Goal: Task Accomplishment & Management: Use online tool/utility

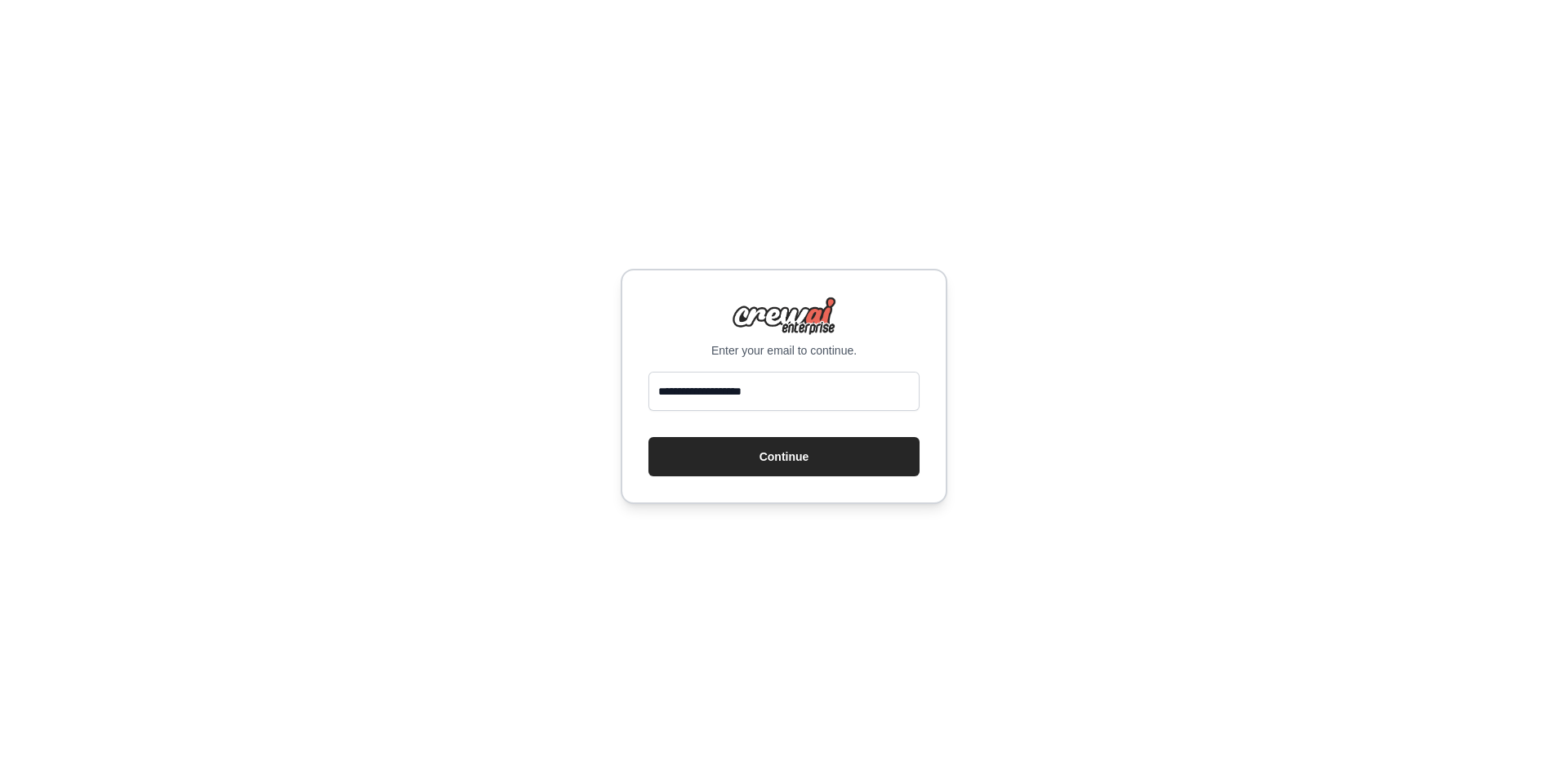
click at [767, 463] on button "Continue" at bounding box center [784, 456] width 271 height 39
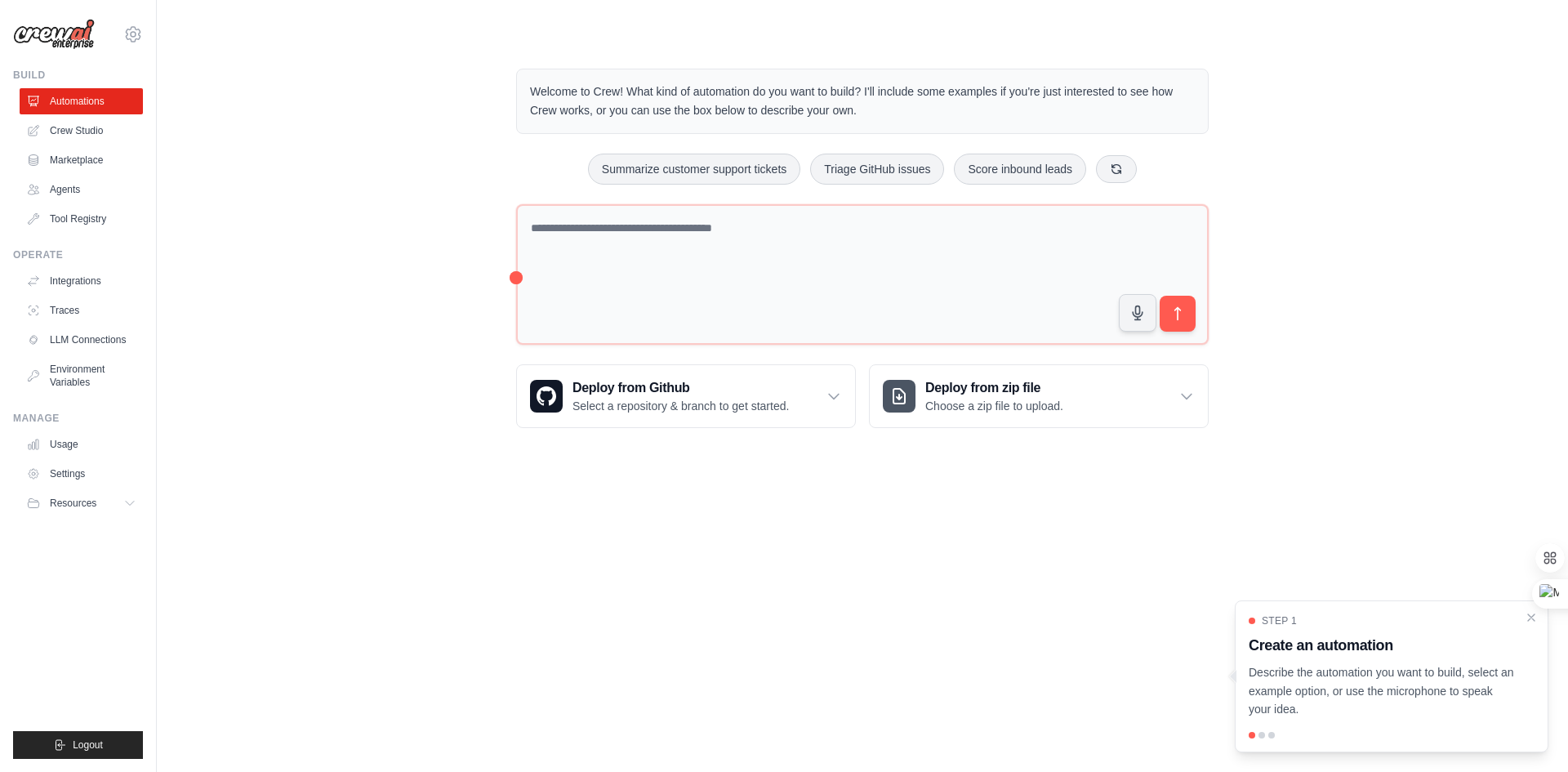
click at [87, 131] on link "Crew Studio" at bounding box center [81, 130] width 123 height 26
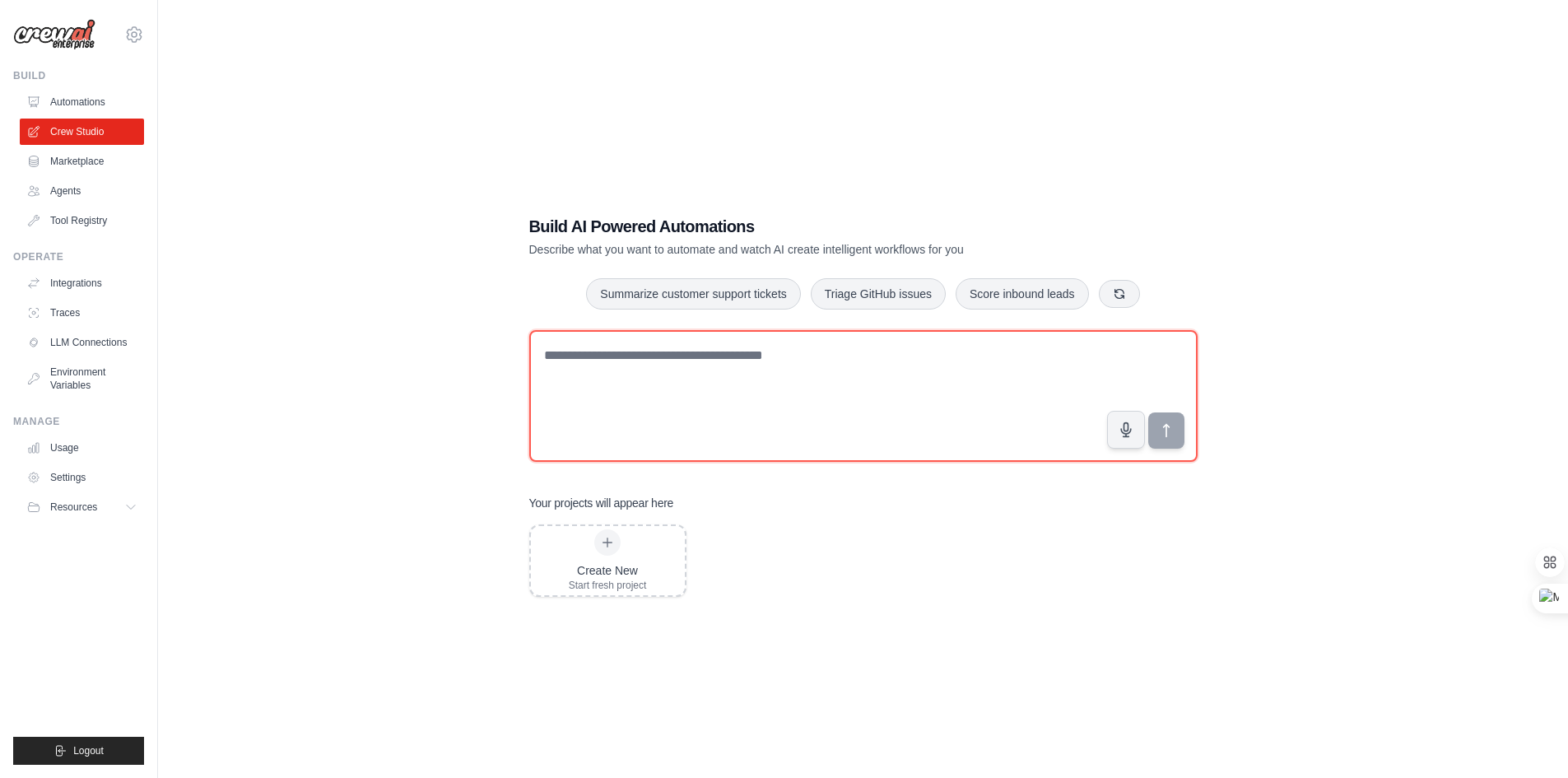
click at [568, 374] on textarea at bounding box center [863, 396] width 668 height 132
paste textarea "**********"
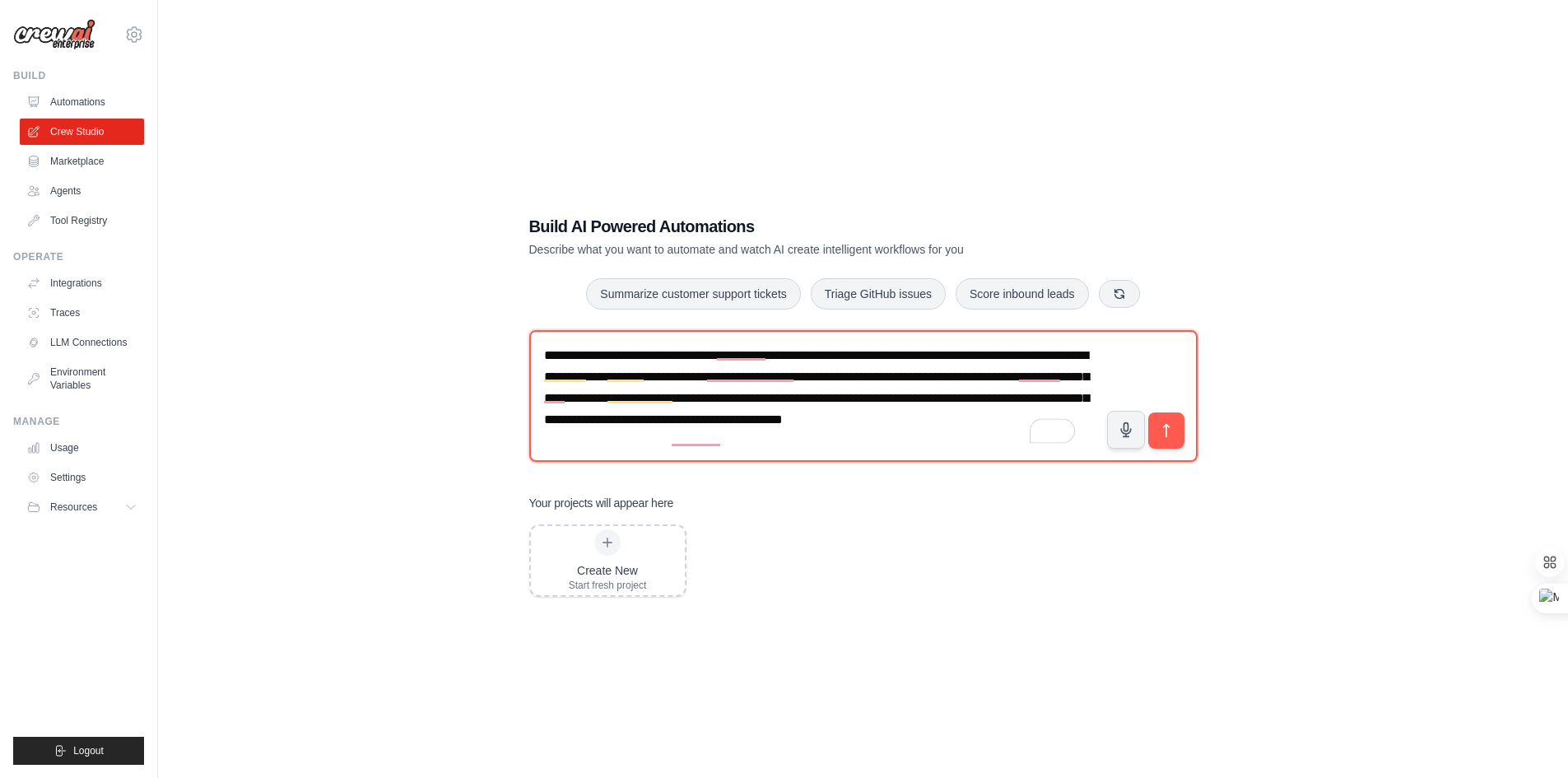
scroll to position [5, 0]
type textarea "**********"
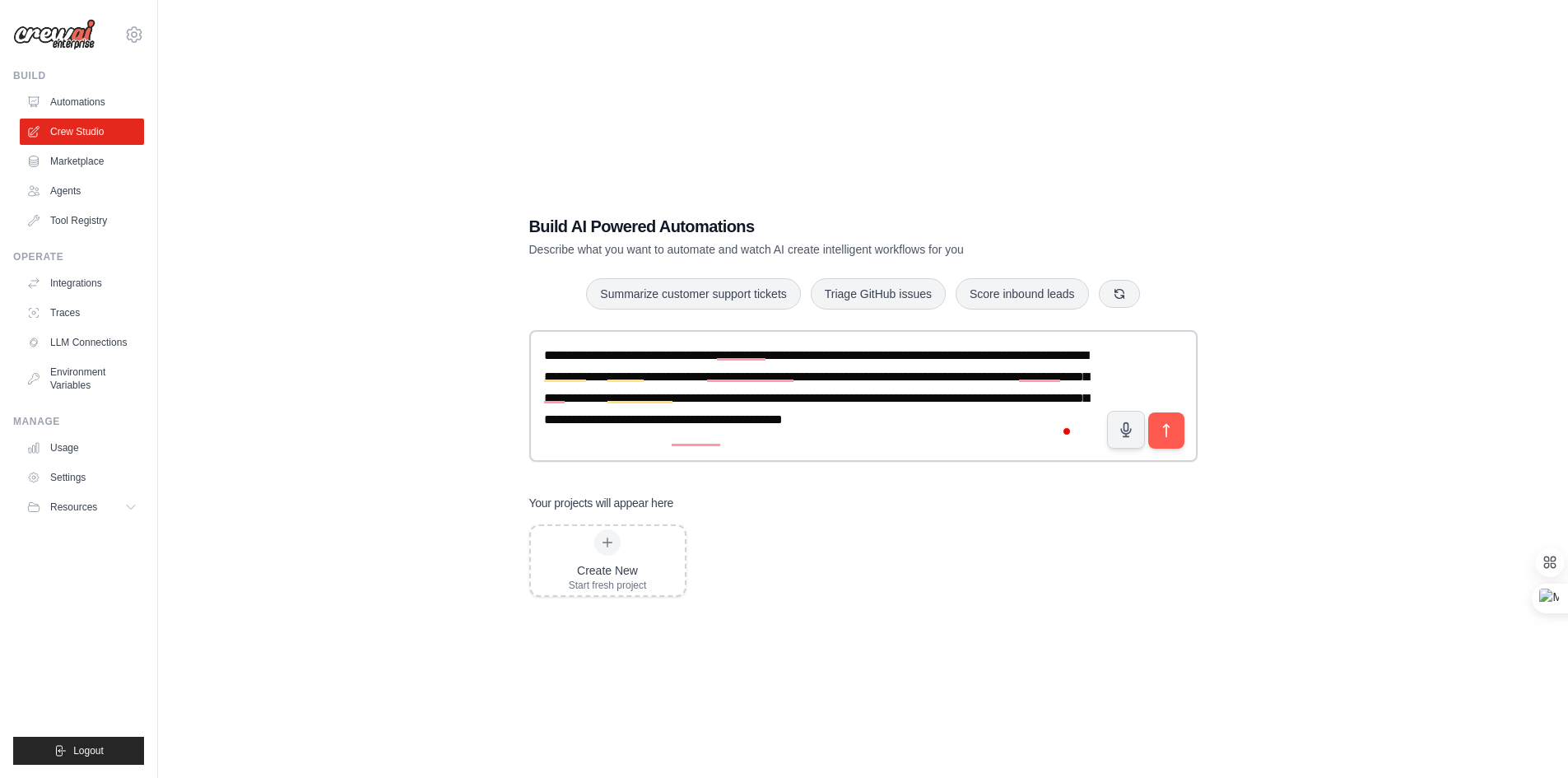
click at [1164, 431] on icon "submit" at bounding box center [1165, 430] width 16 height 16
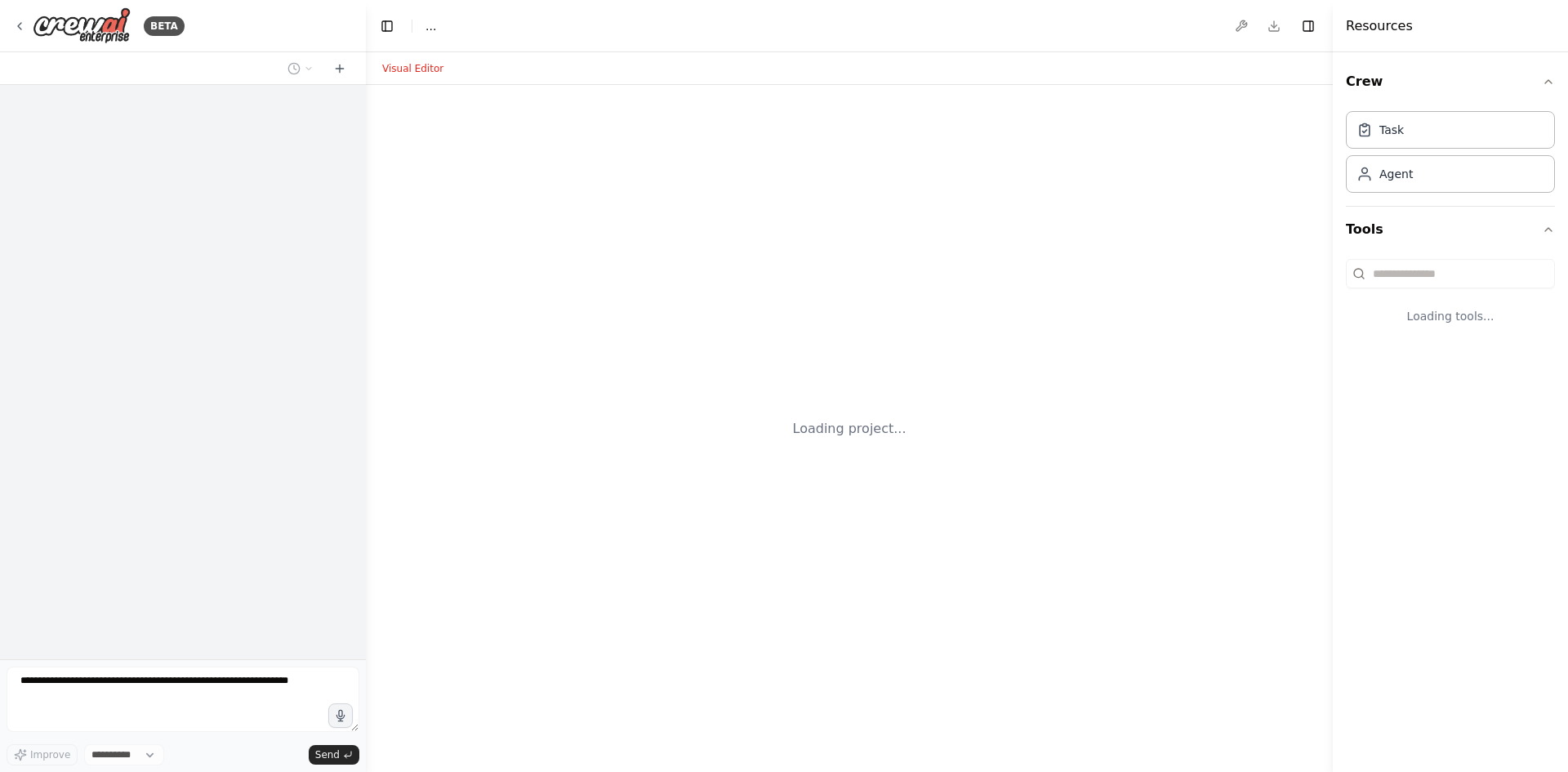
select select "****"
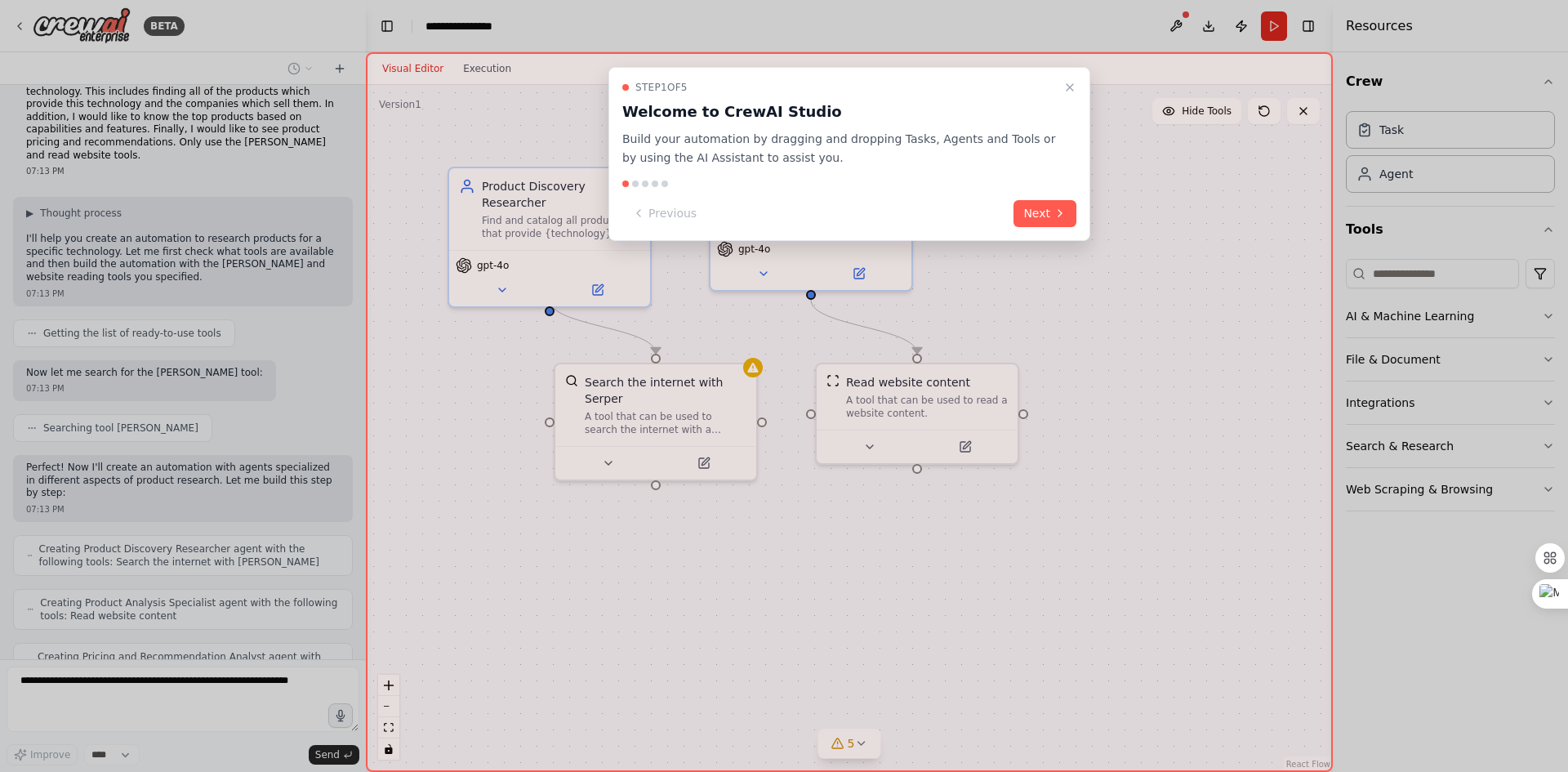
scroll to position [99, 0]
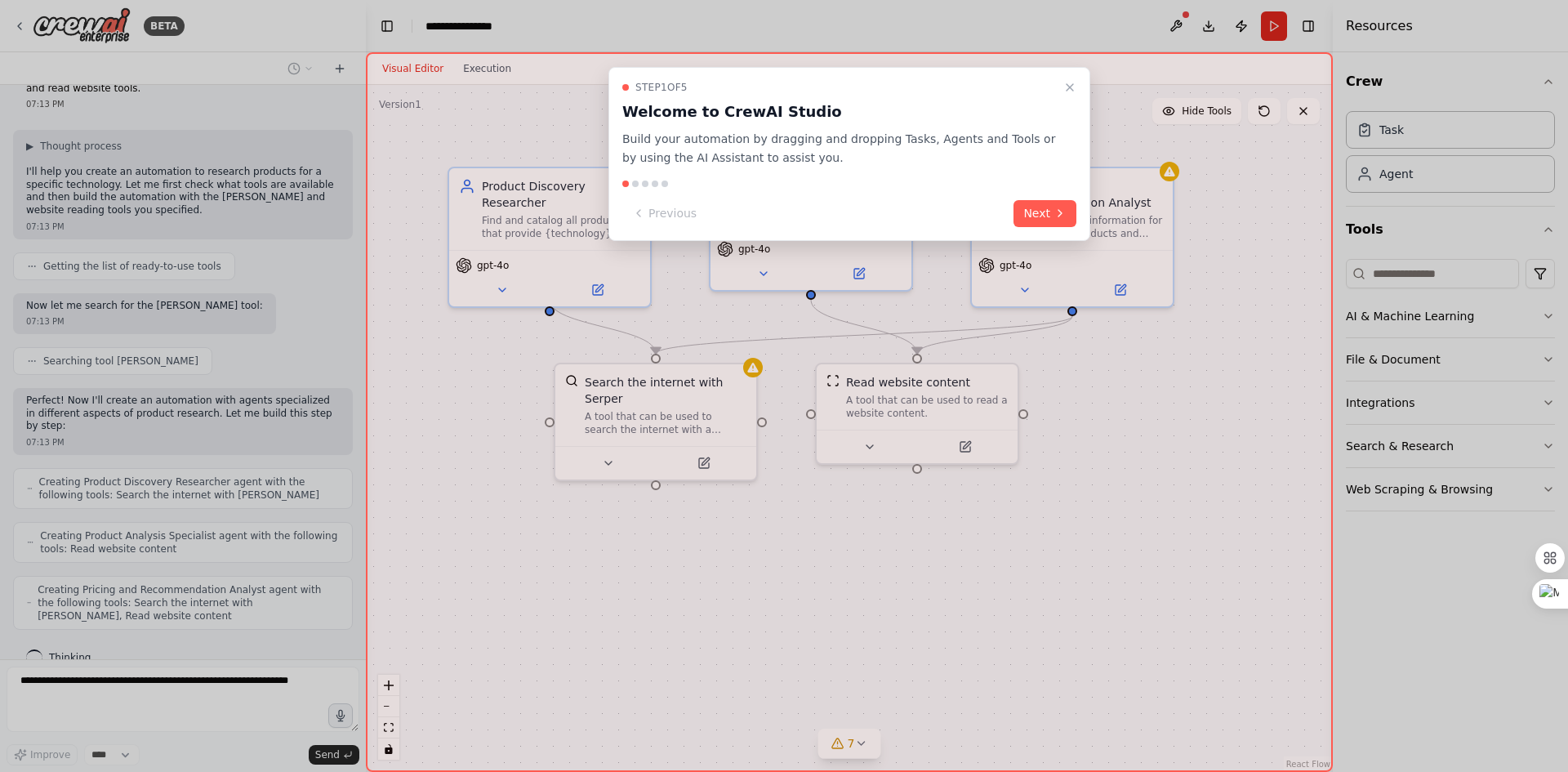
click at [1030, 213] on button "Next" at bounding box center [1045, 213] width 63 height 27
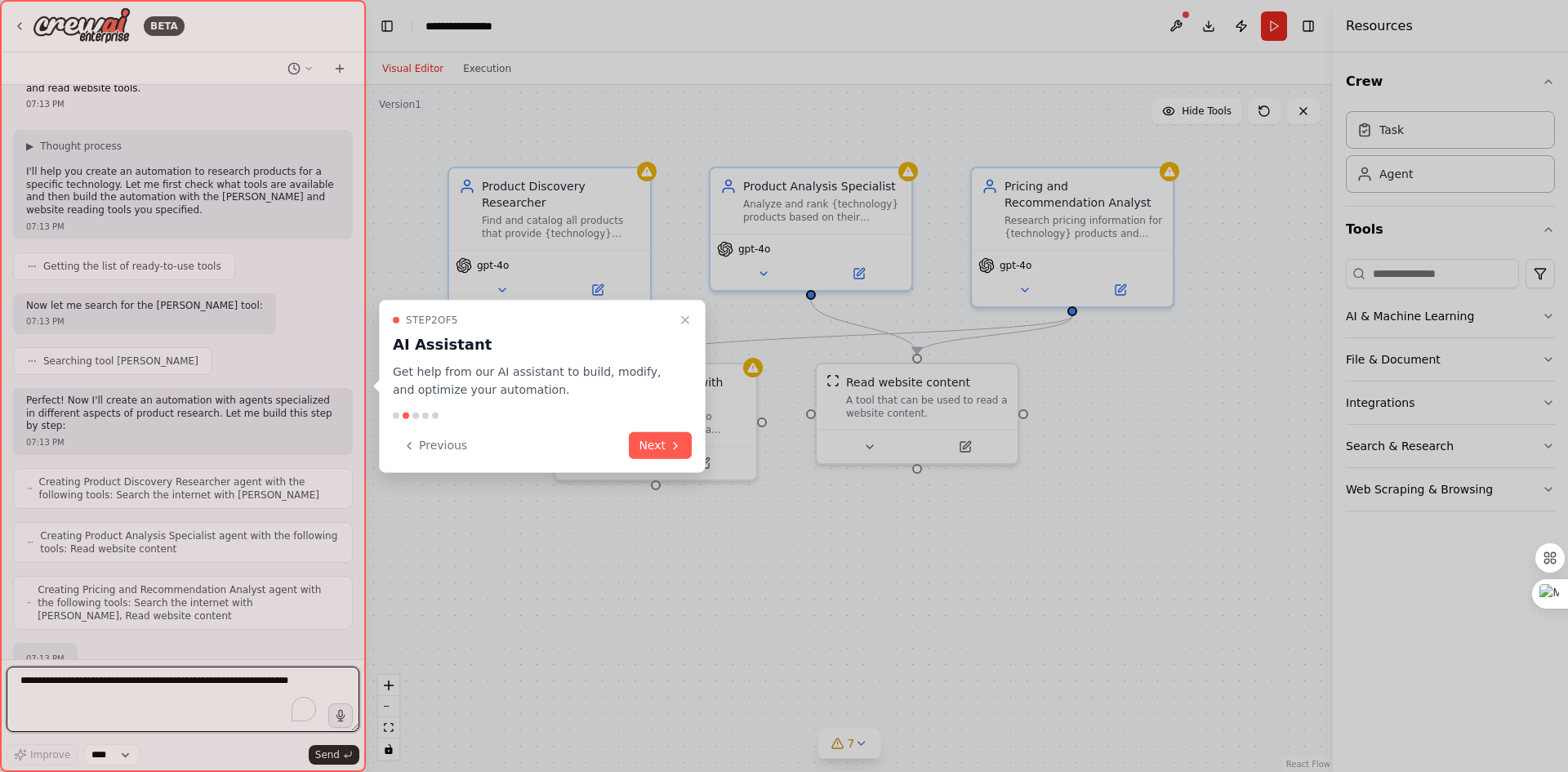
scroll to position [194, 0]
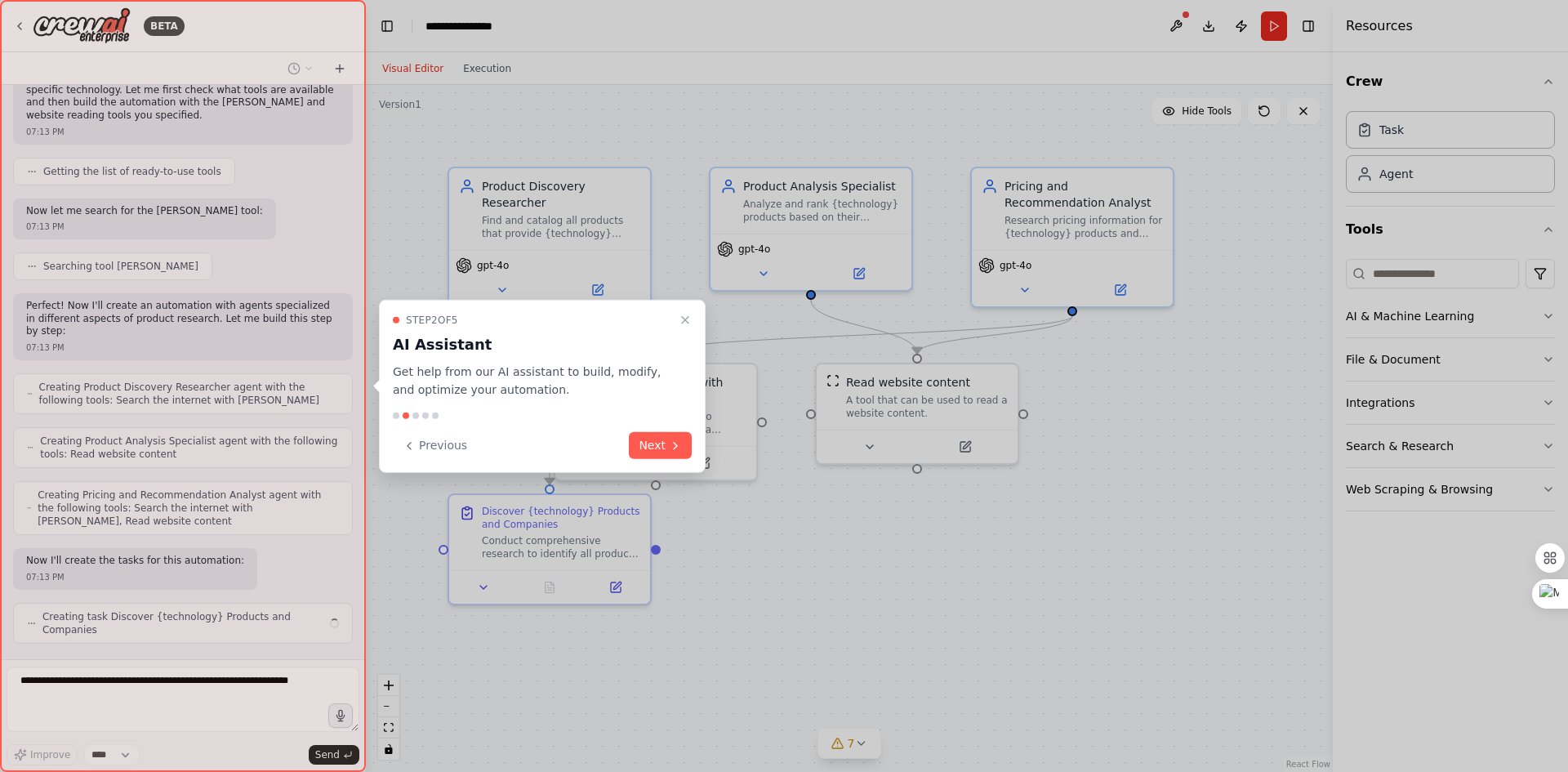
click at [663, 444] on button "Next" at bounding box center [660, 446] width 63 height 27
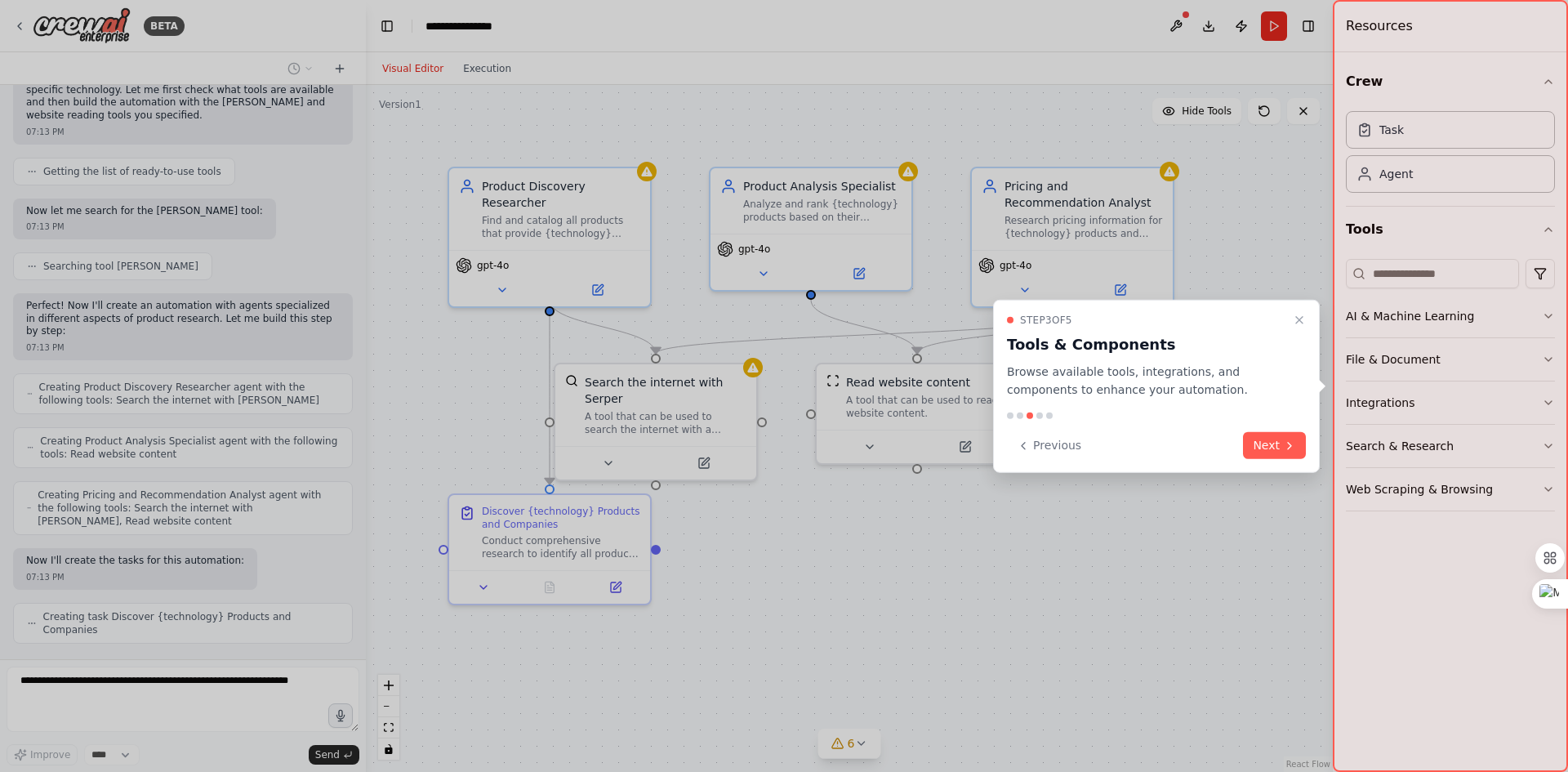
click at [1257, 448] on button "Next" at bounding box center [1274, 446] width 63 height 27
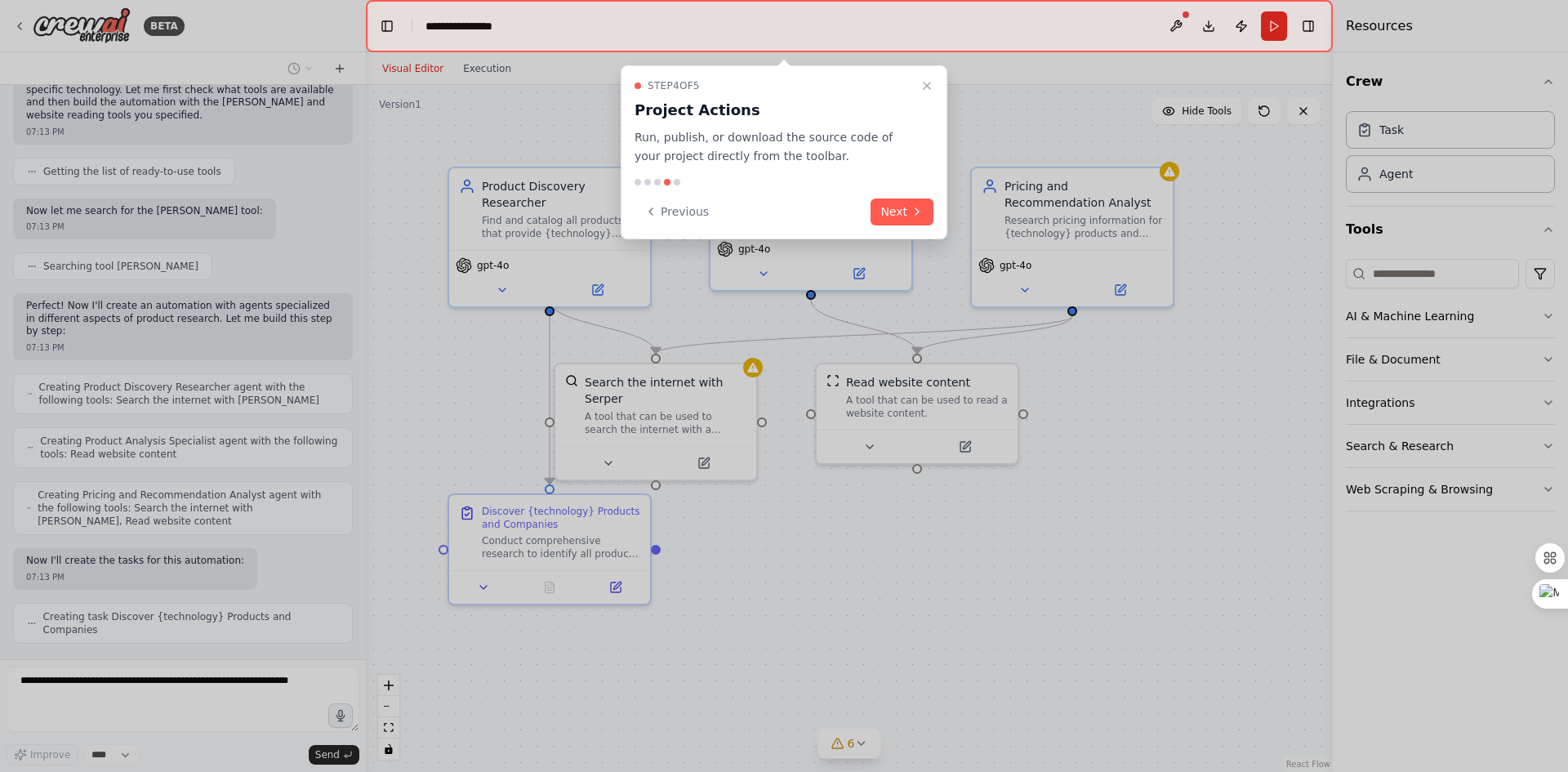
scroll to position [234, 0]
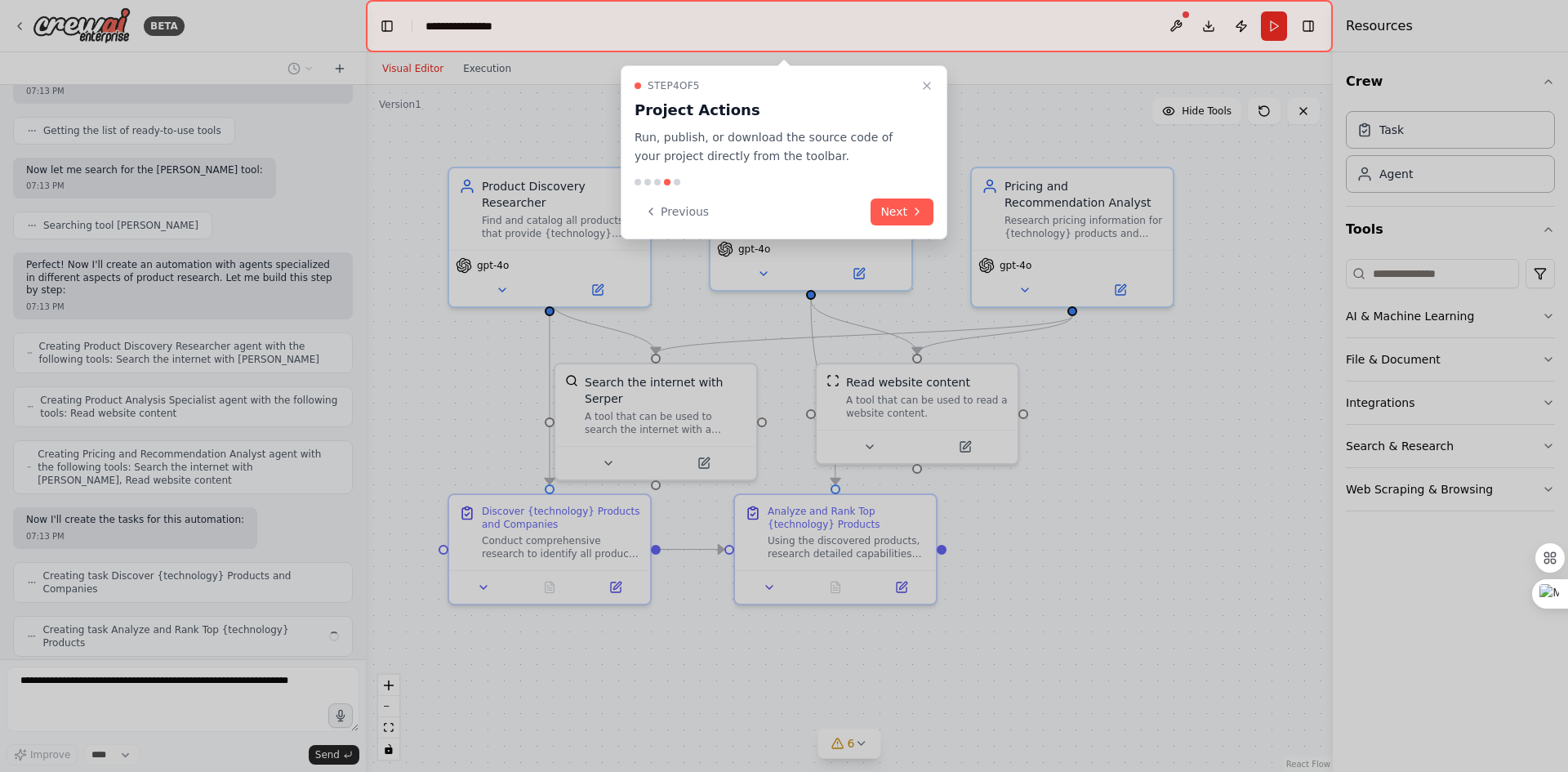
click at [888, 213] on button "Next" at bounding box center [902, 212] width 63 height 27
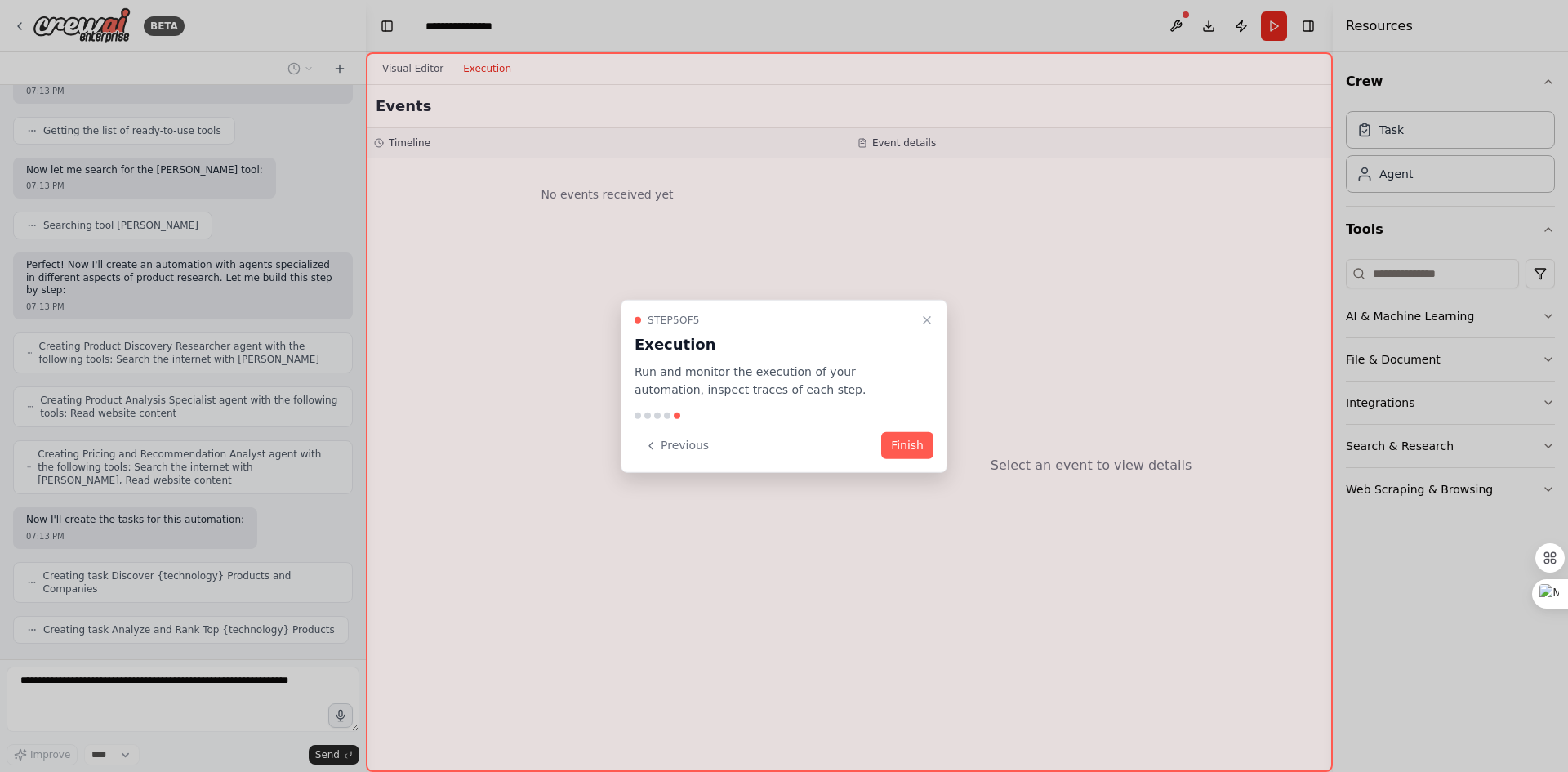
click at [909, 453] on button "Finish" at bounding box center [907, 446] width 52 height 27
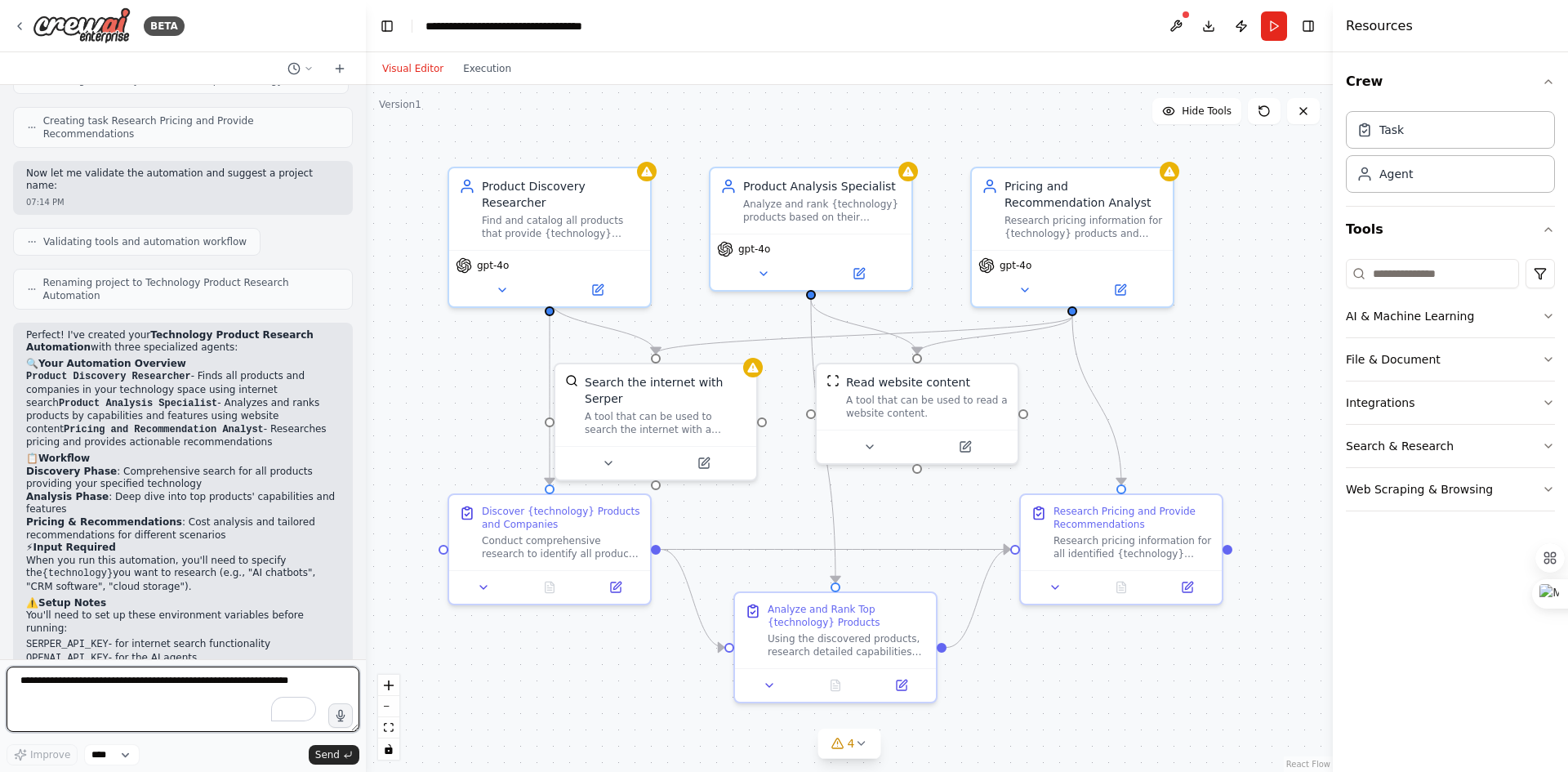
scroll to position [801, 0]
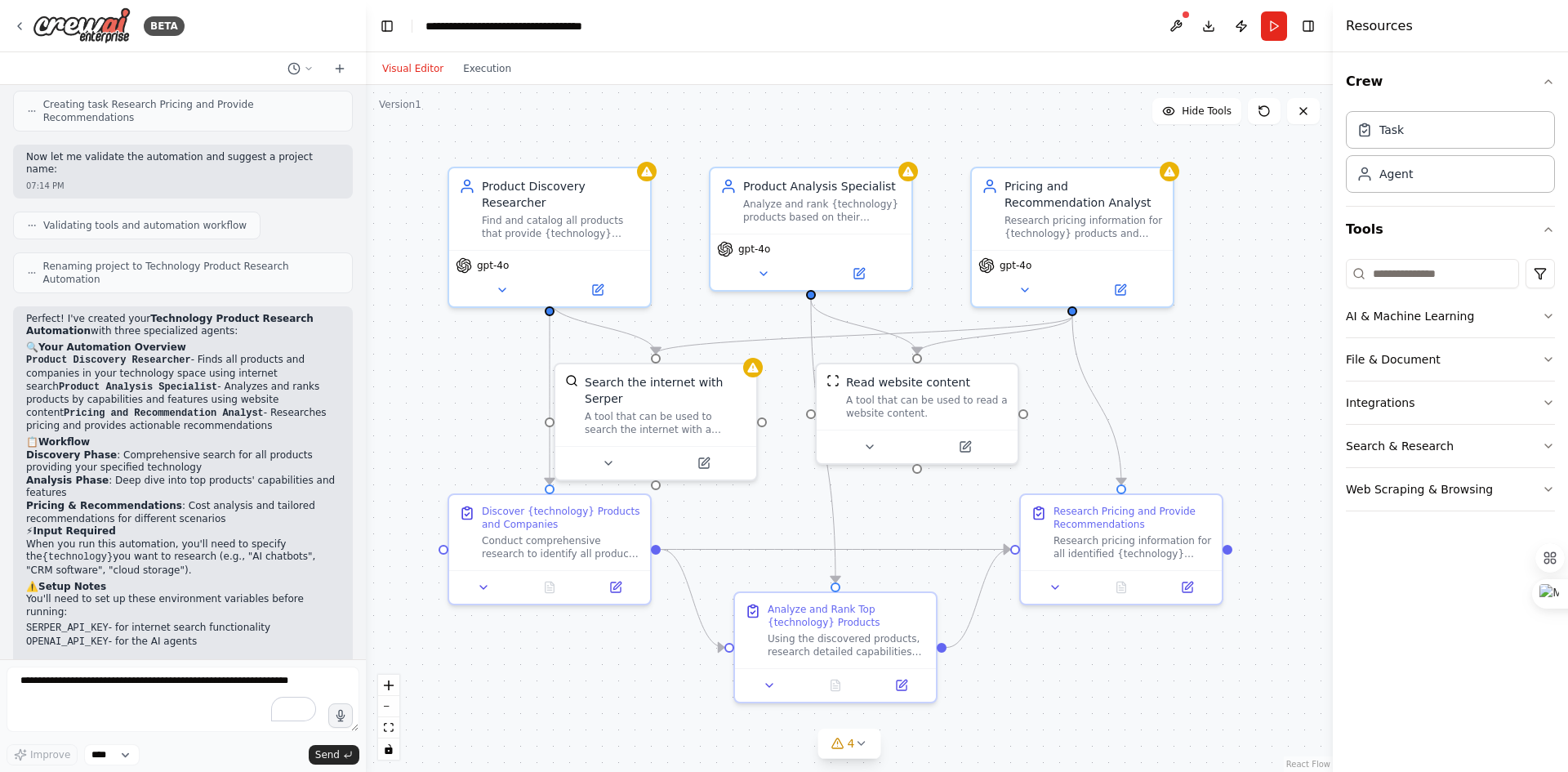
click at [1272, 31] on button "Run" at bounding box center [1274, 26] width 26 height 29
click at [862, 742] on icon at bounding box center [861, 743] width 13 height 13
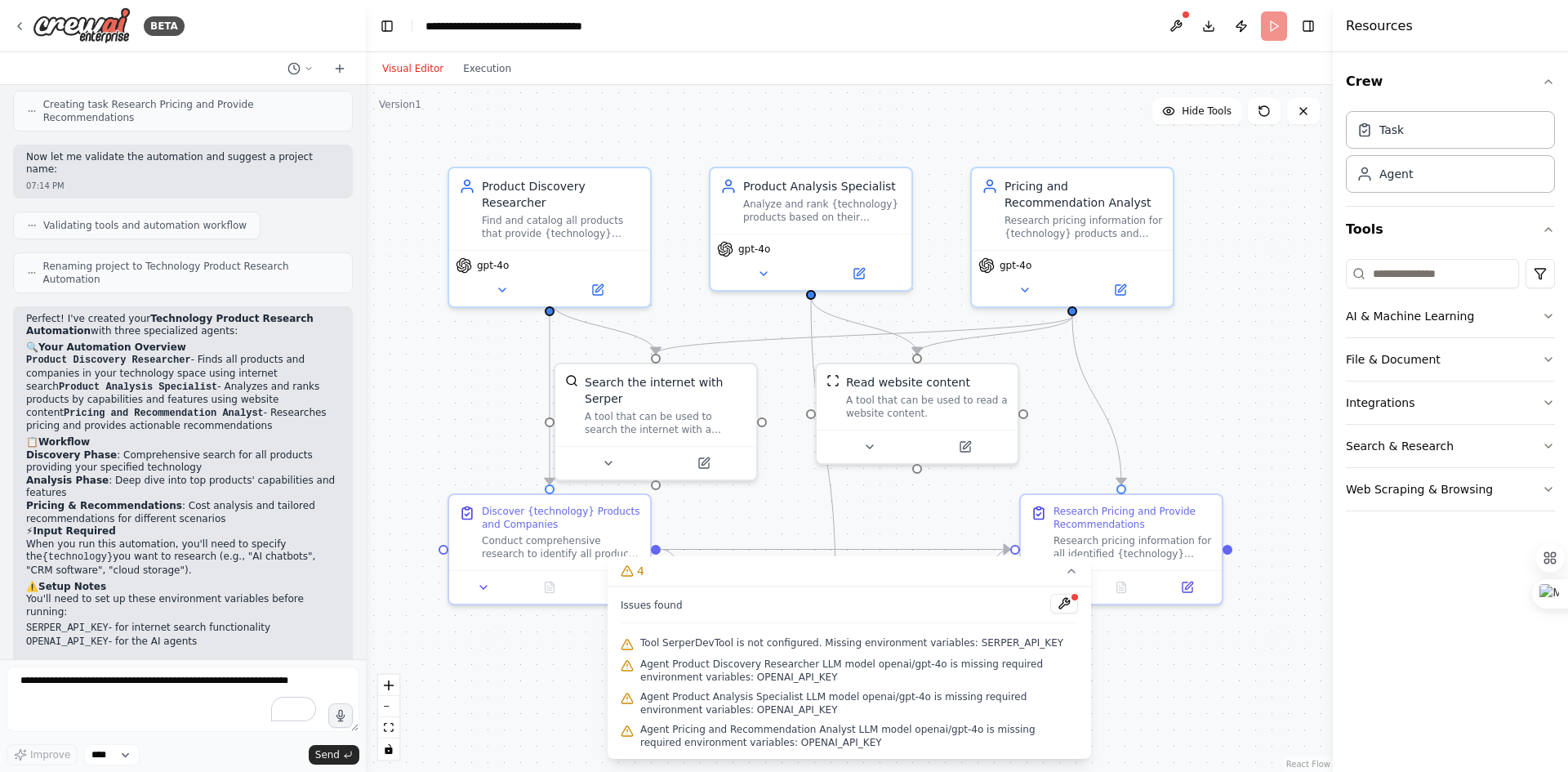
click at [553, 689] on div ".deletable-edge-delete-btn { width: 20px; height: 20px; border: 0px solid #ffff…" at bounding box center [850, 428] width 968 height 687
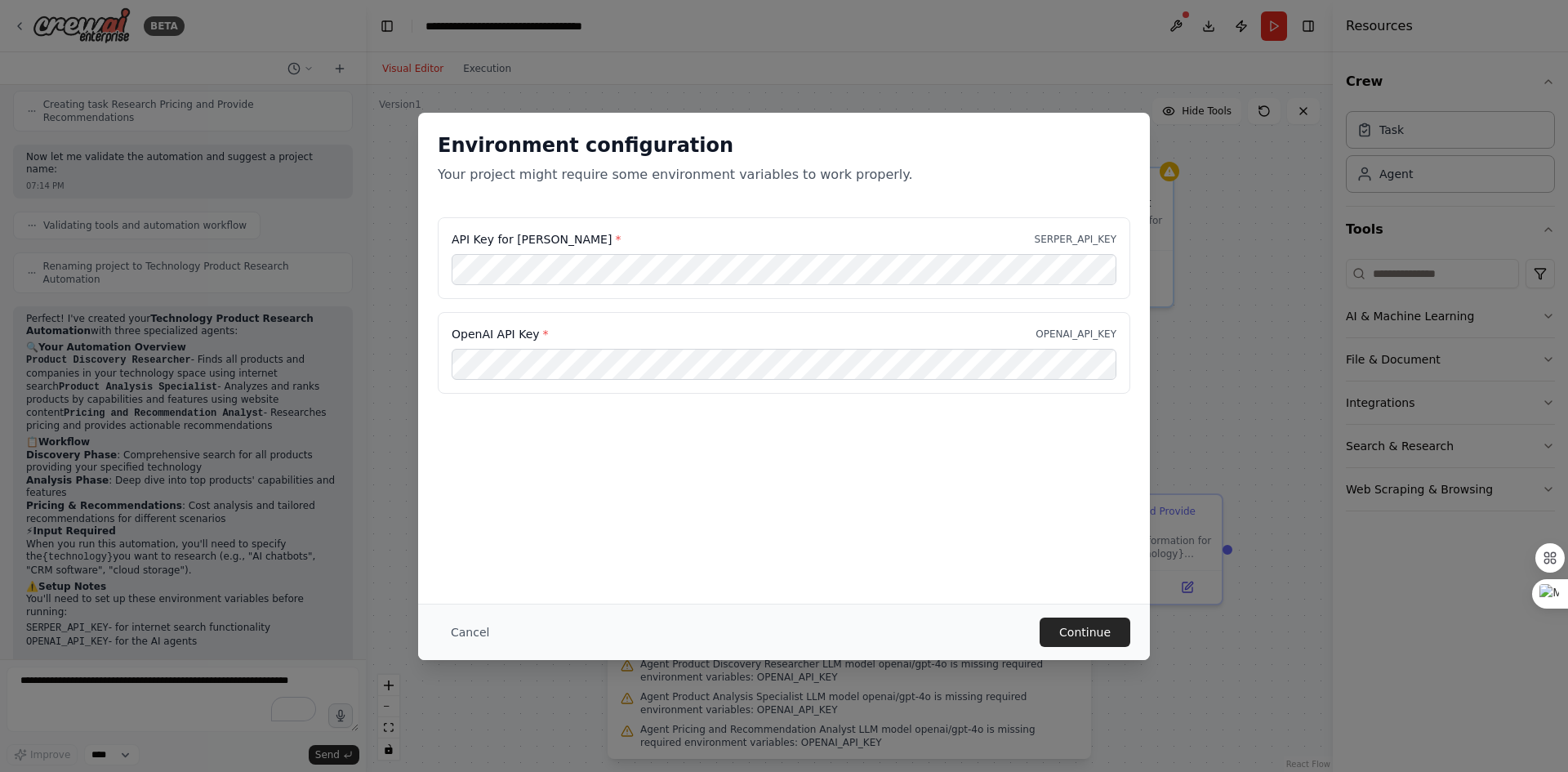
scroll to position [0, 0]
click at [1067, 635] on button "Continue" at bounding box center [1085, 632] width 91 height 29
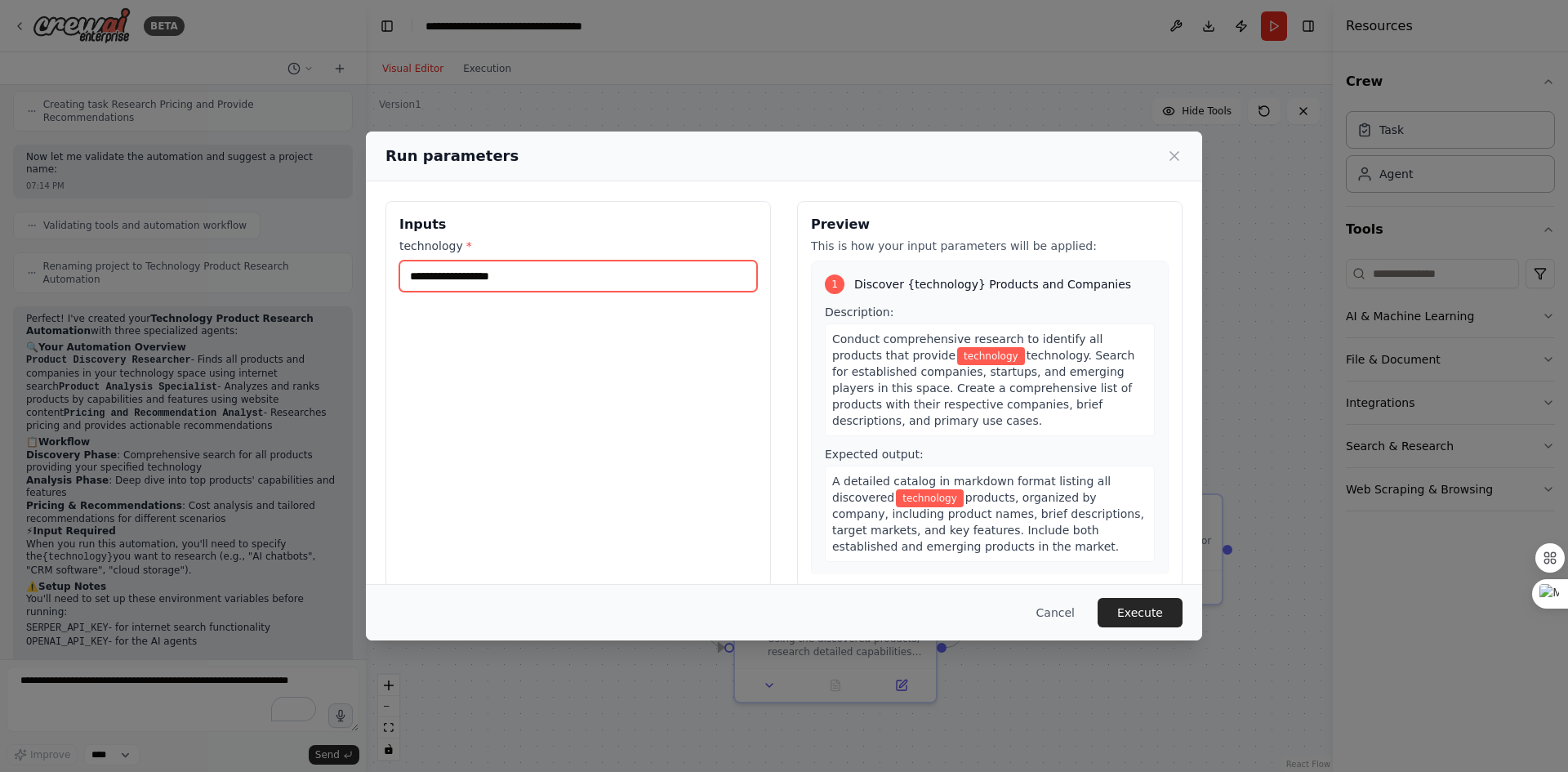
click at [481, 280] on input "technology *" at bounding box center [579, 276] width 358 height 31
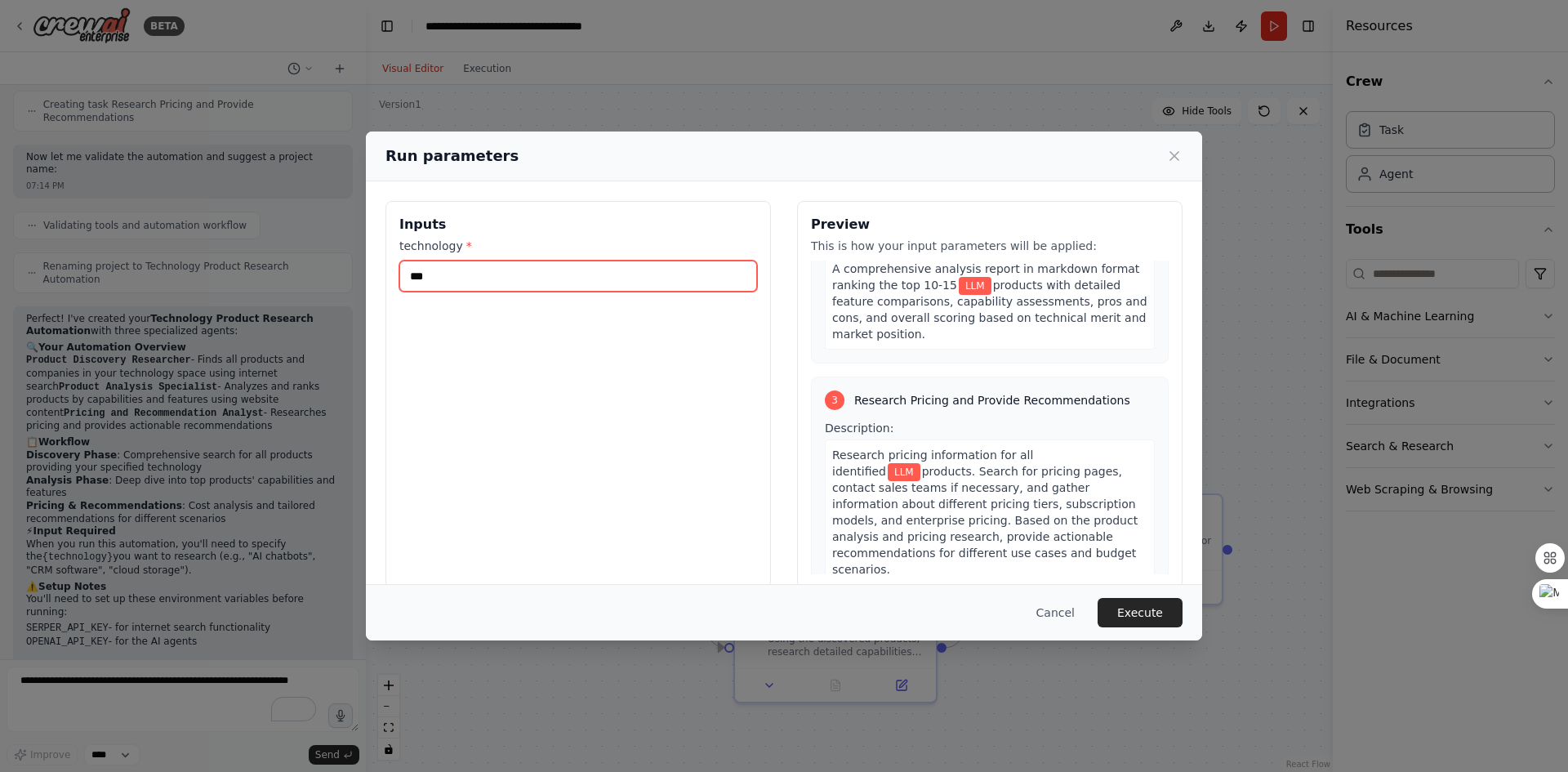
scroll to position [707, 0]
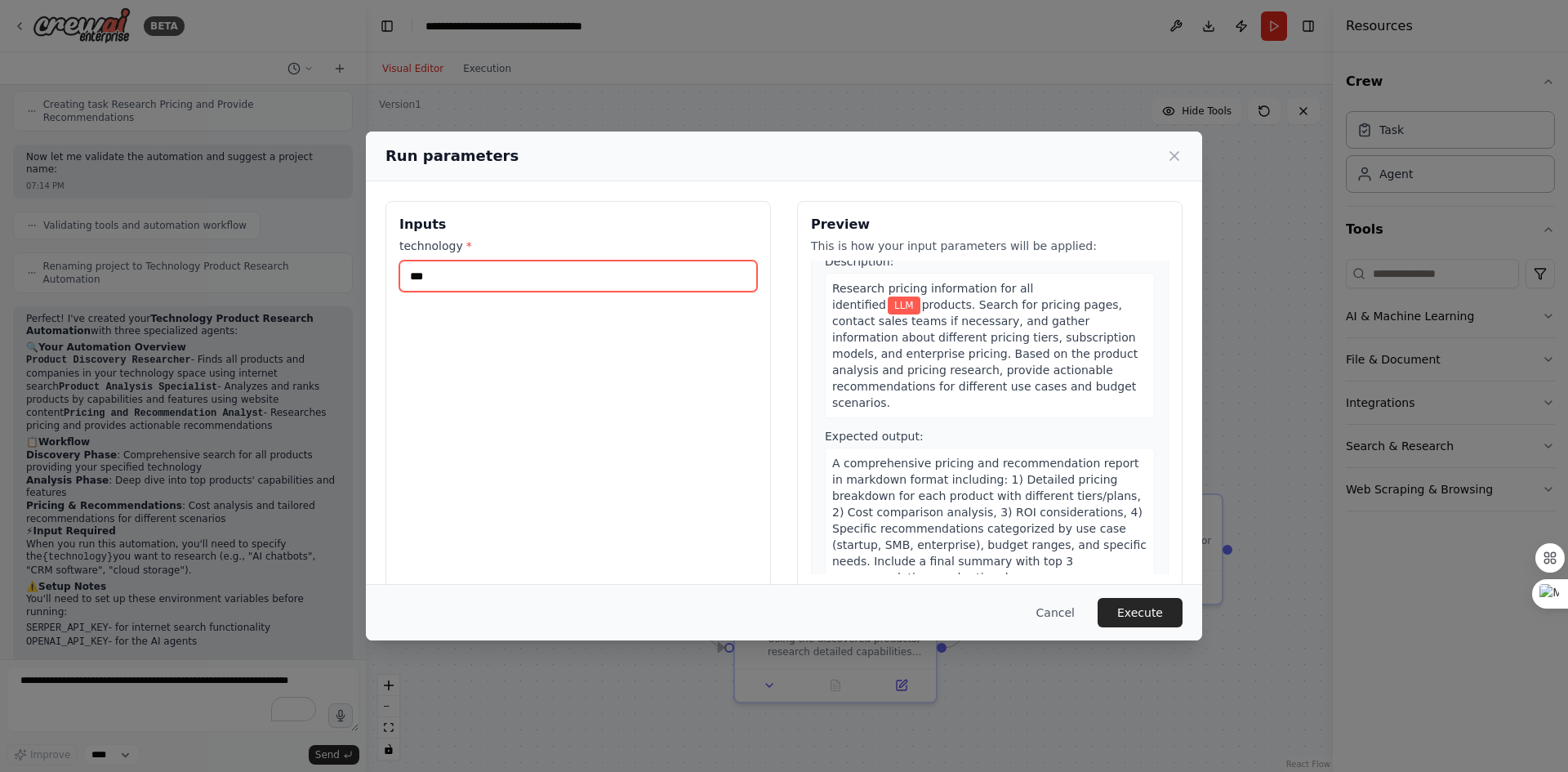
type input "***"
click at [1134, 615] on button "Execute" at bounding box center [1140, 612] width 85 height 29
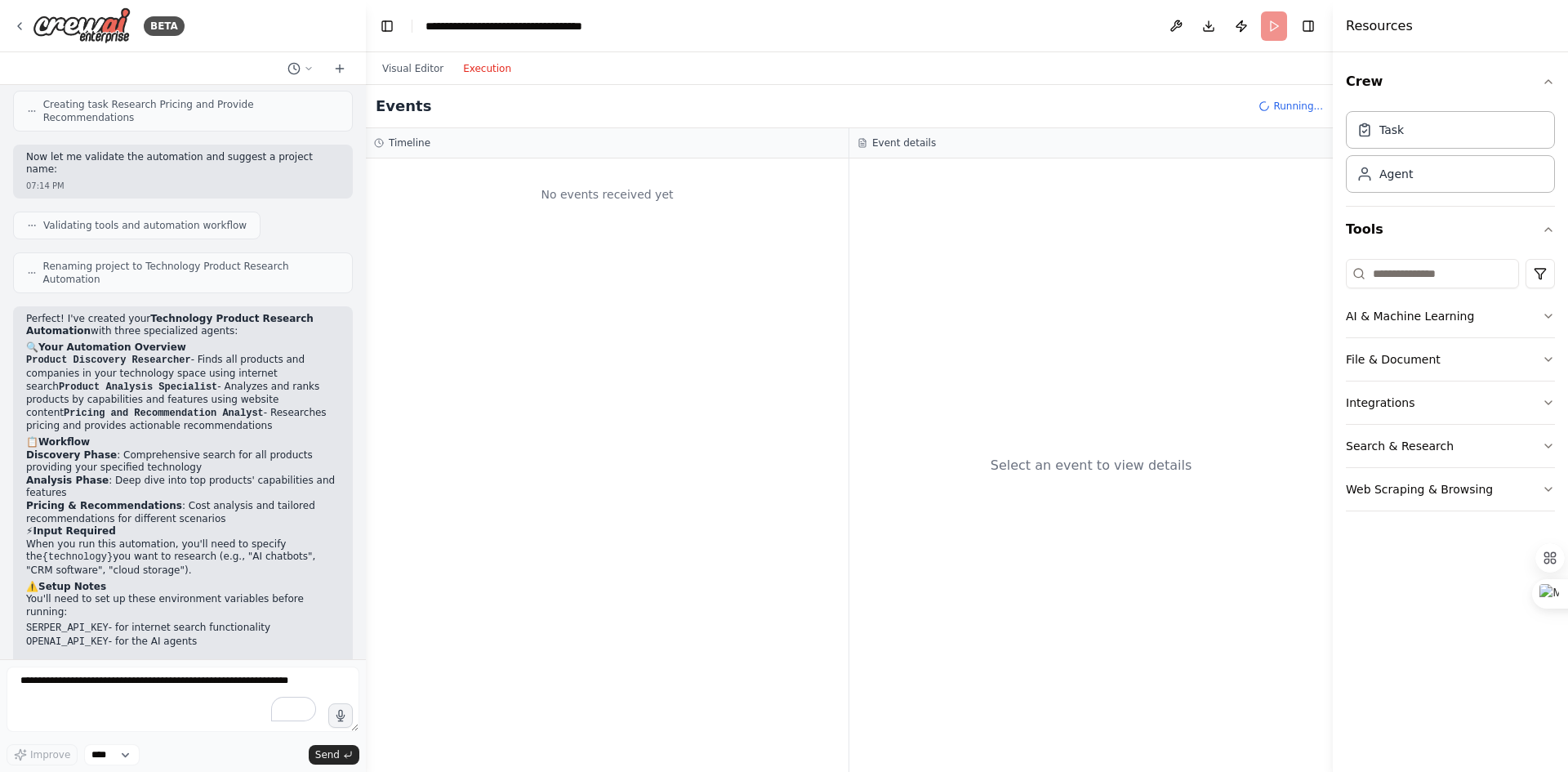
click at [474, 71] on button "Execution" at bounding box center [487, 68] width 68 height 19
click at [490, 66] on button "Execution" at bounding box center [487, 68] width 68 height 19
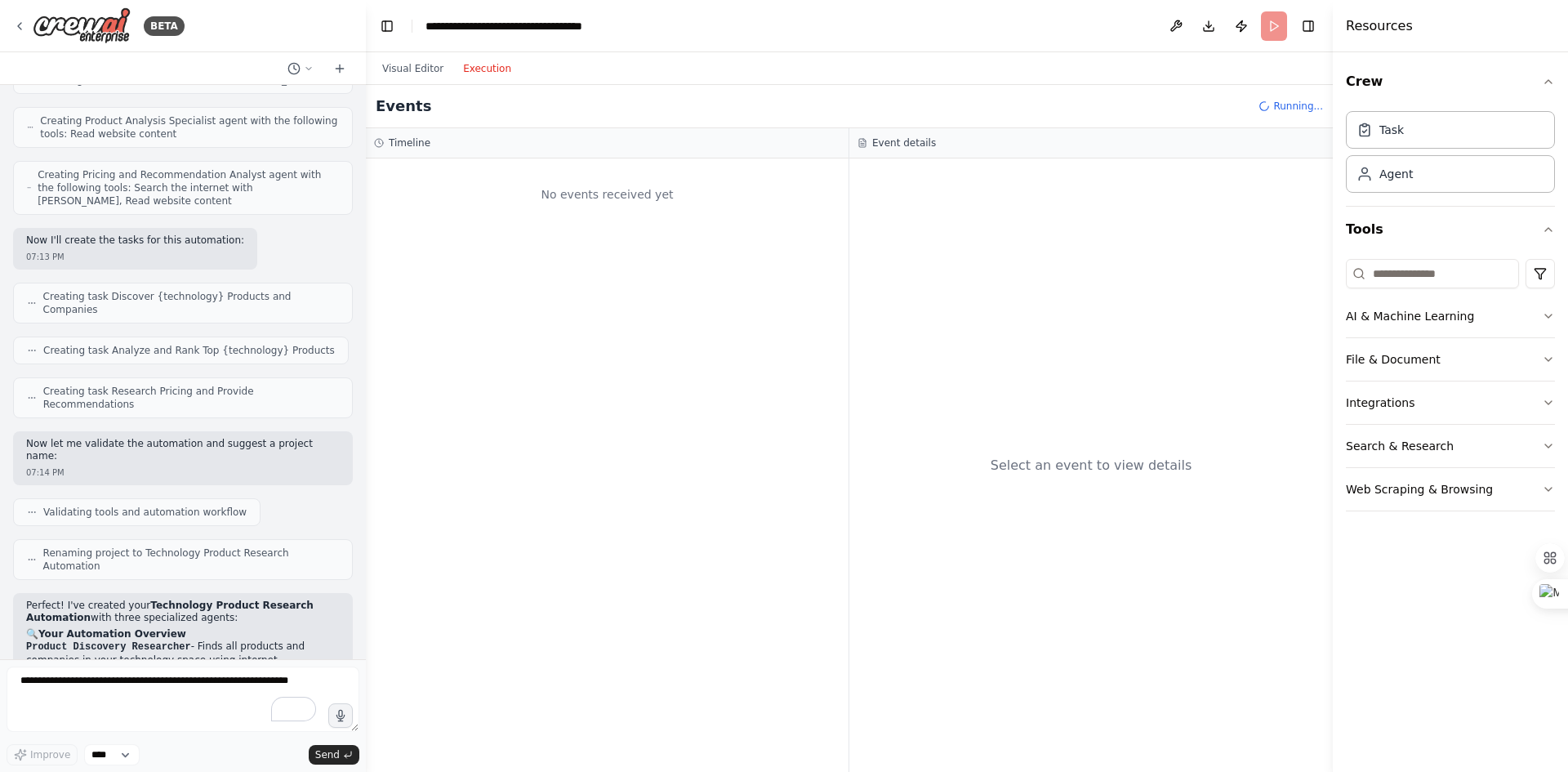
scroll to position [801, 0]
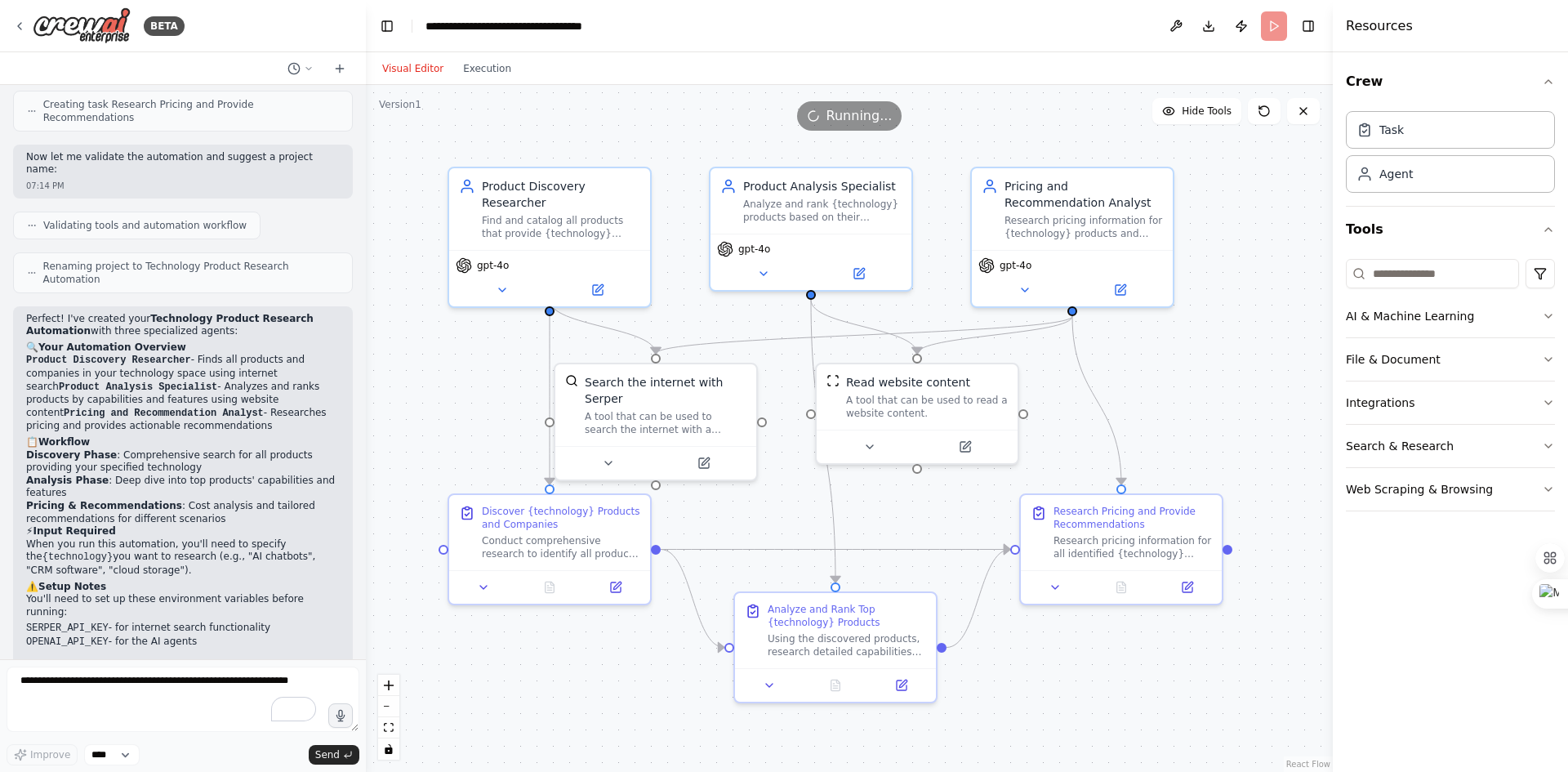
click at [408, 71] on button "Visual Editor" at bounding box center [413, 68] width 81 height 19
click at [475, 73] on button "Execution" at bounding box center [487, 68] width 68 height 19
click at [422, 72] on button "Visual Editor" at bounding box center [413, 68] width 81 height 19
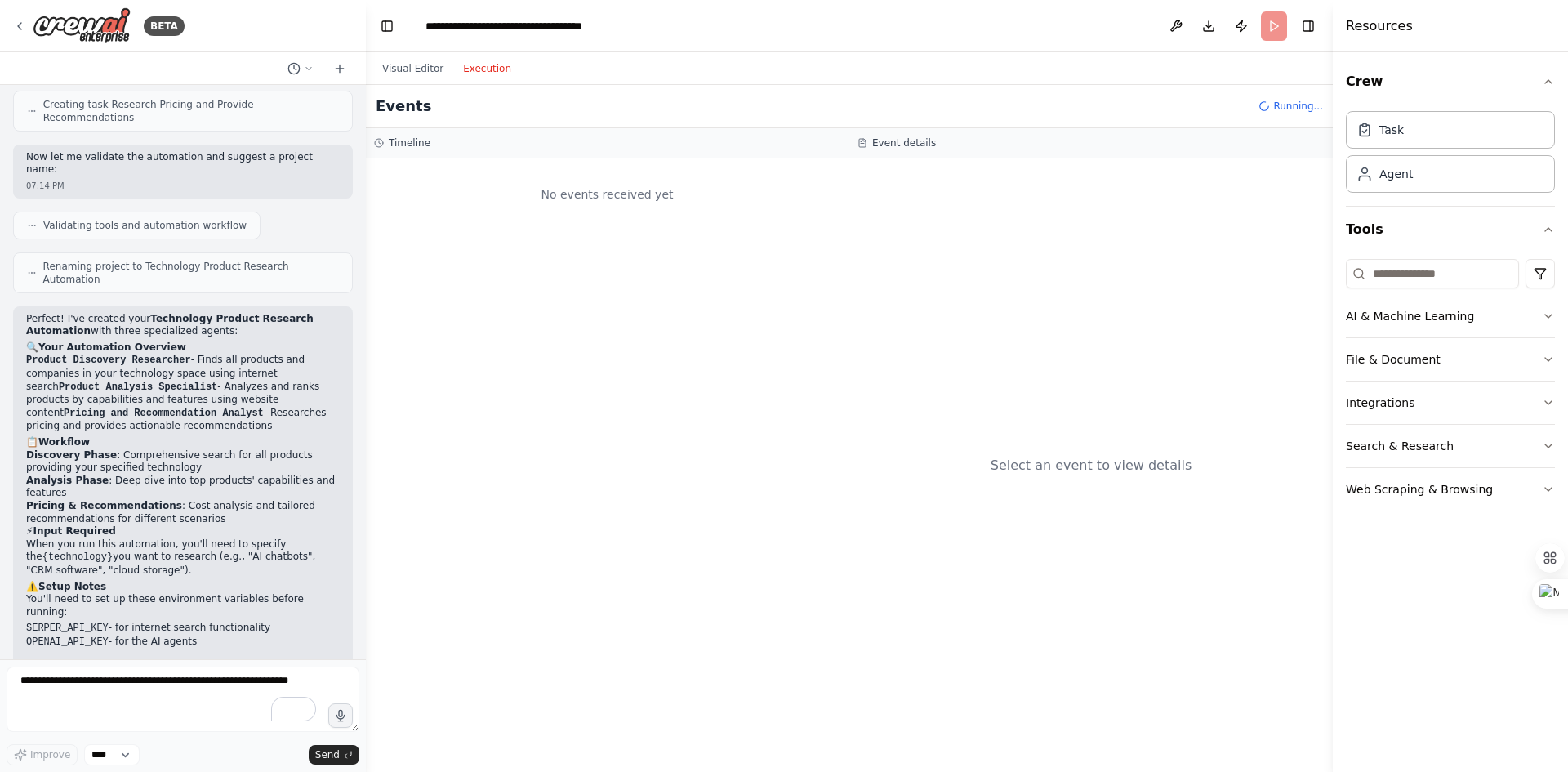
click at [493, 67] on button "Execution" at bounding box center [487, 68] width 68 height 19
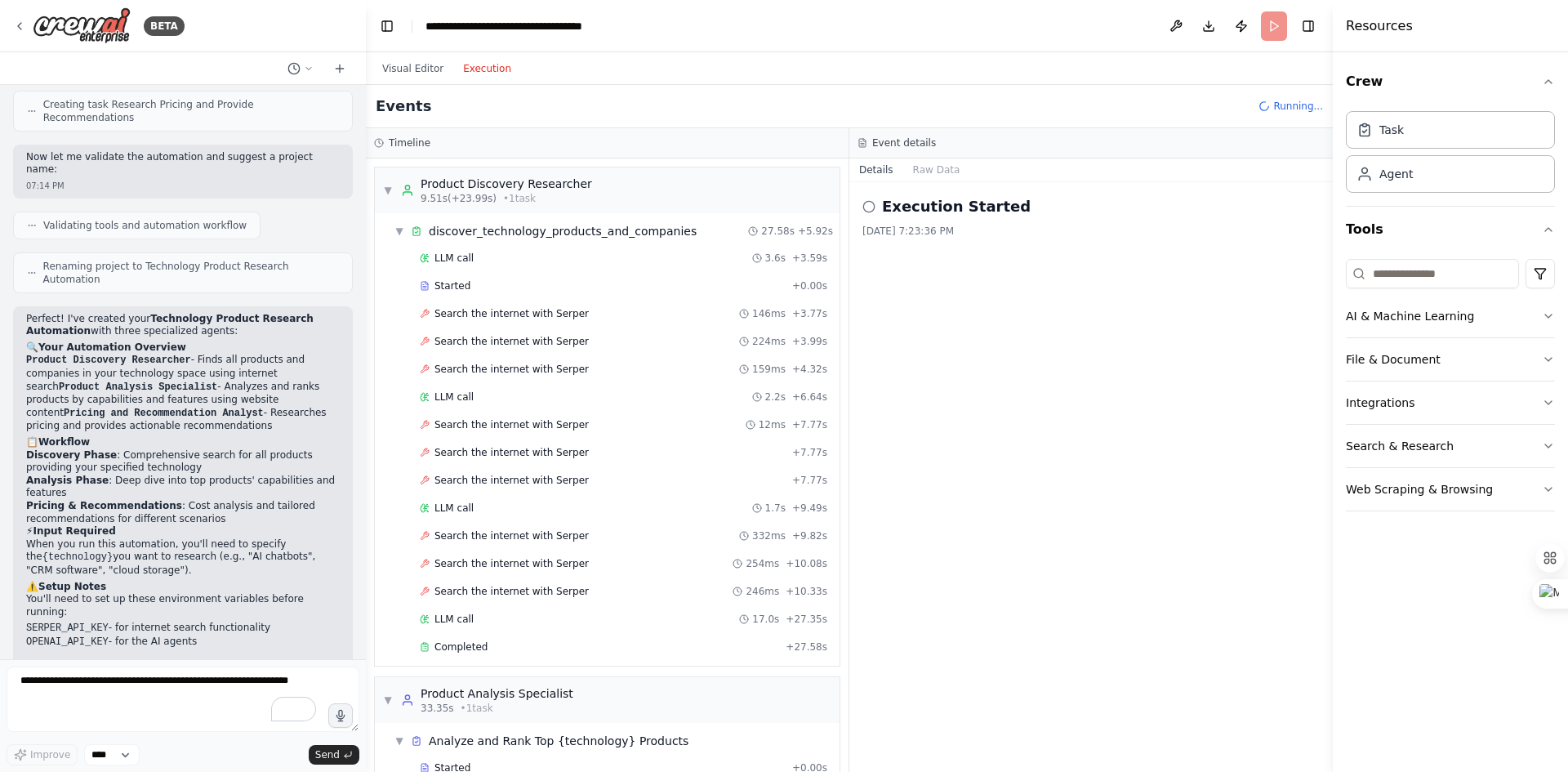
scroll to position [439, 0]
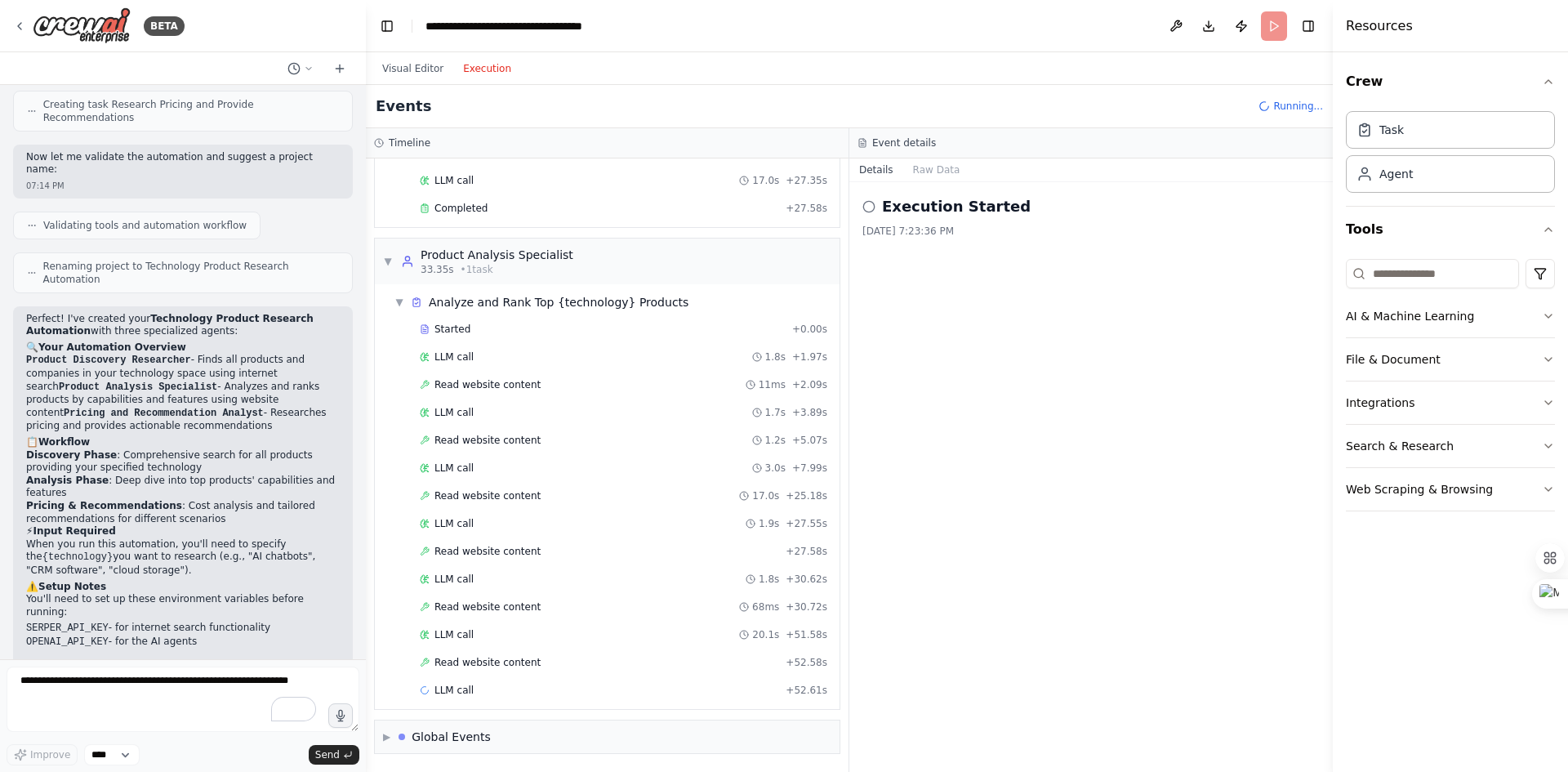
click at [494, 389] on span "Read website content" at bounding box center [487, 385] width 106 height 13
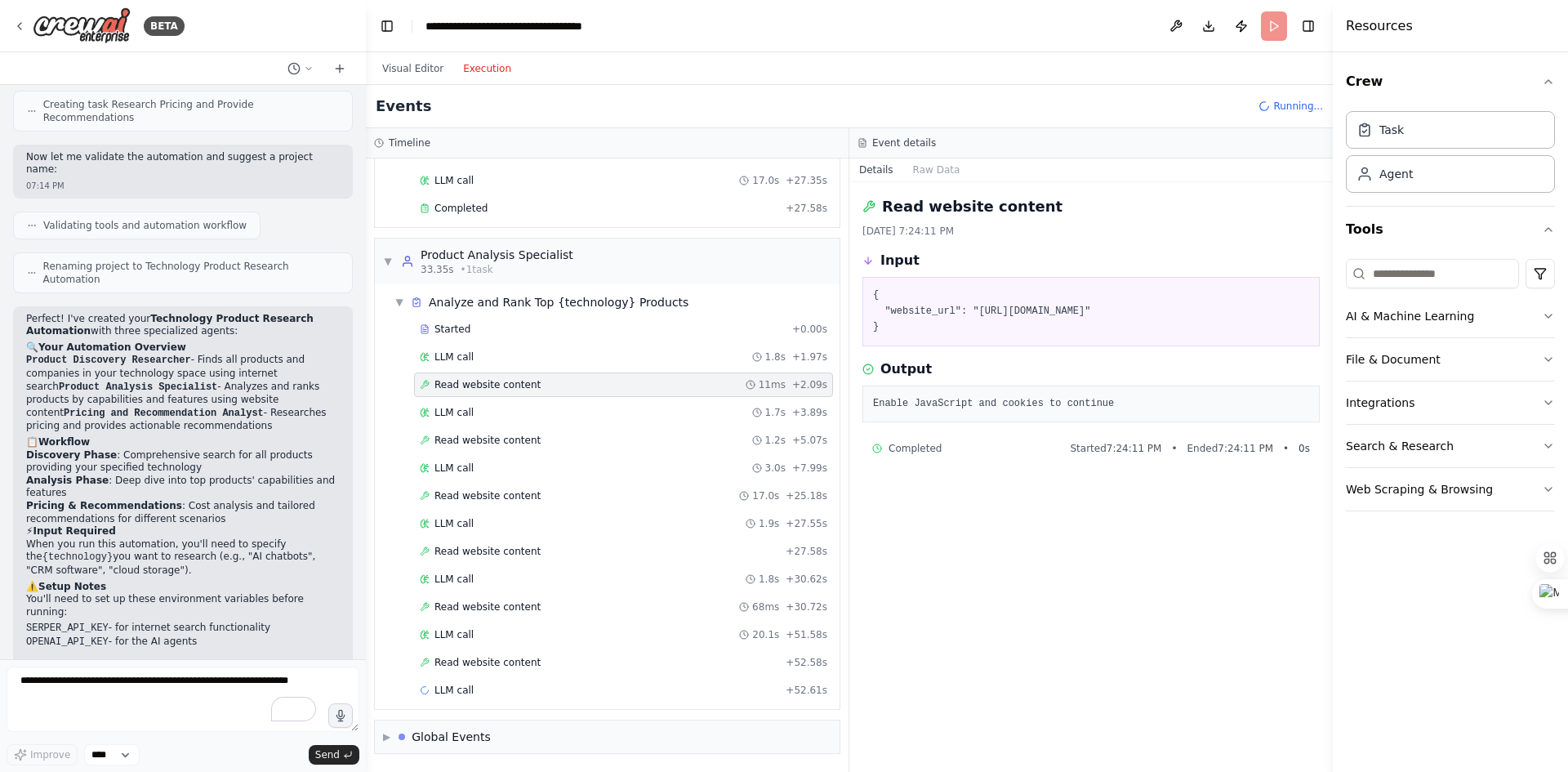
click at [519, 444] on span "Read website content" at bounding box center [487, 440] width 106 height 13
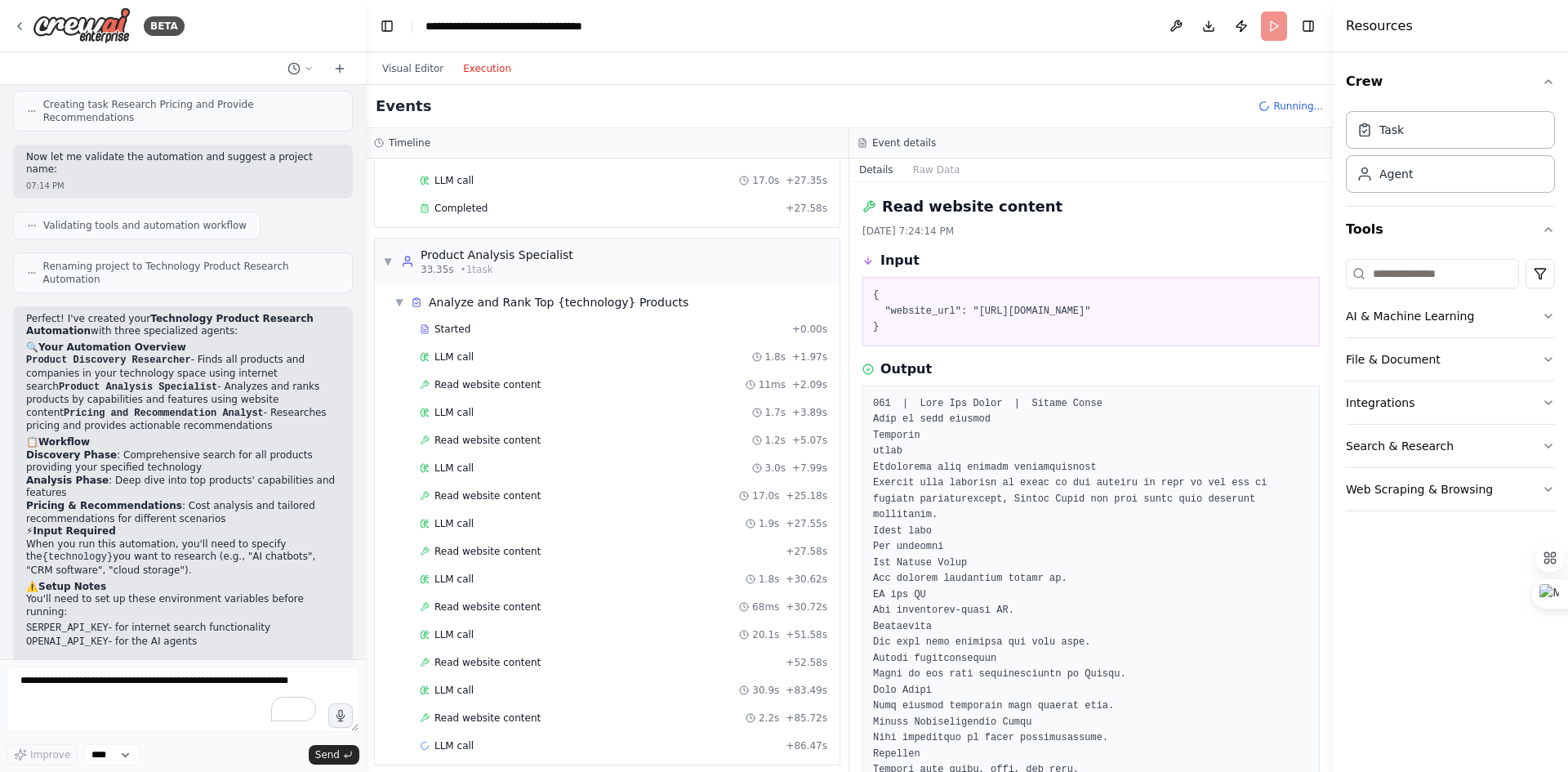
click at [500, 502] on div "Read website content 17.0s + 25.18s" at bounding box center [623, 496] width 419 height 24
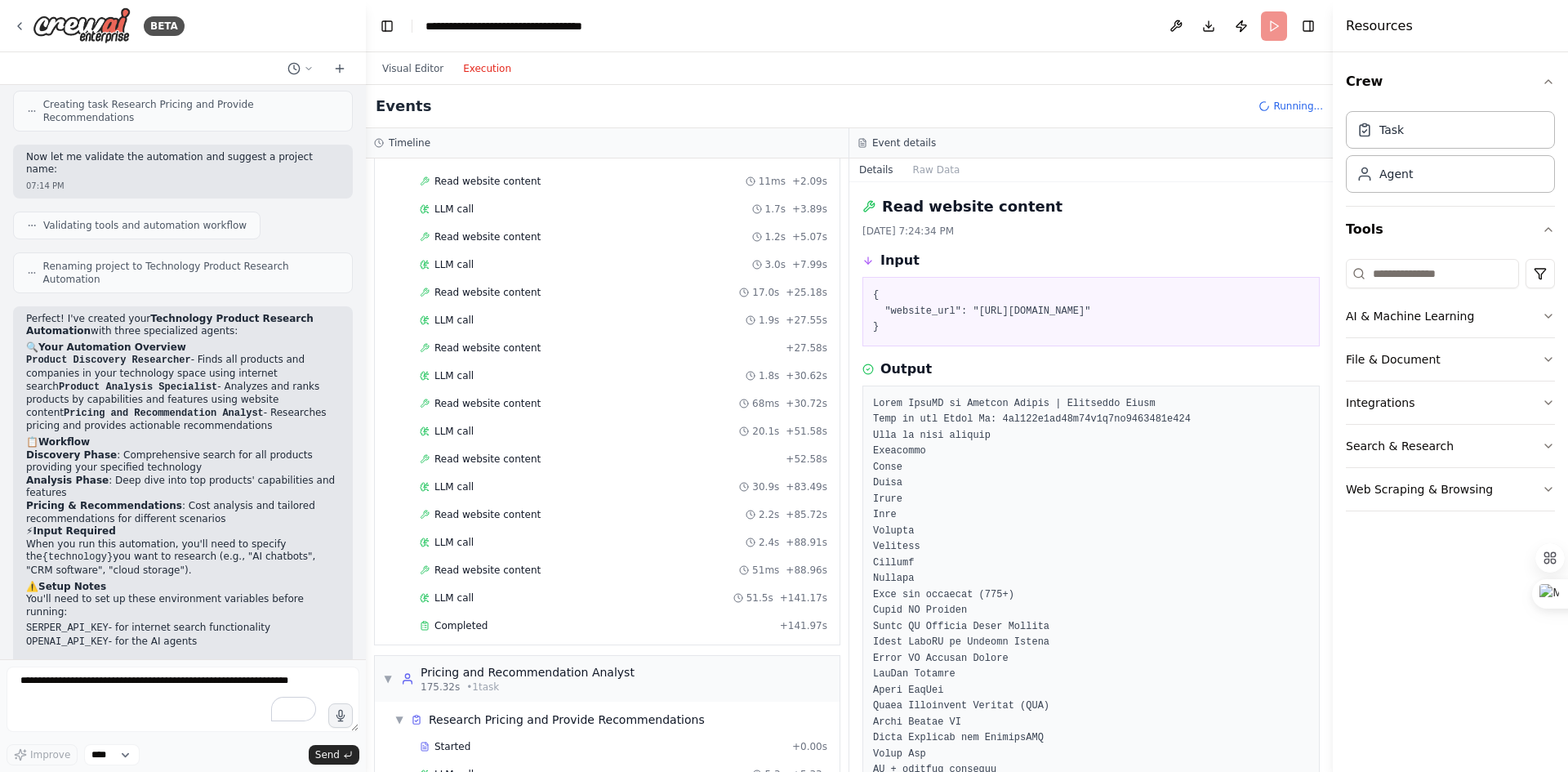
scroll to position [639, 0]
click at [490, 575] on span "Read website content" at bounding box center [487, 574] width 106 height 13
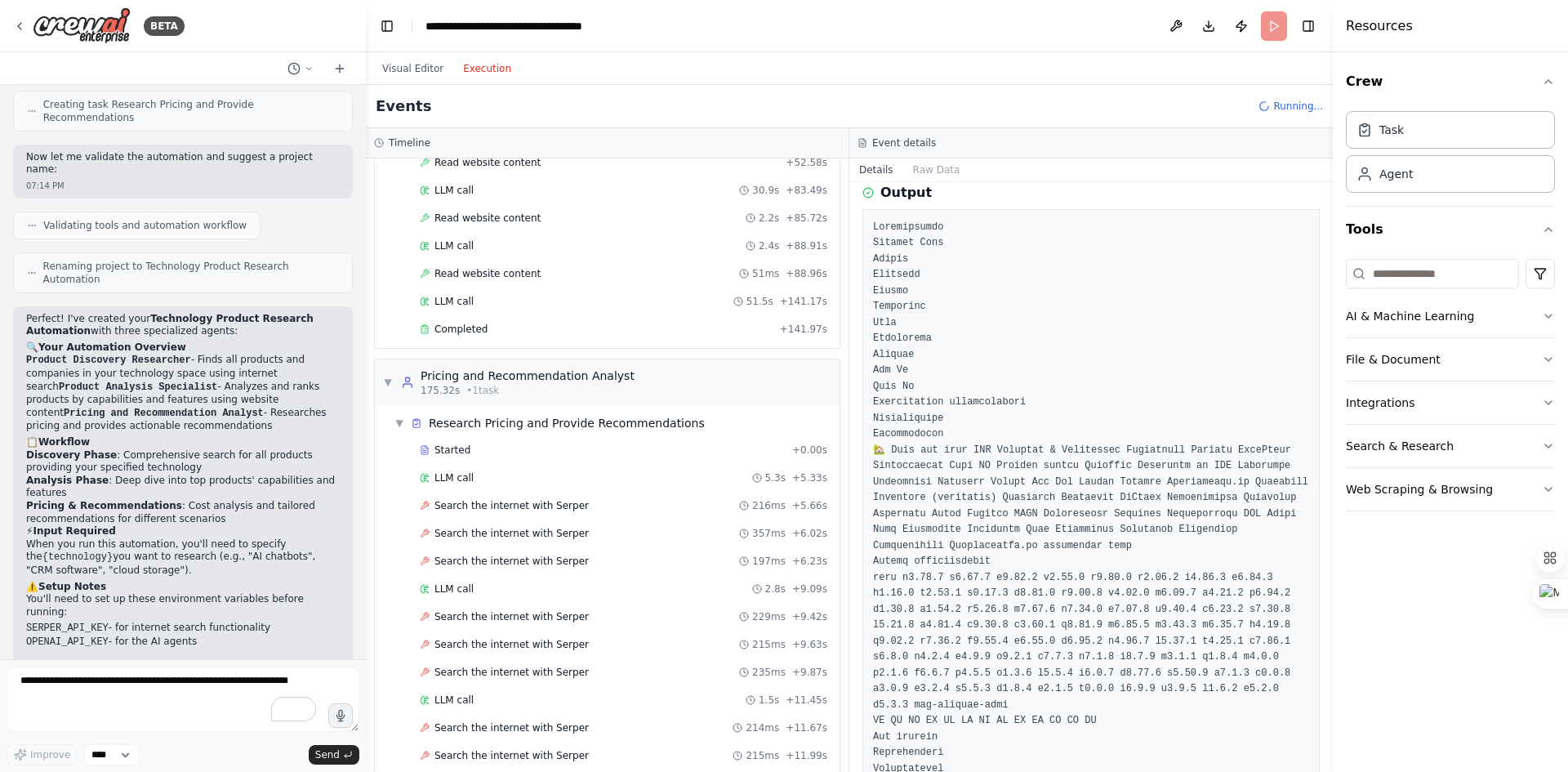
scroll to position [941, 0]
click at [514, 512] on div "Search the internet with Serper 216ms + 5.66s" at bounding box center [623, 503] width 419 height 24
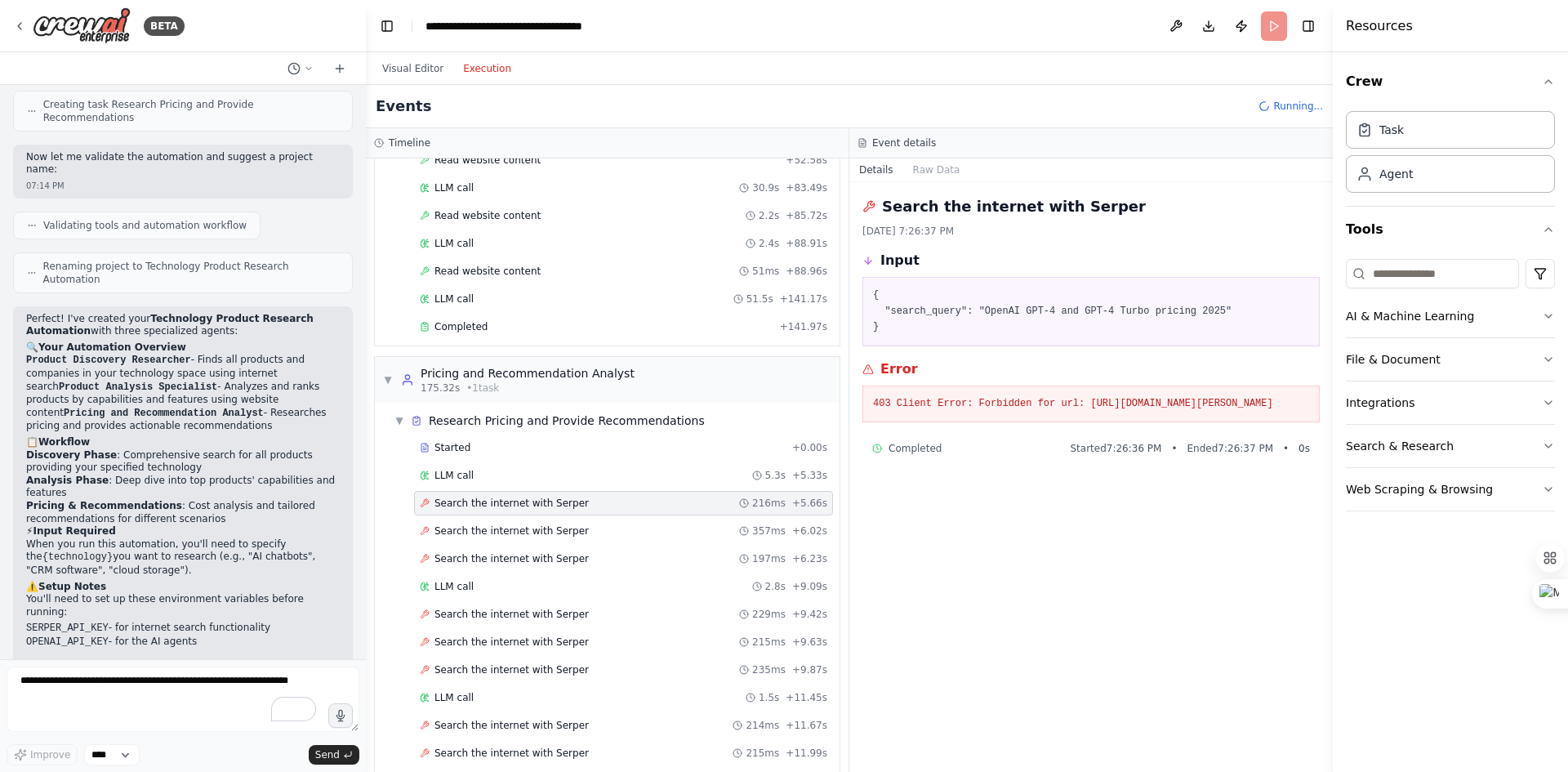
scroll to position [0, 0]
click at [510, 527] on span "Search the internet with Serper" at bounding box center [511, 531] width 155 height 13
click at [538, 563] on span "Search the internet with Serper" at bounding box center [511, 559] width 155 height 13
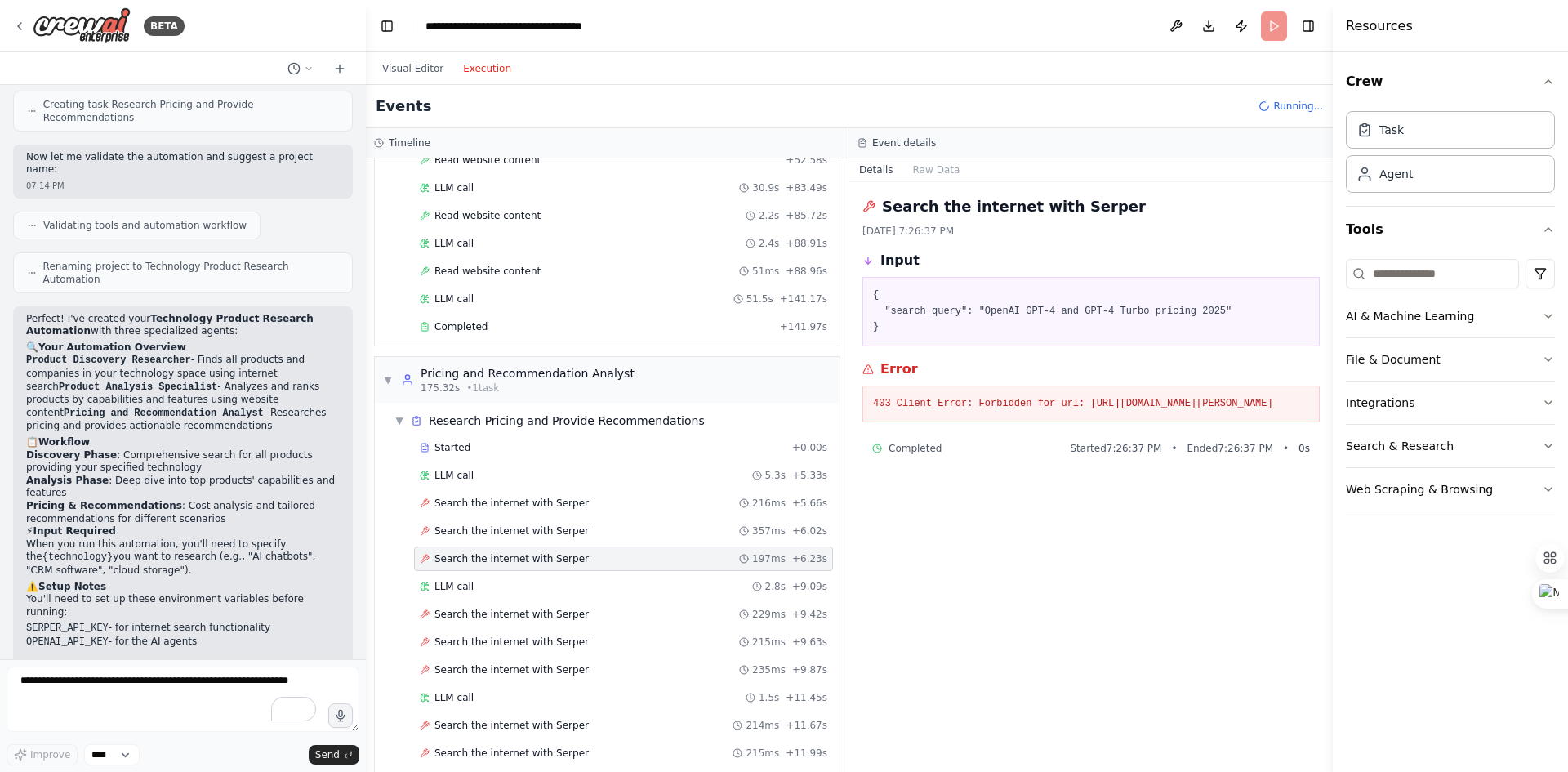
click at [552, 623] on div "Search the internet with Serper 229ms + 9.42s" at bounding box center [623, 614] width 419 height 24
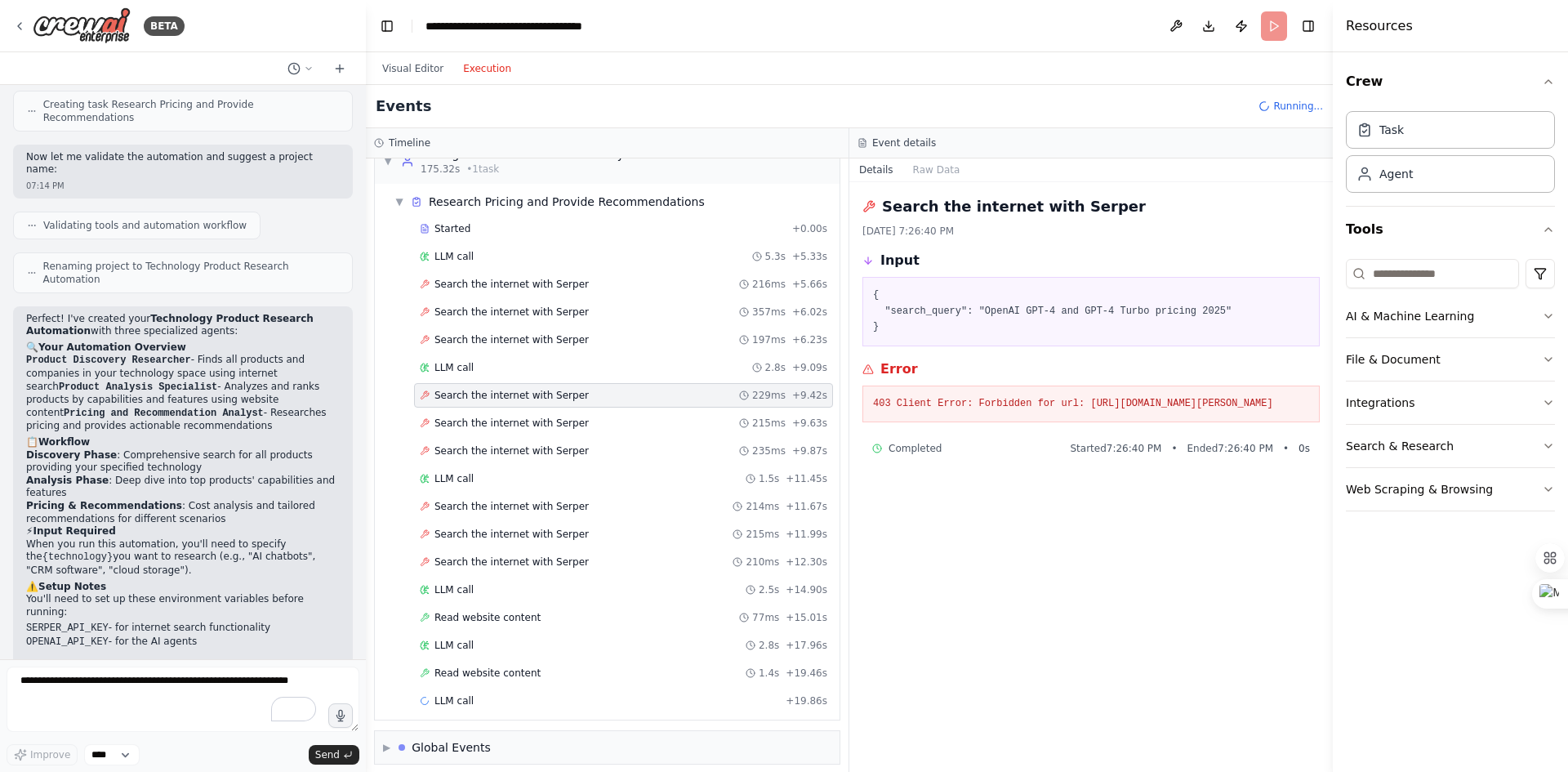
scroll to position [1162, 0]
click at [506, 614] on span "Read website content" at bounding box center [487, 617] width 106 height 13
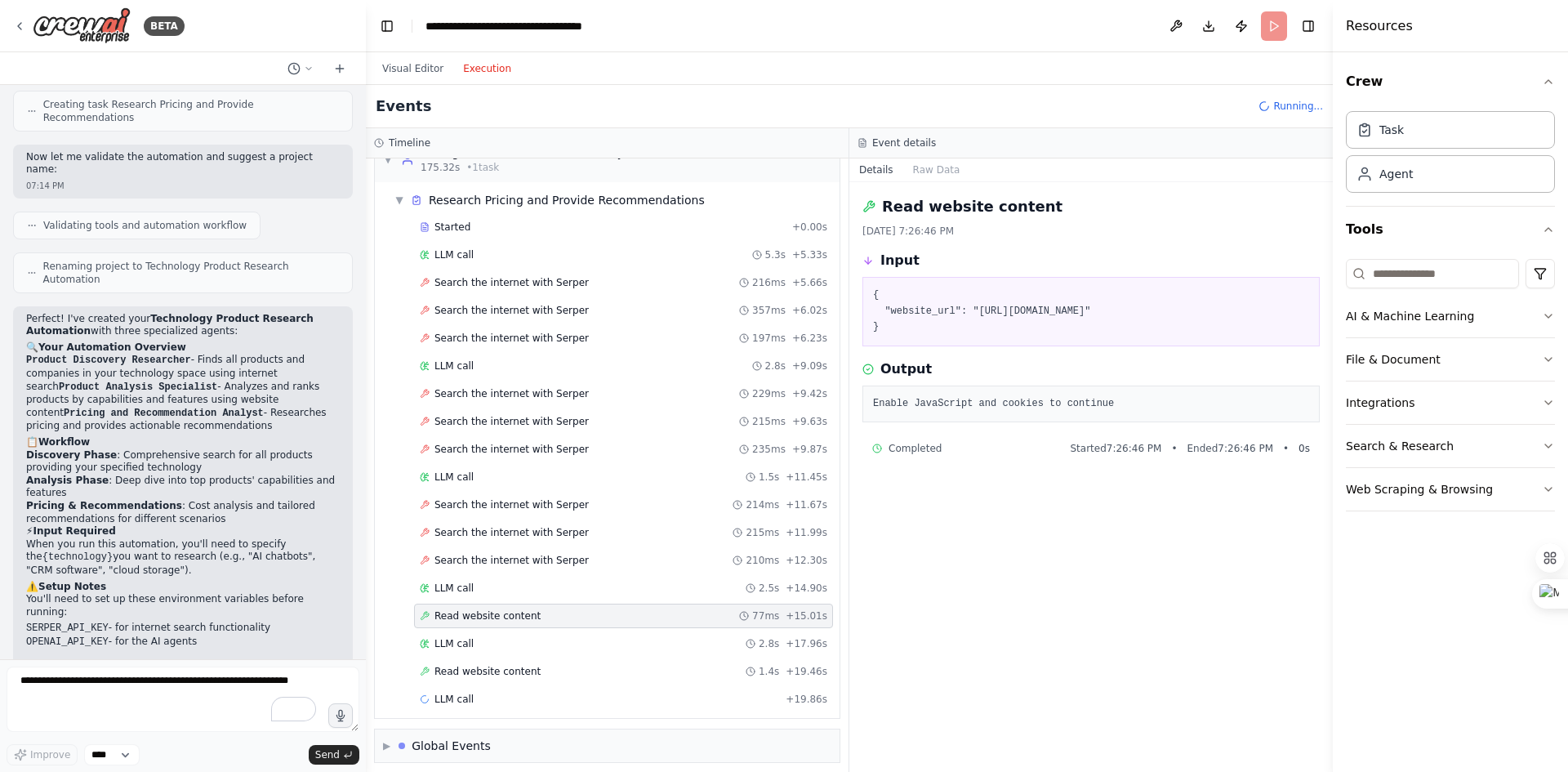
click at [523, 564] on span "Search the internet with Serper" at bounding box center [511, 560] width 155 height 13
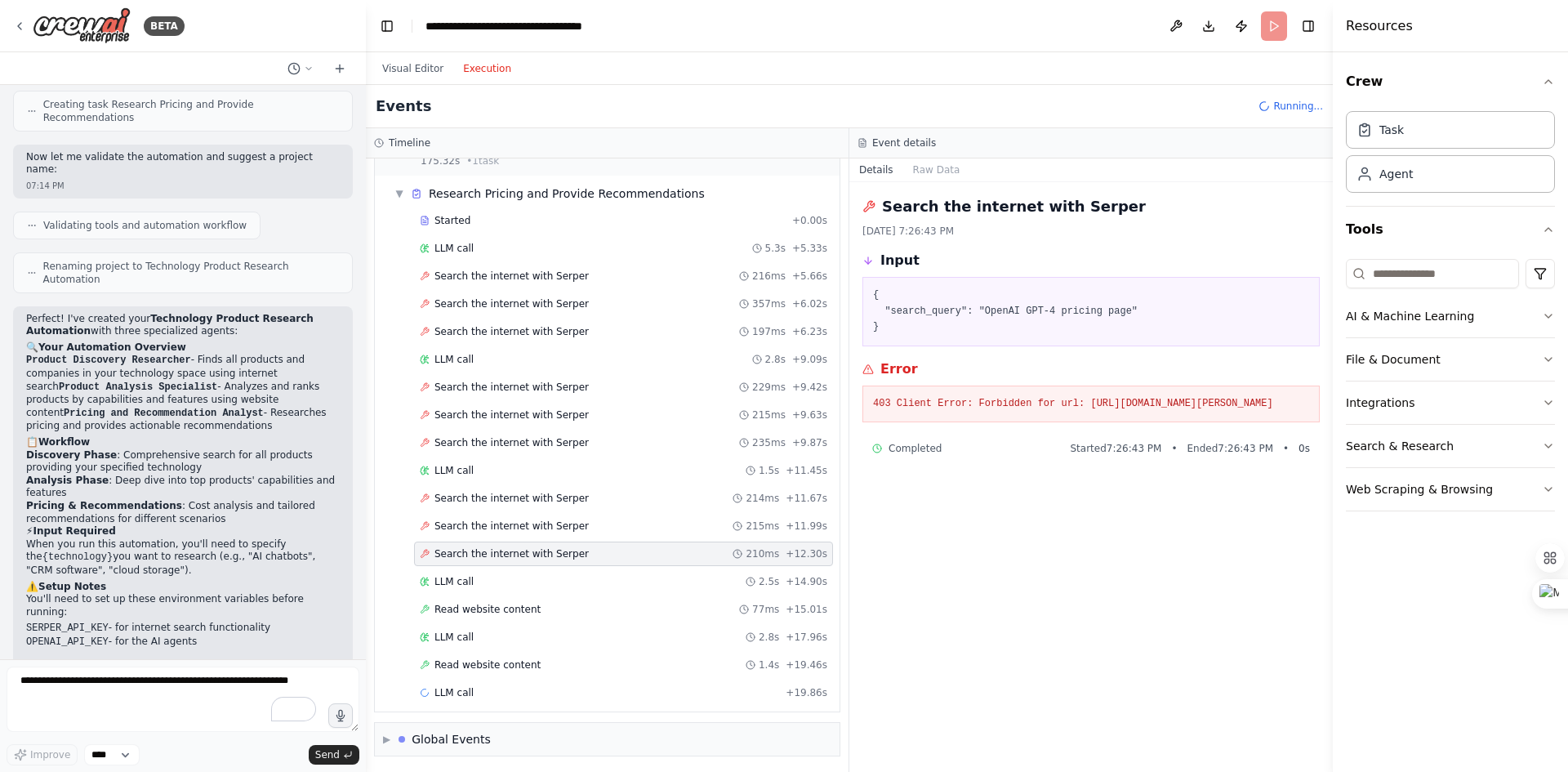
scroll to position [1171, 0]
click at [525, 443] on span "Search the internet with Serper" at bounding box center [511, 440] width 155 height 13
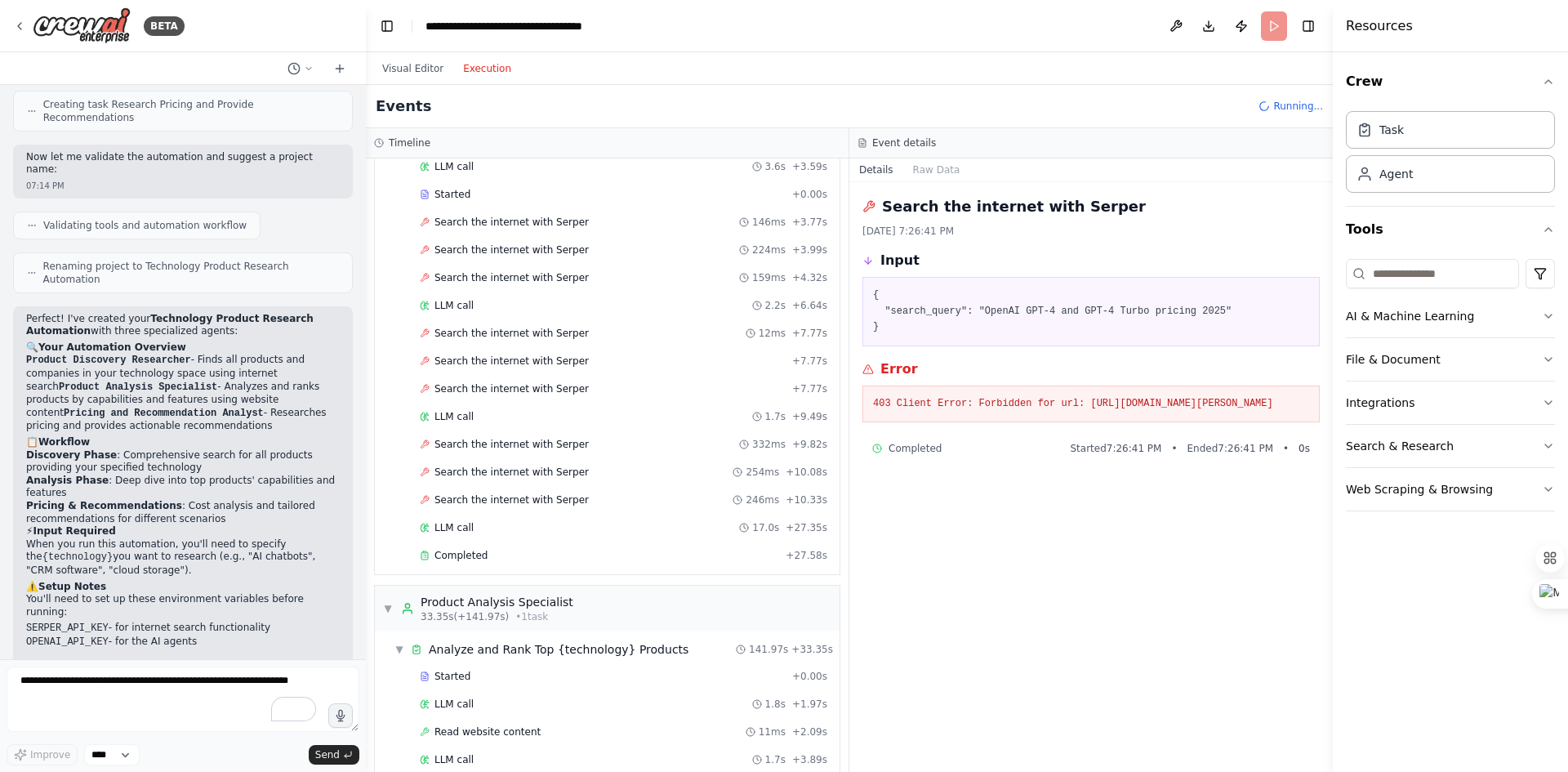
scroll to position [91, 0]
click at [520, 484] on div "Search the internet with Serper 254ms + 10.08s" at bounding box center [623, 473] width 419 height 24
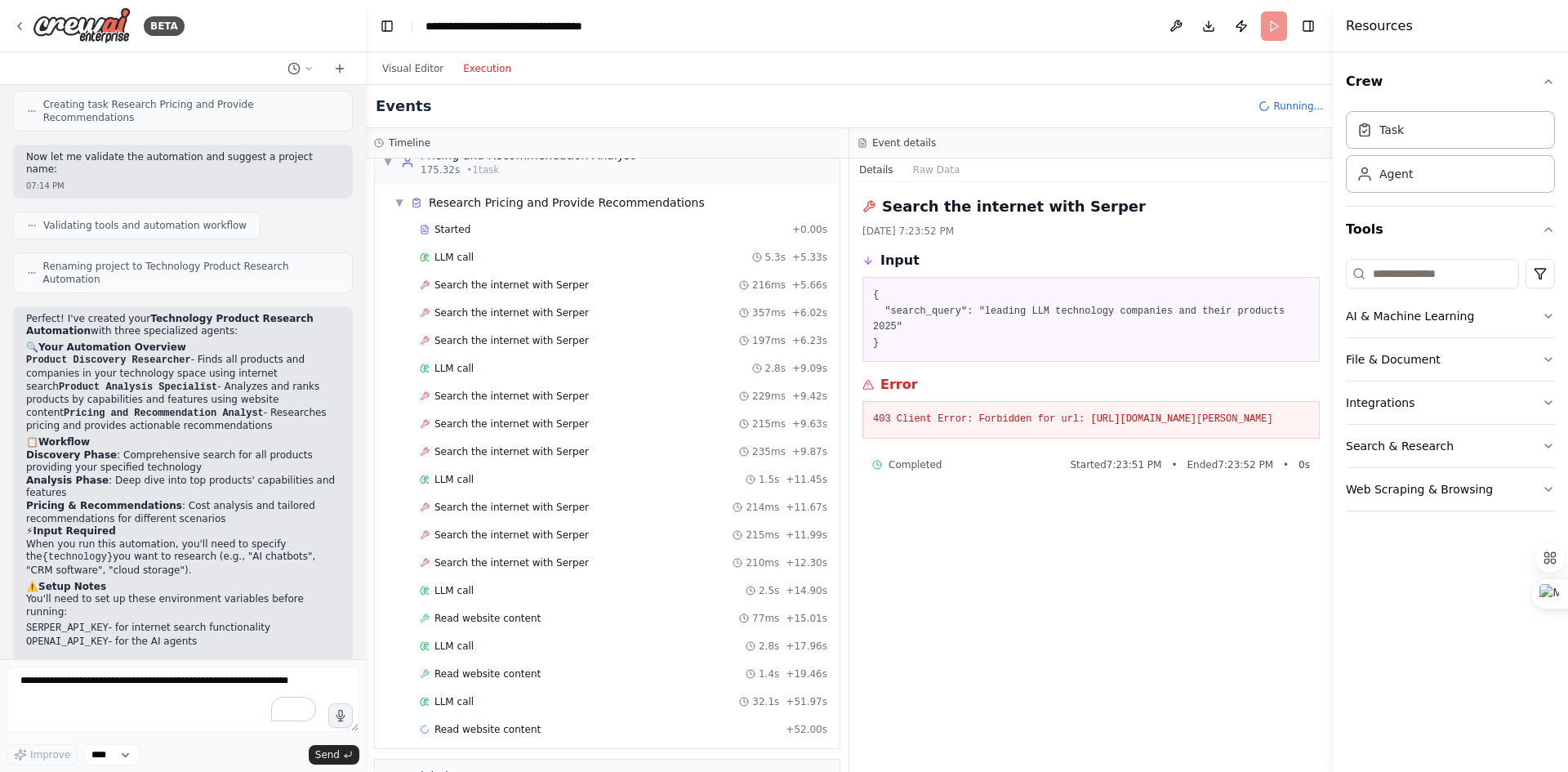
scroll to position [1199, 0]
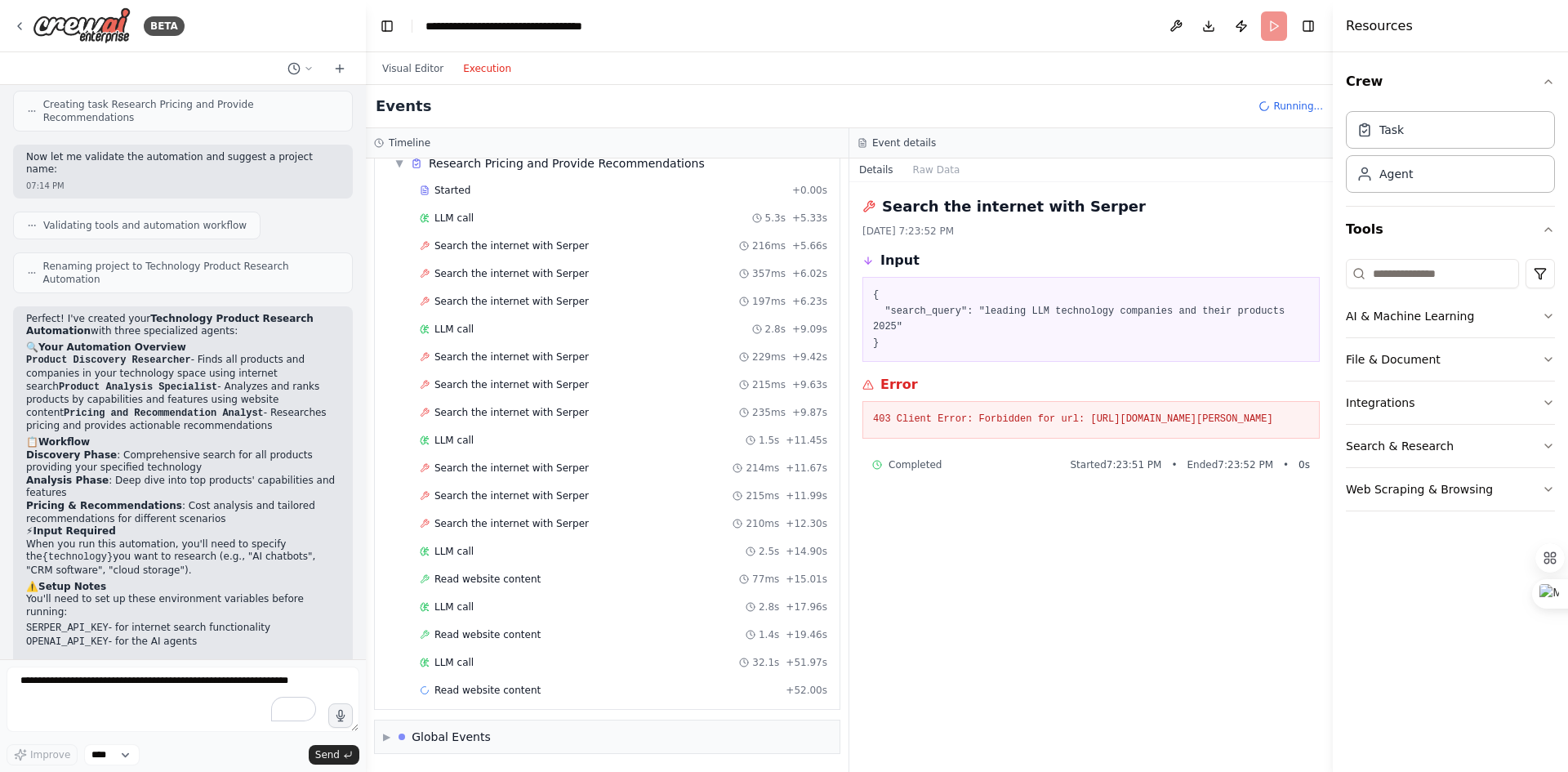
click at [462, 529] on span "Search the internet with Serper" at bounding box center [511, 524] width 155 height 13
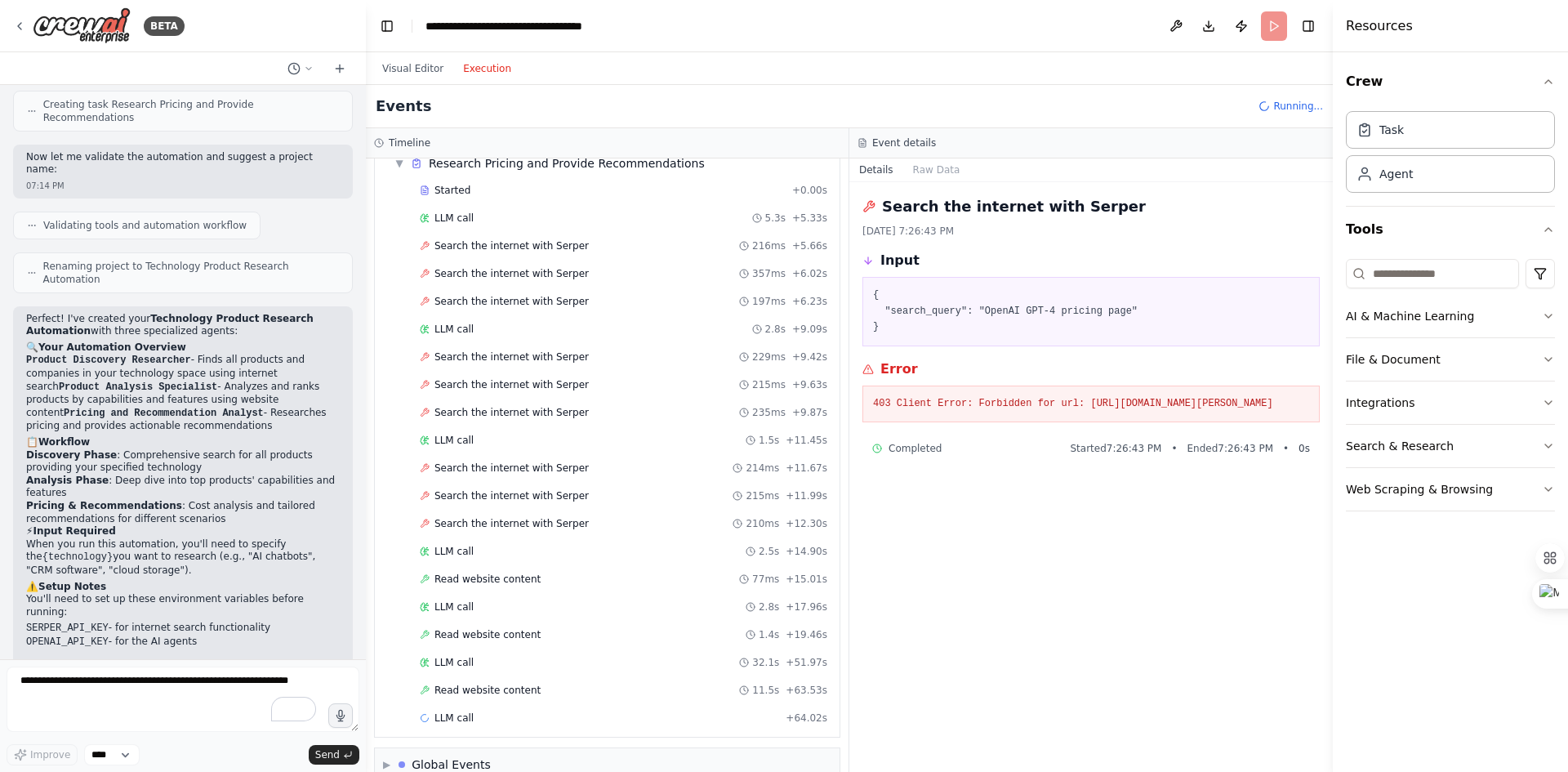
click at [421, 72] on button "Visual Editor" at bounding box center [413, 68] width 81 height 19
click at [464, 70] on button "Execution" at bounding box center [487, 68] width 68 height 19
click at [1177, 31] on button at bounding box center [1176, 26] width 26 height 29
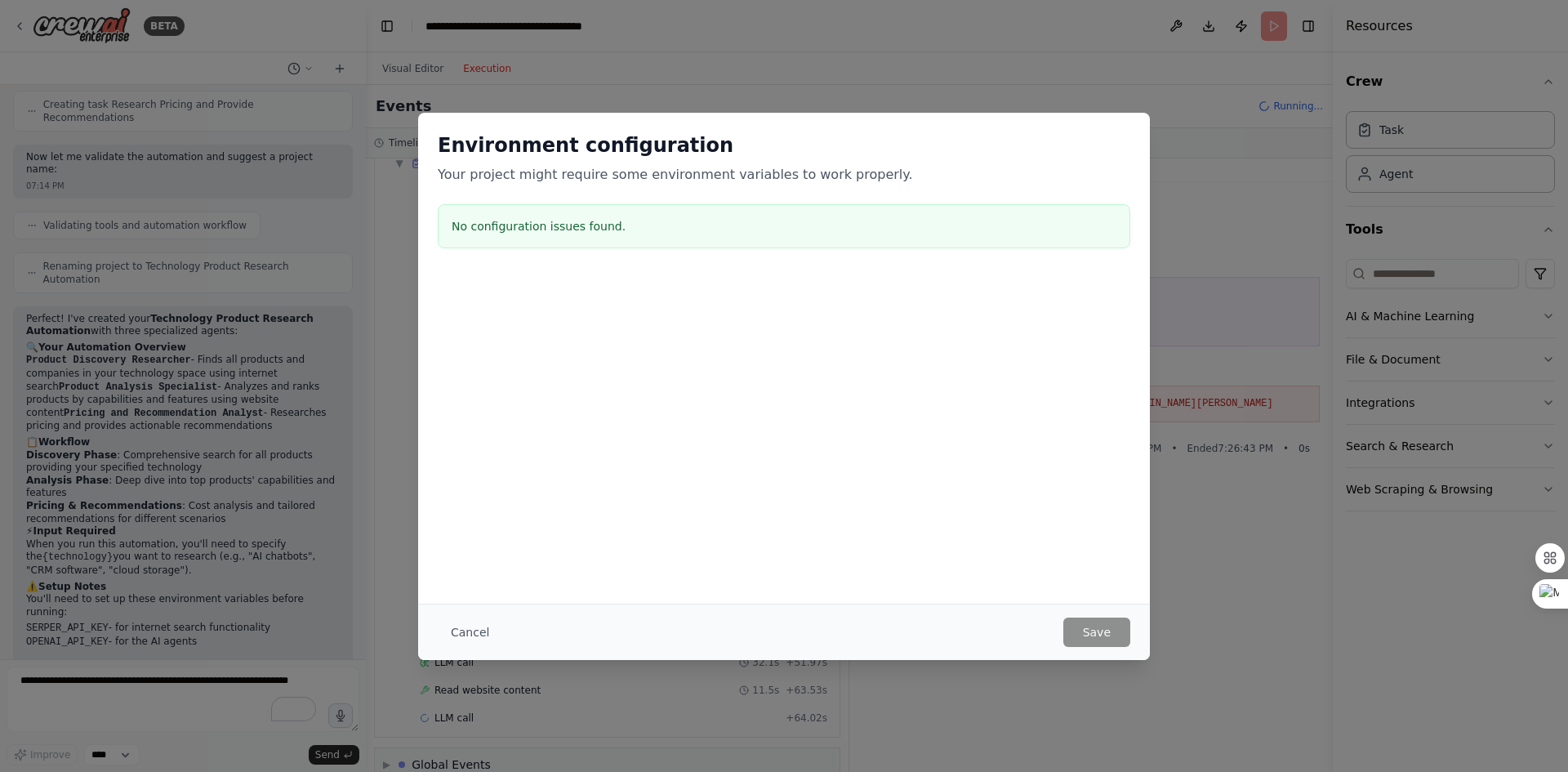
click at [468, 638] on button "Cancel" at bounding box center [469, 632] width 65 height 29
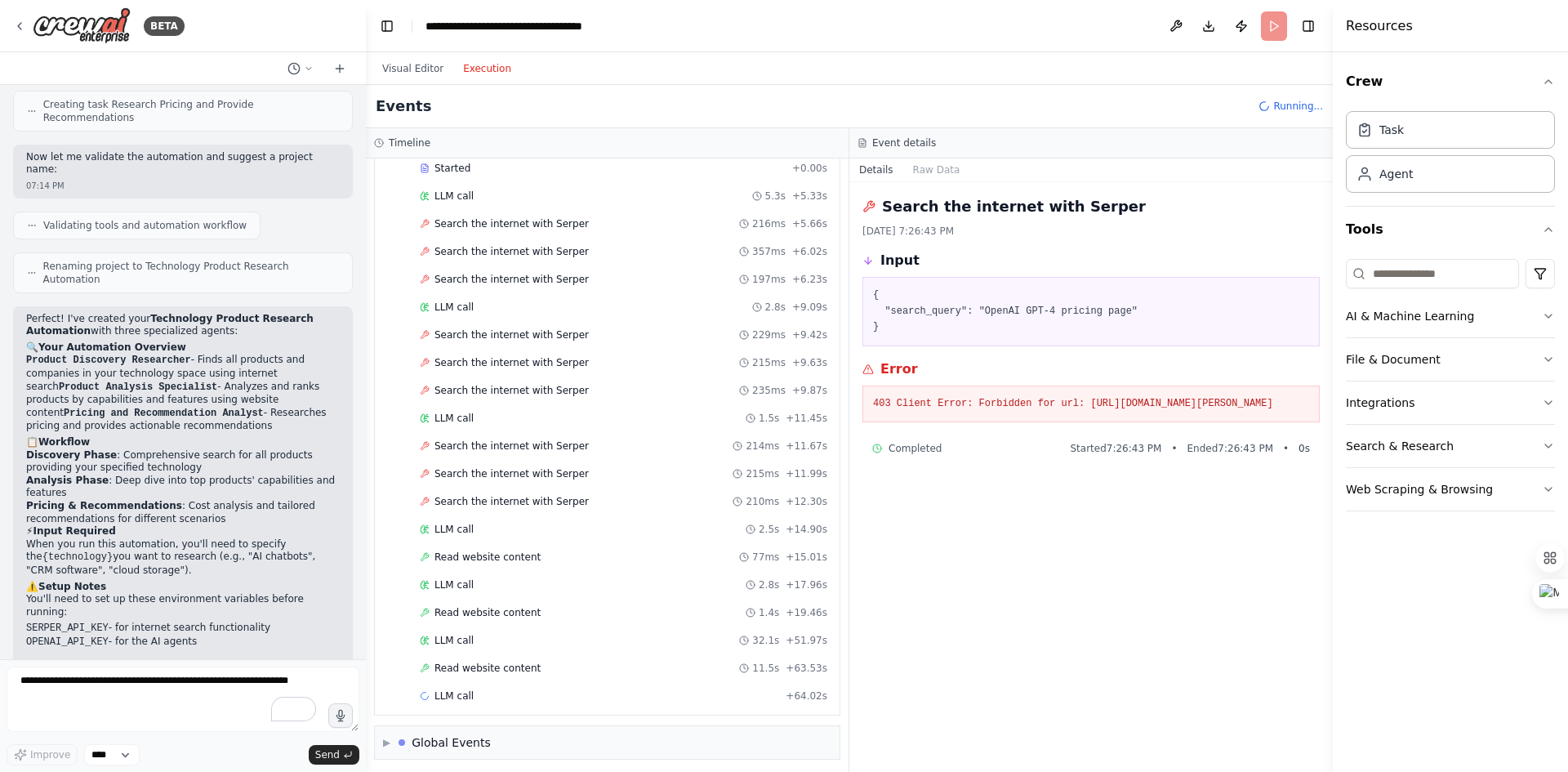
scroll to position [1226, 0]
click at [525, 657] on span "Read website content" at bounding box center [487, 663] width 106 height 13
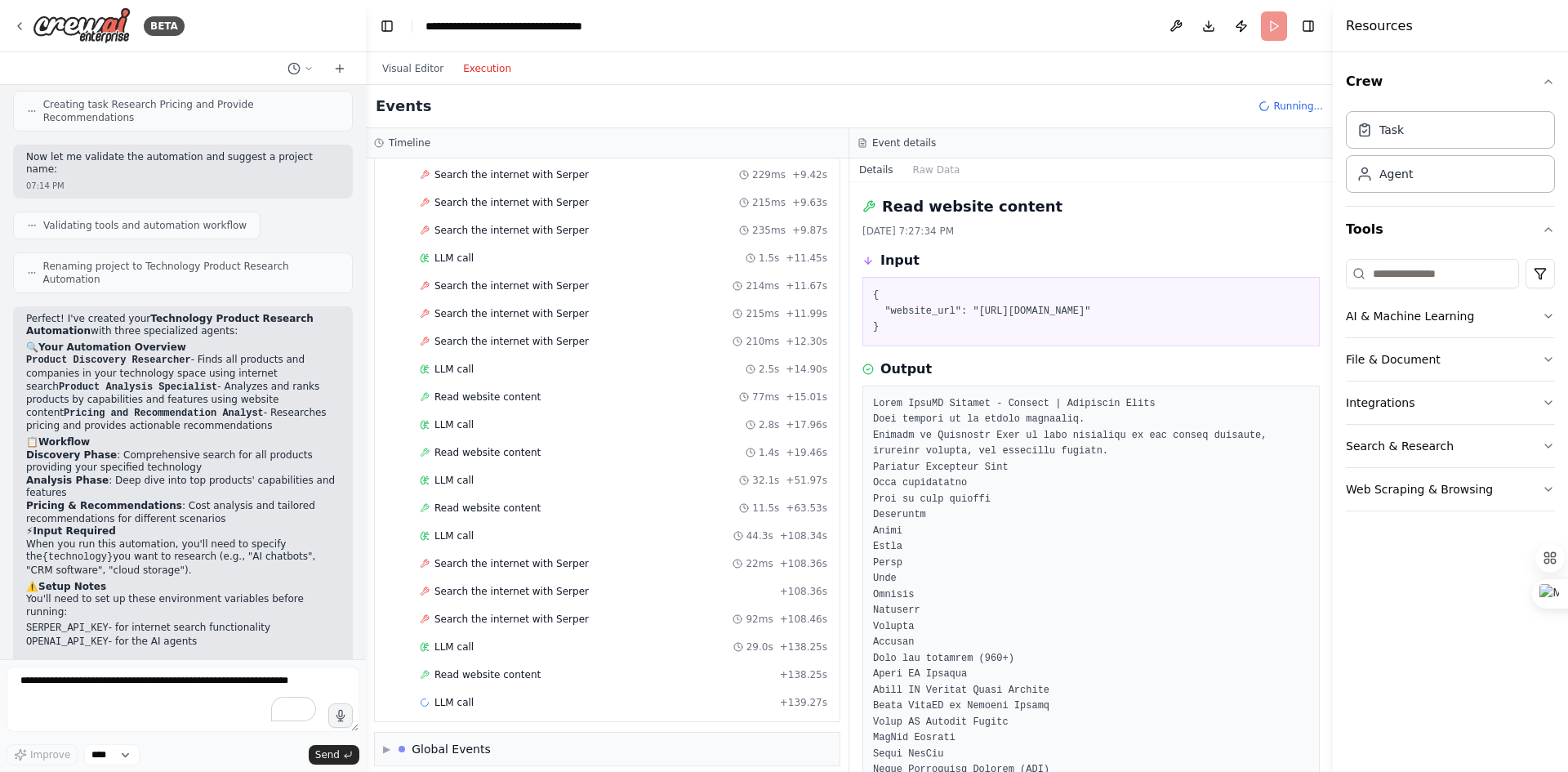
scroll to position [1393, 0]
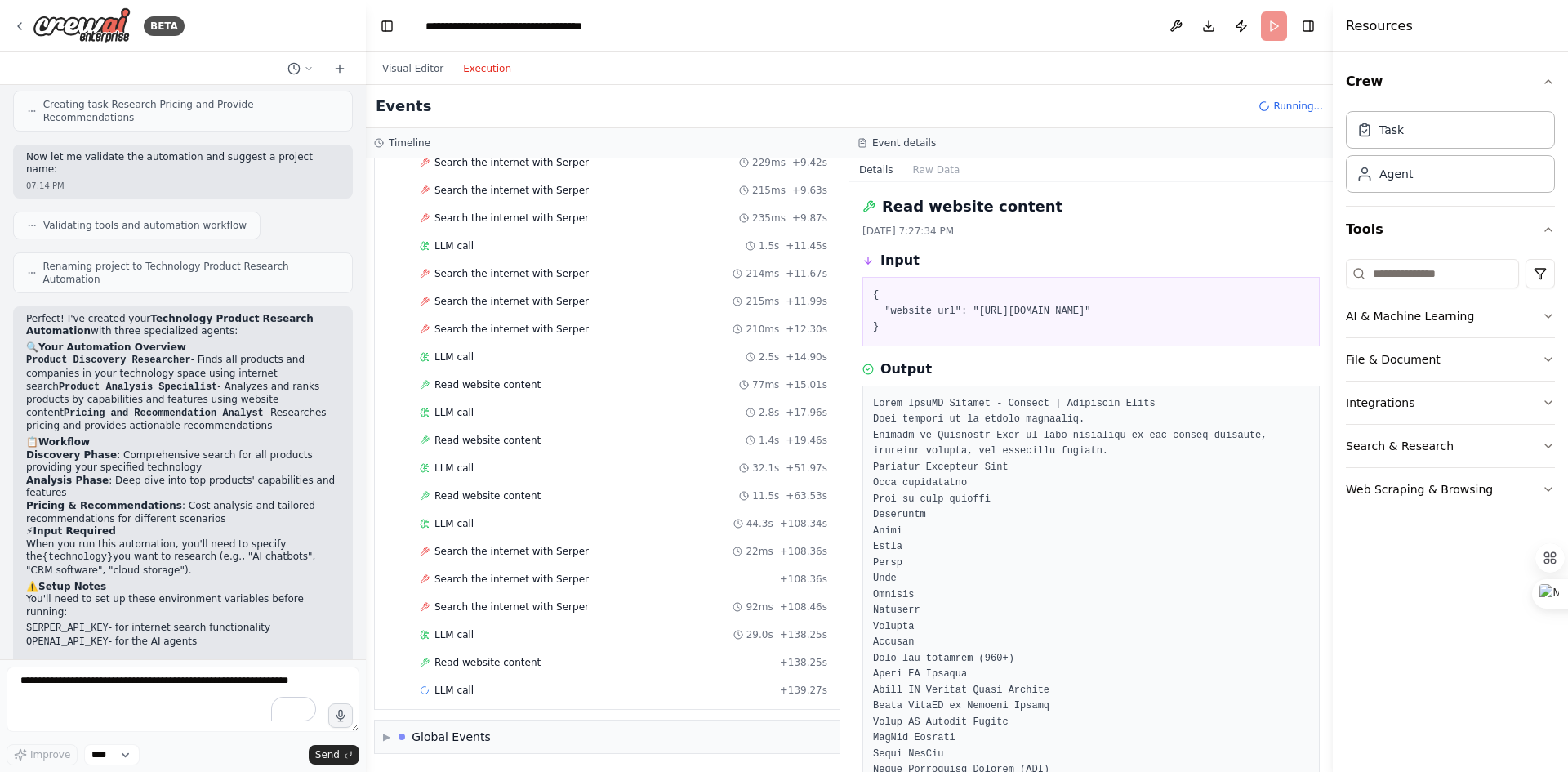
click at [460, 664] on span "Read website content" at bounding box center [487, 663] width 106 height 13
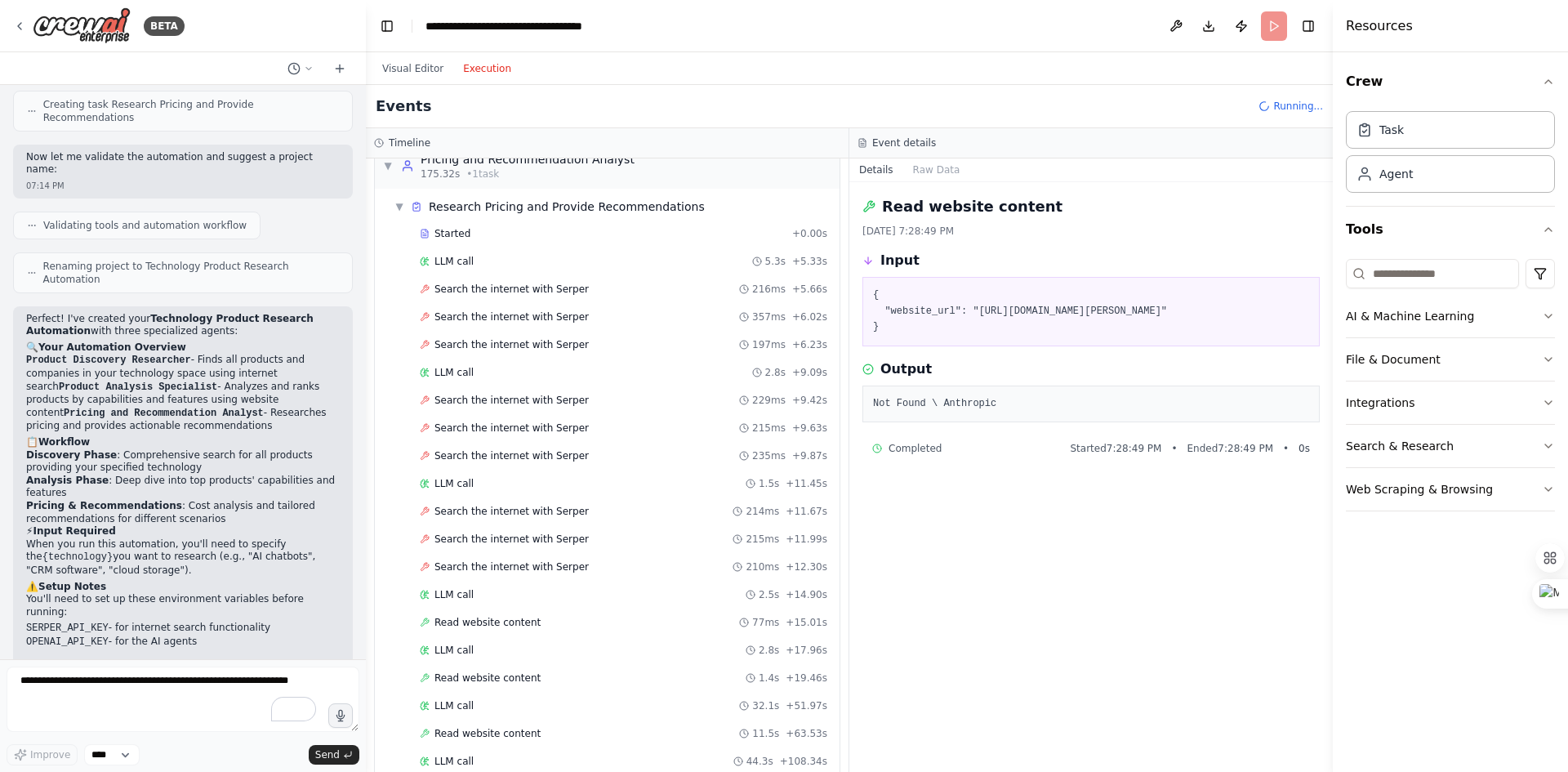
scroll to position [1075, 0]
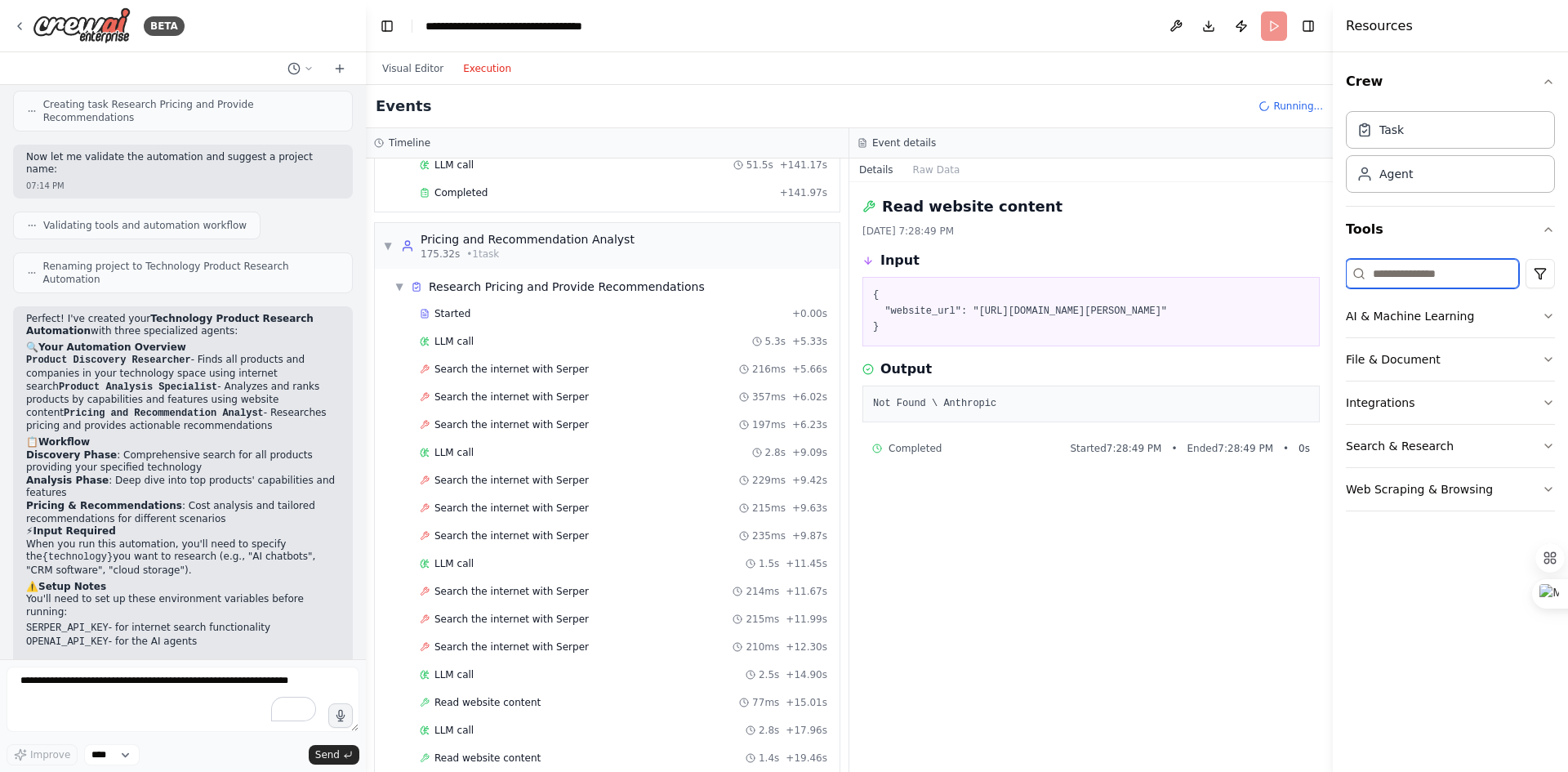
click at [1422, 276] on input at bounding box center [1433, 273] width 173 height 29
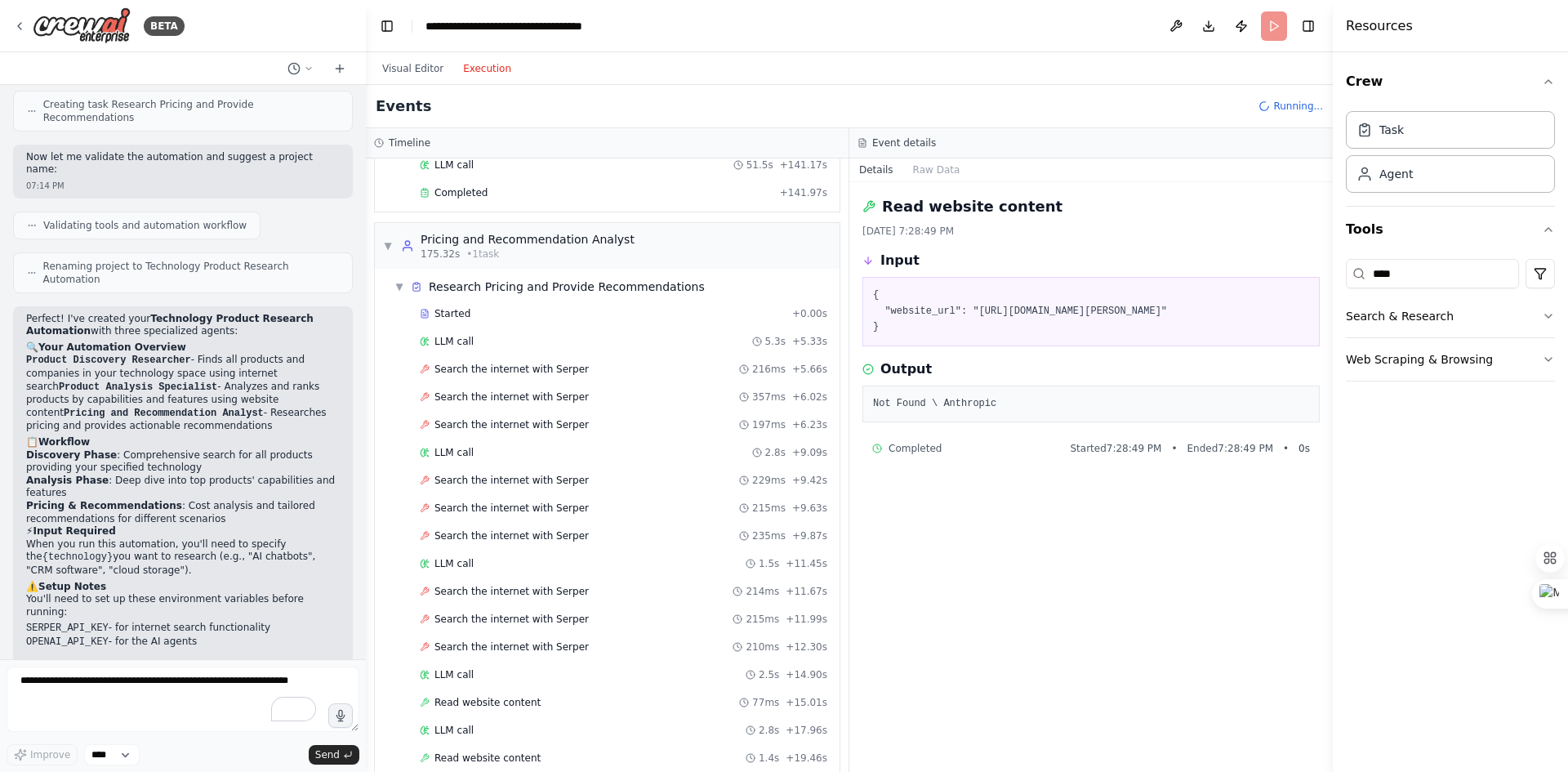
click at [1554, 318] on icon "button" at bounding box center [1549, 317] width 13 height 13
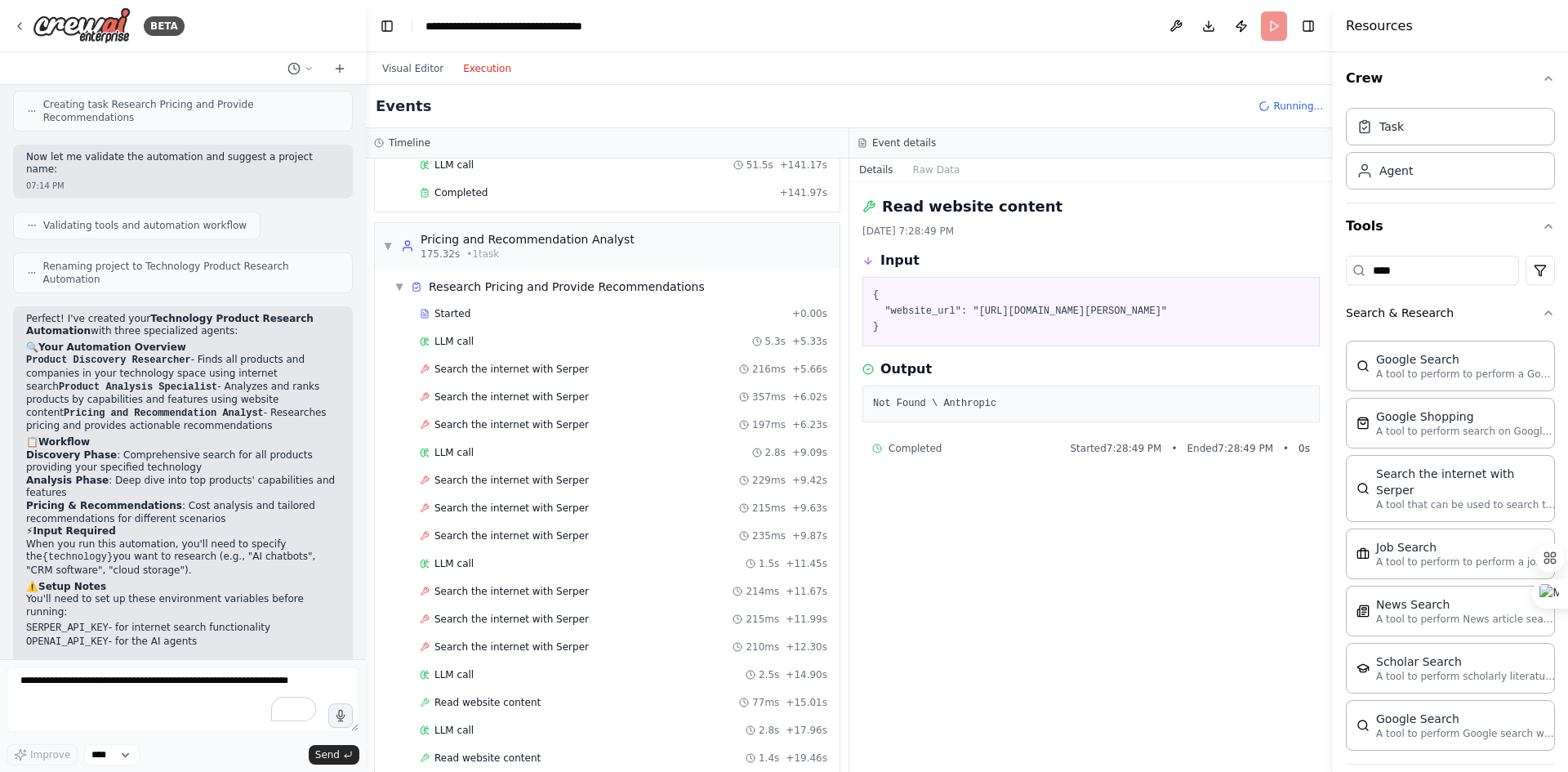
scroll to position [0, 0]
click at [1404, 275] on input "****" at bounding box center [1433, 273] width 173 height 29
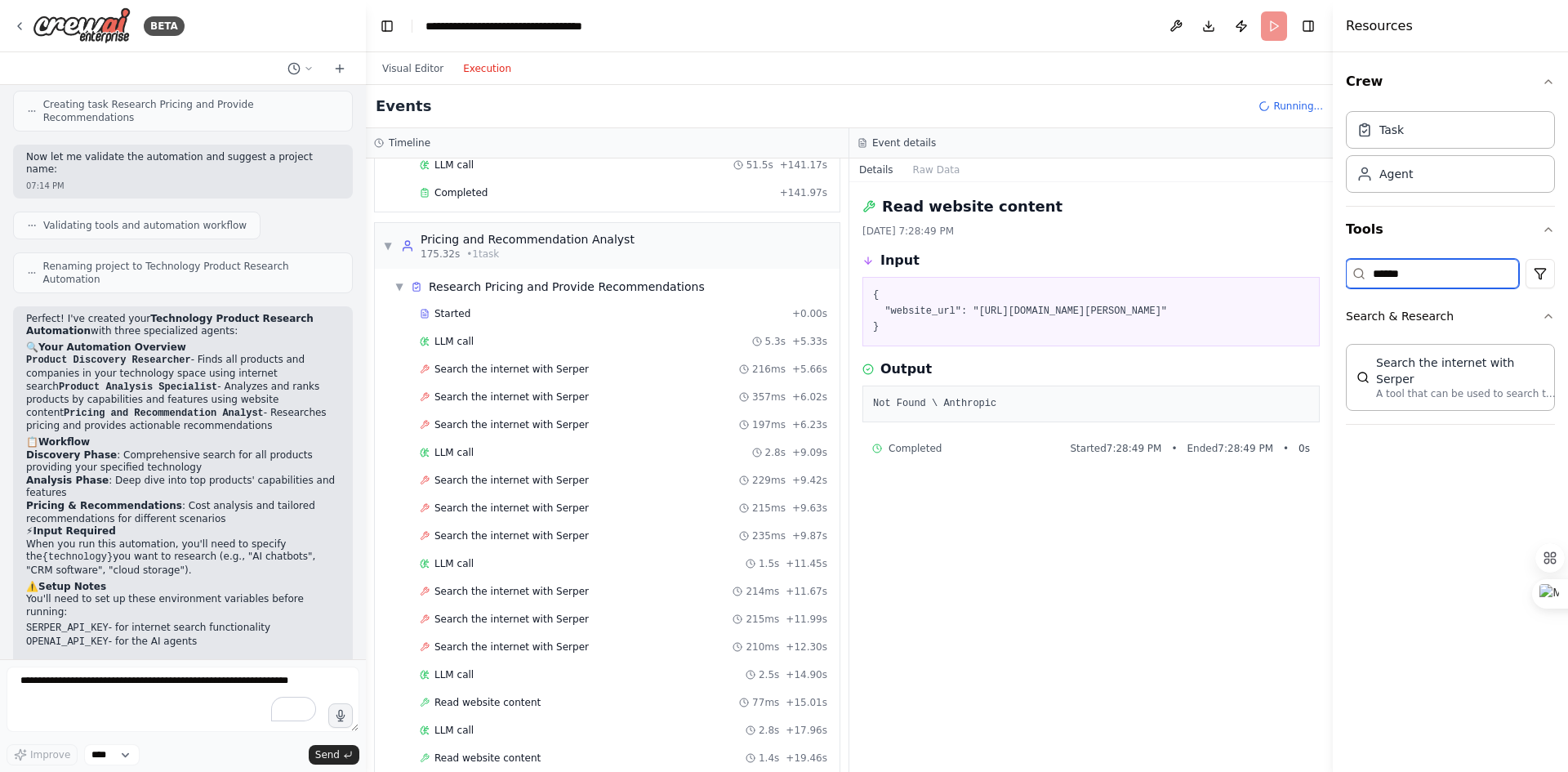
type input "******"
click at [1429, 365] on div "Search the internet with Serper" at bounding box center [1466, 370] width 180 height 33
click at [1433, 387] on p "A tool that can be used to search the internet with a search_query. Supports di…" at bounding box center [1466, 394] width 180 height 13
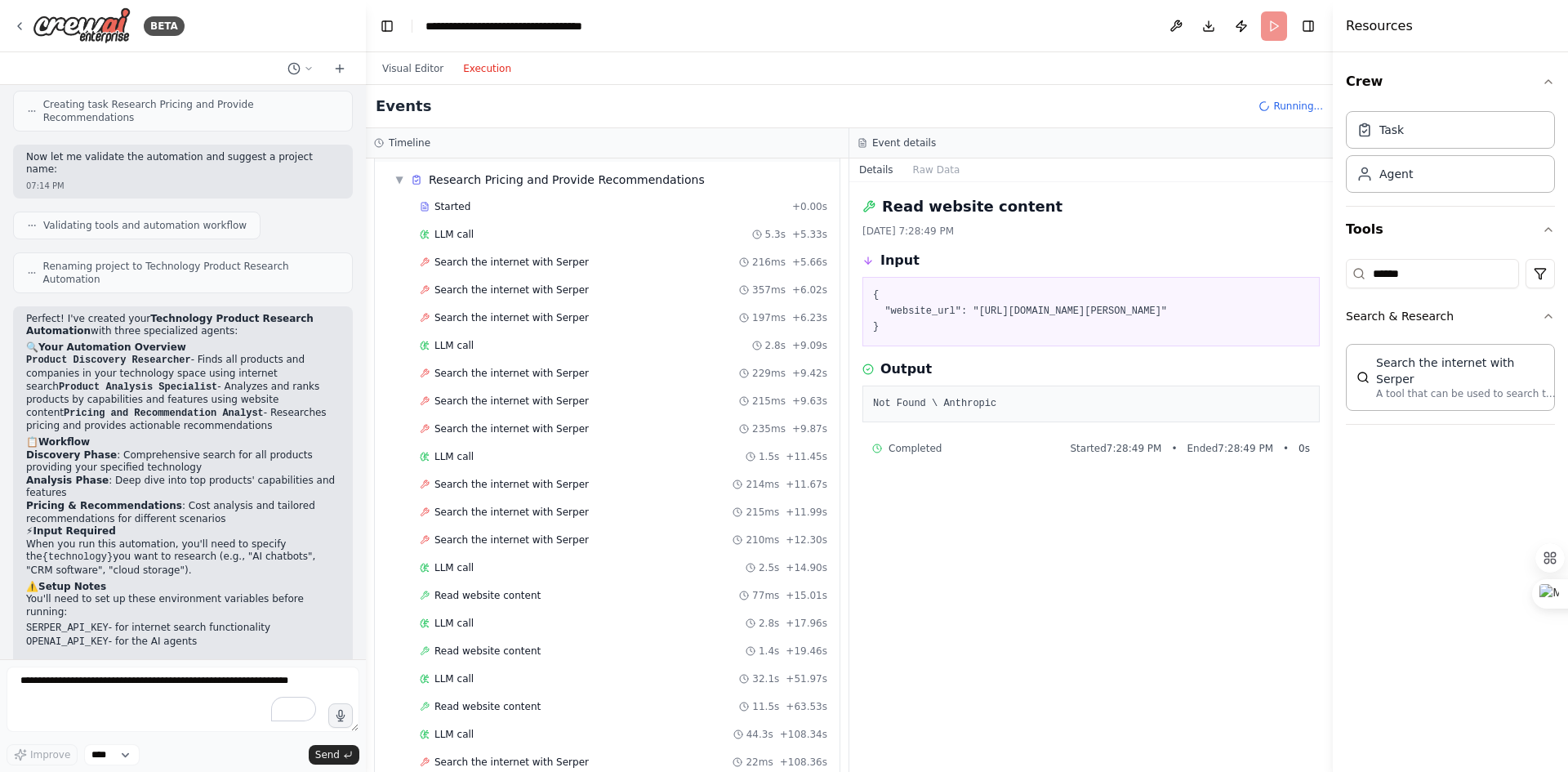
scroll to position [1181, 0]
click at [1402, 273] on input "******" at bounding box center [1433, 273] width 173 height 29
click at [1392, 368] on div "Search the internet with Serper" at bounding box center [1466, 370] width 180 height 33
click at [187, 475] on li "Analysis Phase : Deep dive into top products' capabilities and features" at bounding box center [182, 487] width 313 height 25
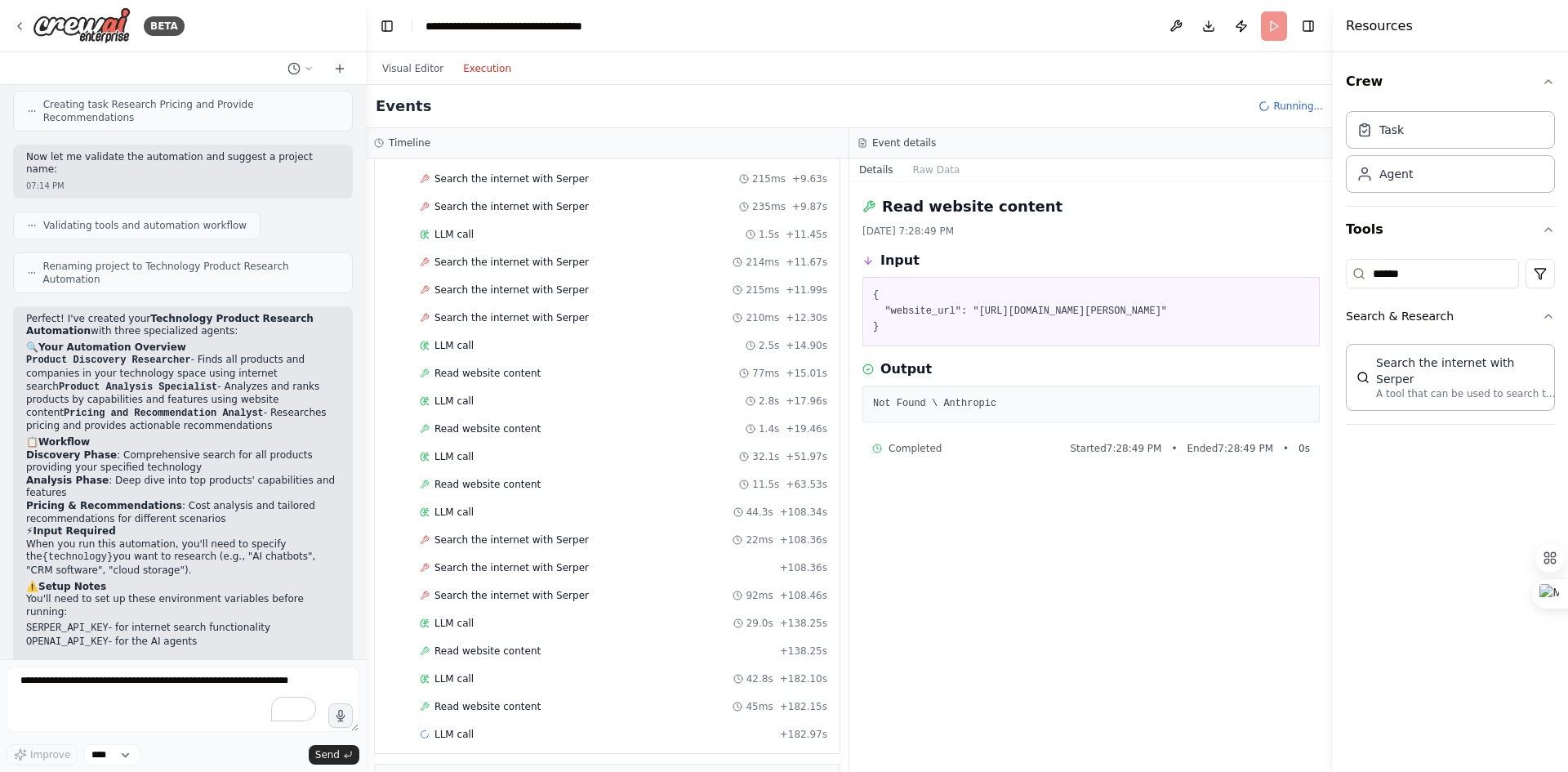
scroll to position [1448, 0]
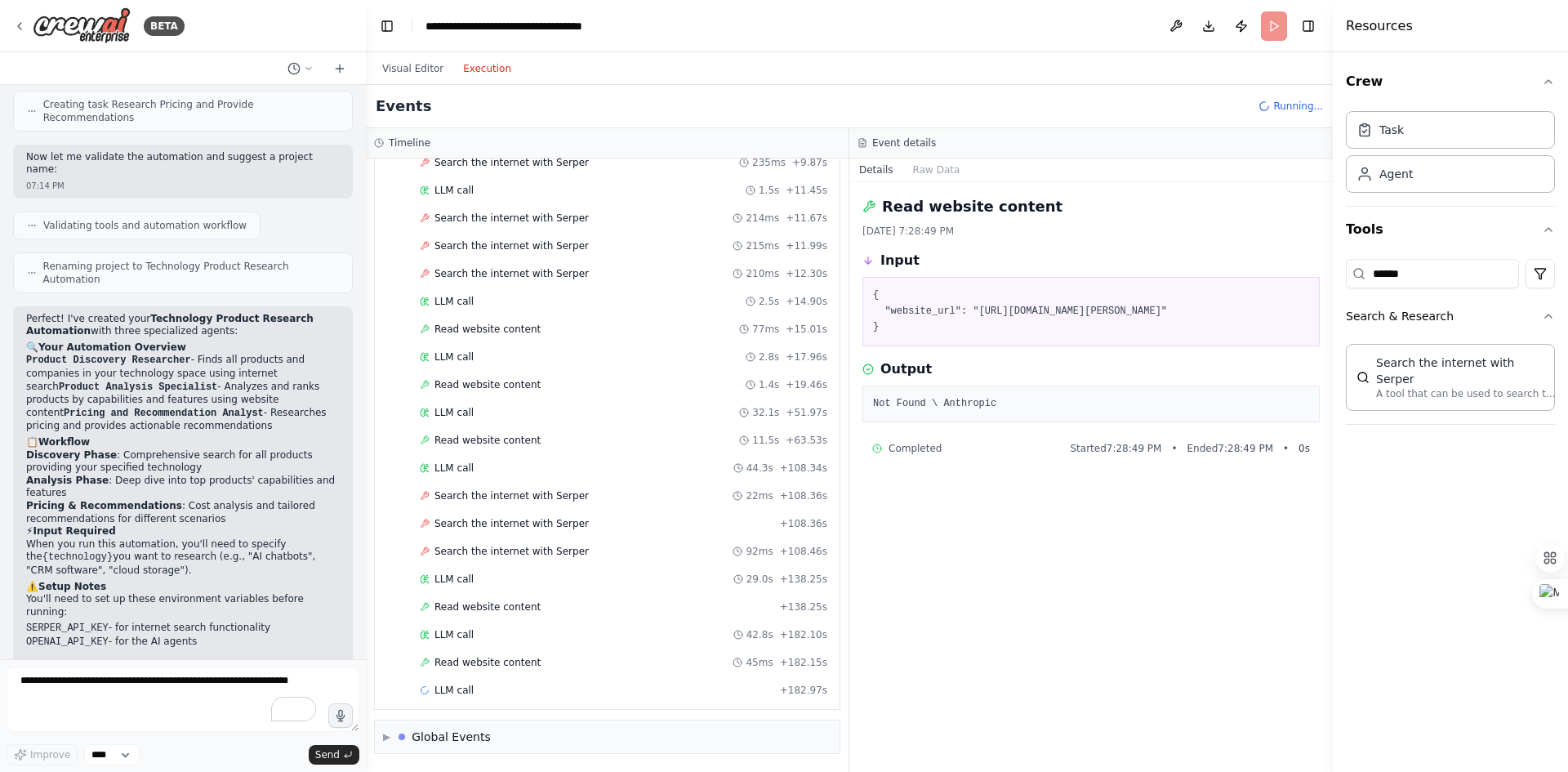
click at [478, 606] on span "Read website content" at bounding box center [487, 607] width 106 height 13
click at [481, 499] on span "Search the internet with Serper" at bounding box center [511, 496] width 155 height 13
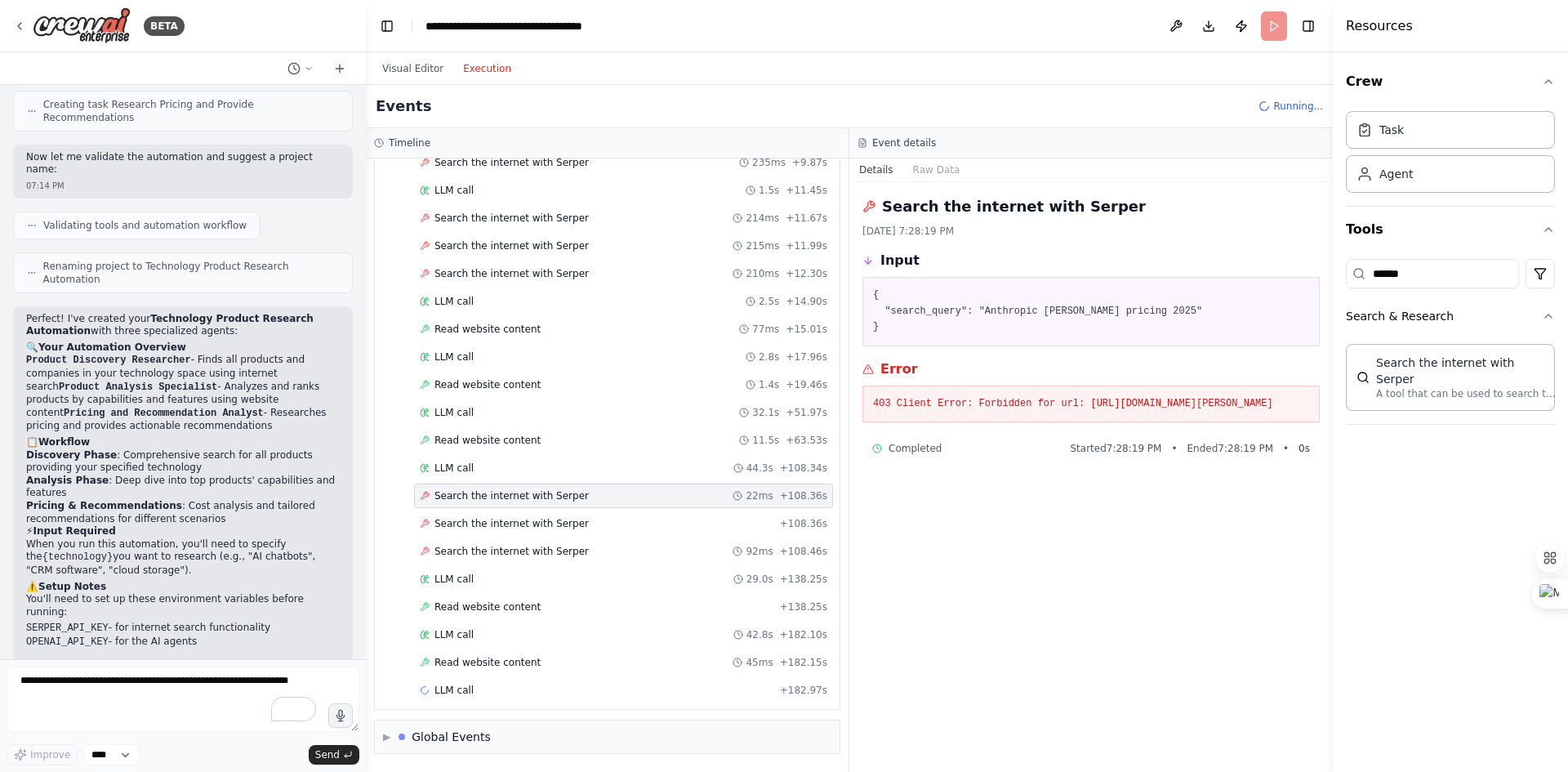
click at [490, 529] on span "Search the internet with Serper" at bounding box center [511, 524] width 155 height 13
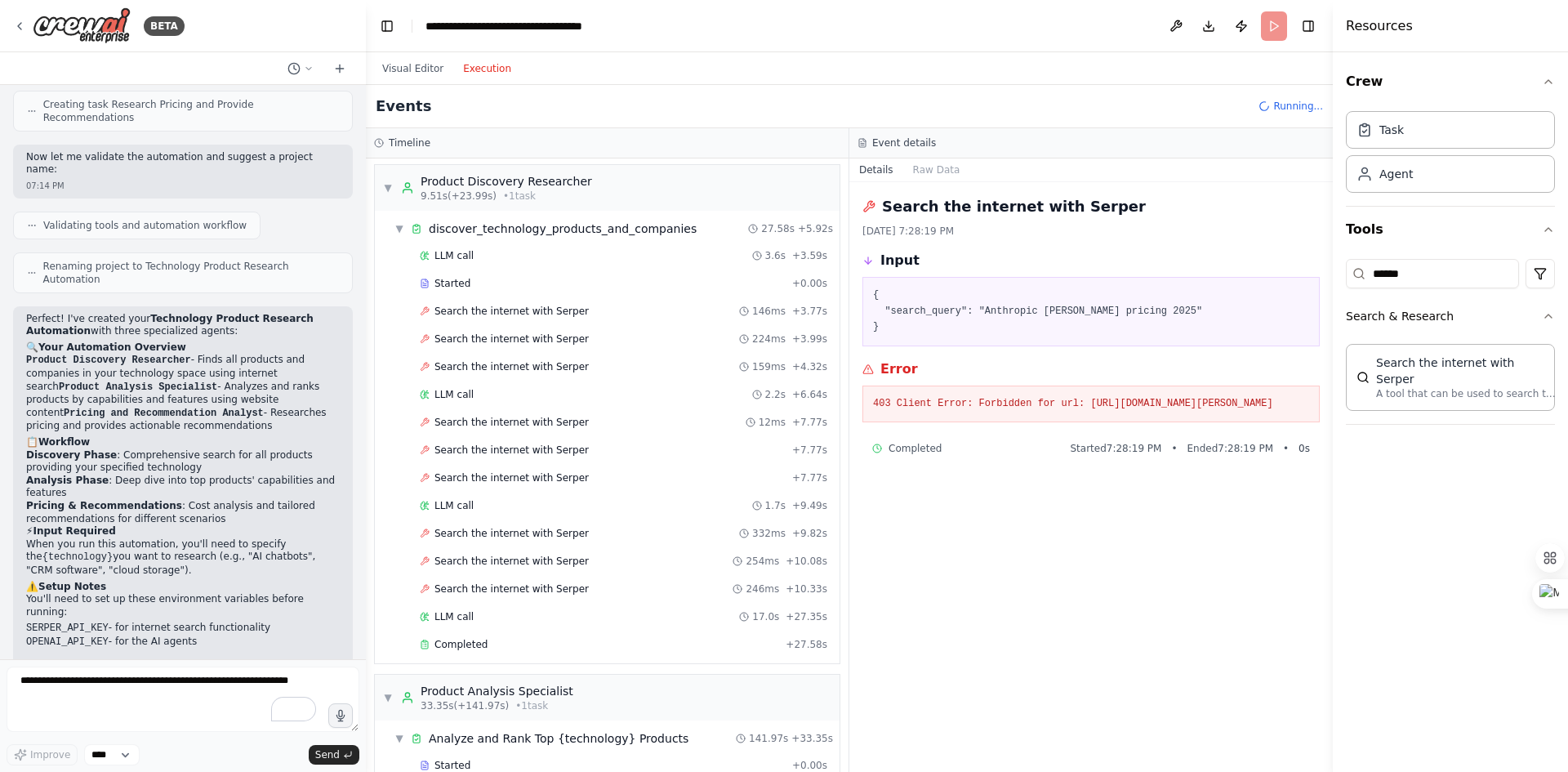
scroll to position [0, 0]
click at [543, 323] on div "Search the internet with Serper 146ms + 3.77s" at bounding box center [623, 313] width 419 height 24
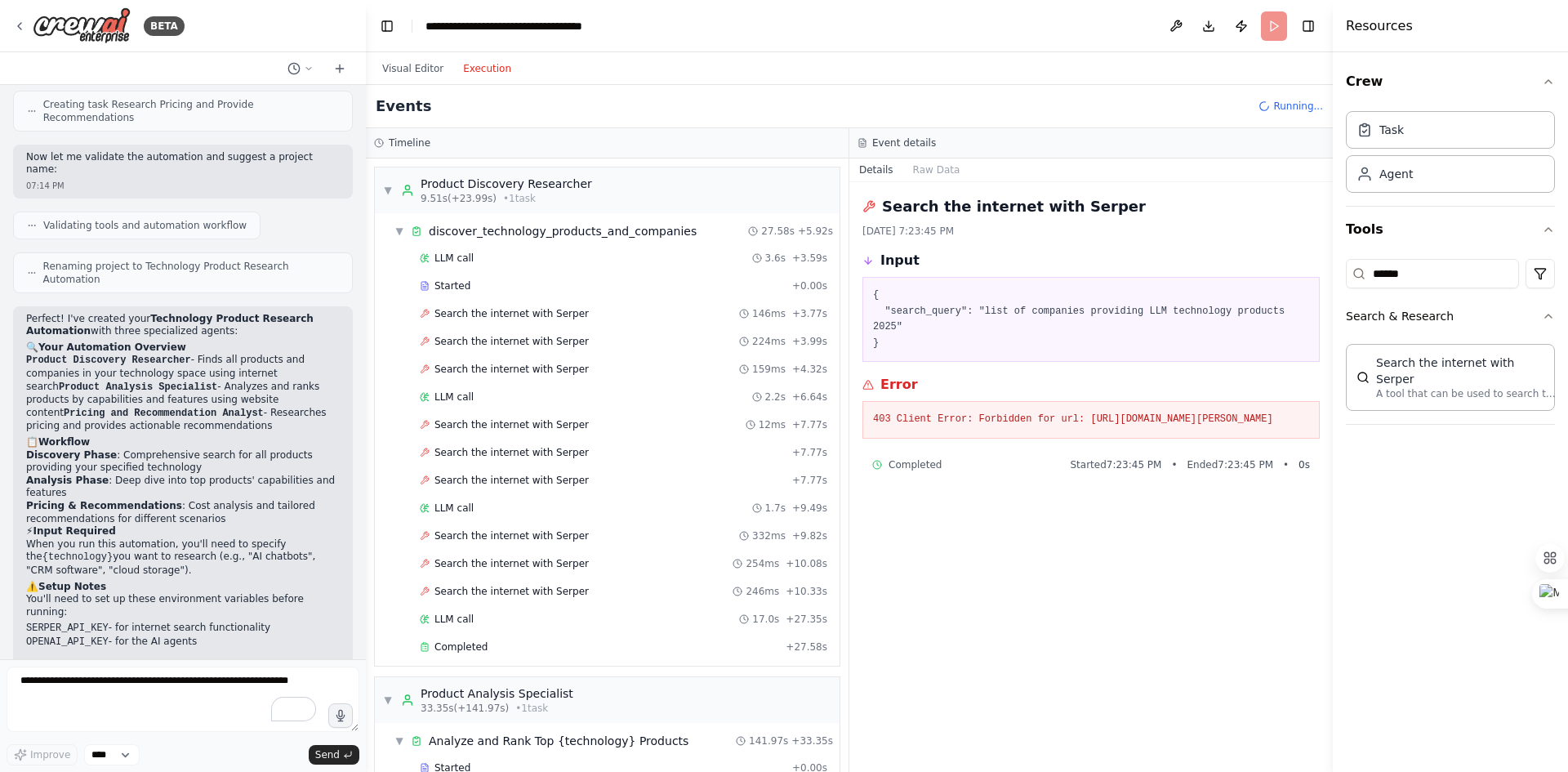
click at [529, 343] on span "Search the internet with Serper" at bounding box center [511, 342] width 155 height 13
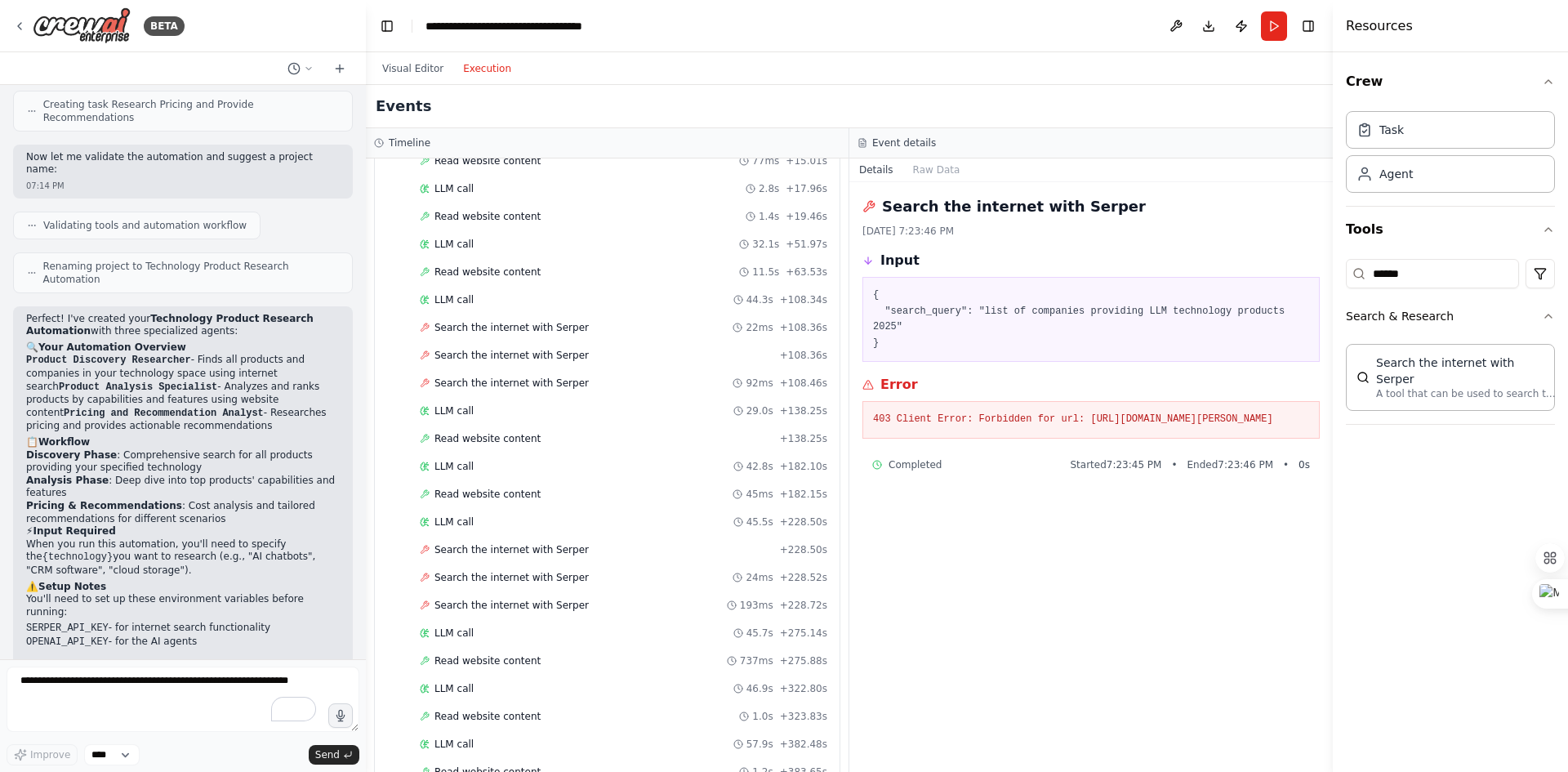
scroll to position [1673, 0]
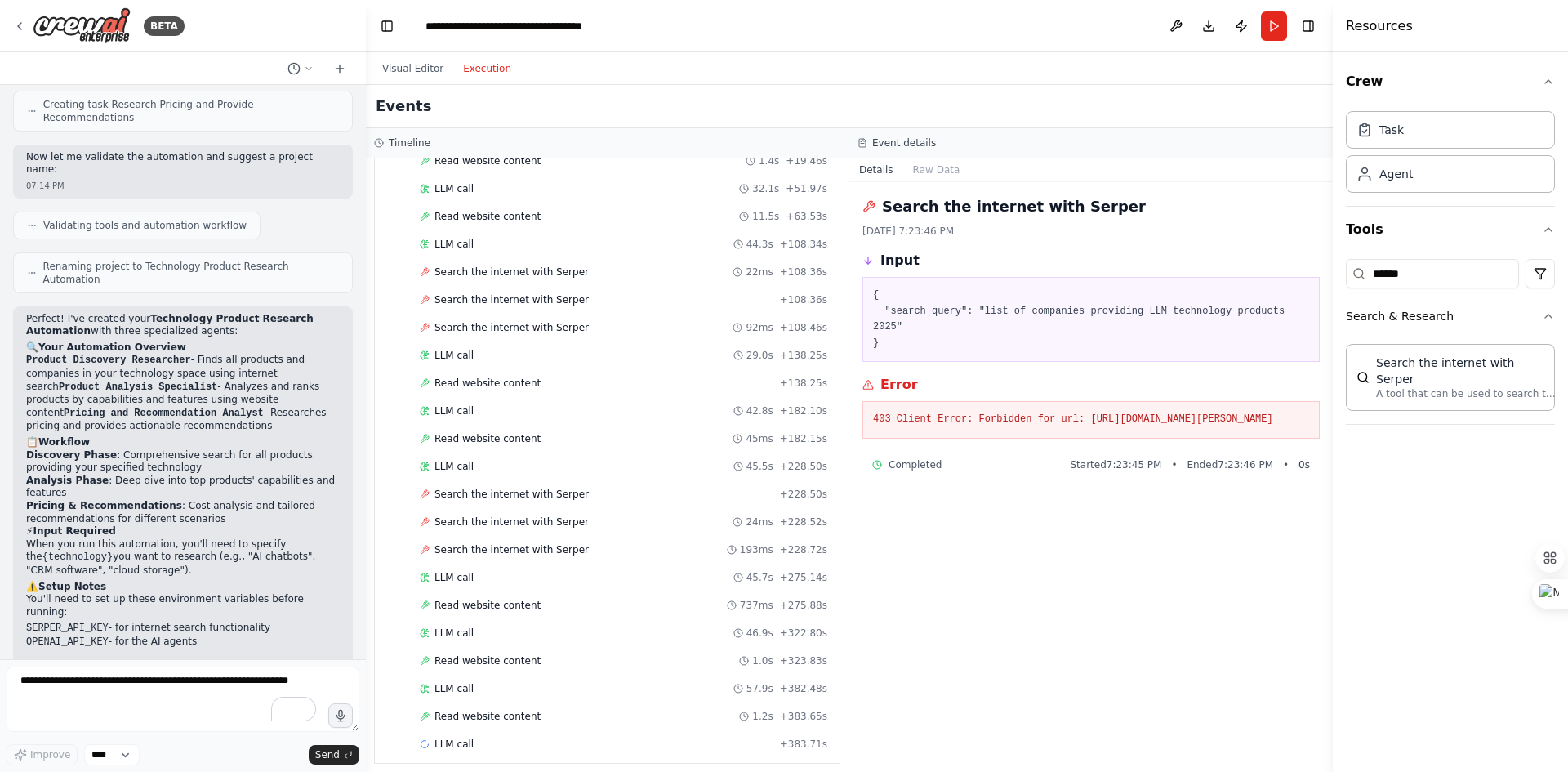
click at [517, 659] on span "Read website content" at bounding box center [487, 661] width 106 height 13
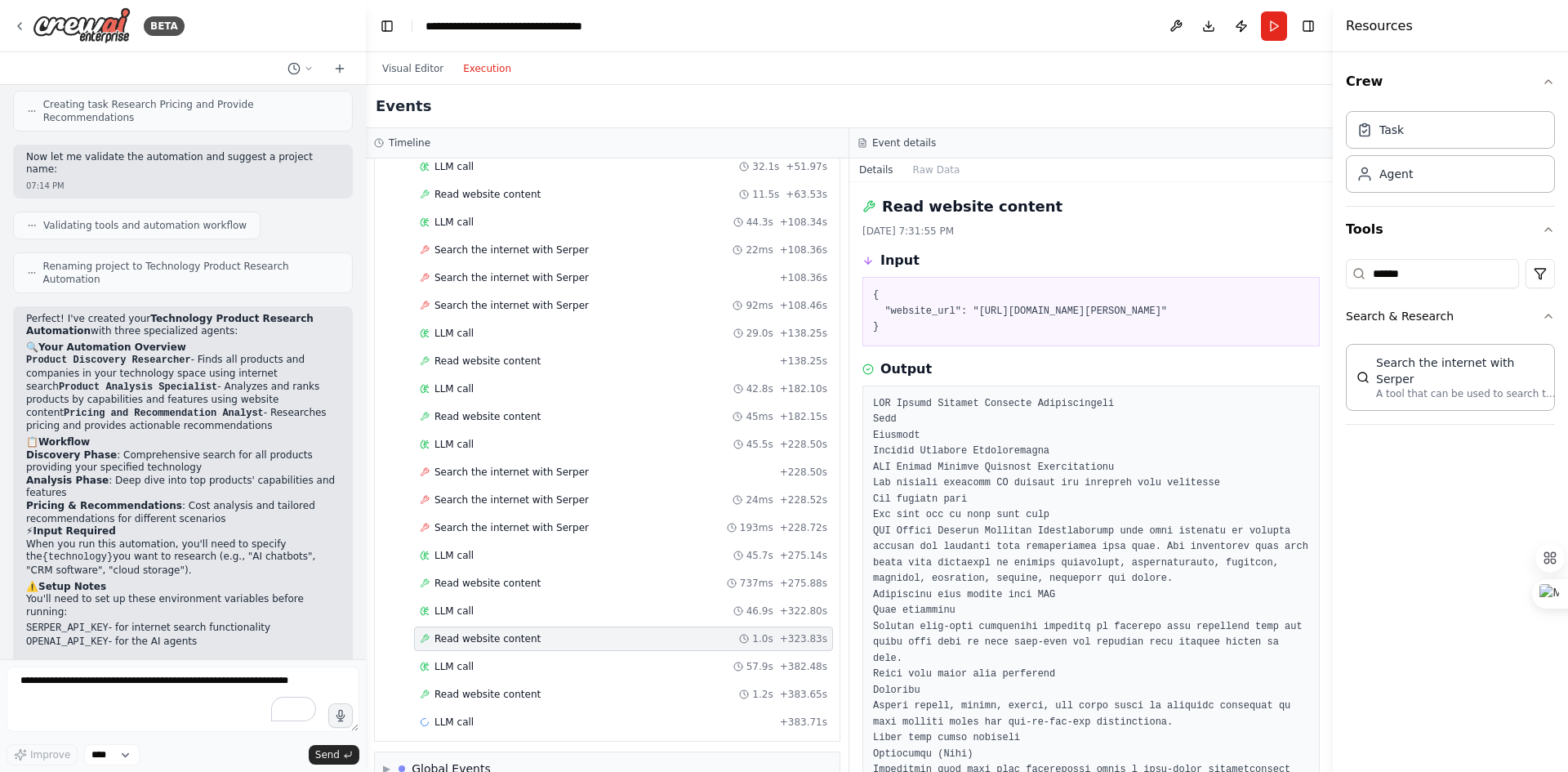
scroll to position [1726, 0]
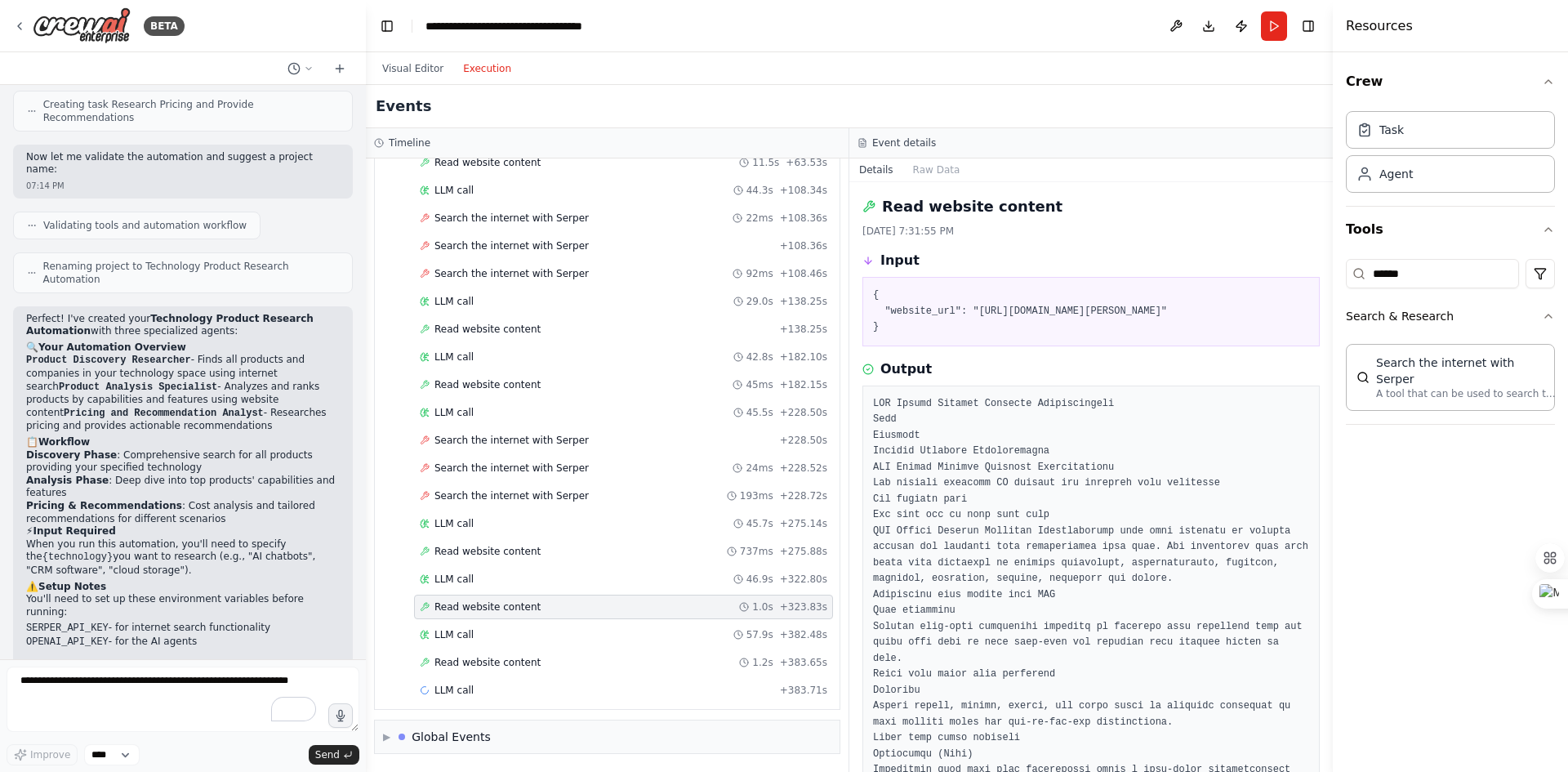
click at [528, 661] on div "Read website content 1.2s + 383.65s" at bounding box center [623, 663] width 407 height 13
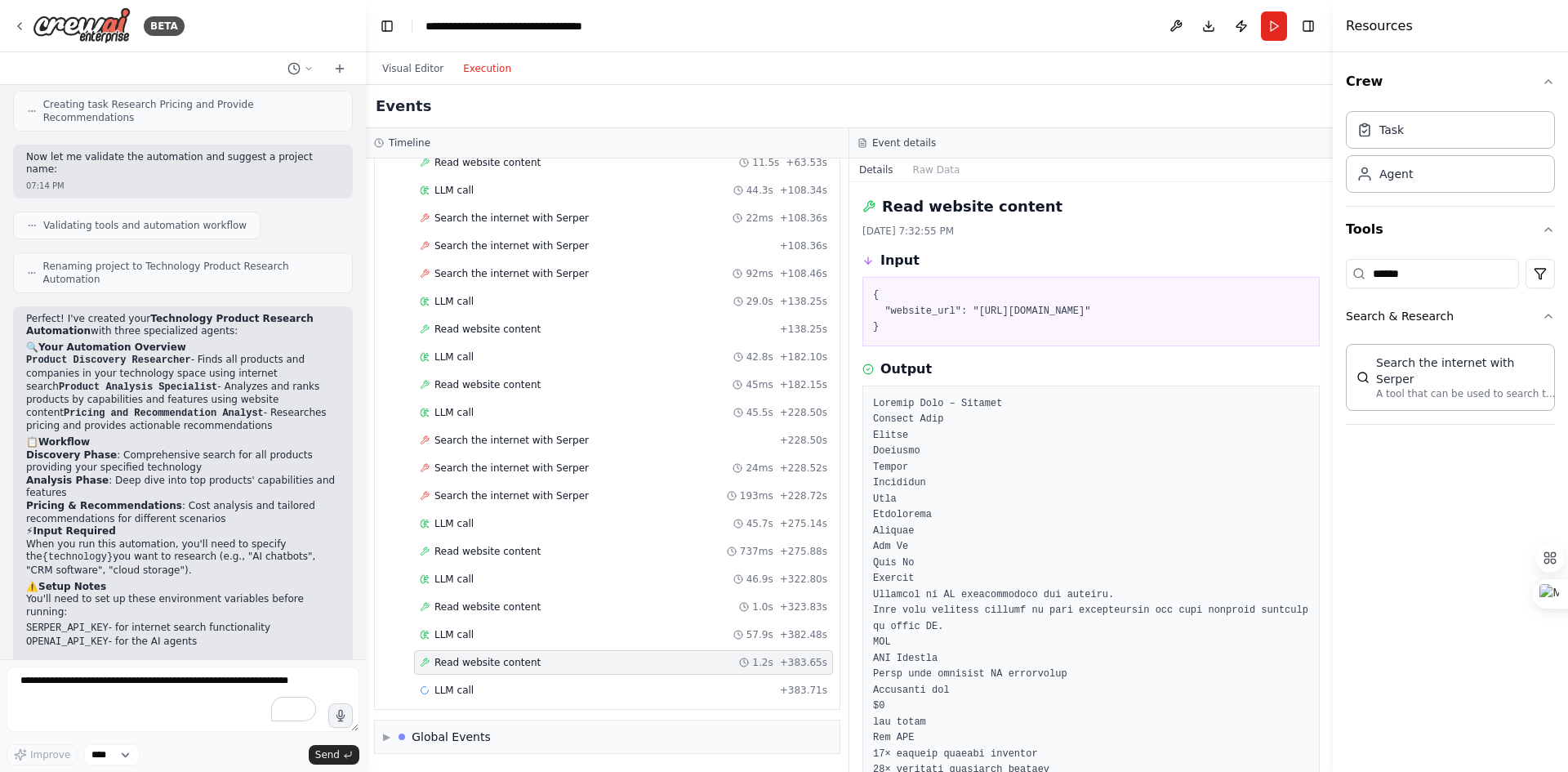
click at [502, 495] on span "Search the internet with Serper" at bounding box center [511, 496] width 155 height 13
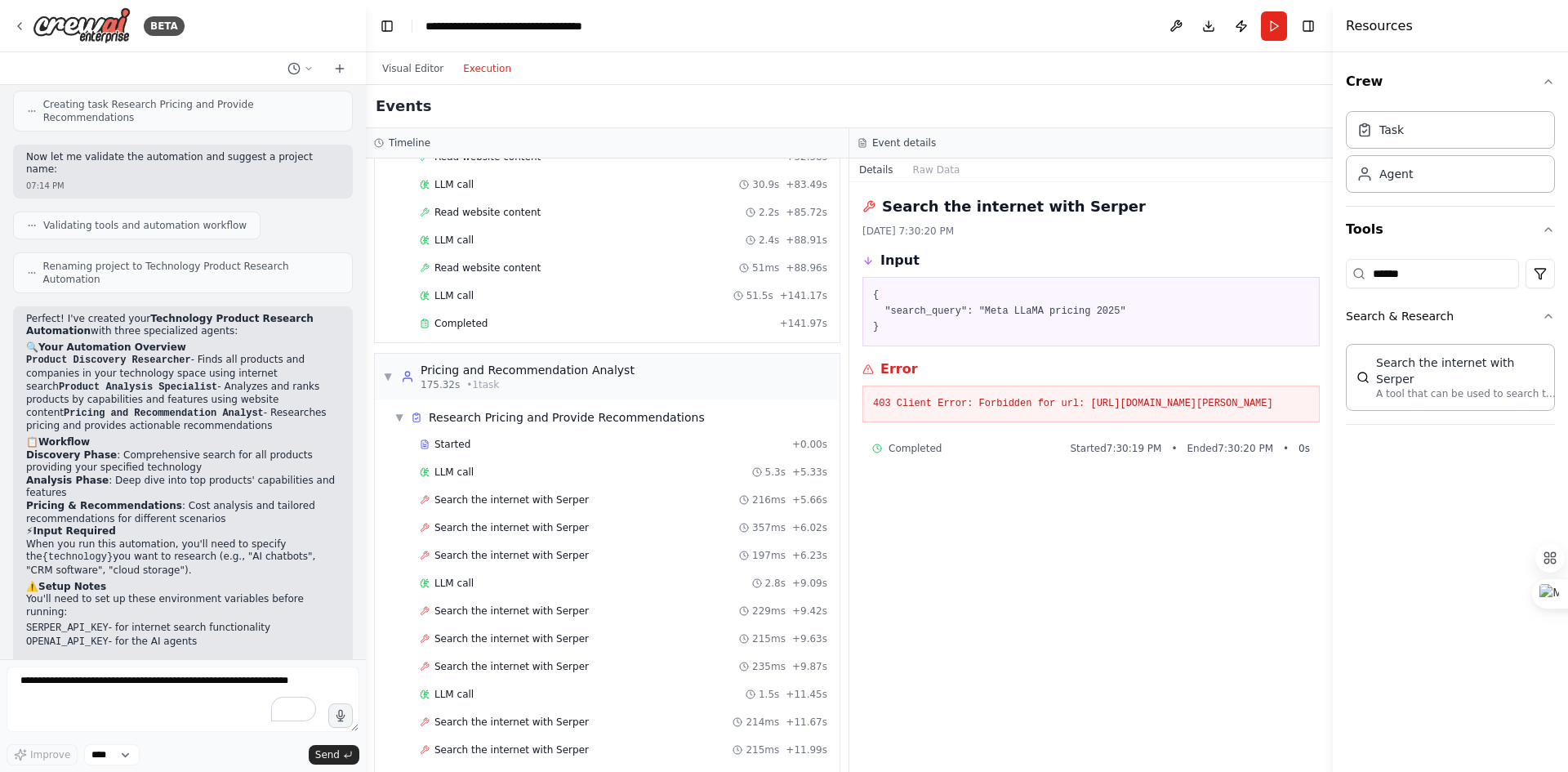
scroll to position [921, 0]
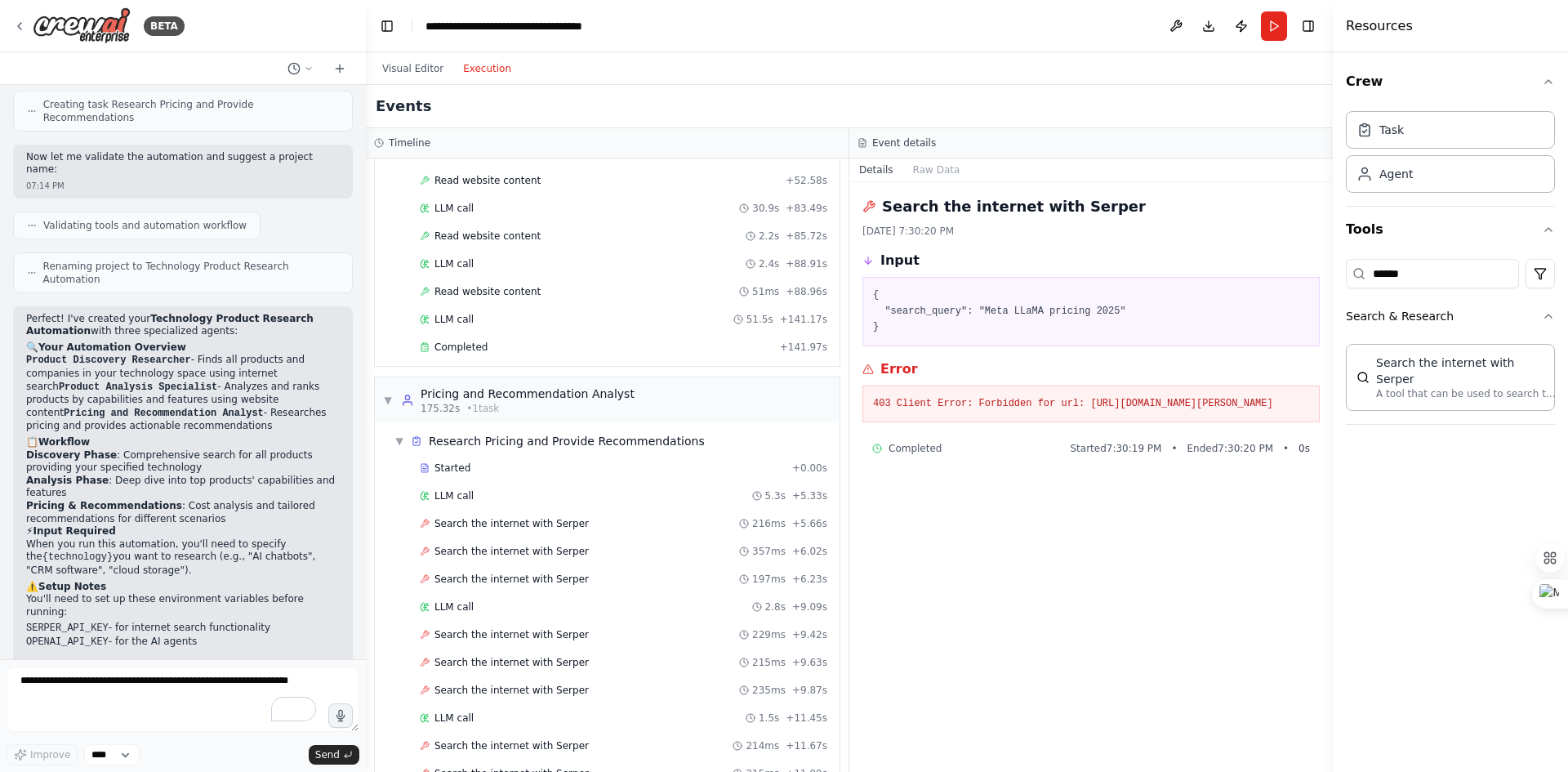
click at [1476, 174] on div "Agent" at bounding box center [1450, 174] width 209 height 38
click at [1443, 365] on div "Search the internet with Serper" at bounding box center [1466, 370] width 180 height 33
click at [1365, 232] on button "Tools" at bounding box center [1450, 229] width 209 height 45
click at [1386, 434] on button "Search & Research" at bounding box center [1450, 446] width 209 height 43
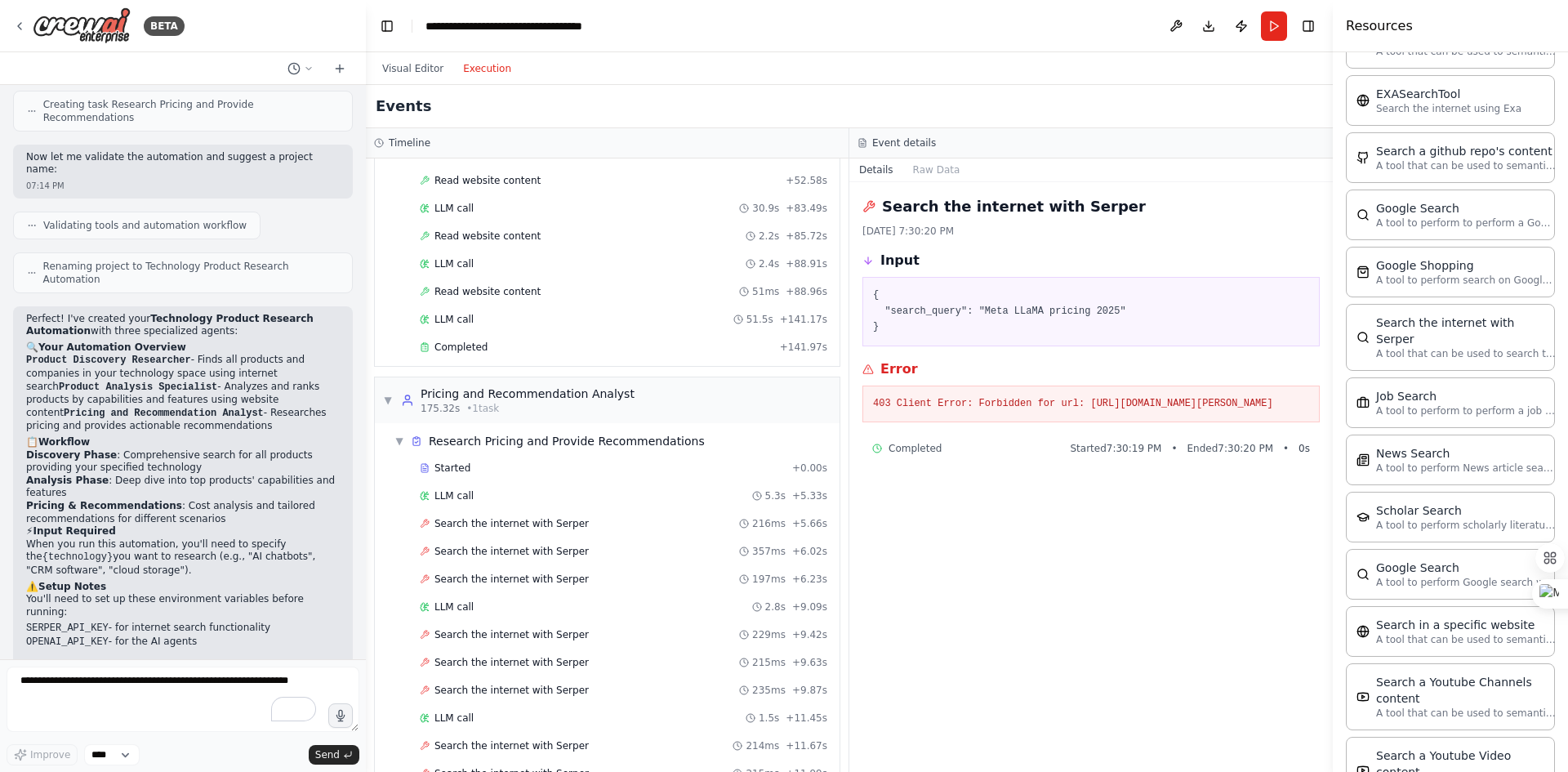
scroll to position [522, 0]
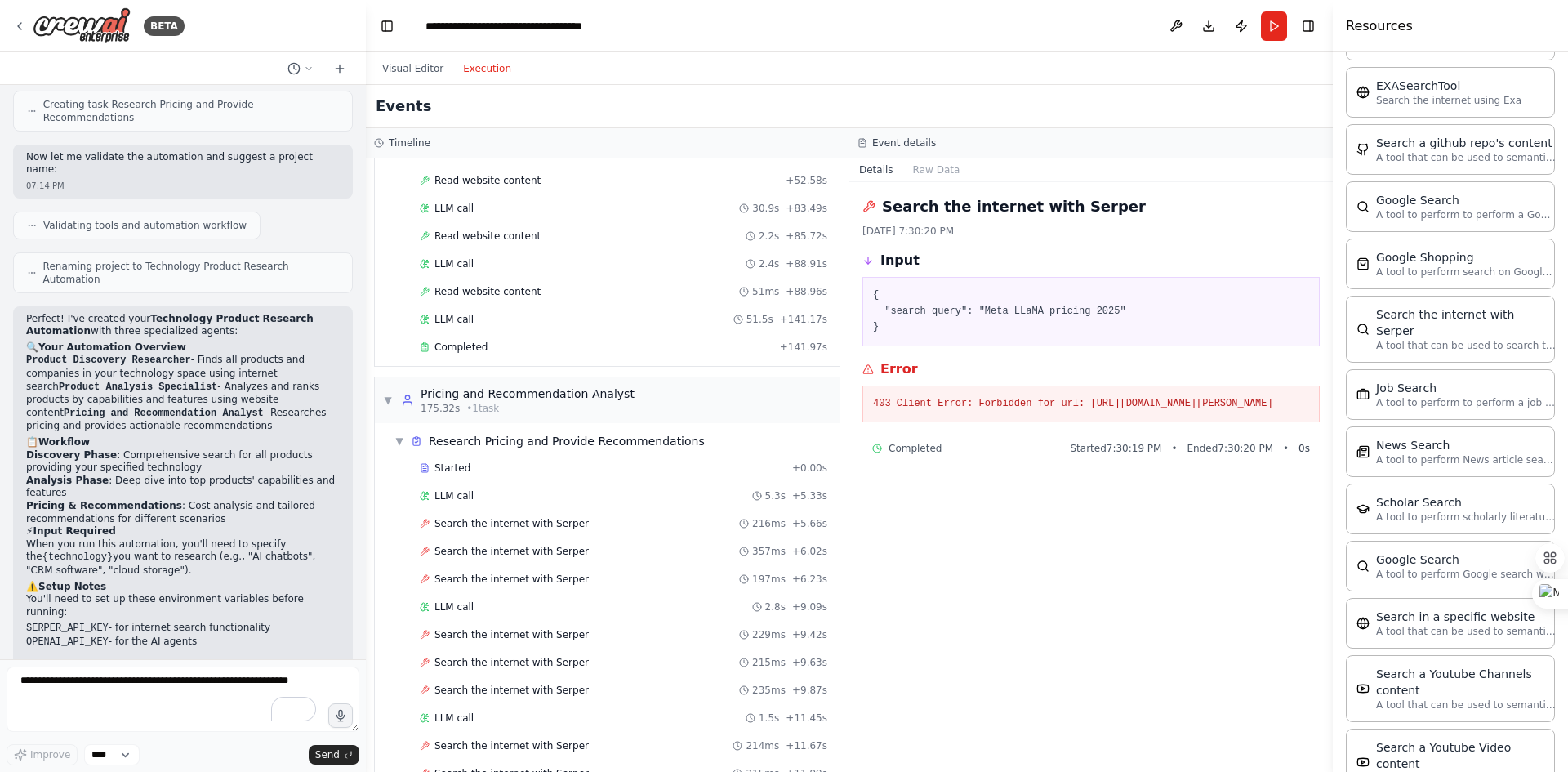
click at [1415, 341] on div "Search the internet with Serper A tool that can be used to search the internet …" at bounding box center [1450, 329] width 209 height 67
click at [1364, 323] on img at bounding box center [1363, 329] width 13 height 13
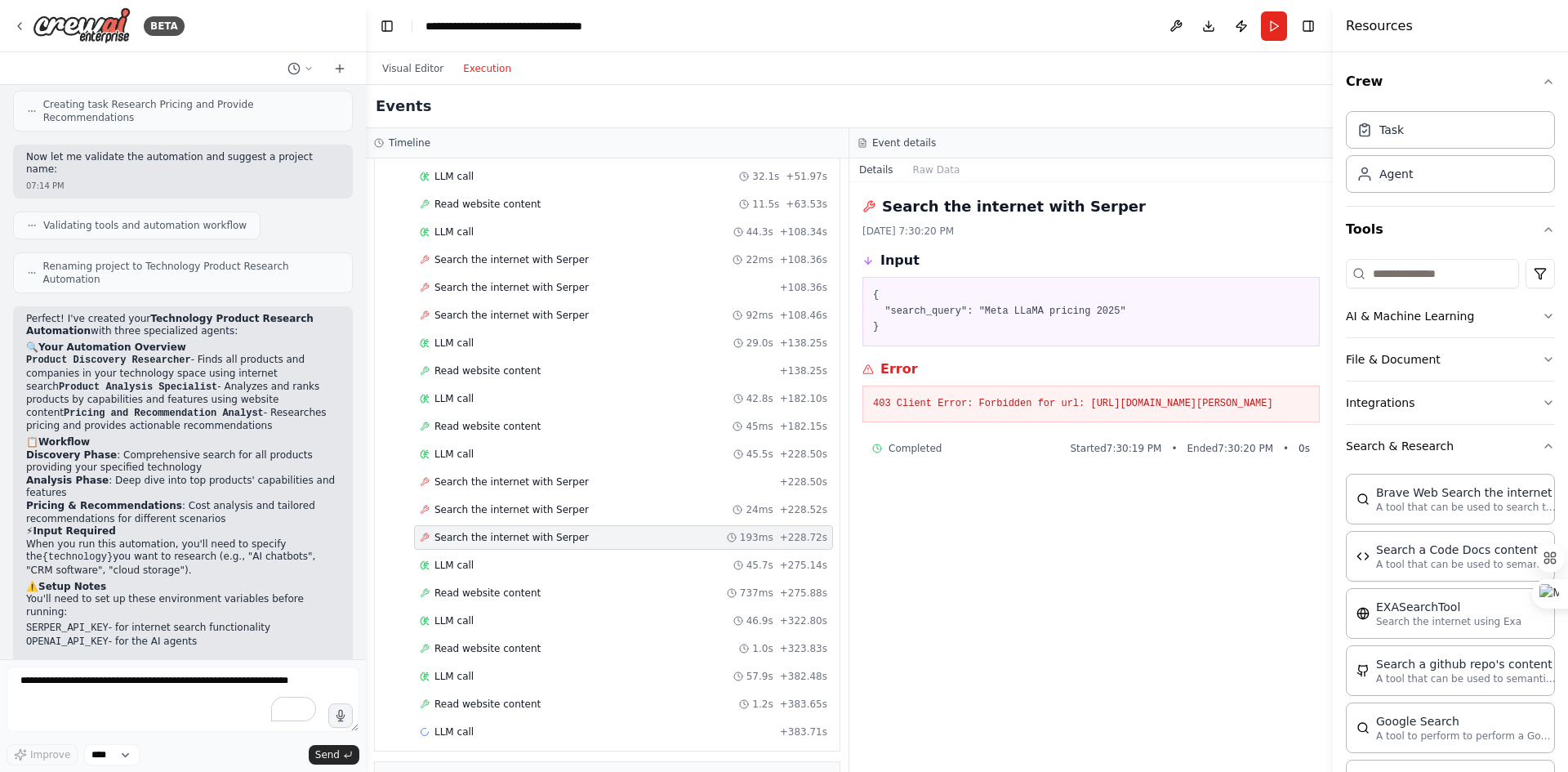
scroll to position [1726, 0]
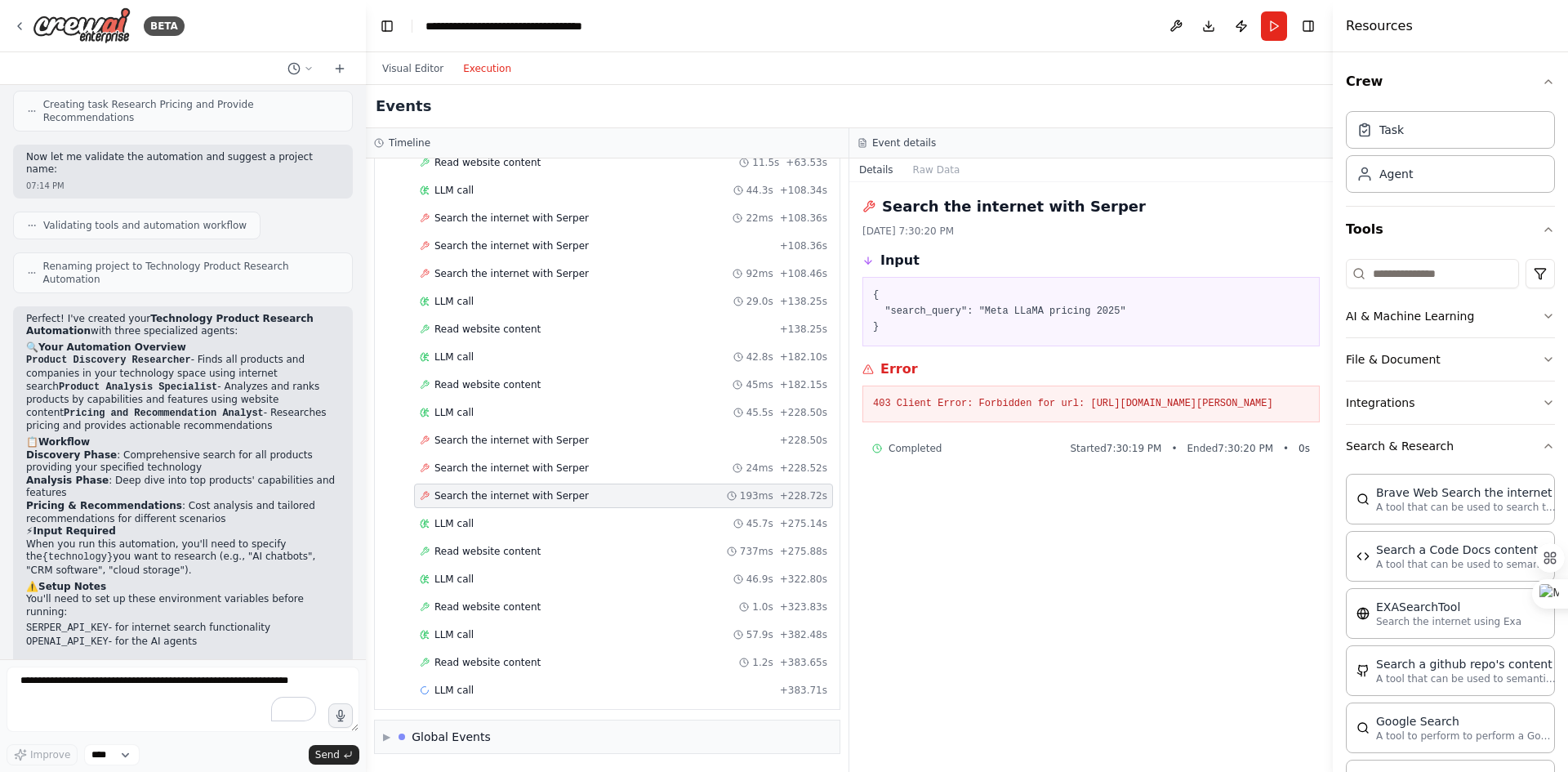
click at [483, 443] on span "Search the internet with Serper" at bounding box center [511, 440] width 155 height 13
drag, startPoint x: 483, startPoint y: 443, endPoint x: 472, endPoint y: 443, distance: 11.0
click at [472, 443] on span "Search the internet with Serper" at bounding box center [511, 440] width 155 height 13
click at [414, 59] on button "Visual Editor" at bounding box center [413, 68] width 81 height 19
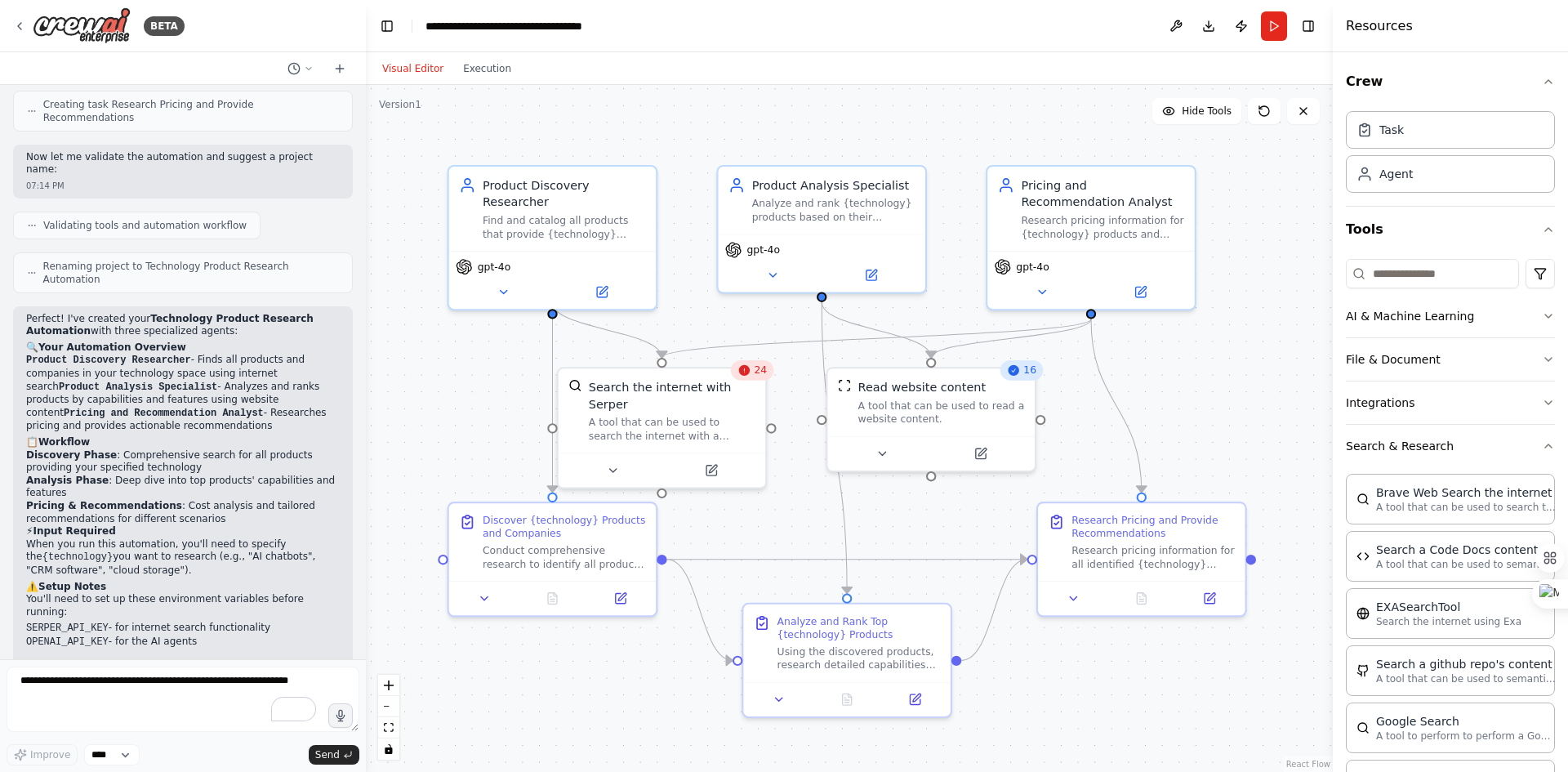
click at [712, 464] on div at bounding box center [662, 470] width 207 height 34
click at [712, 461] on button at bounding box center [711, 471] width 95 height 20
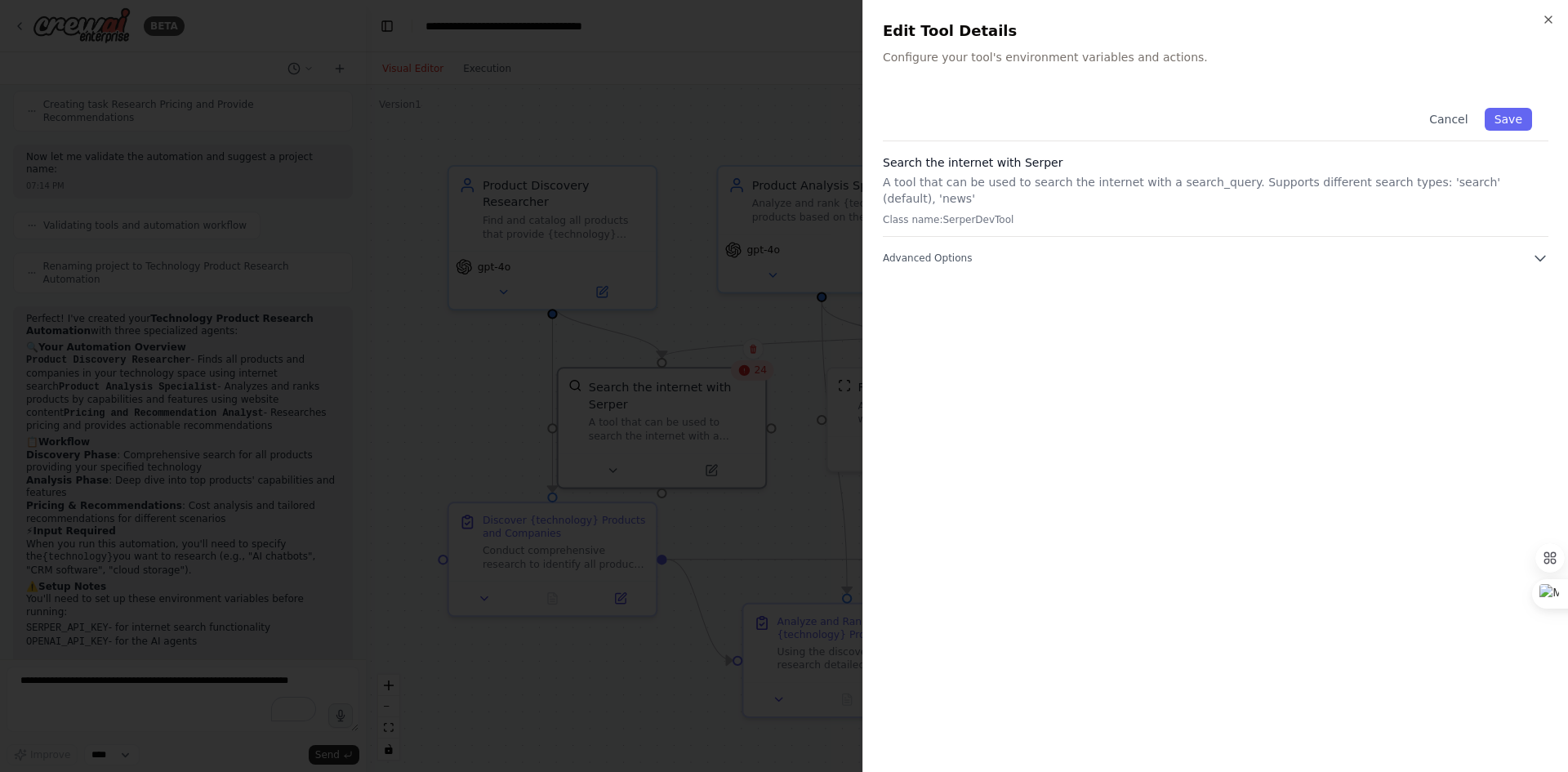
click at [1543, 256] on icon "button" at bounding box center [1540, 259] width 10 height 5
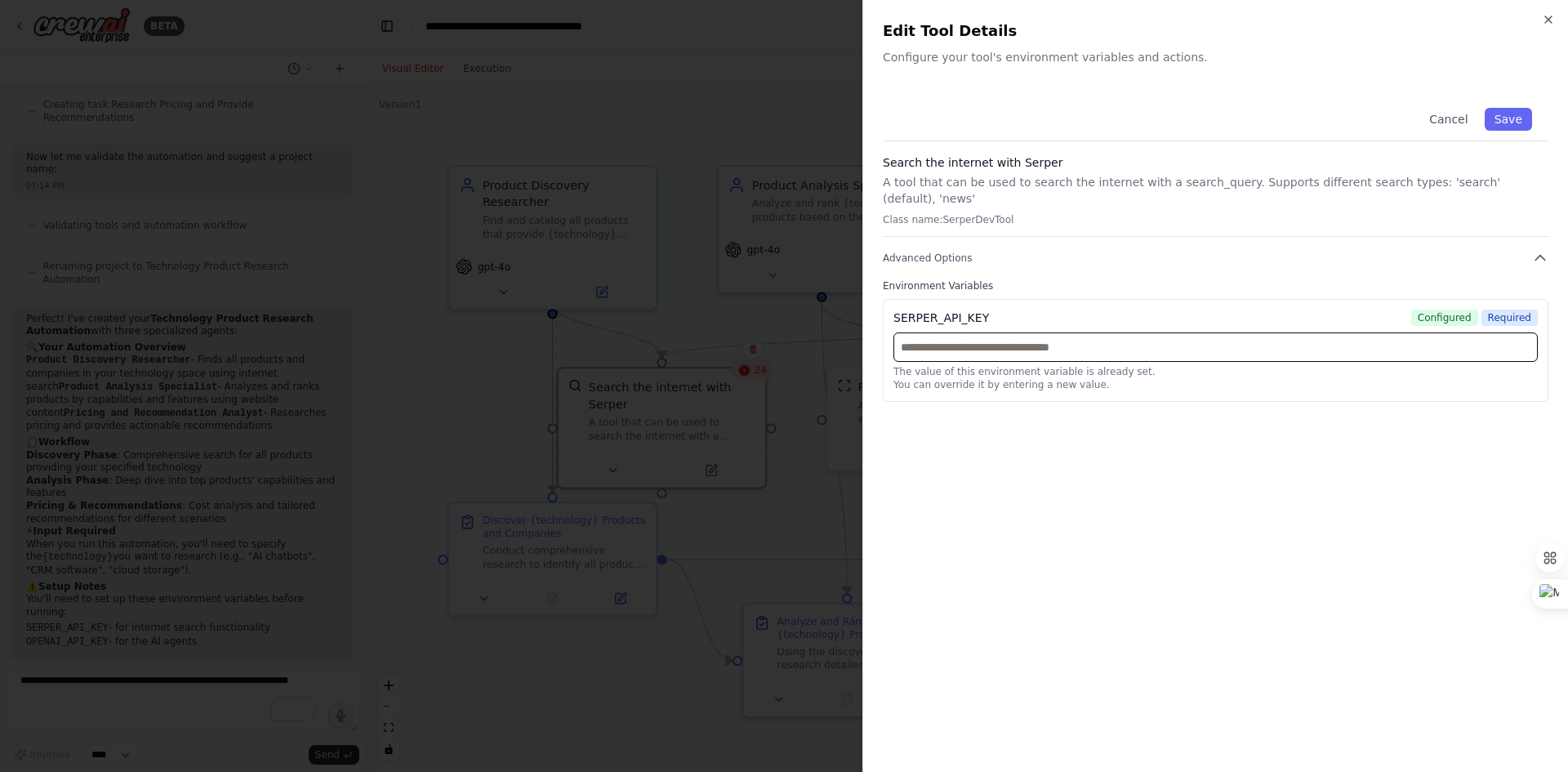
click at [1041, 338] on input "text" at bounding box center [1215, 347] width 644 height 29
paste input "**********"
type input "**********"
click at [1518, 128] on button "Save" at bounding box center [1508, 118] width 47 height 23
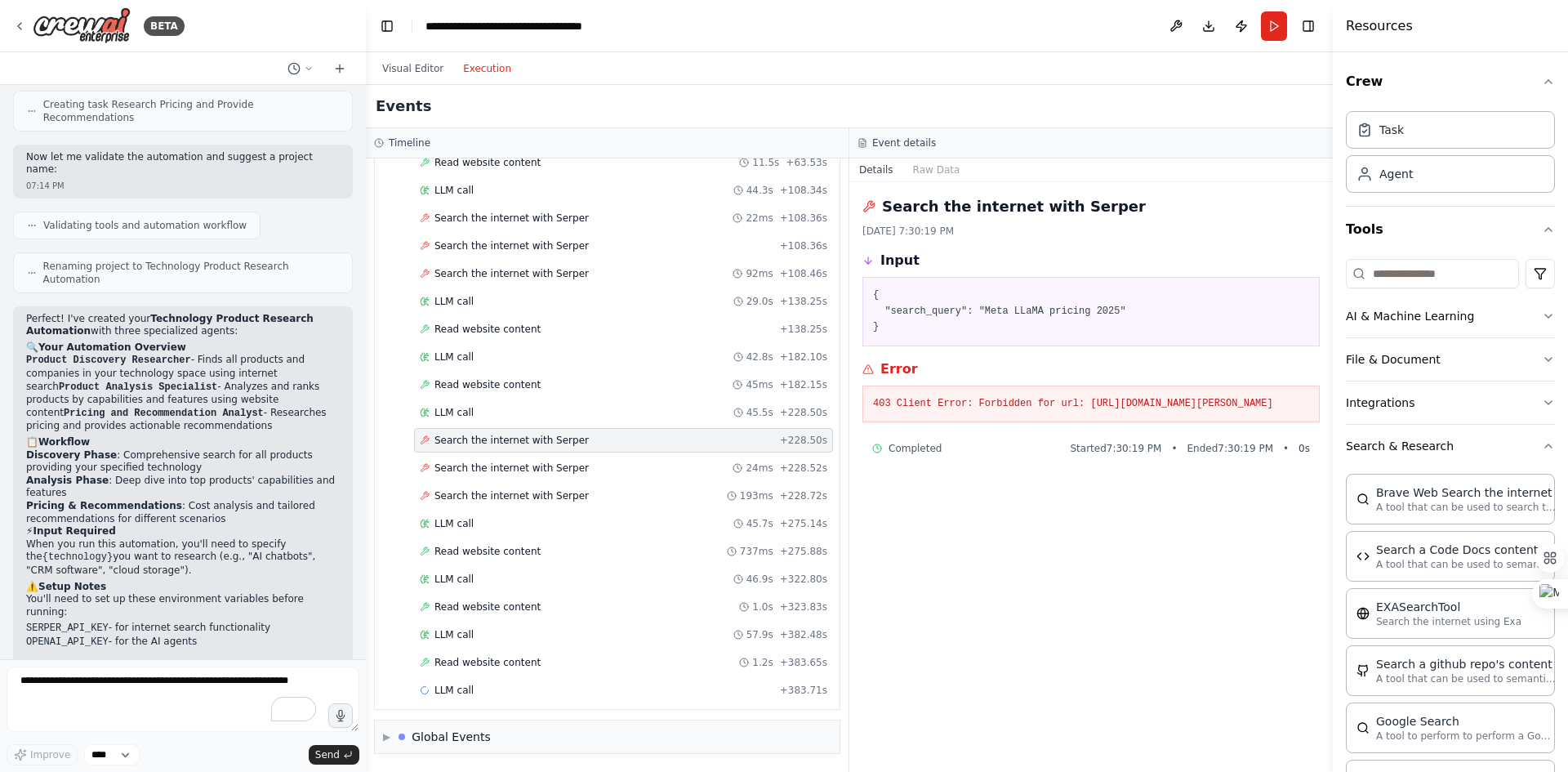
click at [496, 77] on button "Execution" at bounding box center [487, 68] width 68 height 19
click at [471, 495] on span "Search the internet with Serper" at bounding box center [511, 496] width 155 height 13
click at [453, 467] on span "Search the internet with Serper" at bounding box center [511, 469] width 155 height 13
click at [462, 446] on span "Search the internet with Serper" at bounding box center [511, 440] width 155 height 13
click at [476, 632] on div "LLM call 57.9s + 382.48s" at bounding box center [623, 635] width 407 height 13
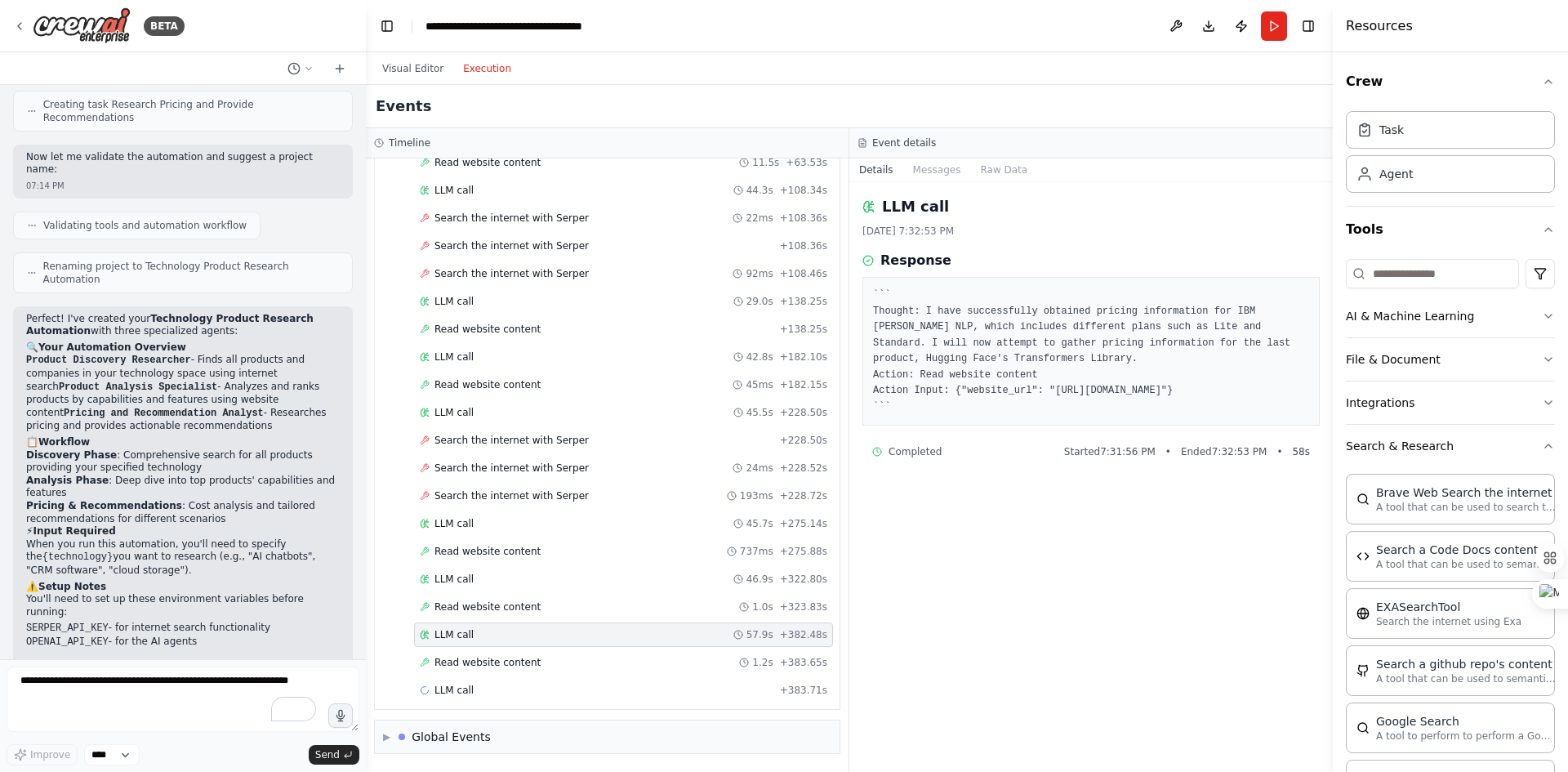
click at [508, 659] on span "Read website content" at bounding box center [487, 663] width 106 height 13
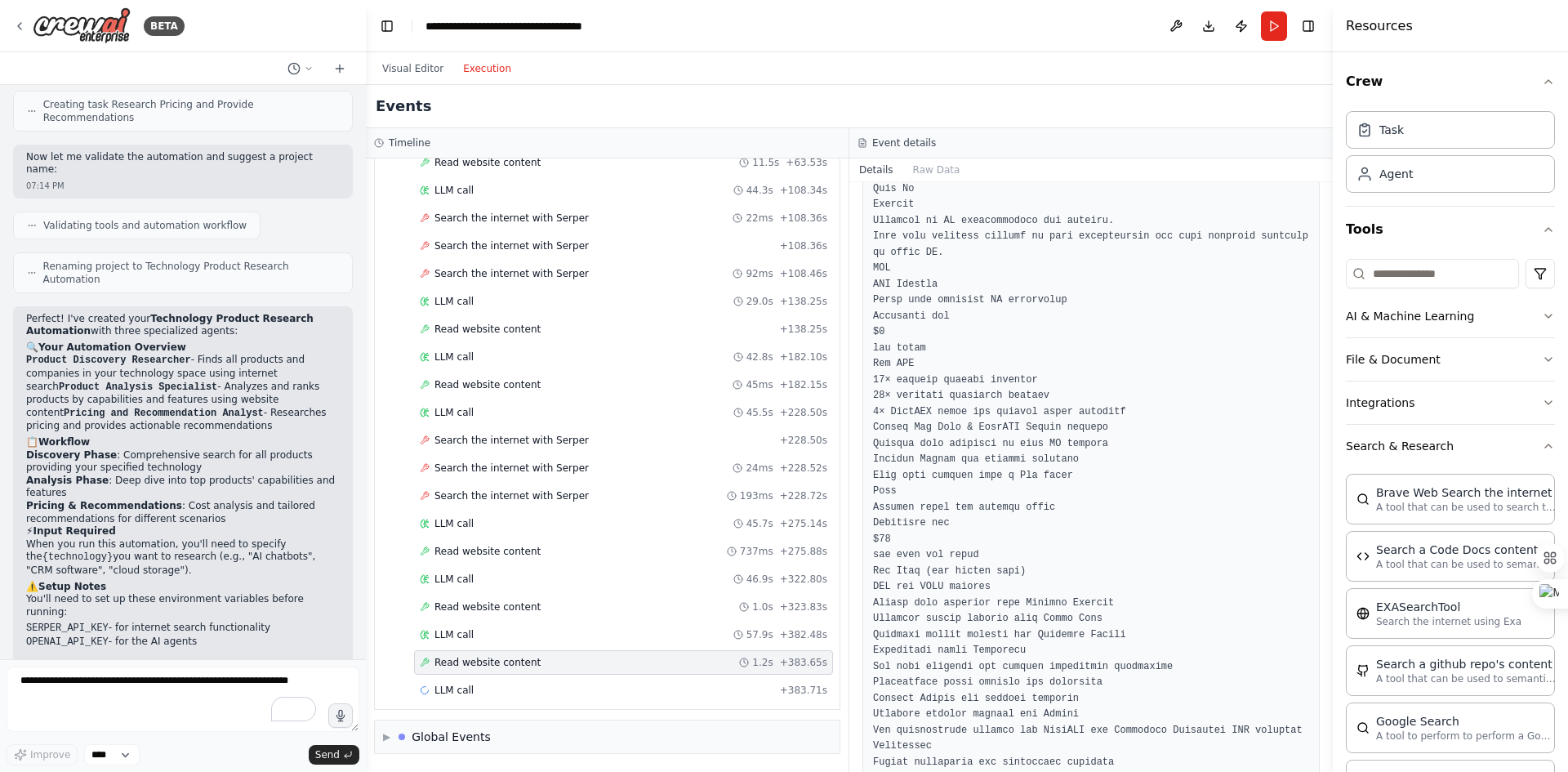
scroll to position [448, 0]
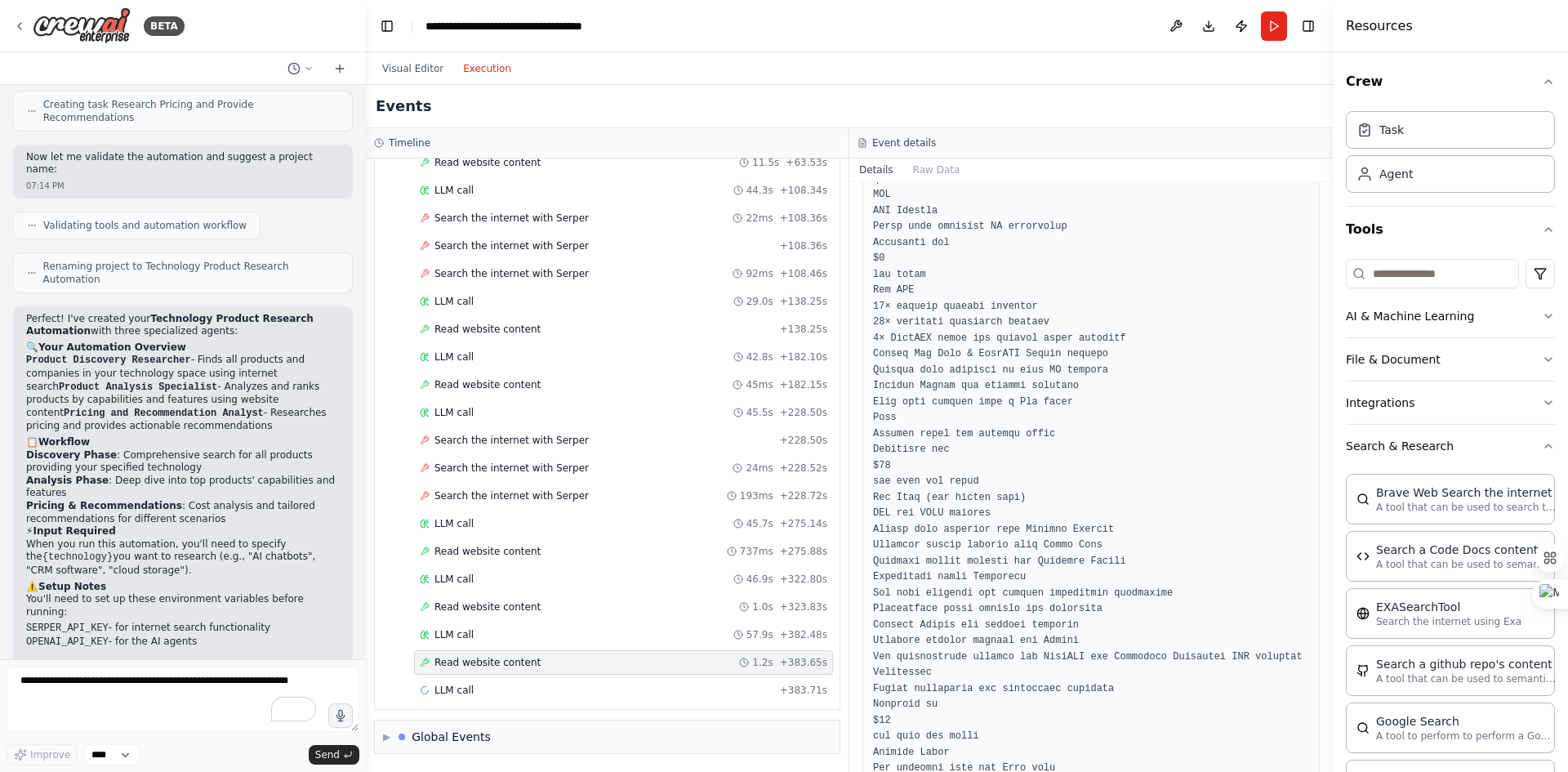
click at [462, 685] on span "LLM call" at bounding box center [454, 691] width 39 height 13
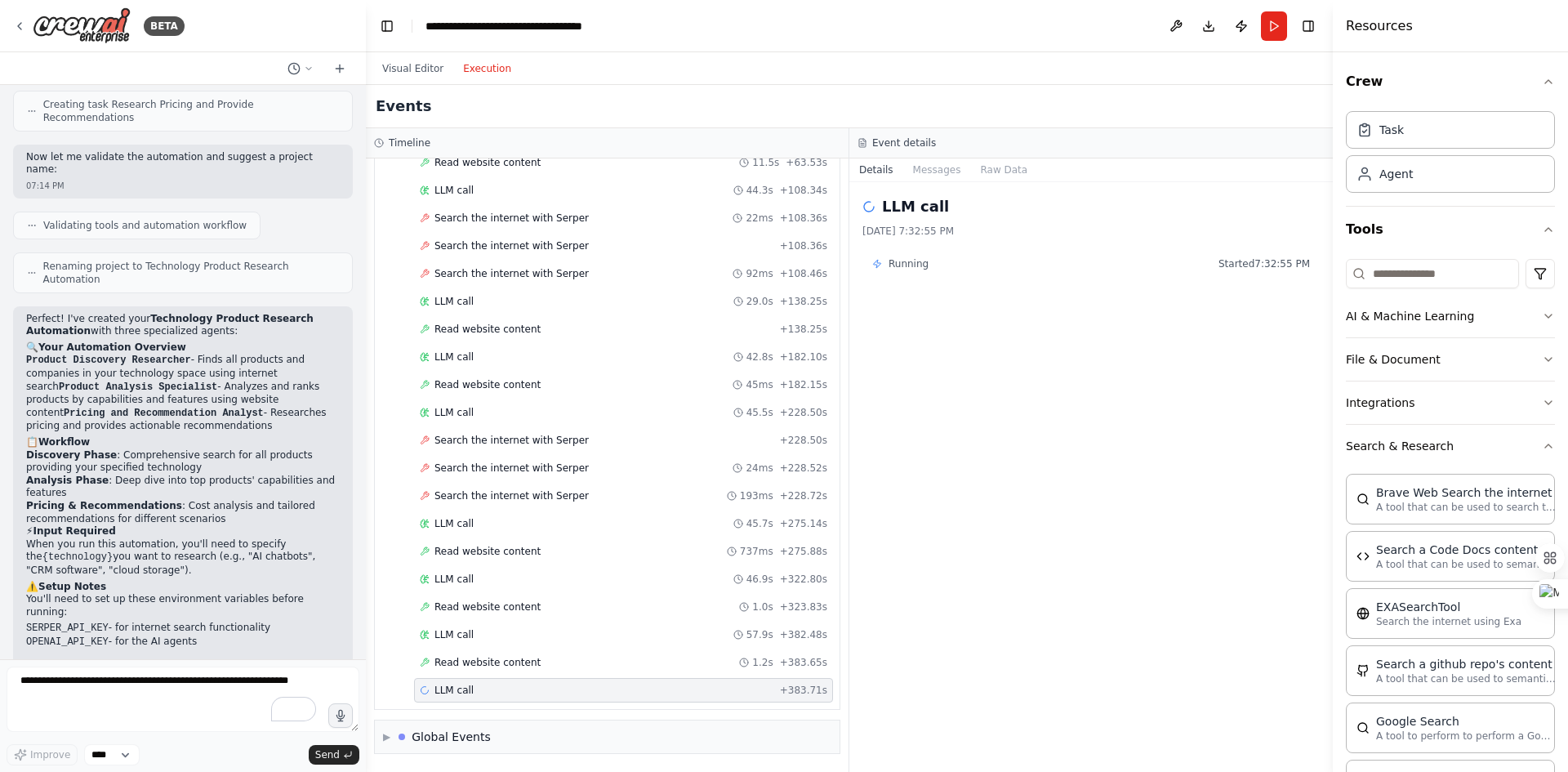
click at [480, 415] on div "LLM call 45.5s + 228.50s" at bounding box center [623, 412] width 407 height 13
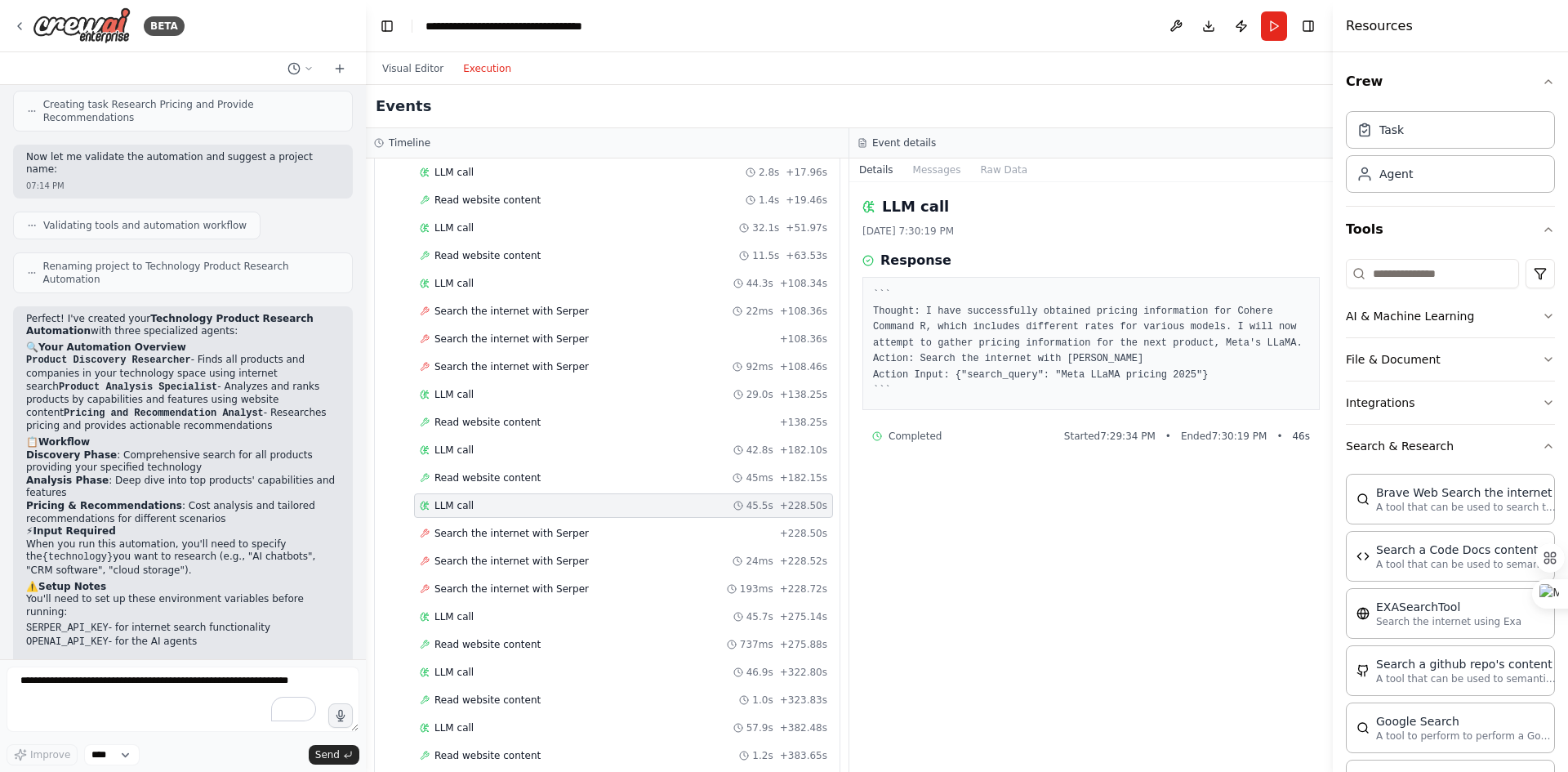
scroll to position [1726, 0]
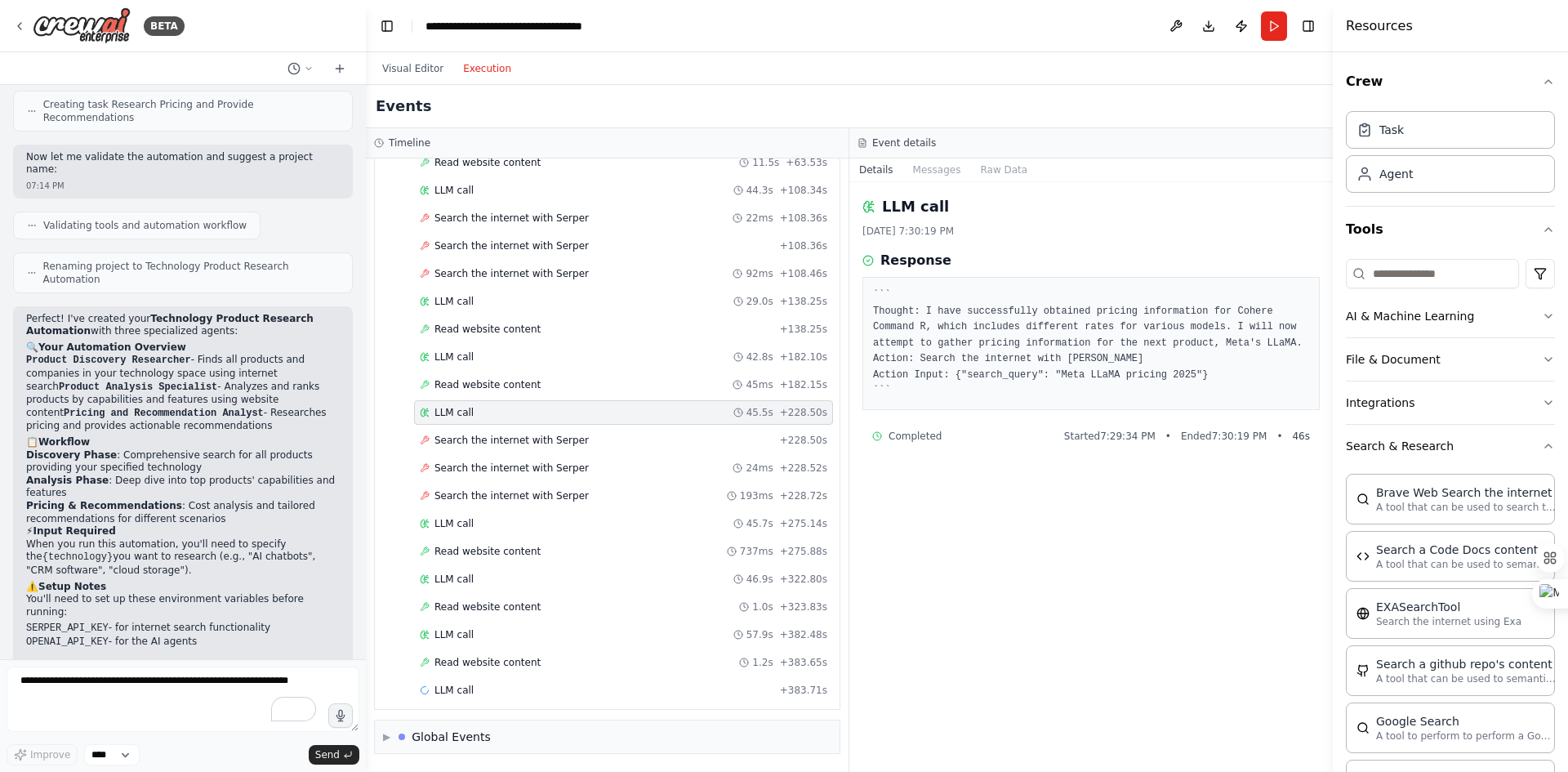
click at [518, 496] on span "Search the internet with Serper" at bounding box center [511, 496] width 155 height 13
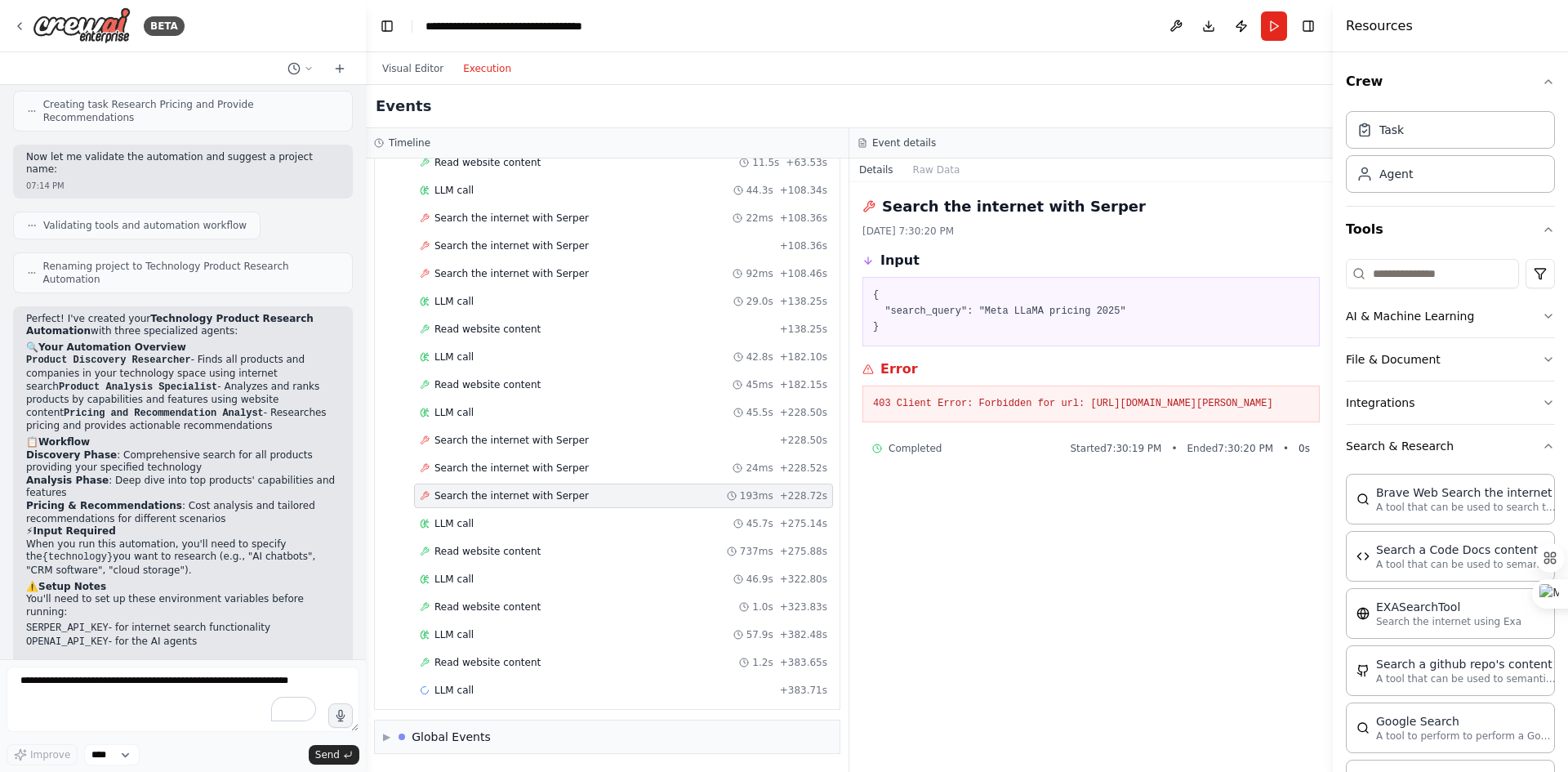
click at [516, 470] on span "Search the internet with Serper" at bounding box center [511, 469] width 155 height 13
click at [524, 432] on div "Search the internet with Serper + 228.50s" at bounding box center [623, 440] width 419 height 24
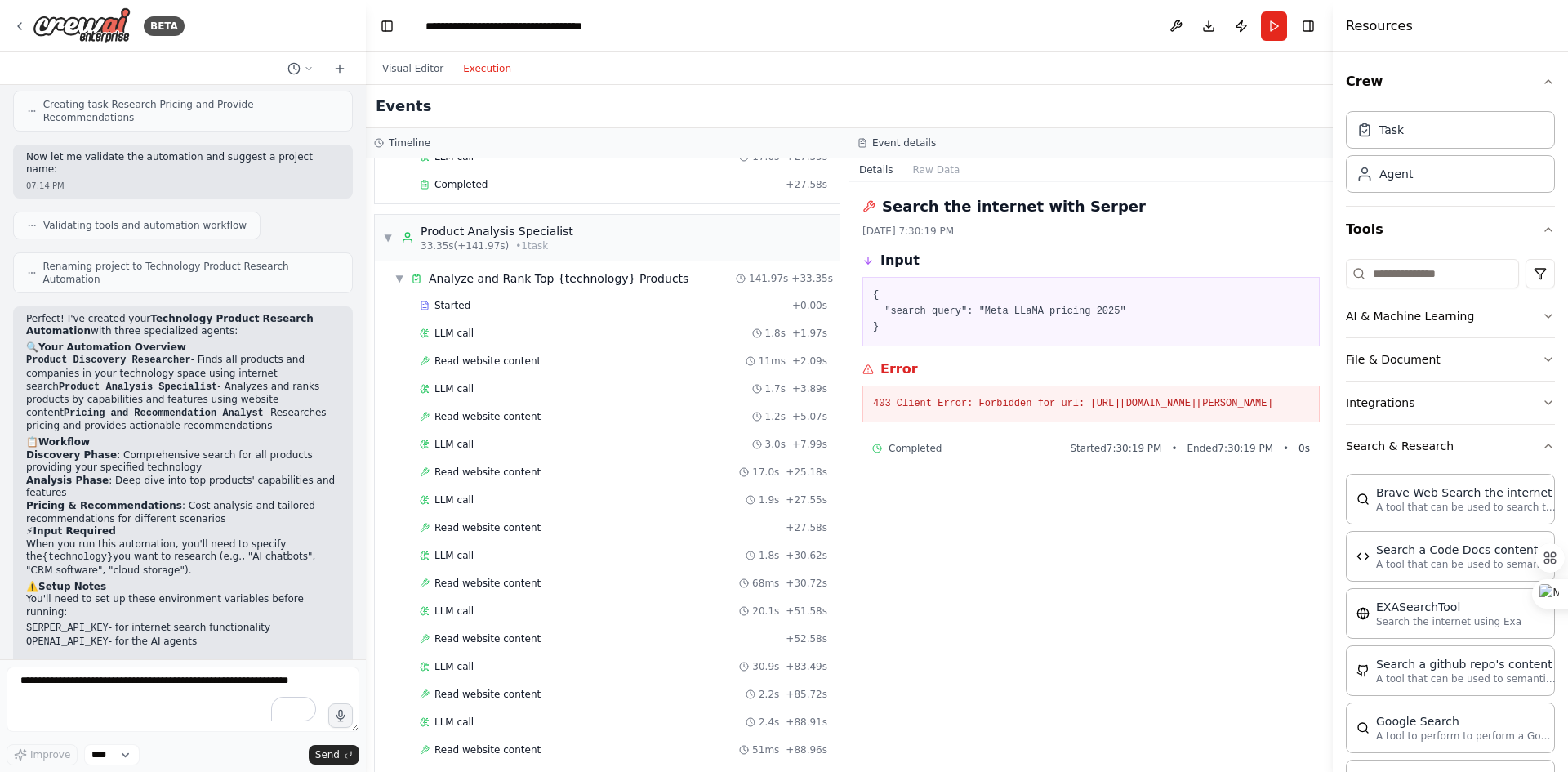
scroll to position [452, 0]
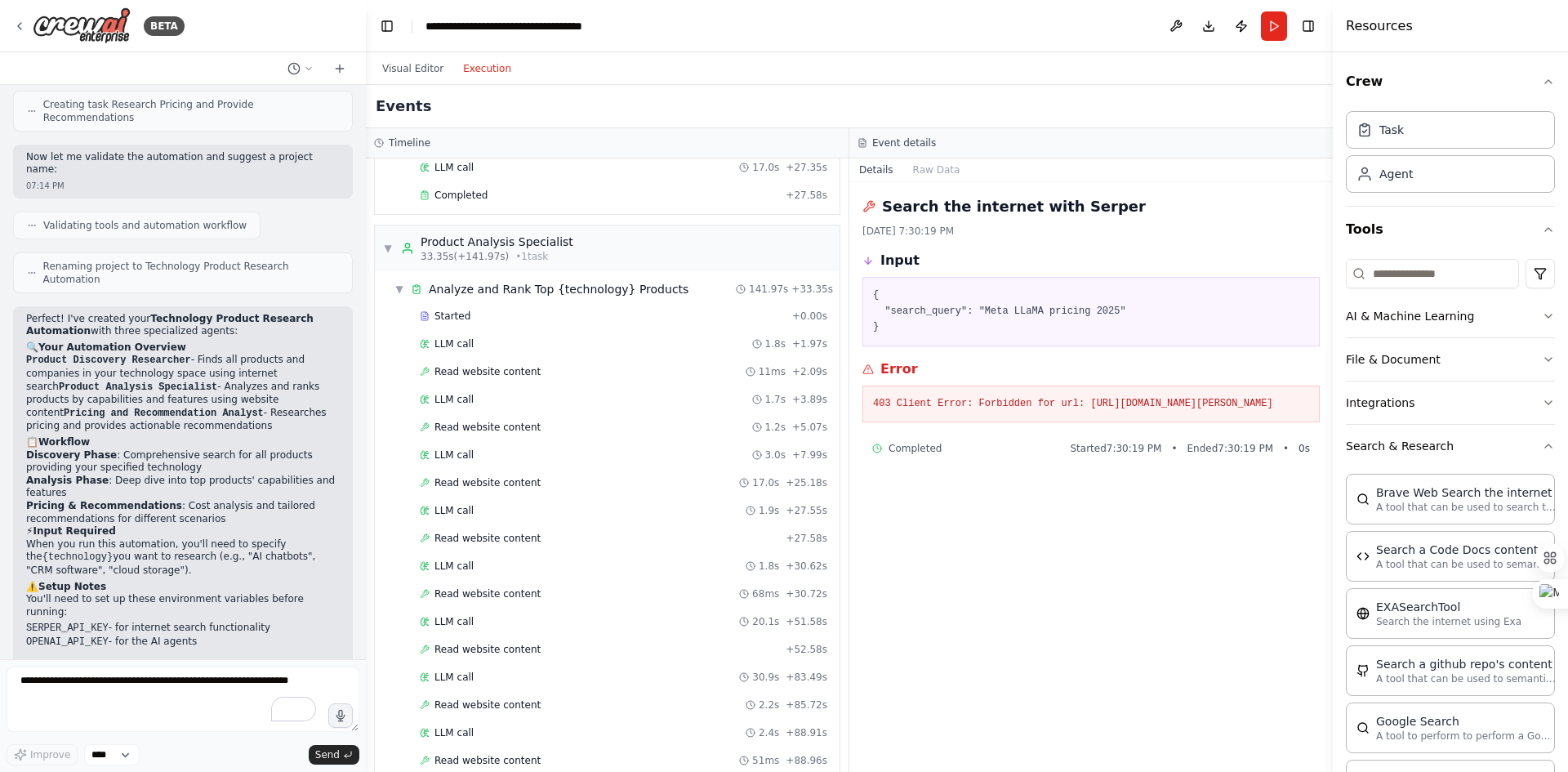
click at [485, 68] on button "Execution" at bounding box center [487, 68] width 68 height 19
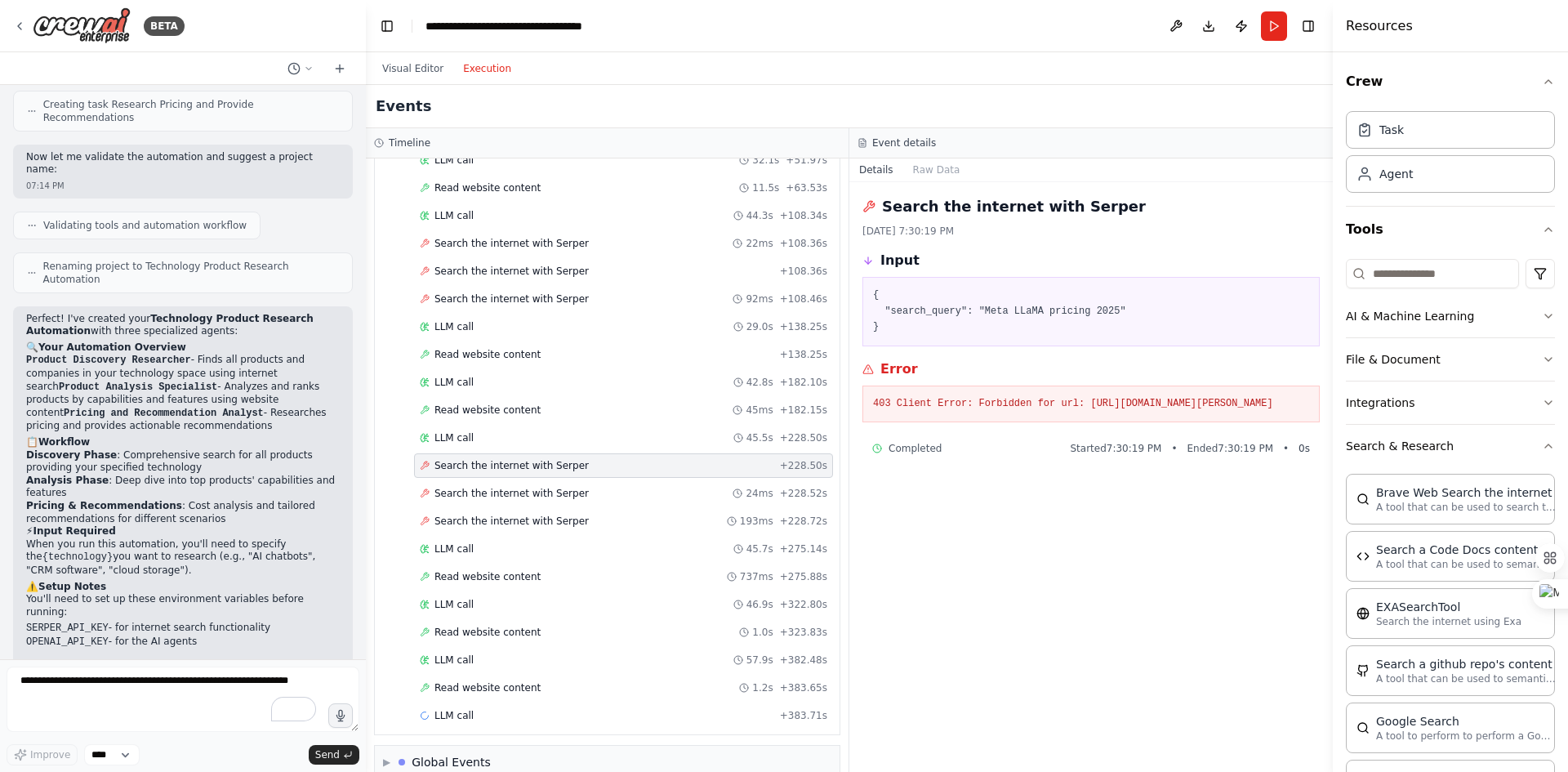
scroll to position [1726, 0]
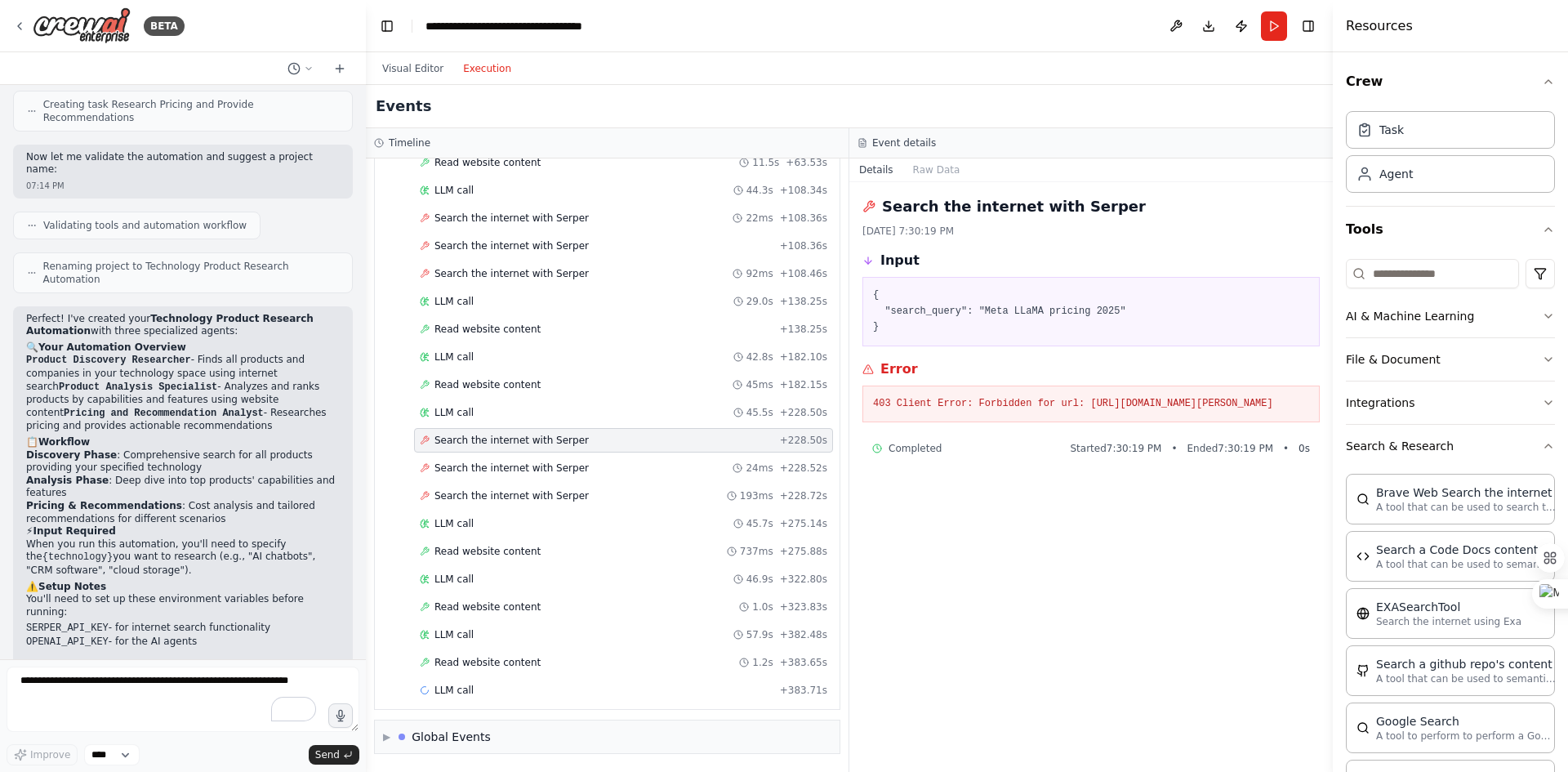
click at [464, 668] on span "Read website content" at bounding box center [487, 663] width 106 height 13
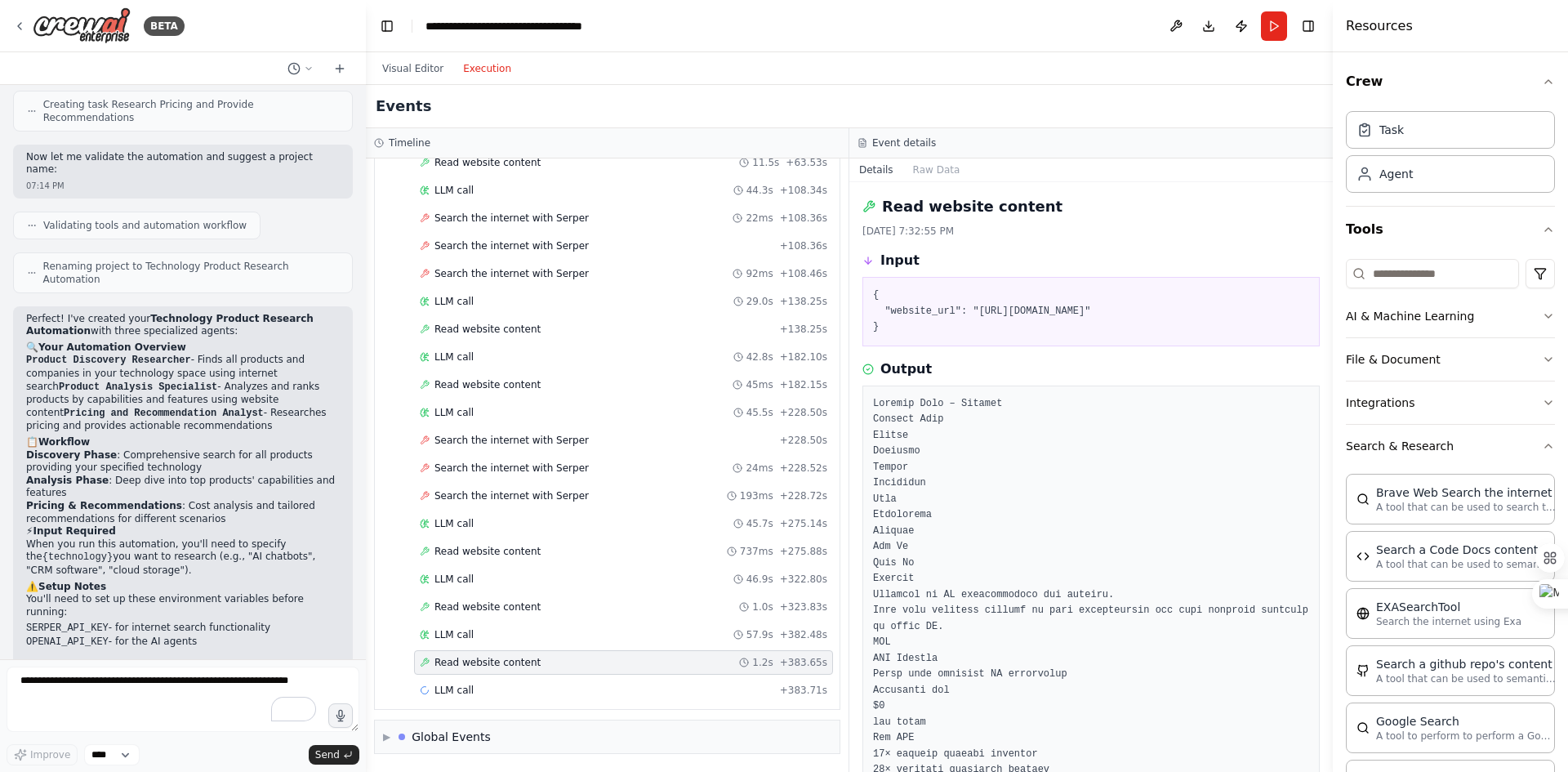
click at [484, 495] on span "Search the internet with Serper" at bounding box center [511, 496] width 155 height 13
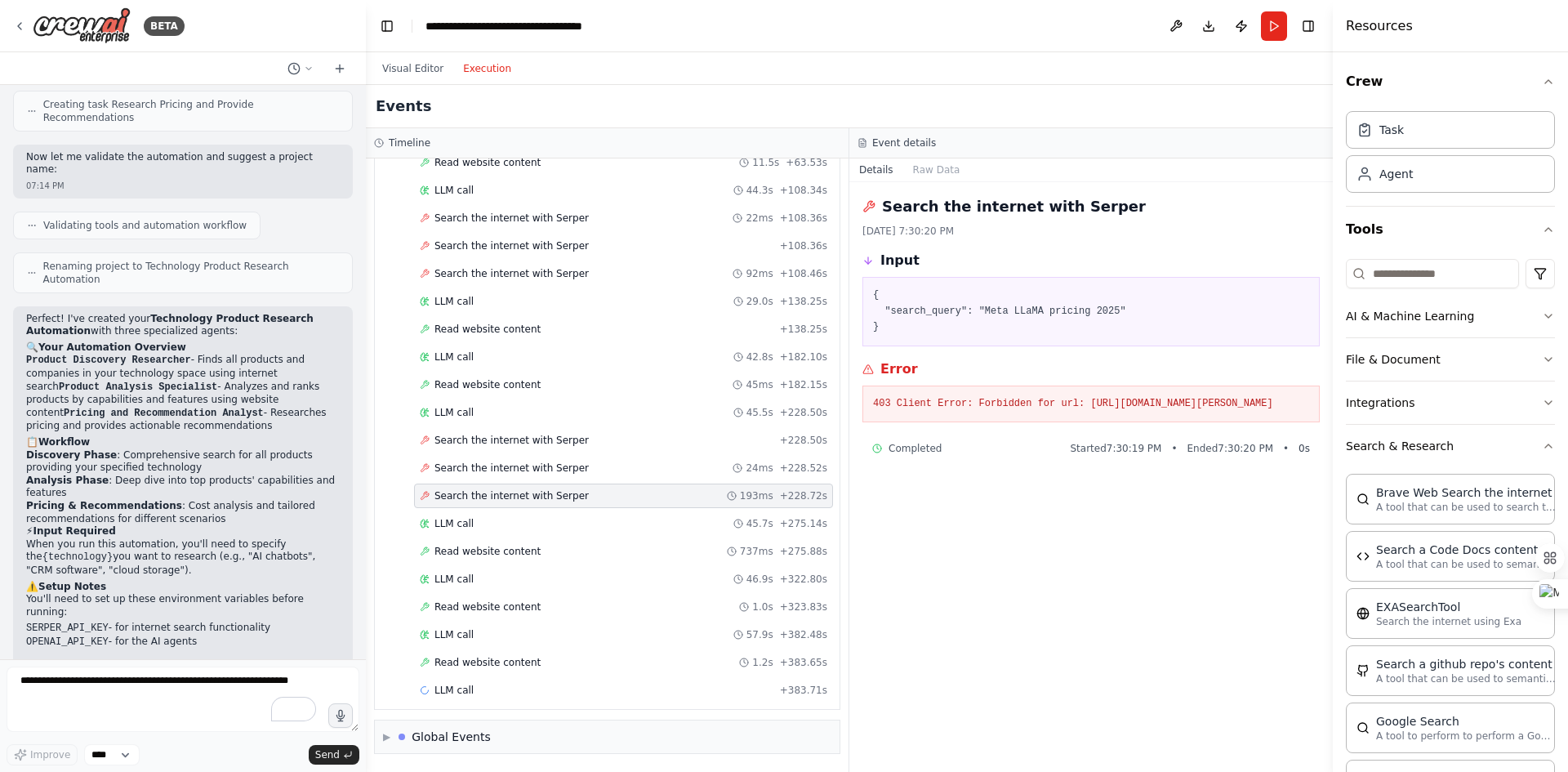
scroll to position [1721, 0]
click at [474, 662] on span "Read website content" at bounding box center [487, 668] width 106 height 13
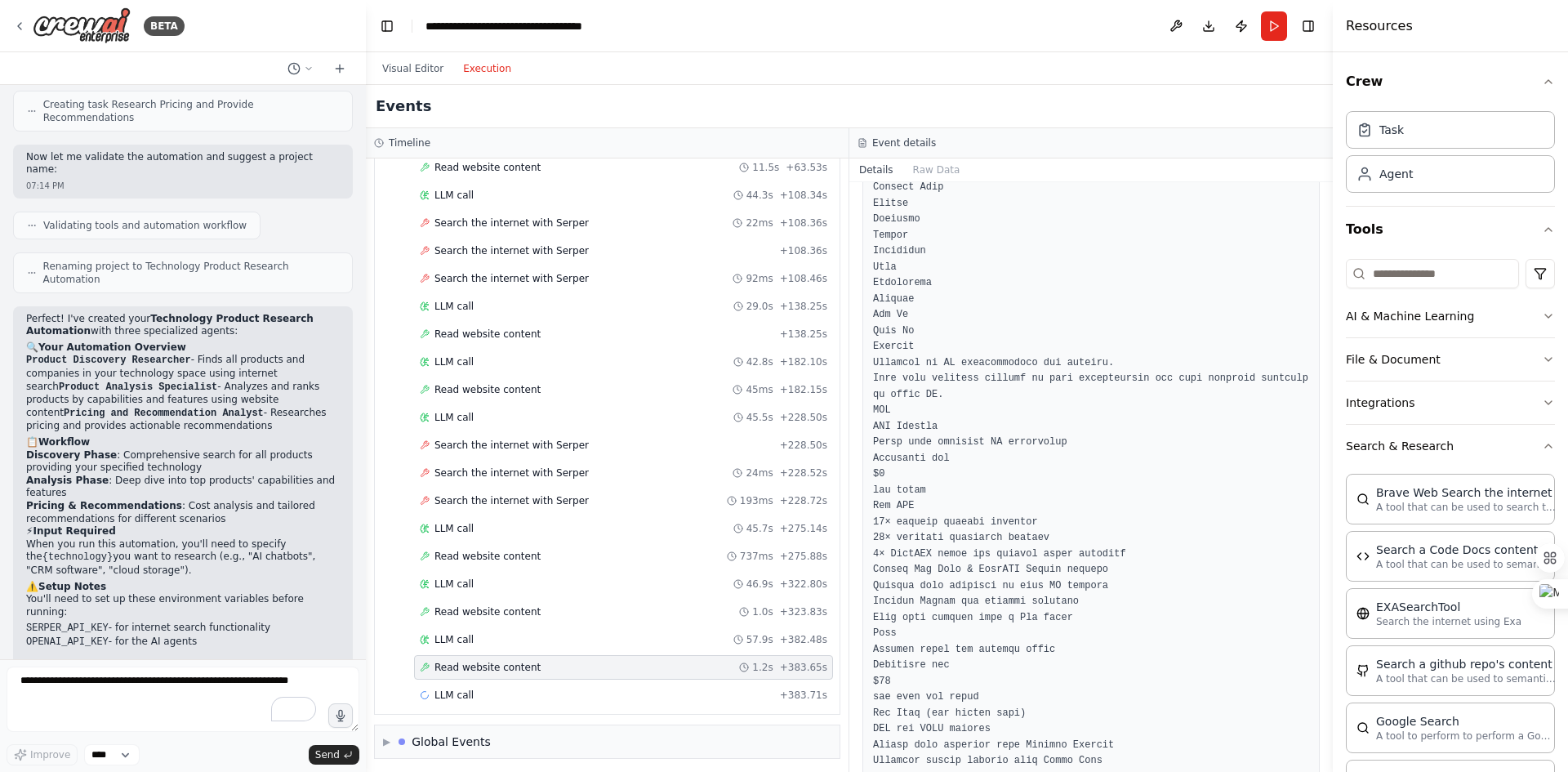
scroll to position [244, 0]
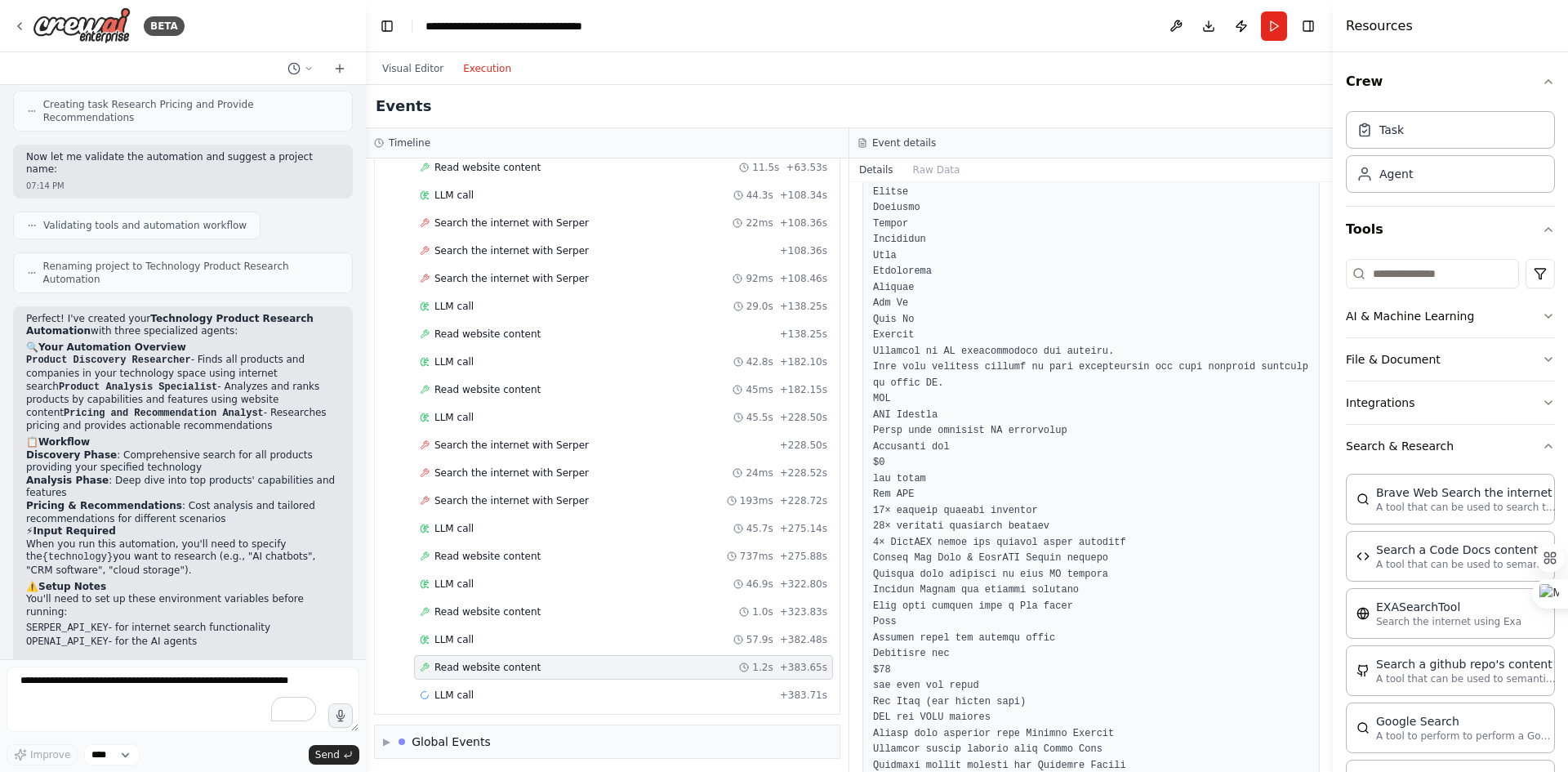
click at [458, 698] on span "LLM call" at bounding box center [454, 696] width 39 height 13
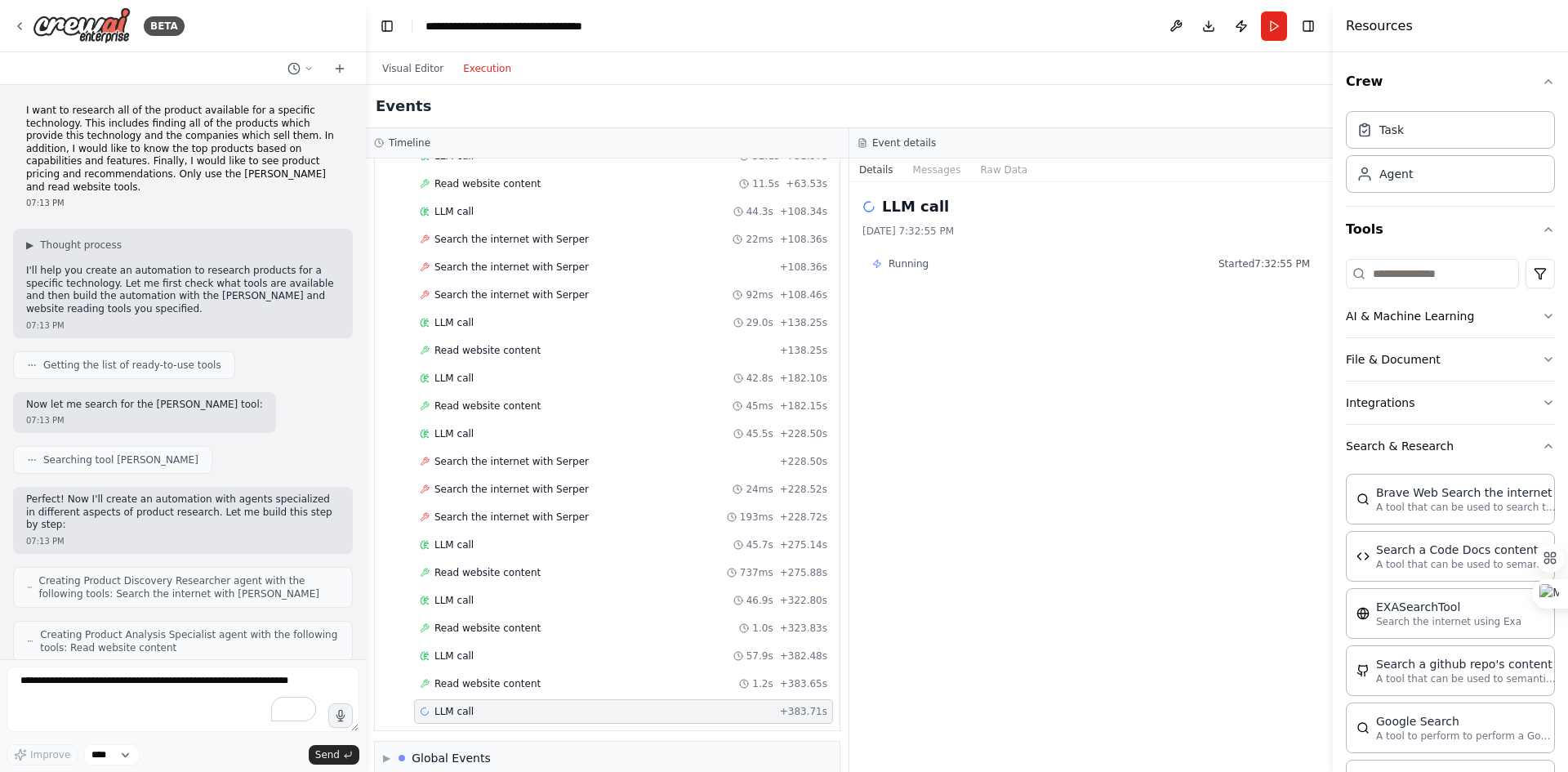
scroll to position [1726, 0]
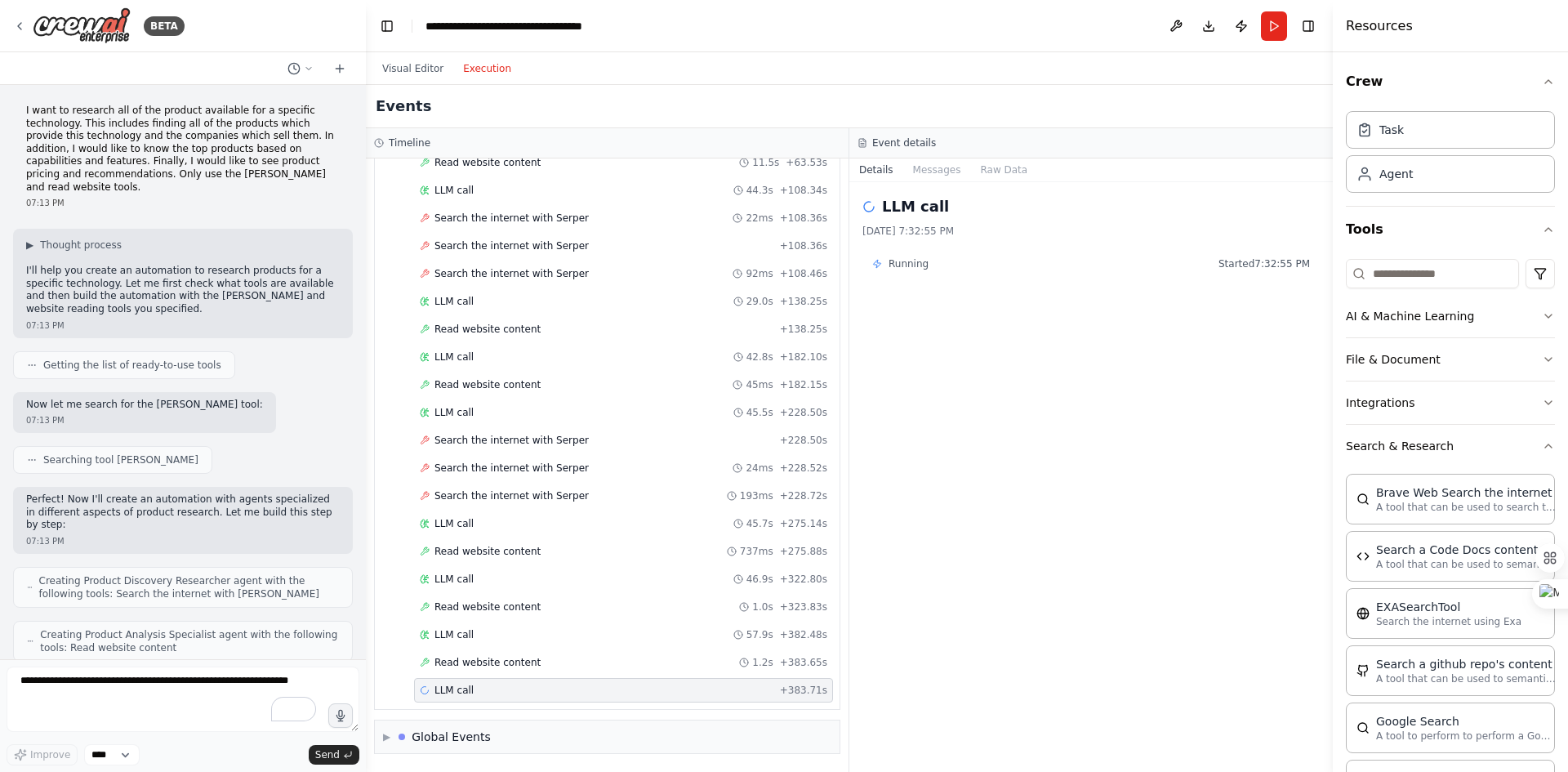
click at [482, 657] on span "Read website content" at bounding box center [487, 663] width 106 height 13
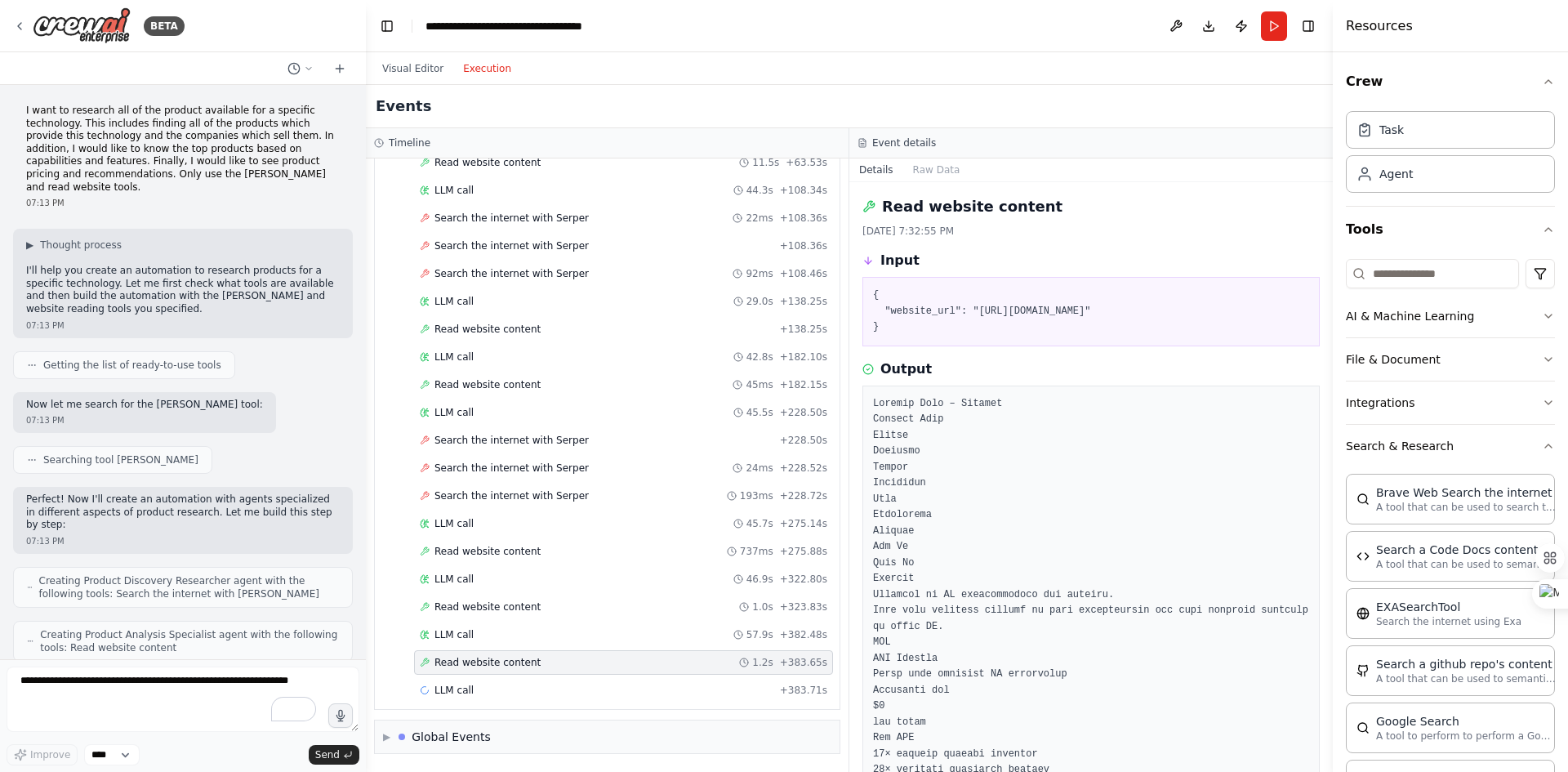
click at [487, 602] on span "Read website content" at bounding box center [487, 607] width 106 height 13
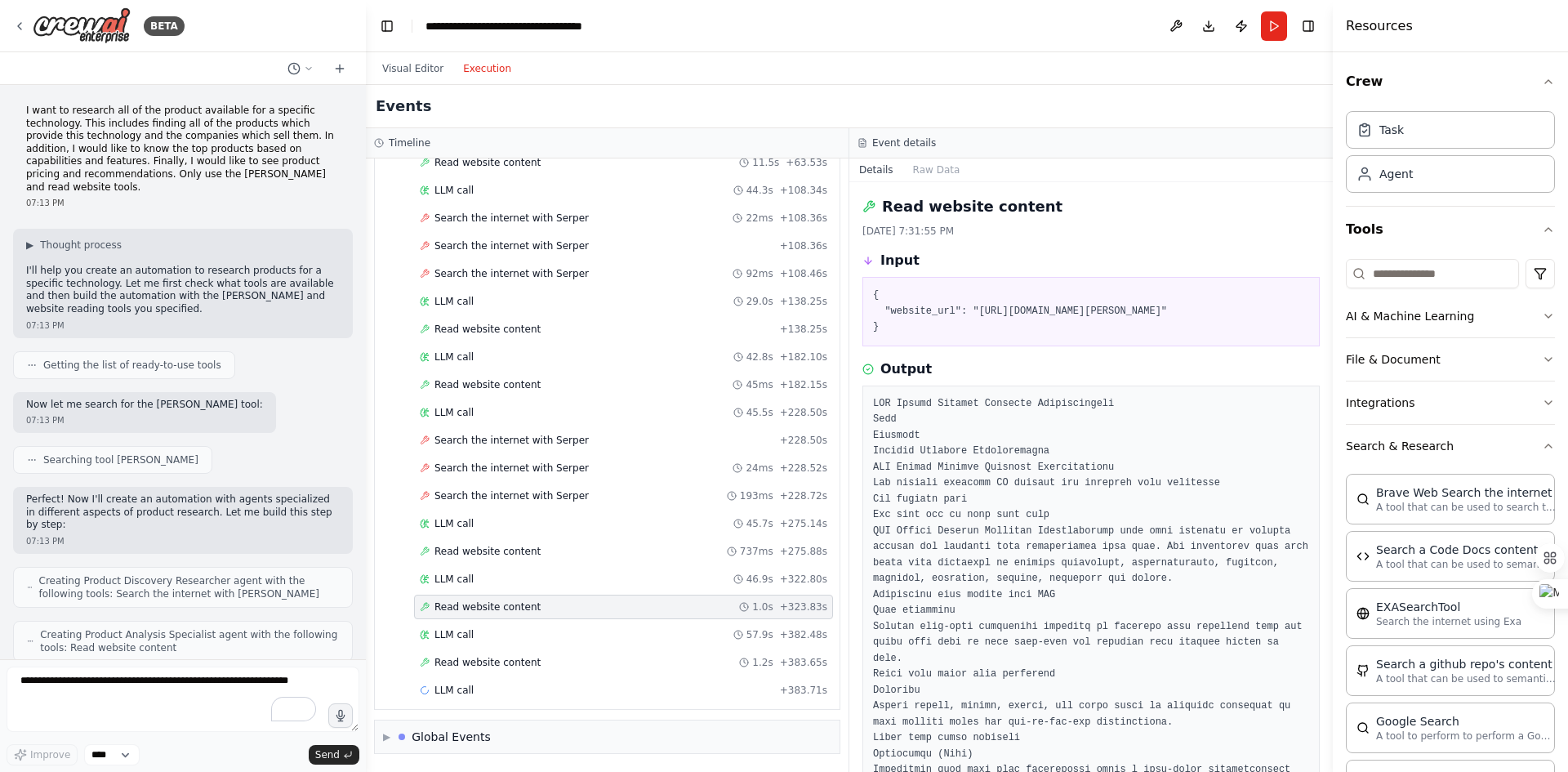
click at [489, 581] on div "LLM call 46.9s + 322.80s" at bounding box center [623, 580] width 407 height 13
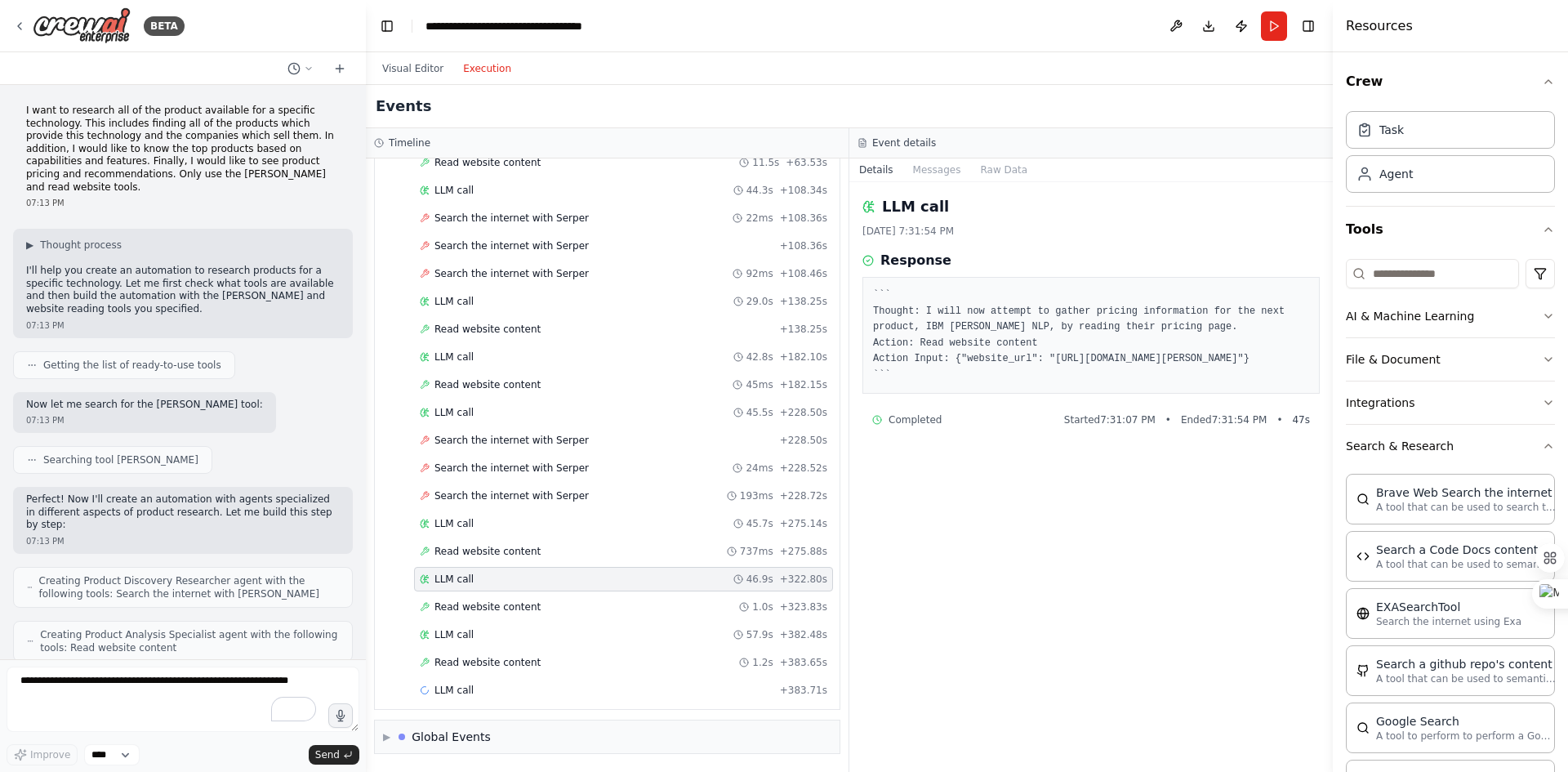
click at [502, 552] on span "Read website content" at bounding box center [487, 552] width 106 height 13
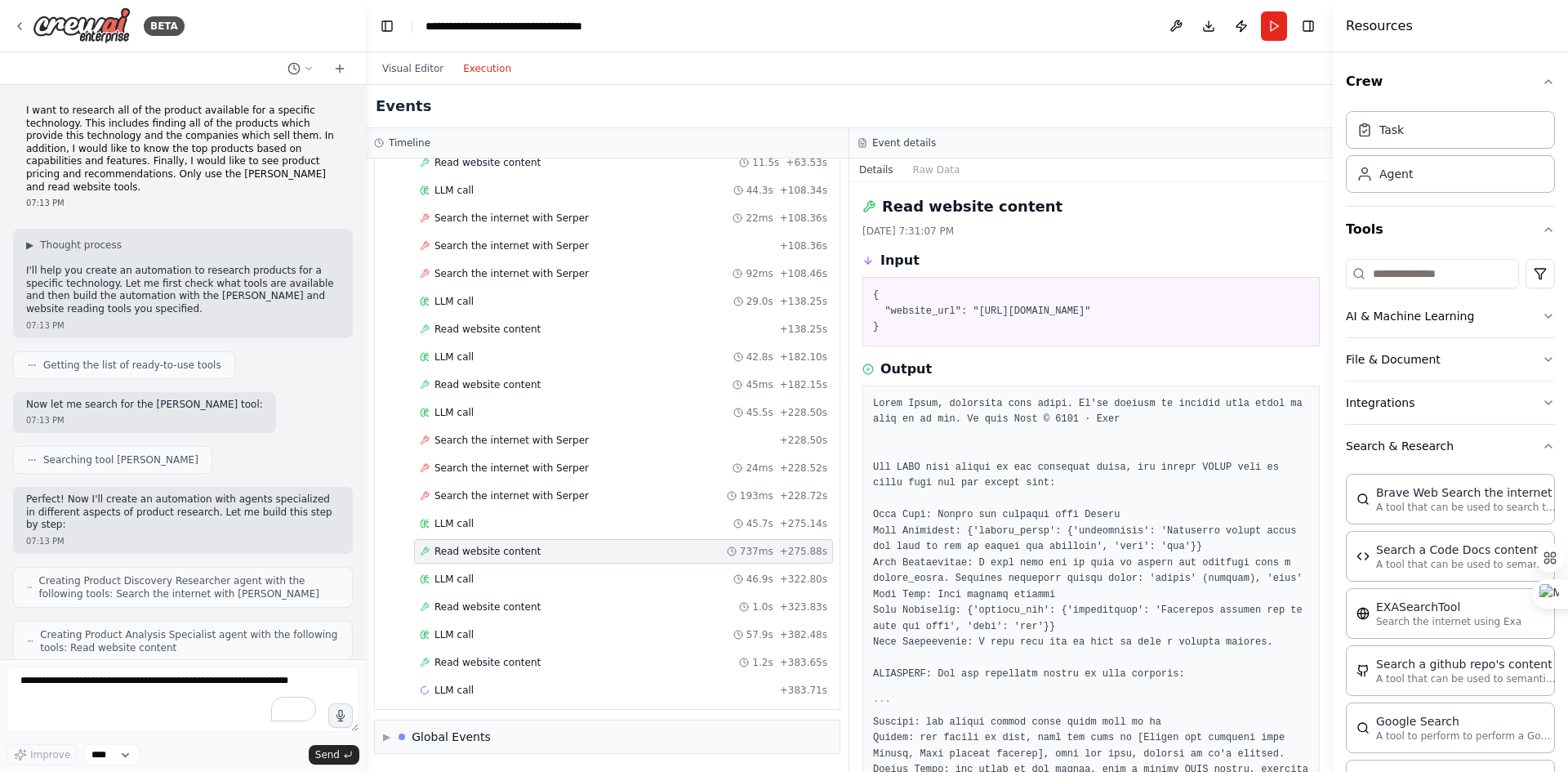
click at [468, 686] on span "LLM call" at bounding box center [454, 691] width 39 height 13
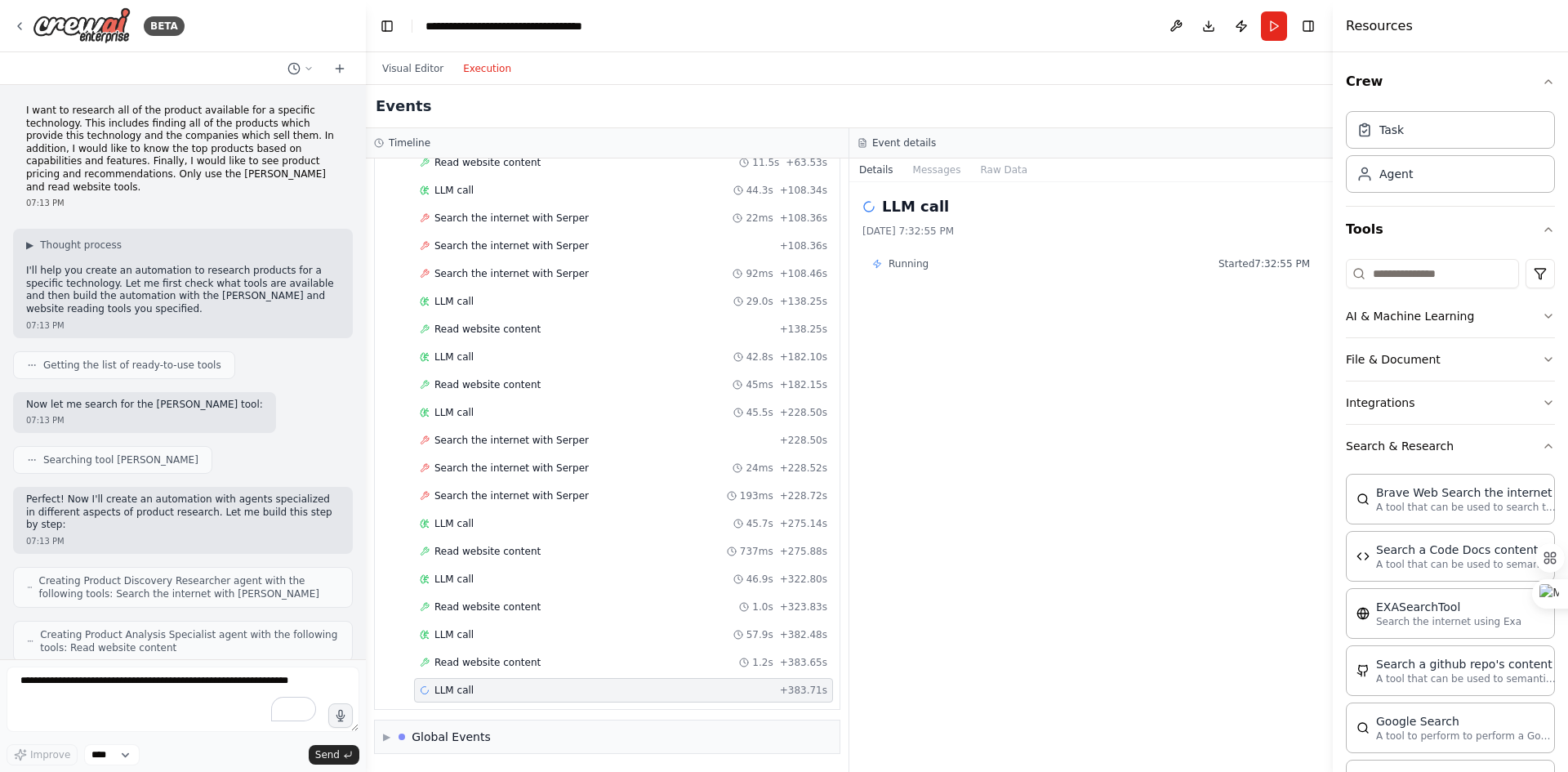
click at [474, 664] on span "Read website content" at bounding box center [487, 663] width 106 height 13
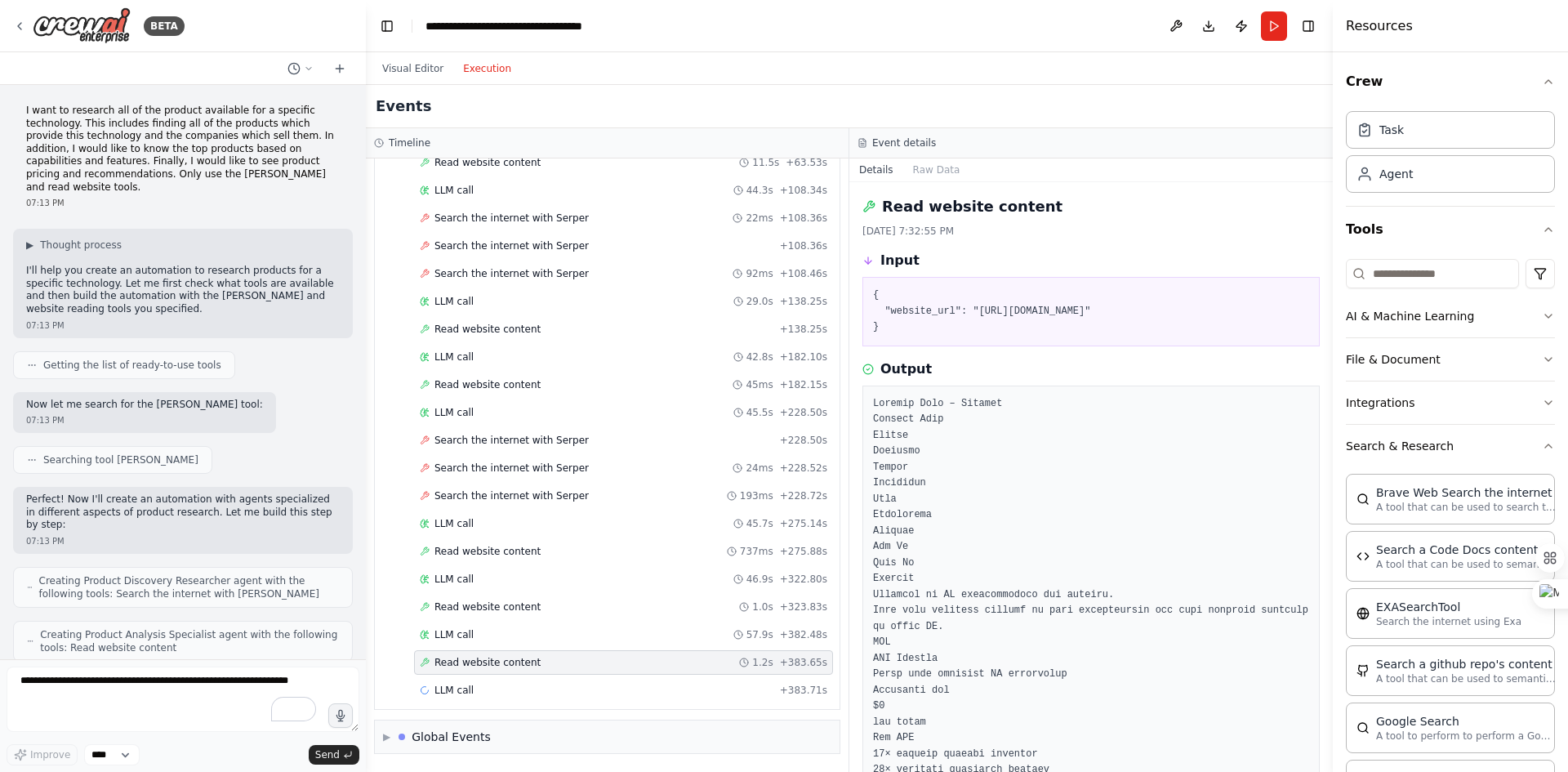
click at [474, 496] on span "Search the internet with Serper" at bounding box center [511, 496] width 155 height 13
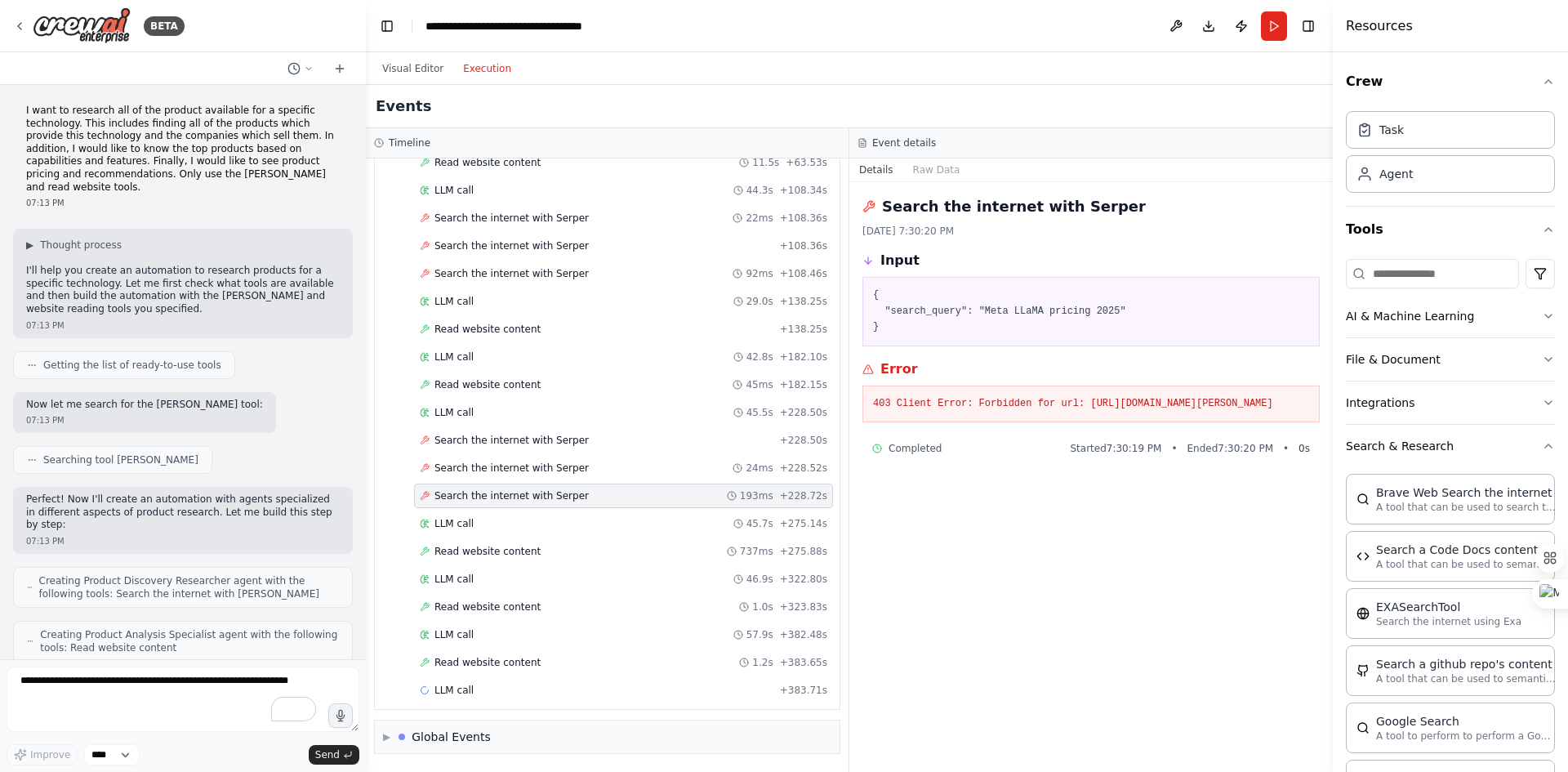
click at [469, 684] on div "LLM call + 383.71s" at bounding box center [623, 691] width 407 height 13
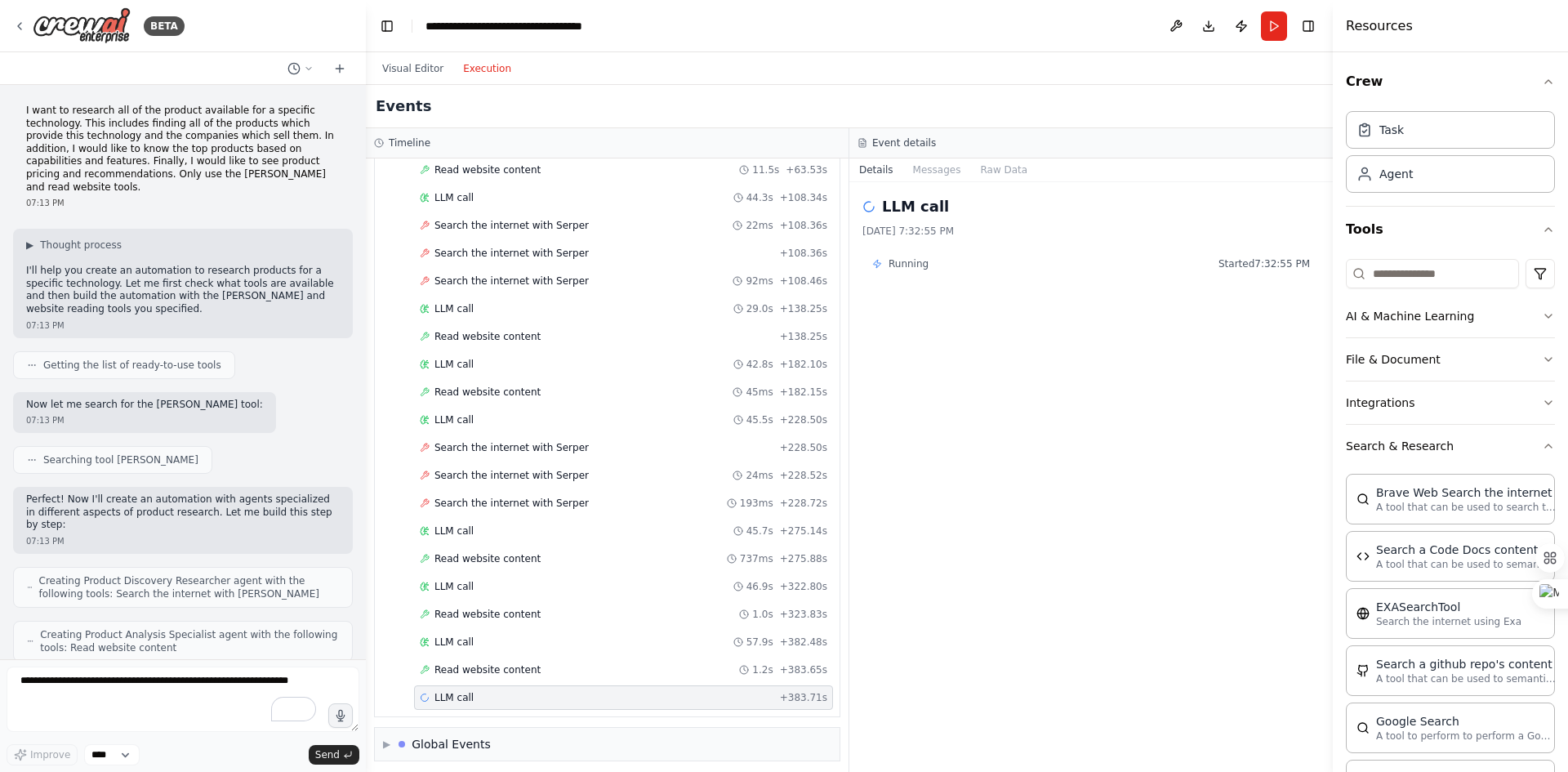
scroll to position [1723, 0]
click at [496, 668] on span "Read website content" at bounding box center [487, 666] width 106 height 13
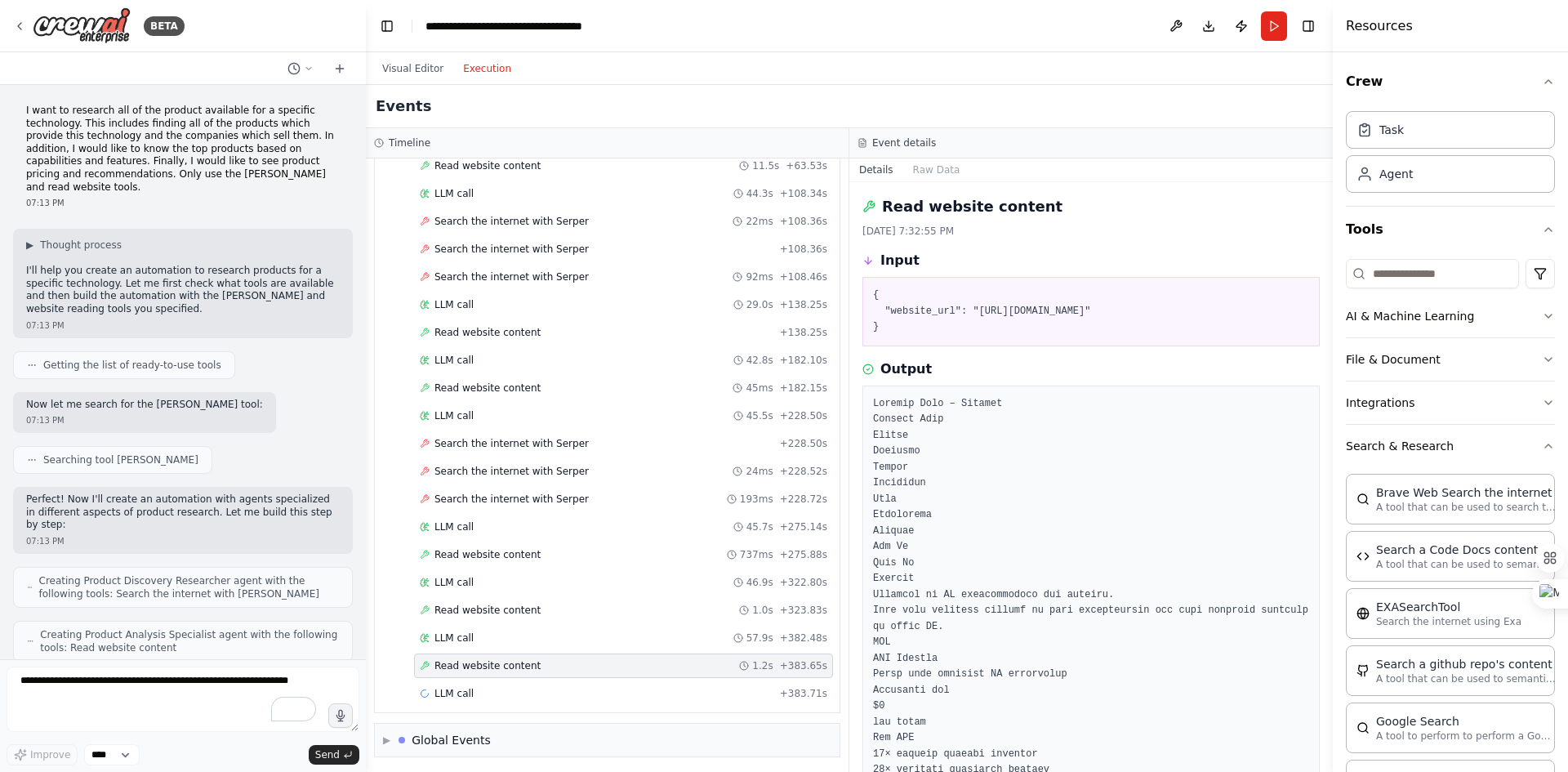
click at [501, 641] on div "LLM call 57.9s + 382.48s" at bounding box center [623, 638] width 407 height 13
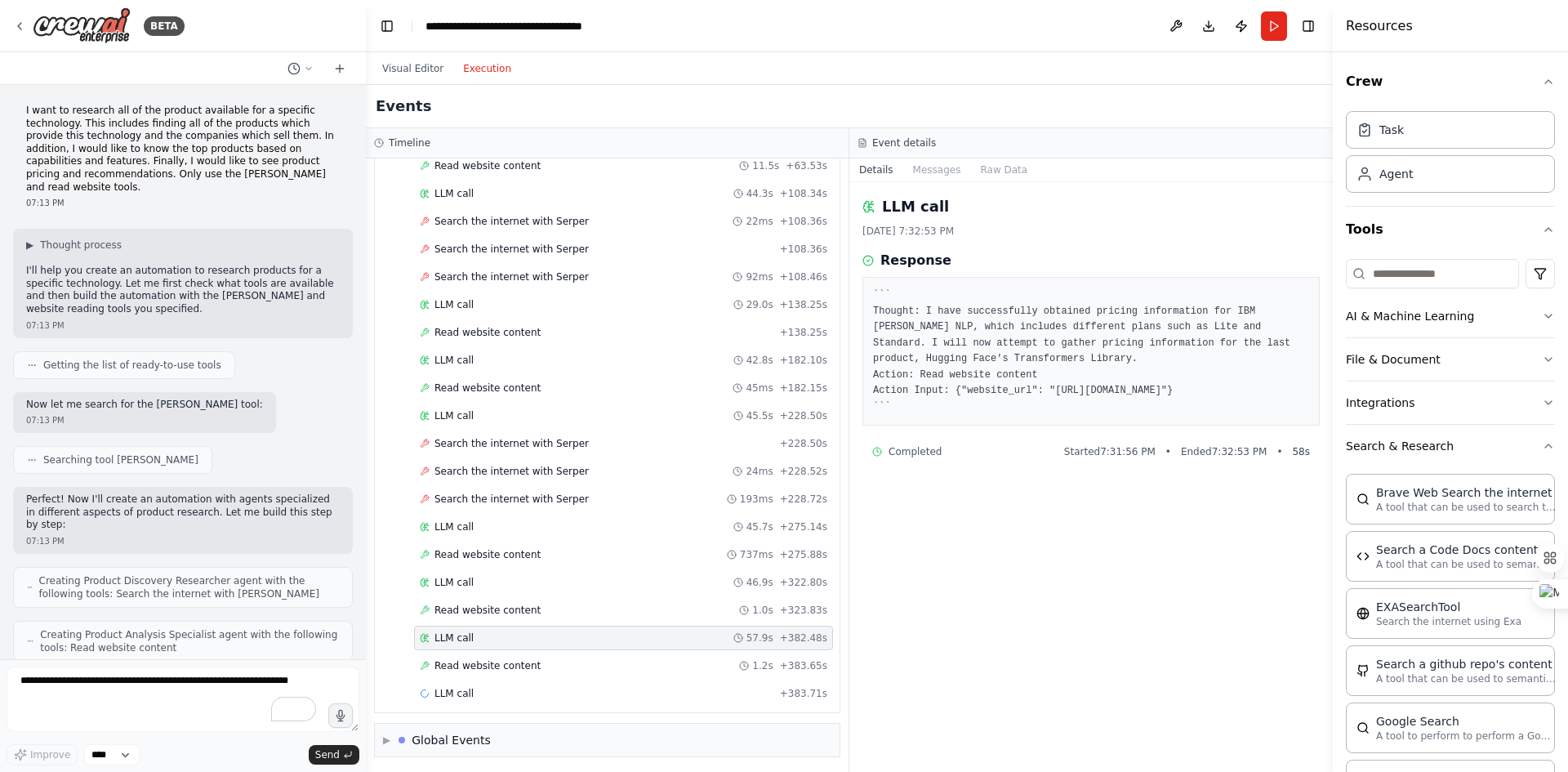
click at [498, 660] on span "Read website content" at bounding box center [487, 666] width 106 height 13
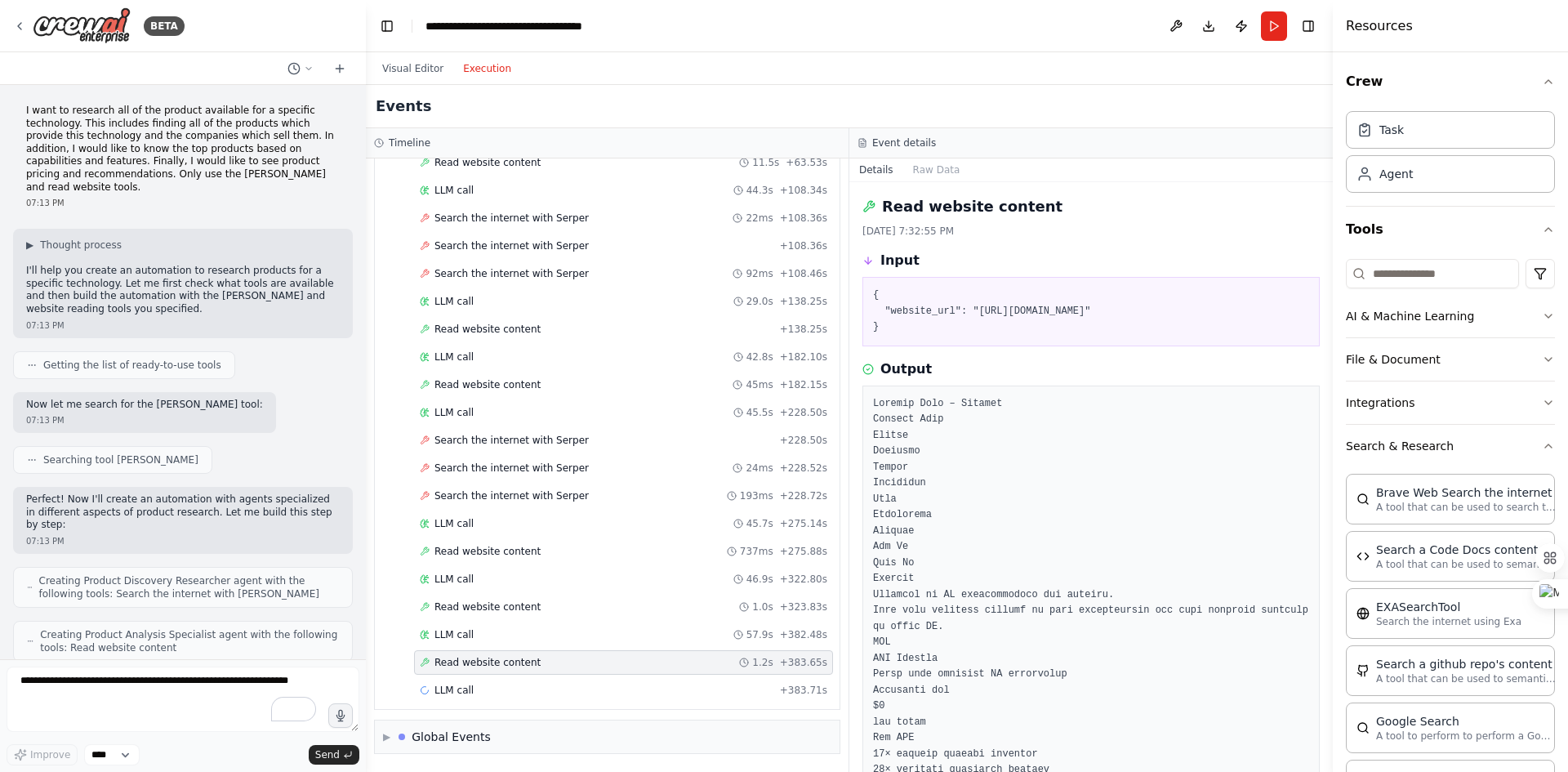
scroll to position [801, 0]
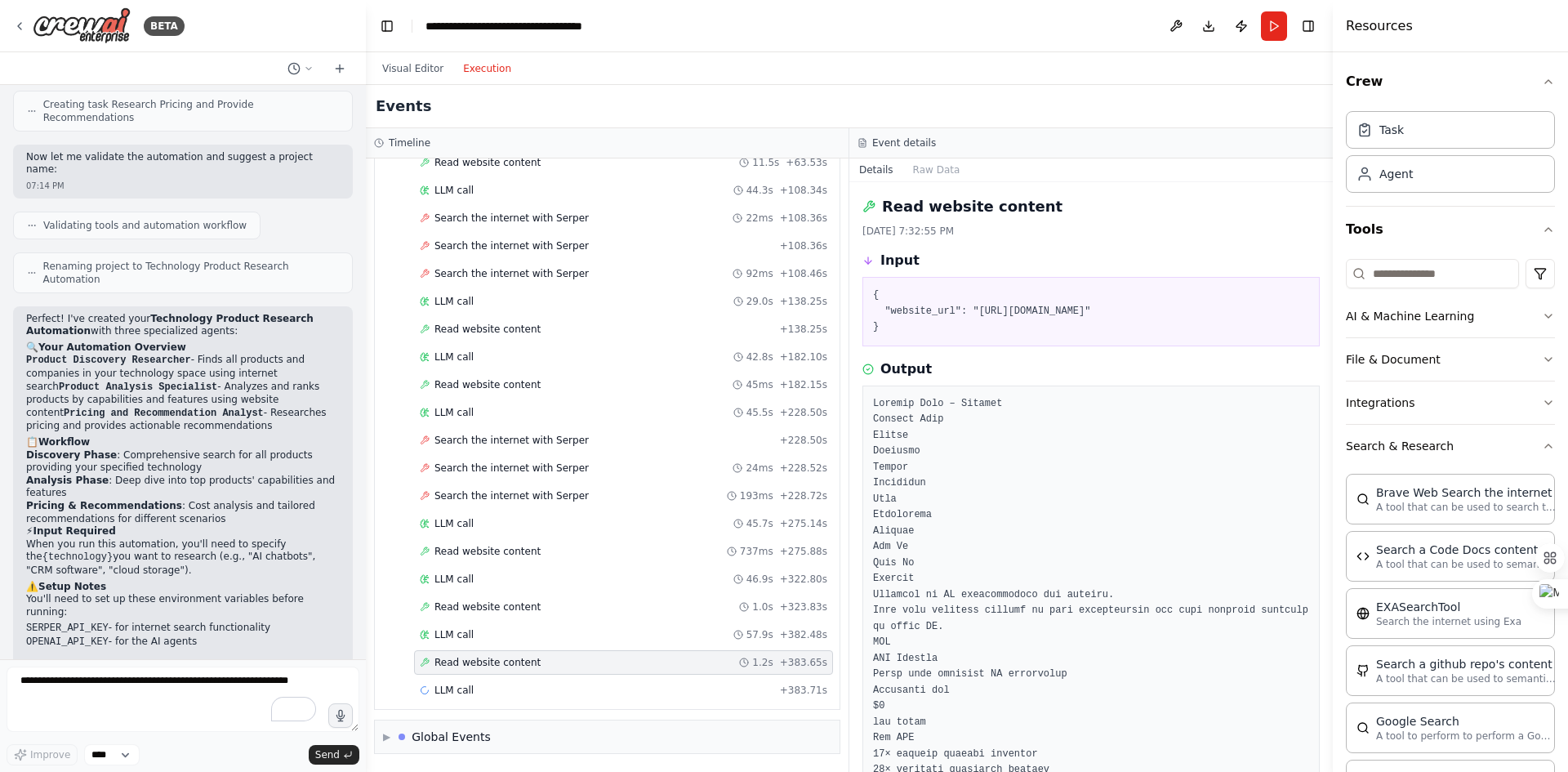
click at [482, 694] on div "LLM call + 383.71s" at bounding box center [623, 691] width 407 height 13
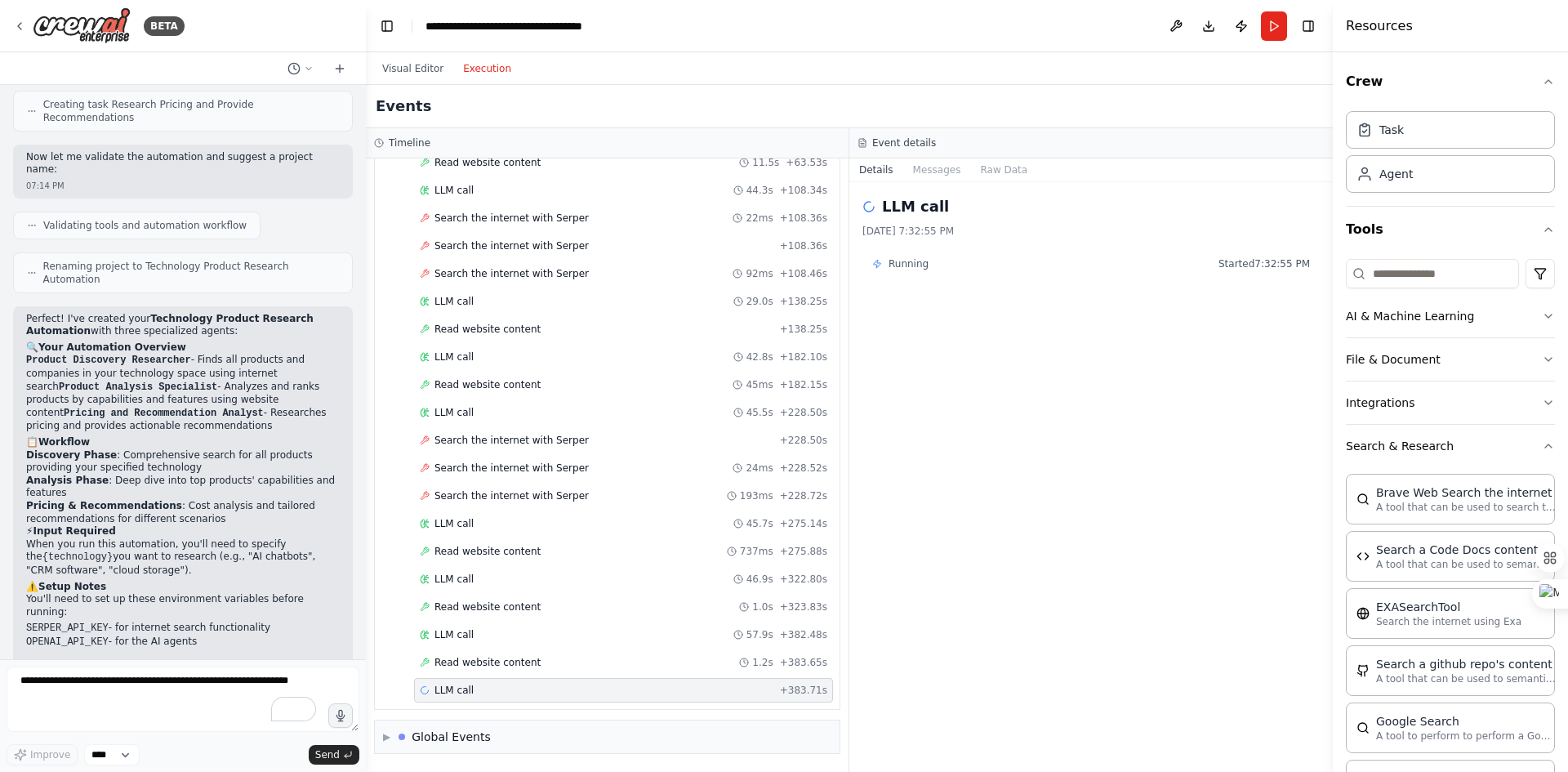
click at [469, 528] on span "LLM call" at bounding box center [454, 524] width 39 height 13
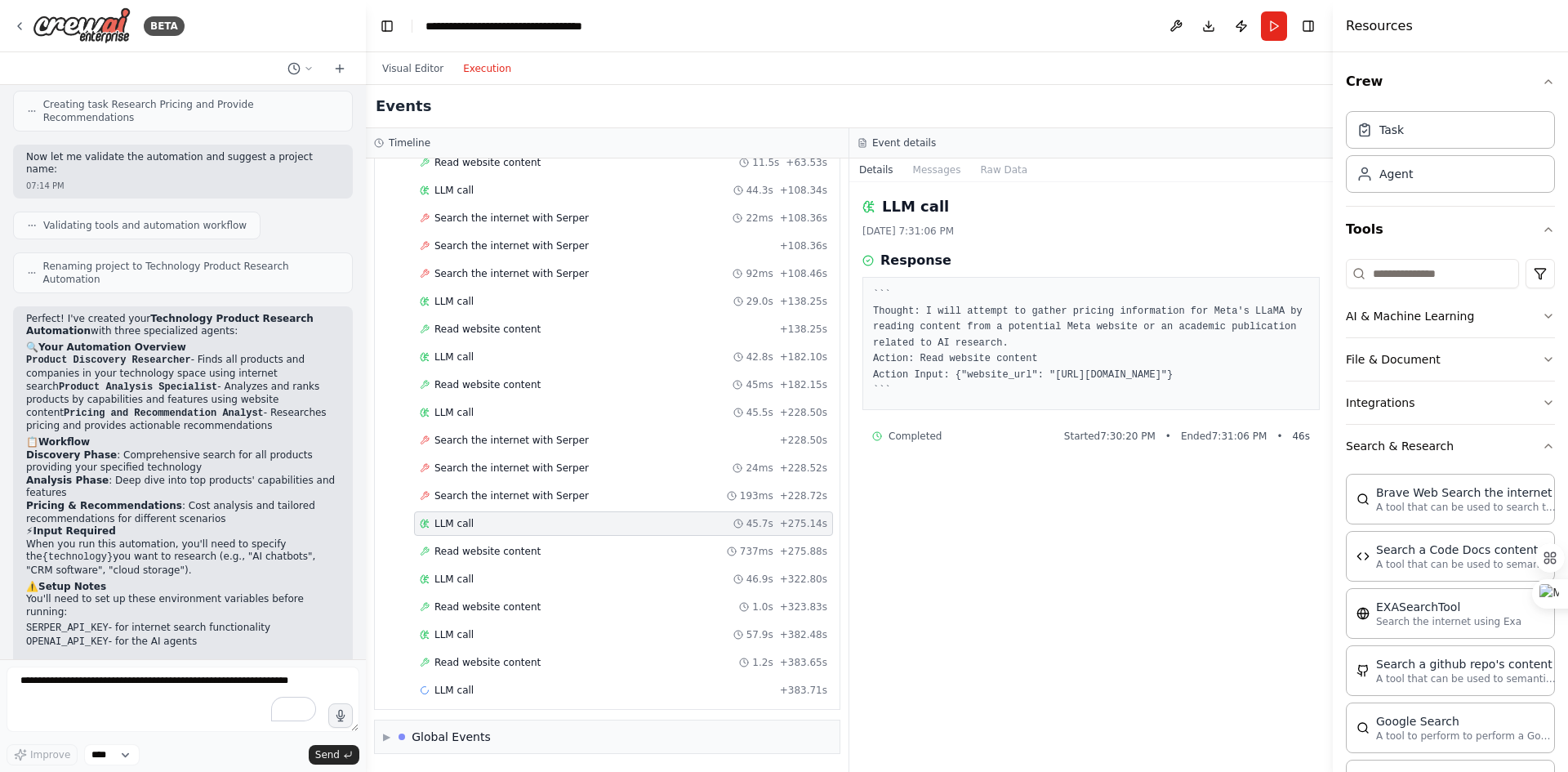
click at [933, 174] on button "Messages" at bounding box center [937, 170] width 68 height 23
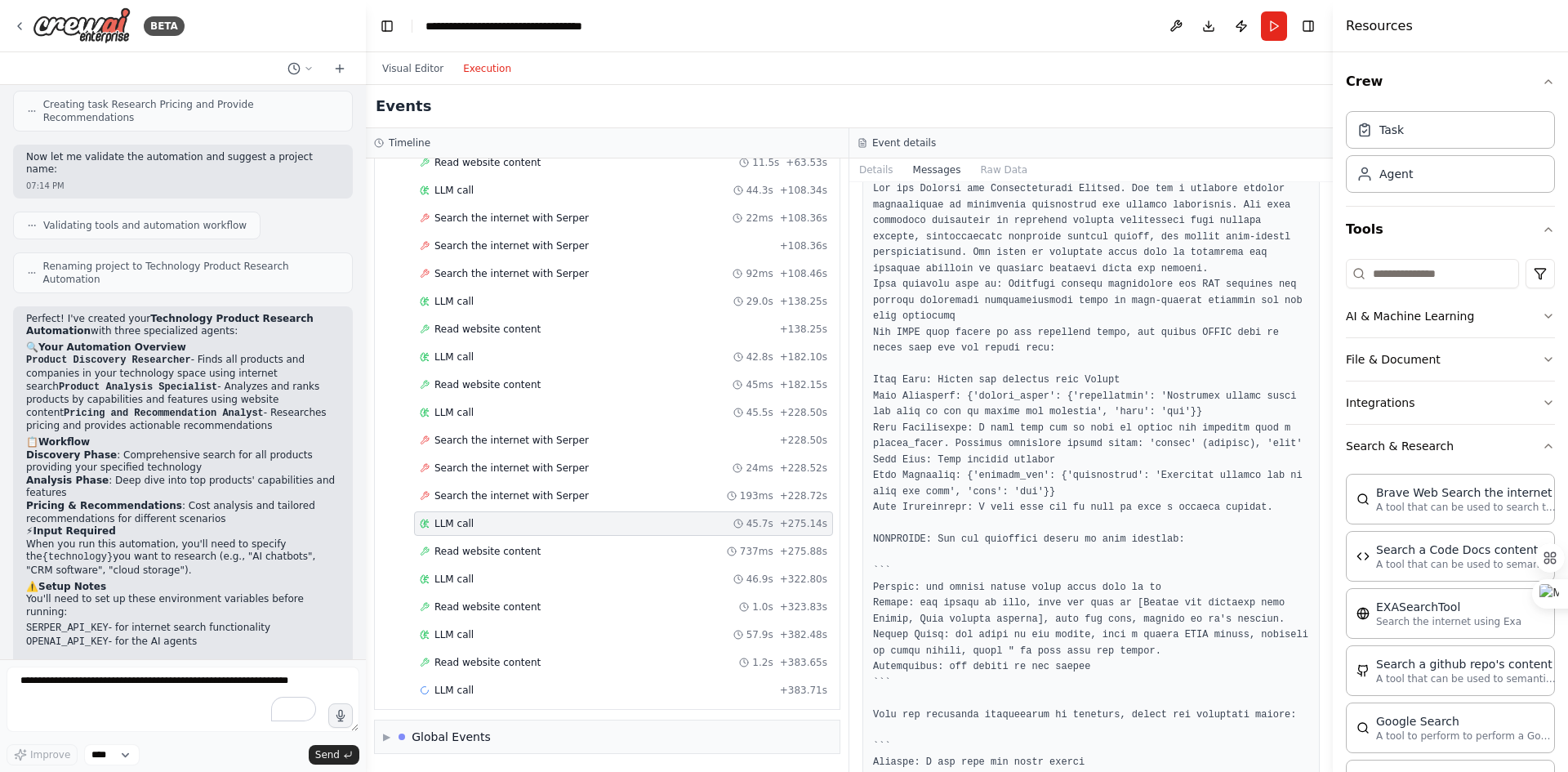
scroll to position [0, 0]
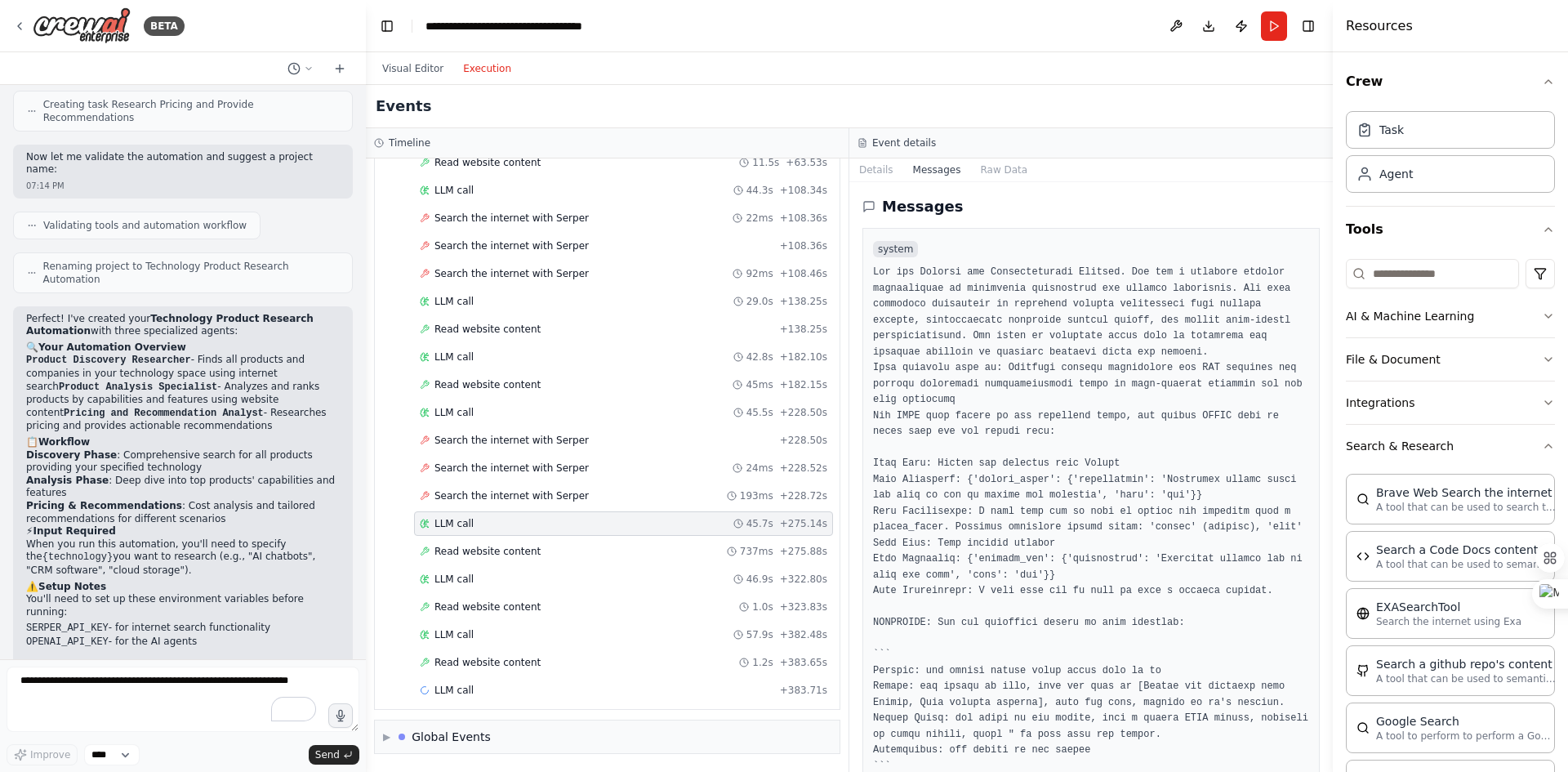
click at [994, 167] on button "Raw Data" at bounding box center [1004, 170] width 67 height 23
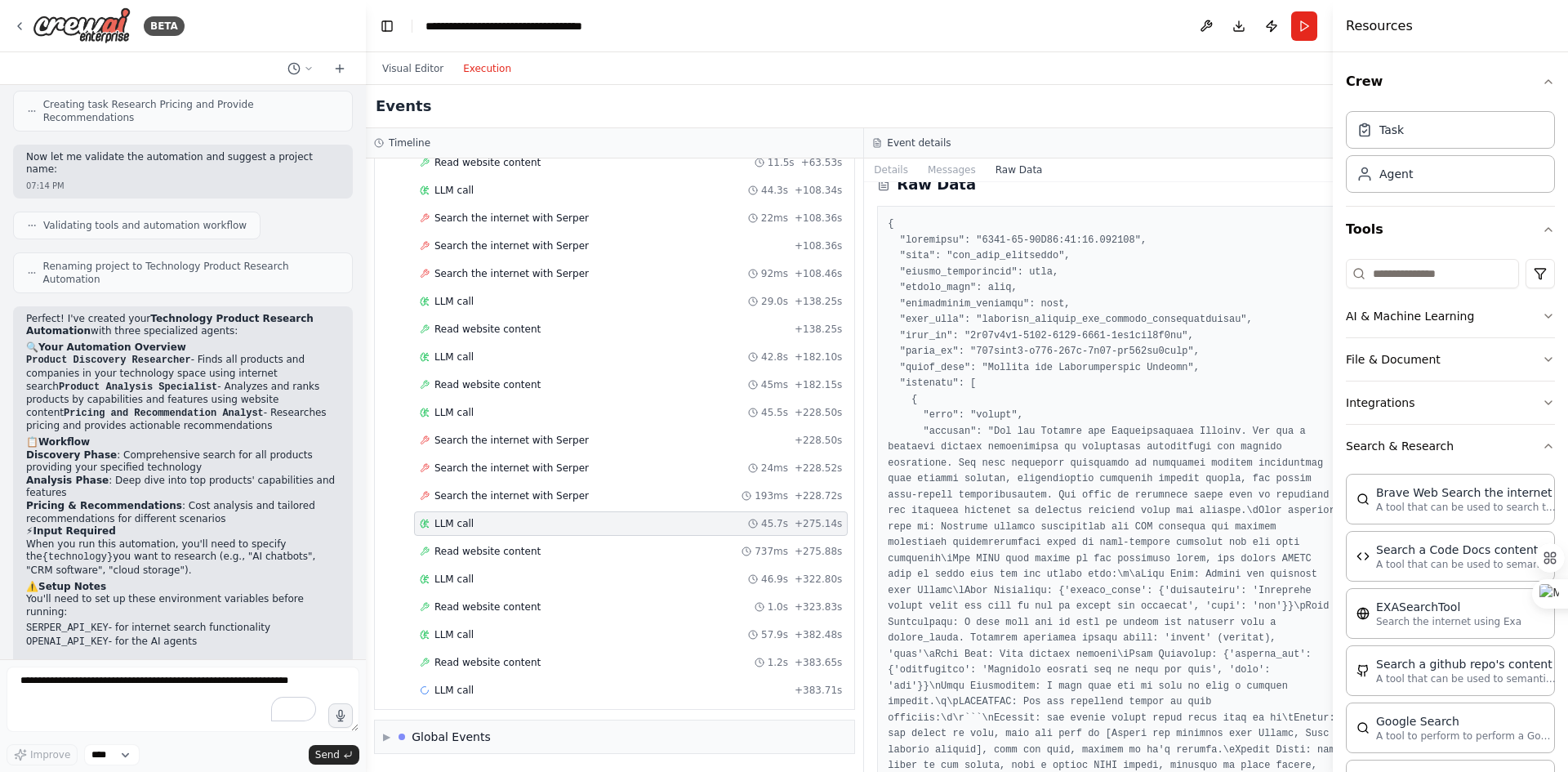
scroll to position [18, 0]
click at [934, 170] on button "Messages" at bounding box center [952, 170] width 68 height 23
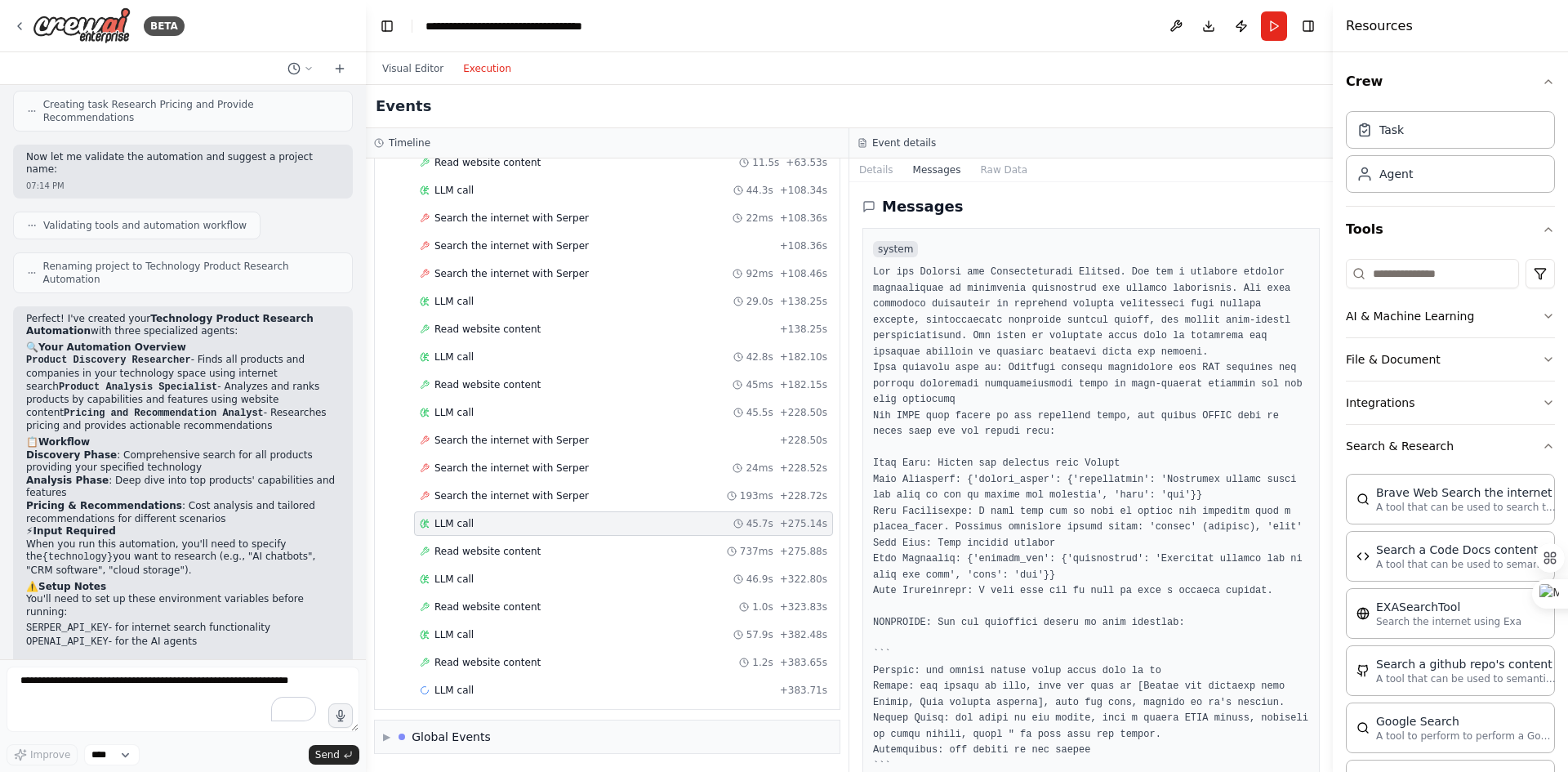
click at [882, 173] on button "Details" at bounding box center [876, 170] width 54 height 23
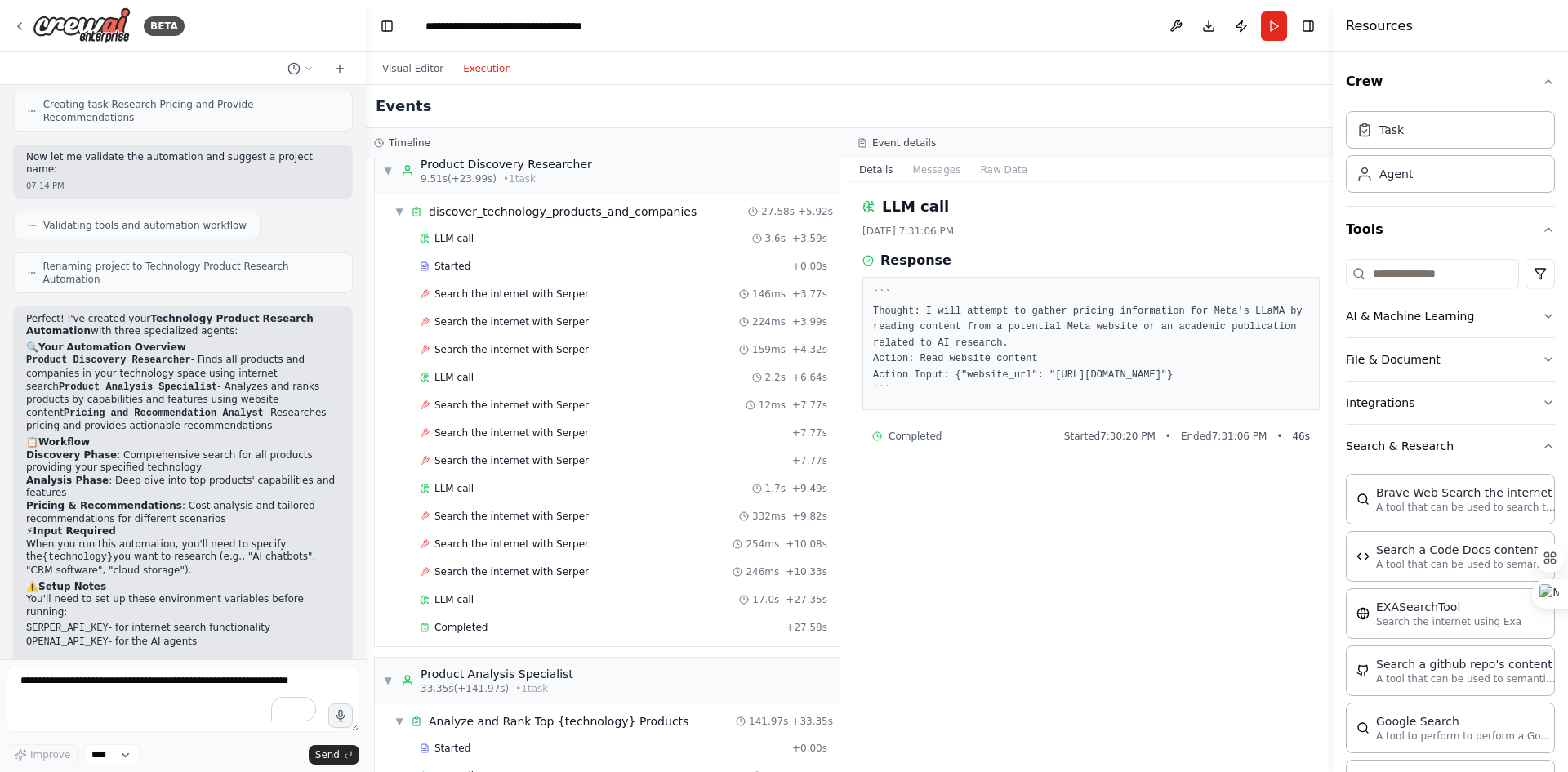
scroll to position [4, 0]
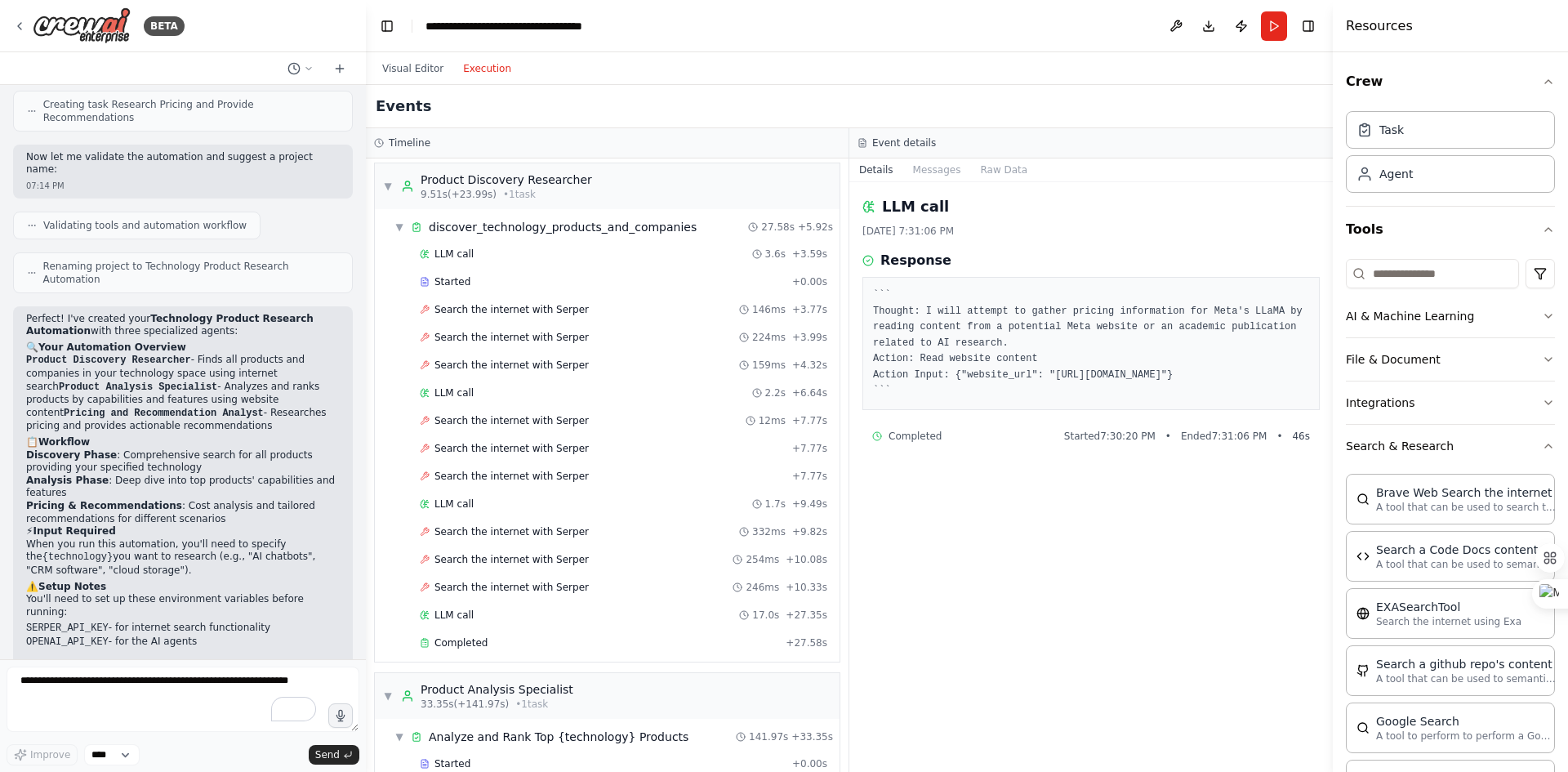
click at [527, 316] on div "Search the internet with Serper 146ms + 3.77s" at bounding box center [623, 309] width 419 height 24
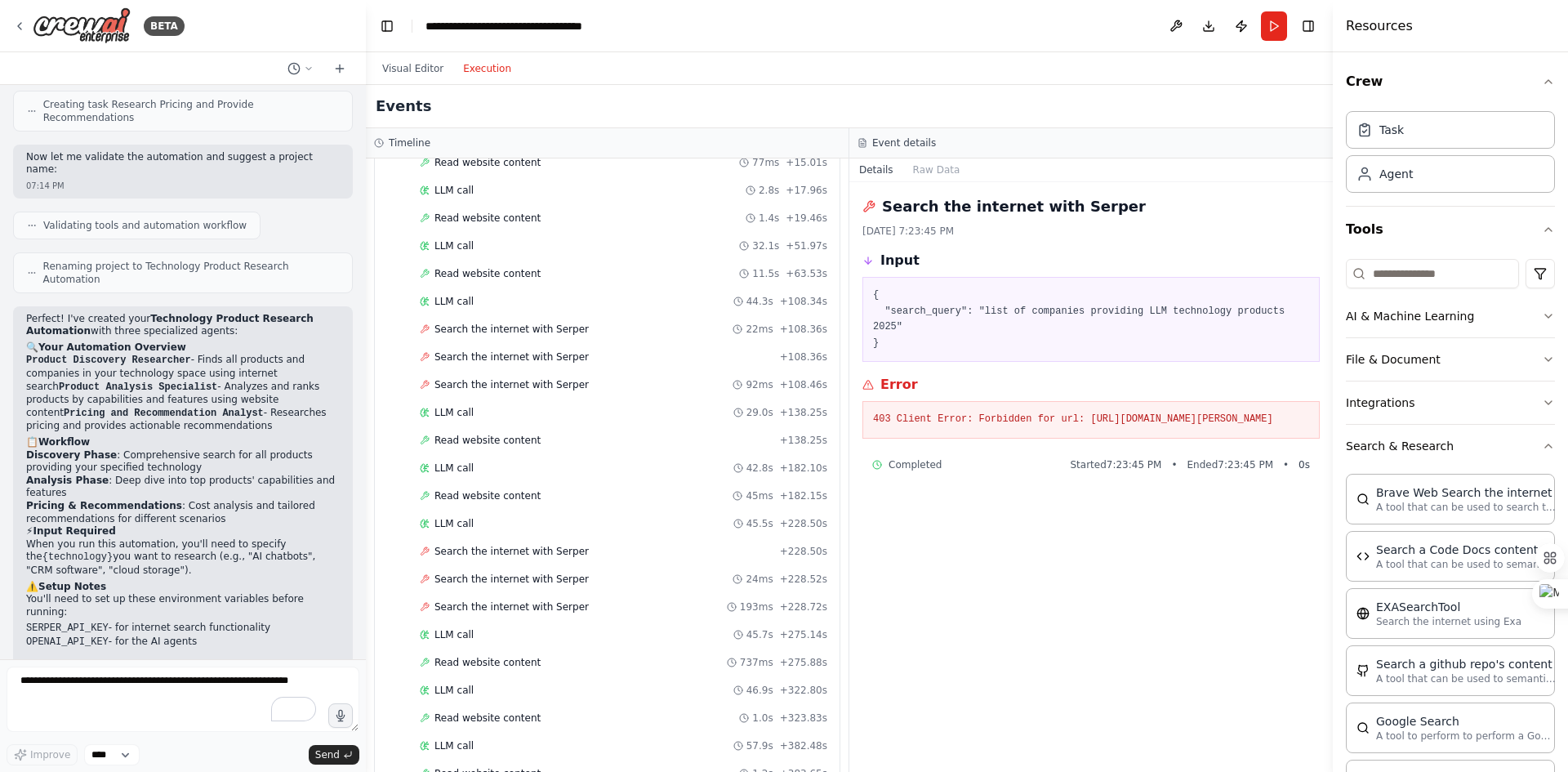
scroll to position [1726, 0]
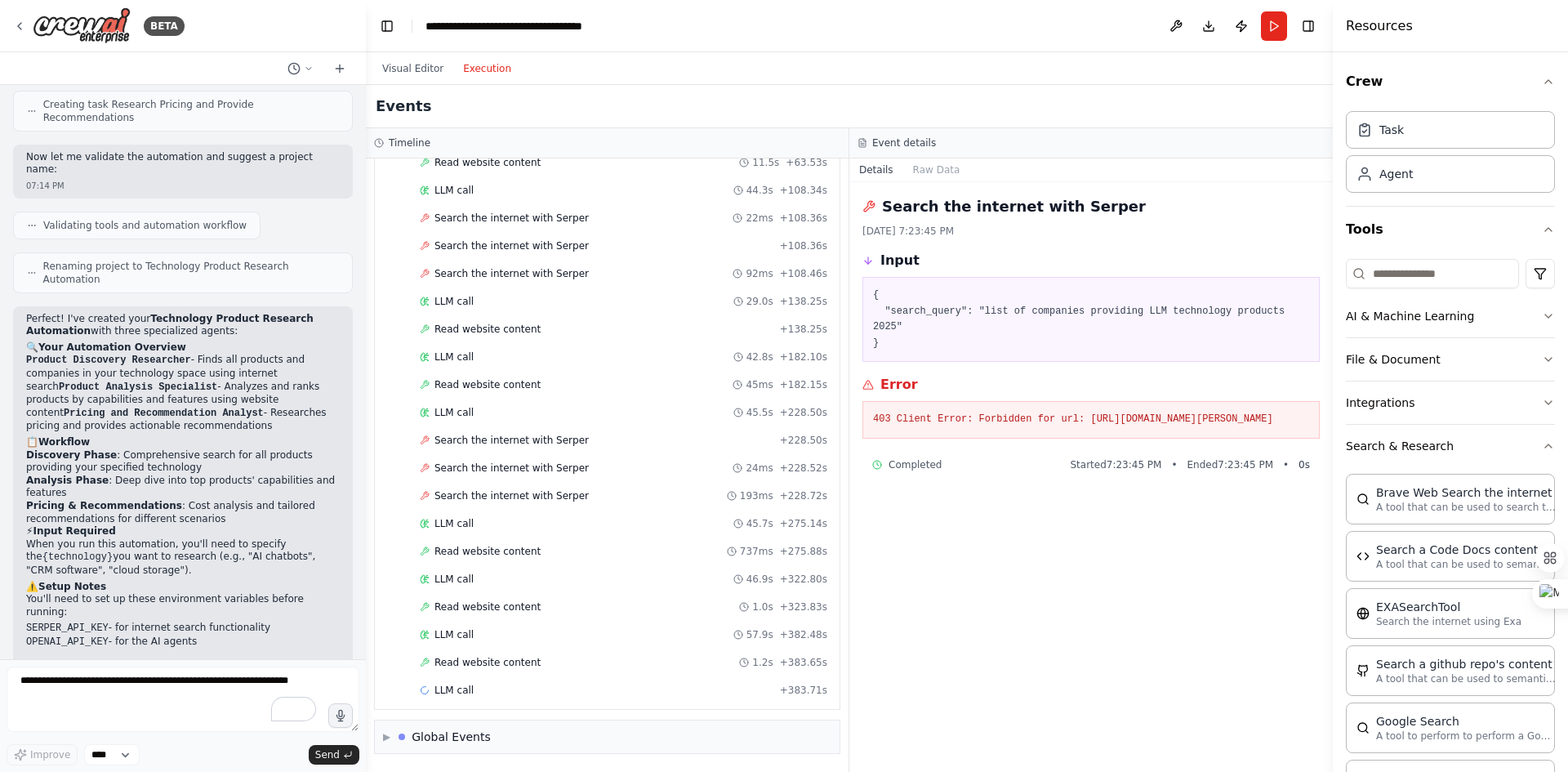
click at [441, 696] on span "LLM call" at bounding box center [454, 691] width 39 height 13
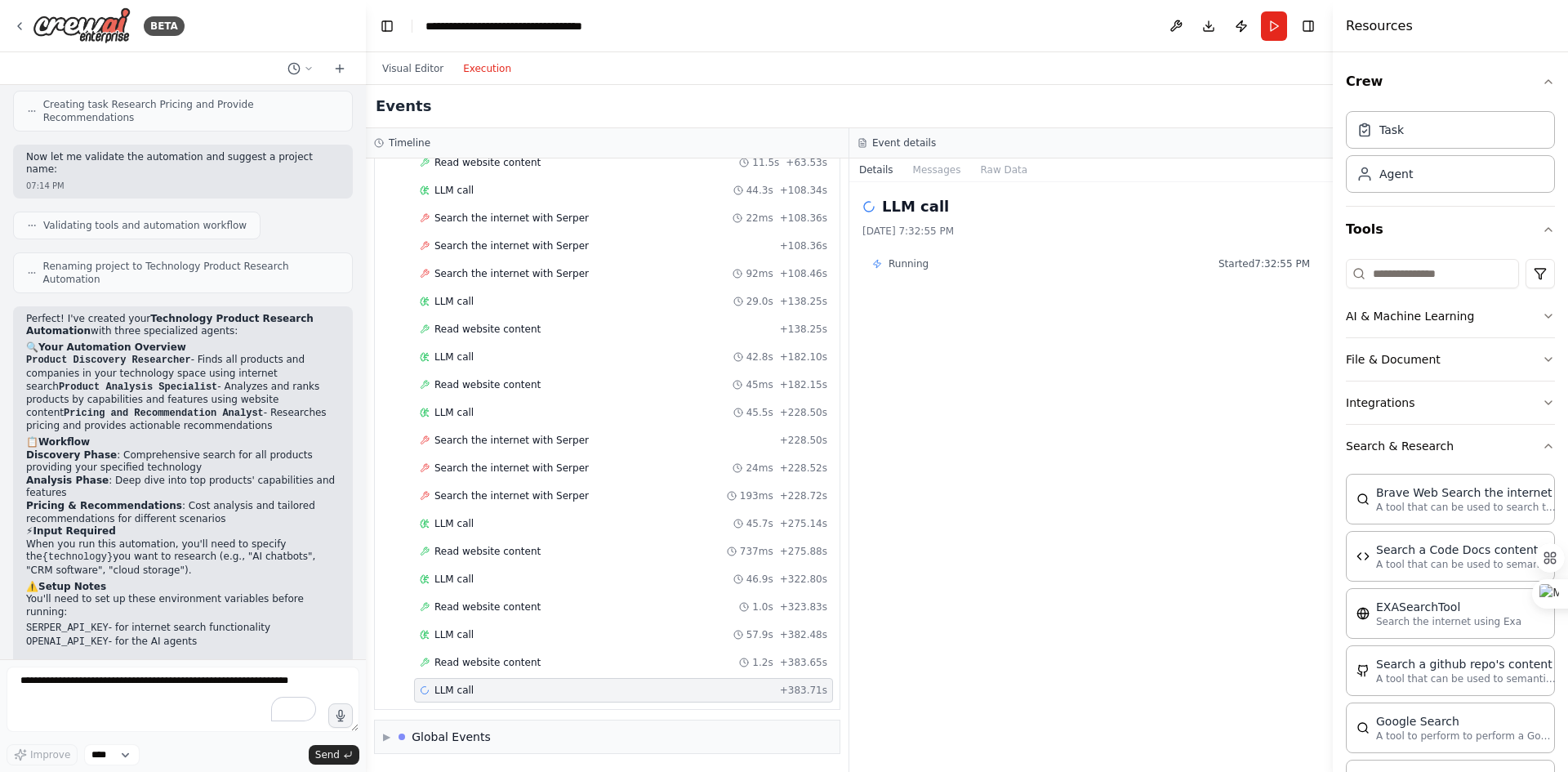
click at [459, 664] on span "Read website content" at bounding box center [487, 663] width 106 height 13
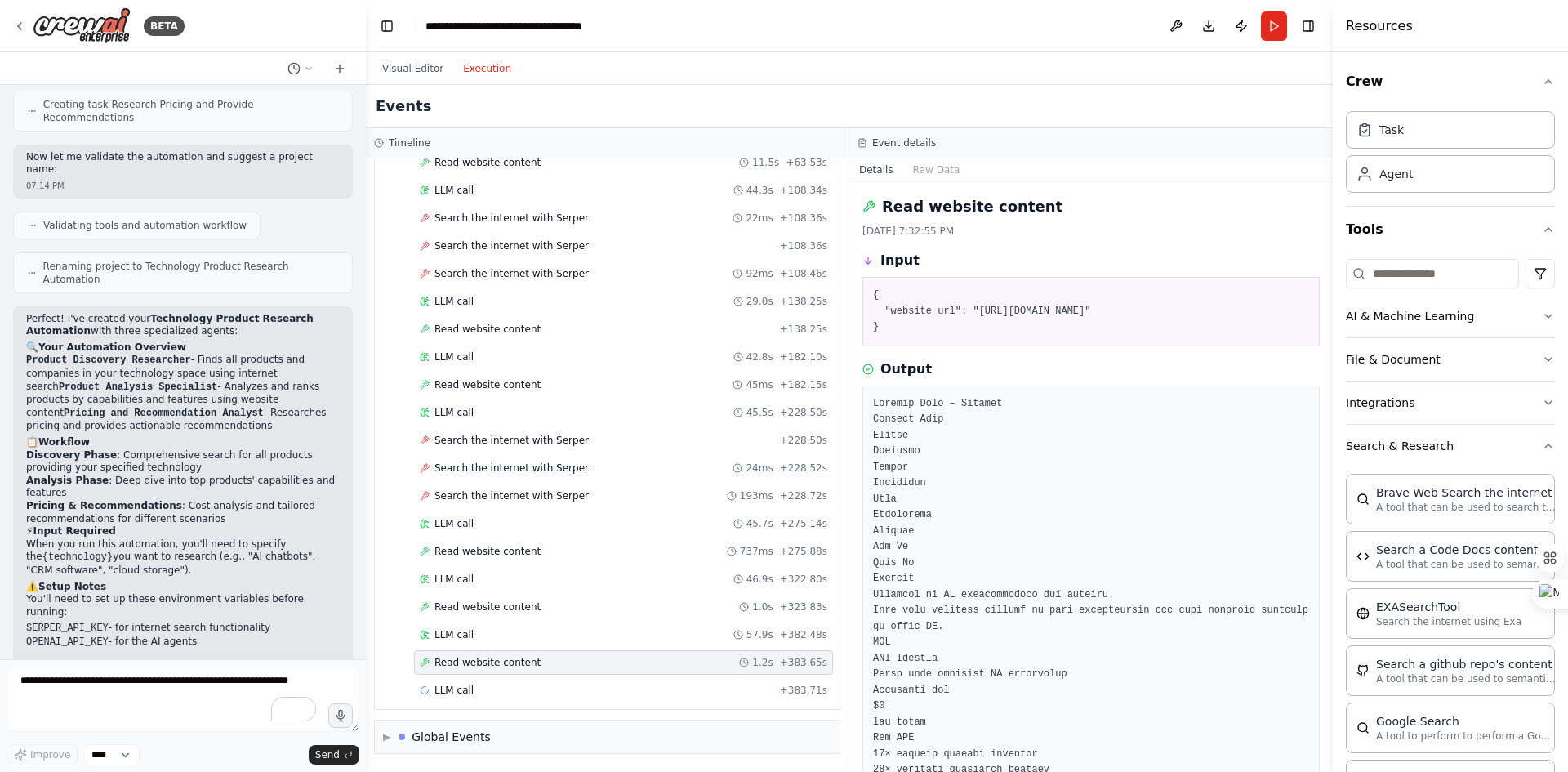
click at [448, 634] on span "LLM call" at bounding box center [454, 635] width 39 height 13
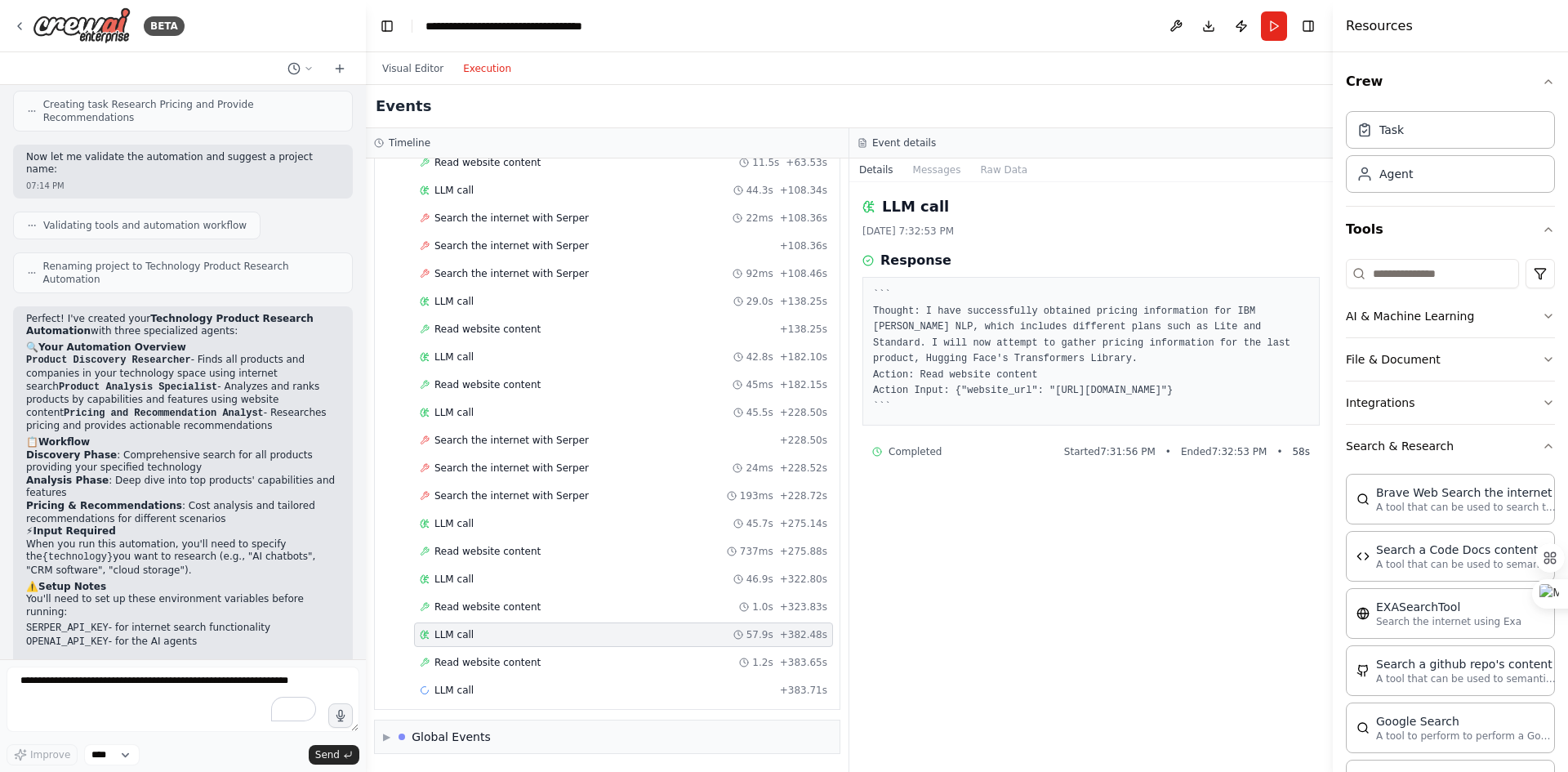
click at [519, 692] on div "LLM call + 383.71s" at bounding box center [623, 691] width 407 height 13
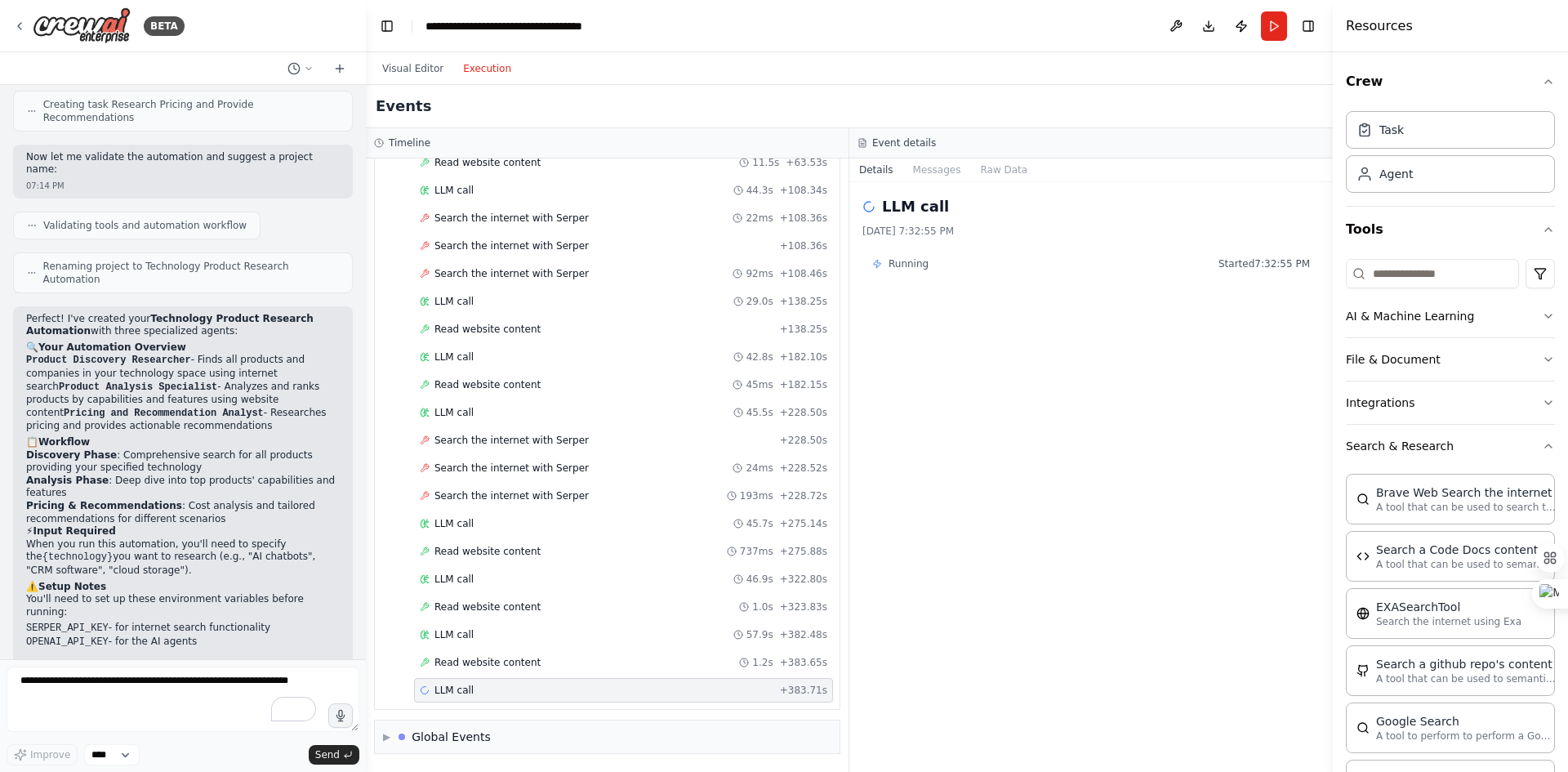
click at [548, 667] on div "Read website content 1.2s + 383.65s" at bounding box center [623, 663] width 407 height 13
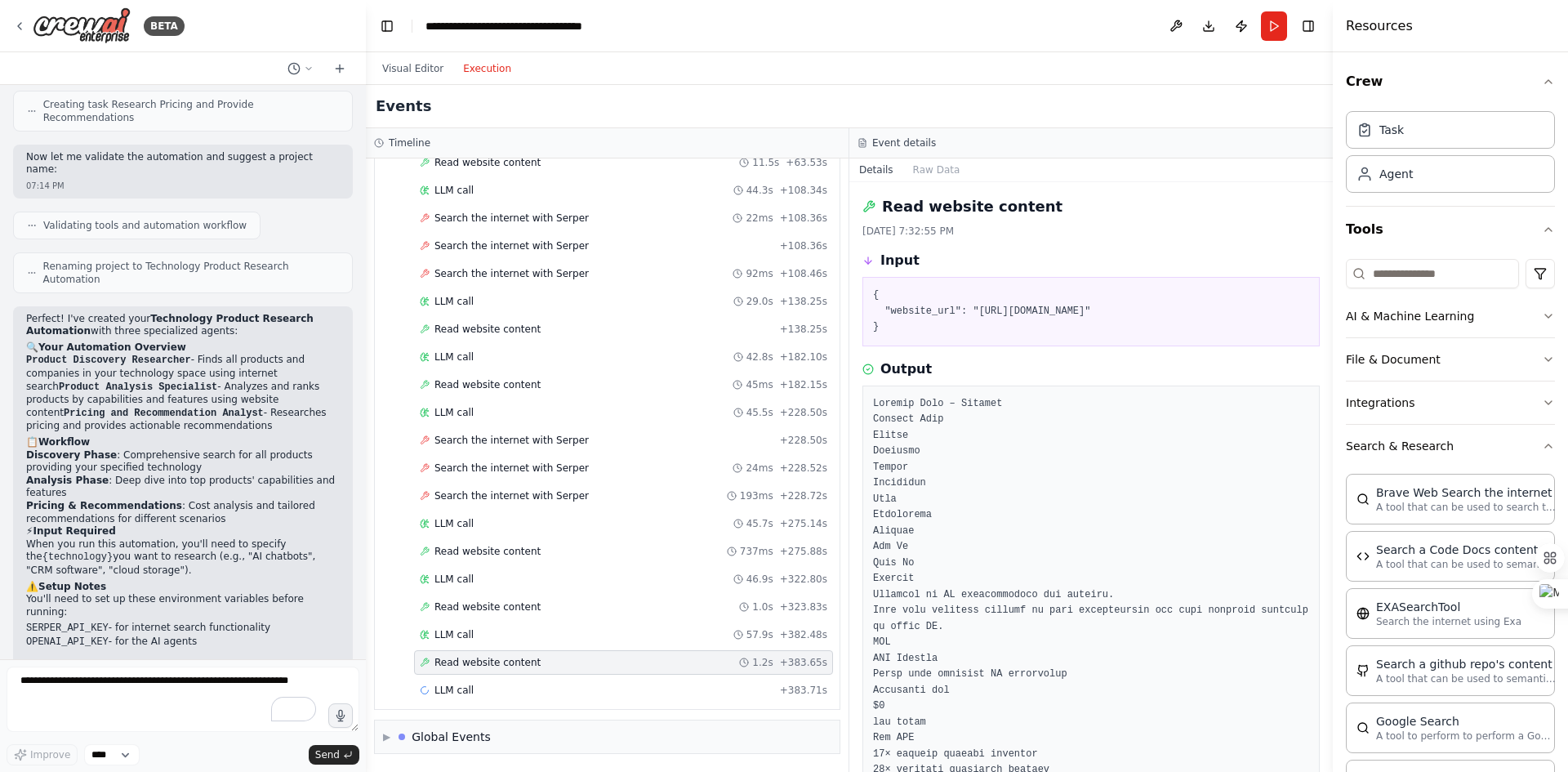
click at [537, 696] on div "LLM call + 383.71s" at bounding box center [623, 691] width 407 height 13
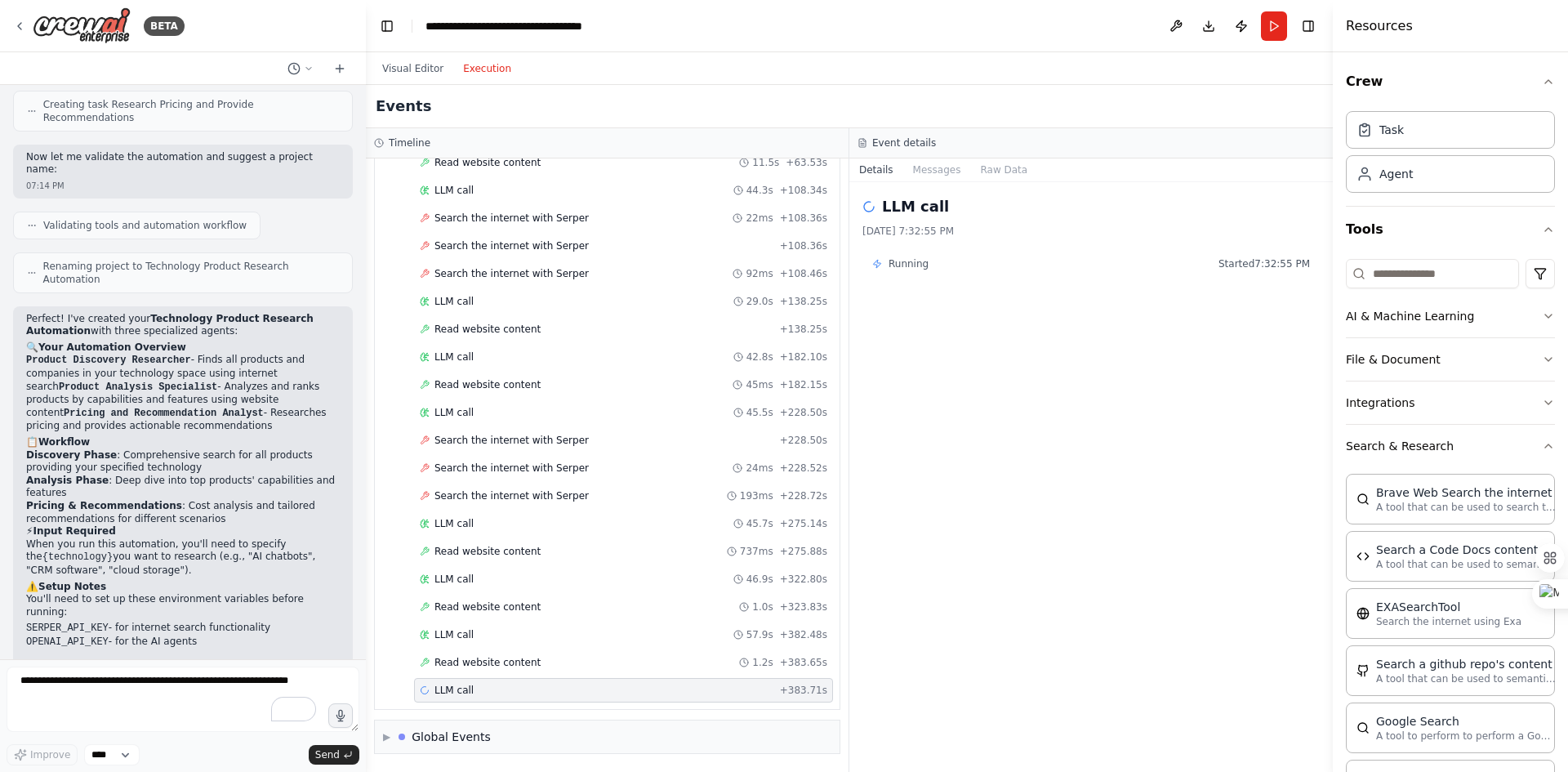
click at [596, 662] on div "Read website content 1.2s + 383.65s" at bounding box center [623, 663] width 407 height 13
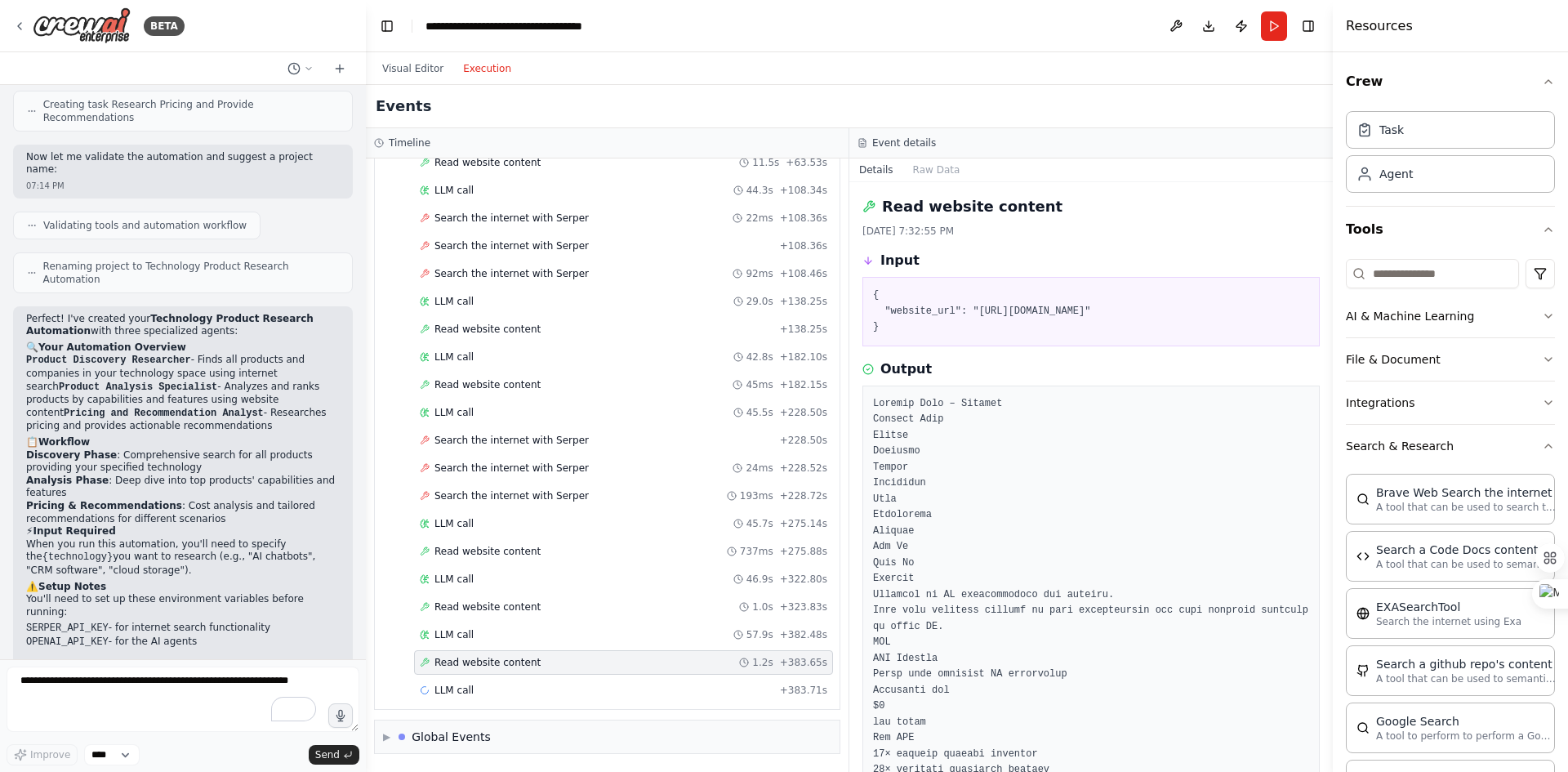
click at [585, 689] on div "LLM call + 383.71s" at bounding box center [623, 691] width 407 height 13
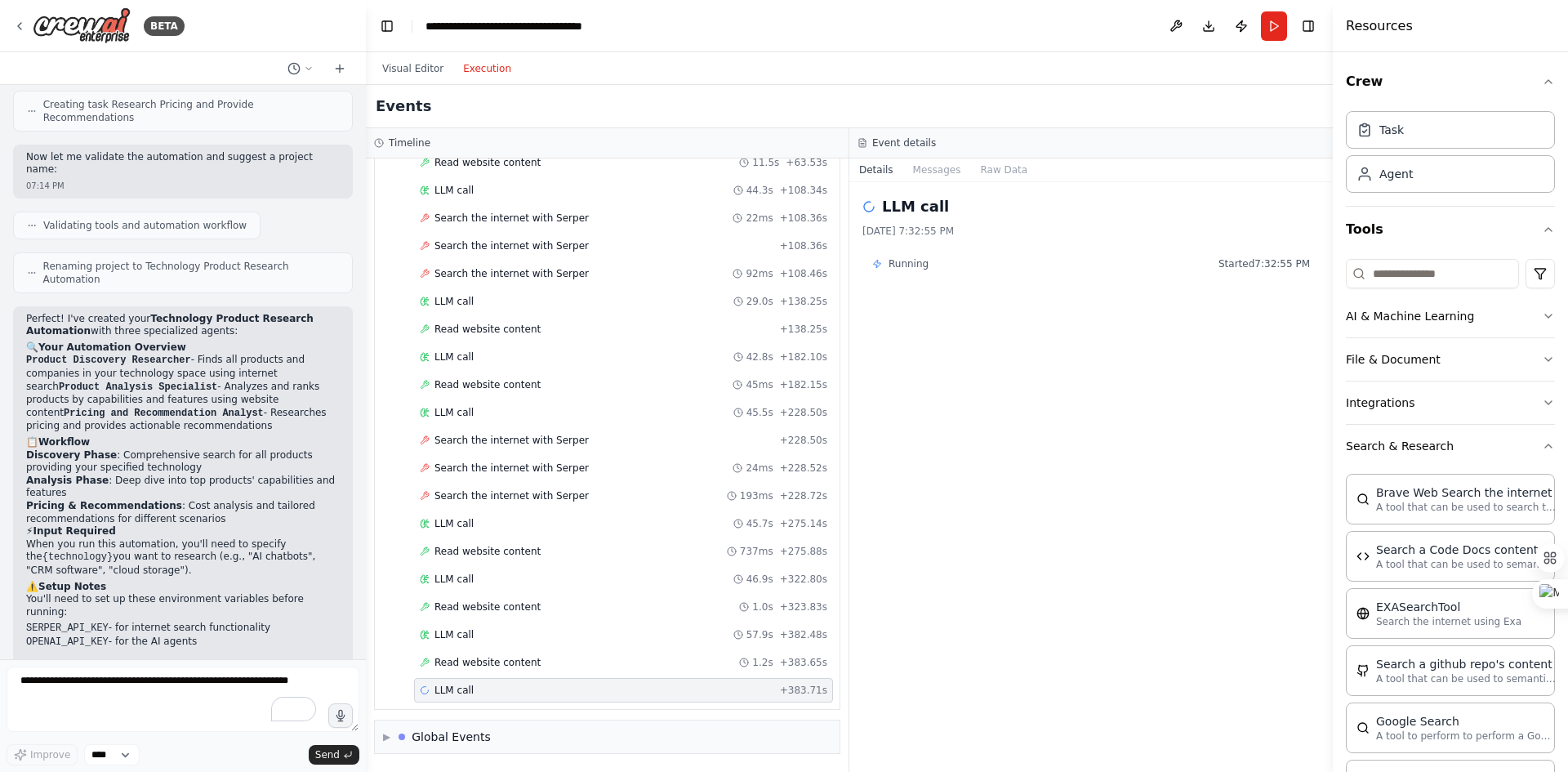
click at [936, 171] on button "Messages" at bounding box center [937, 170] width 68 height 23
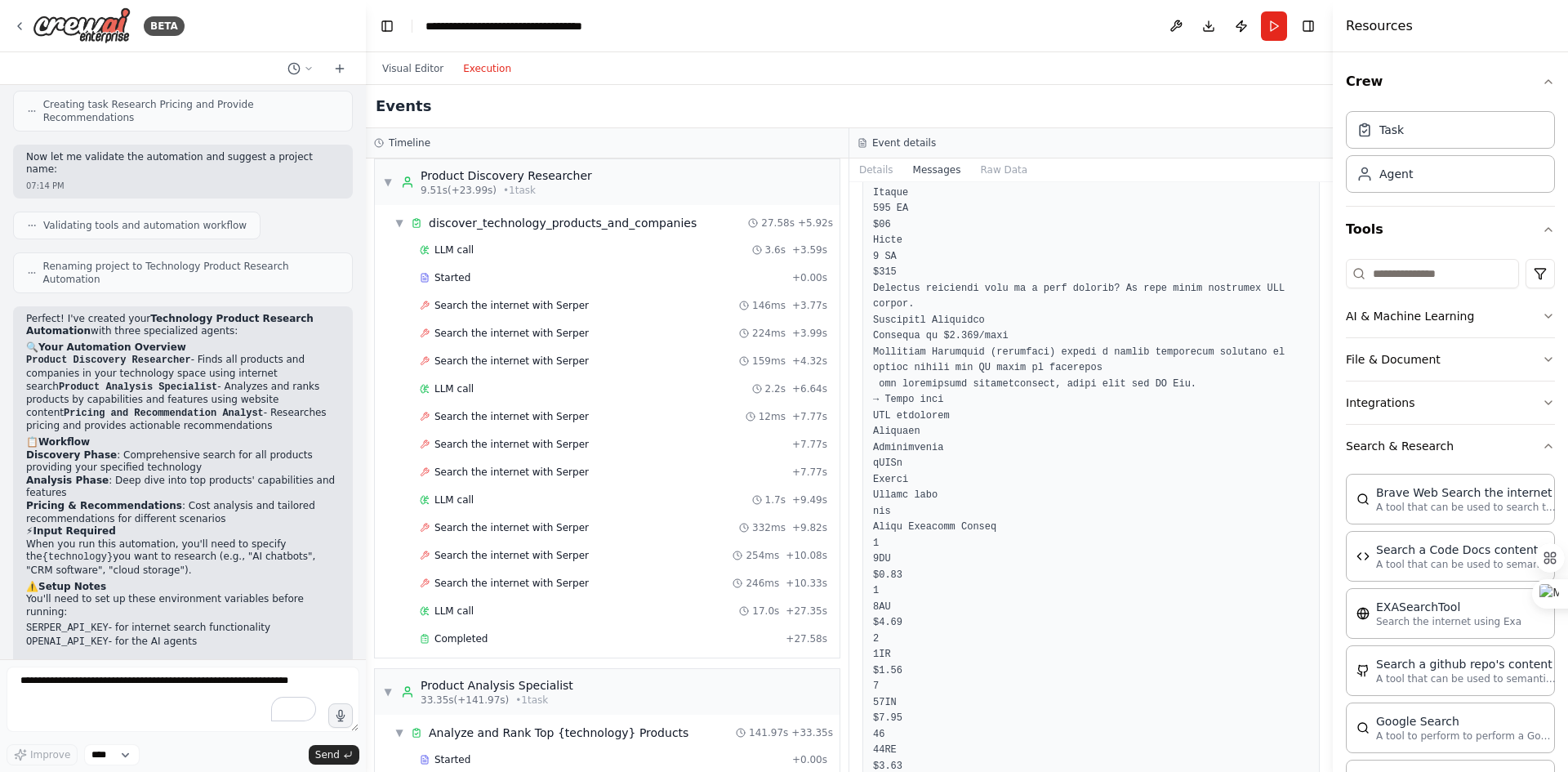
scroll to position [0, 0]
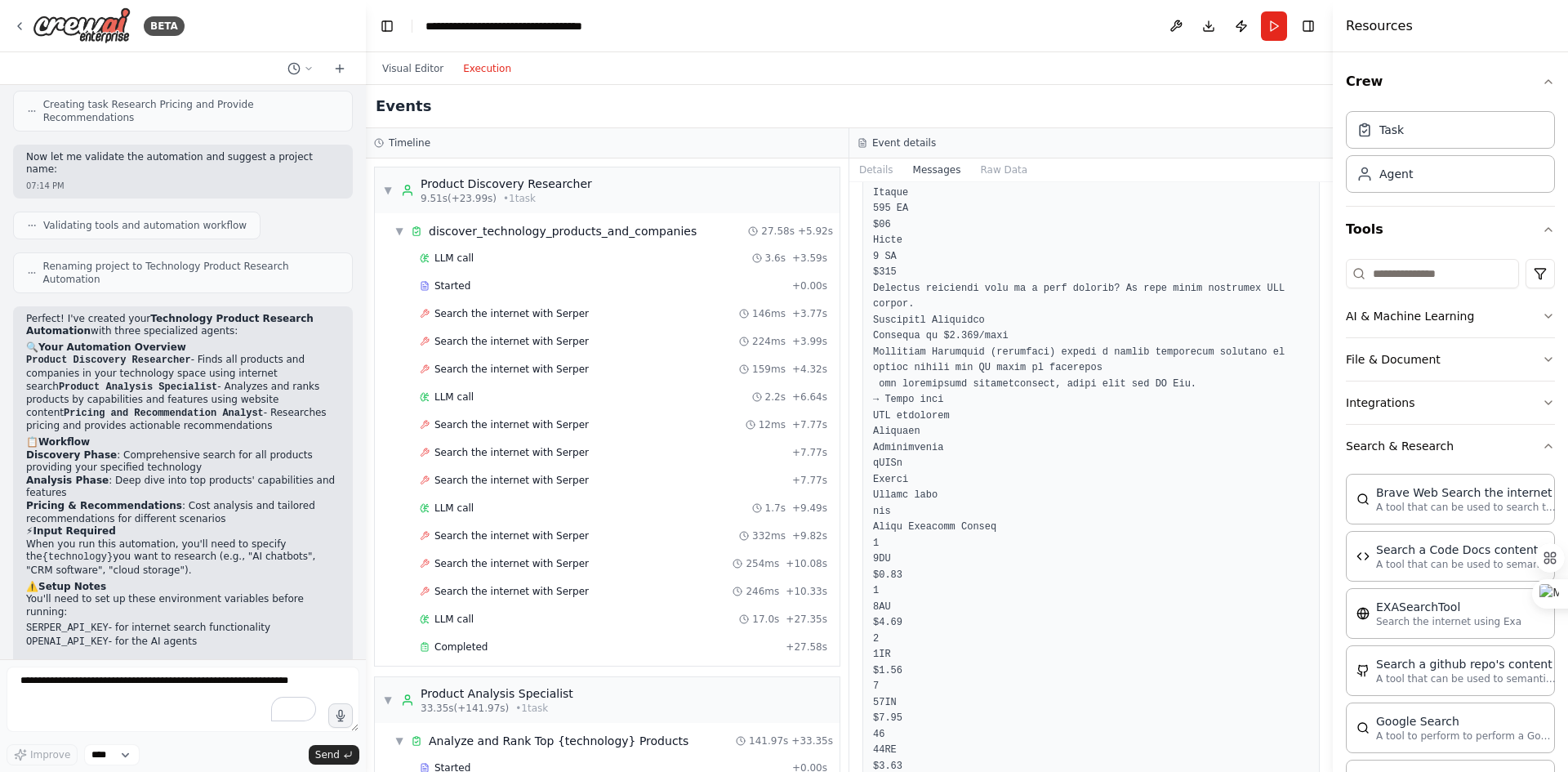
click at [417, 72] on button "Visual Editor" at bounding box center [413, 68] width 81 height 19
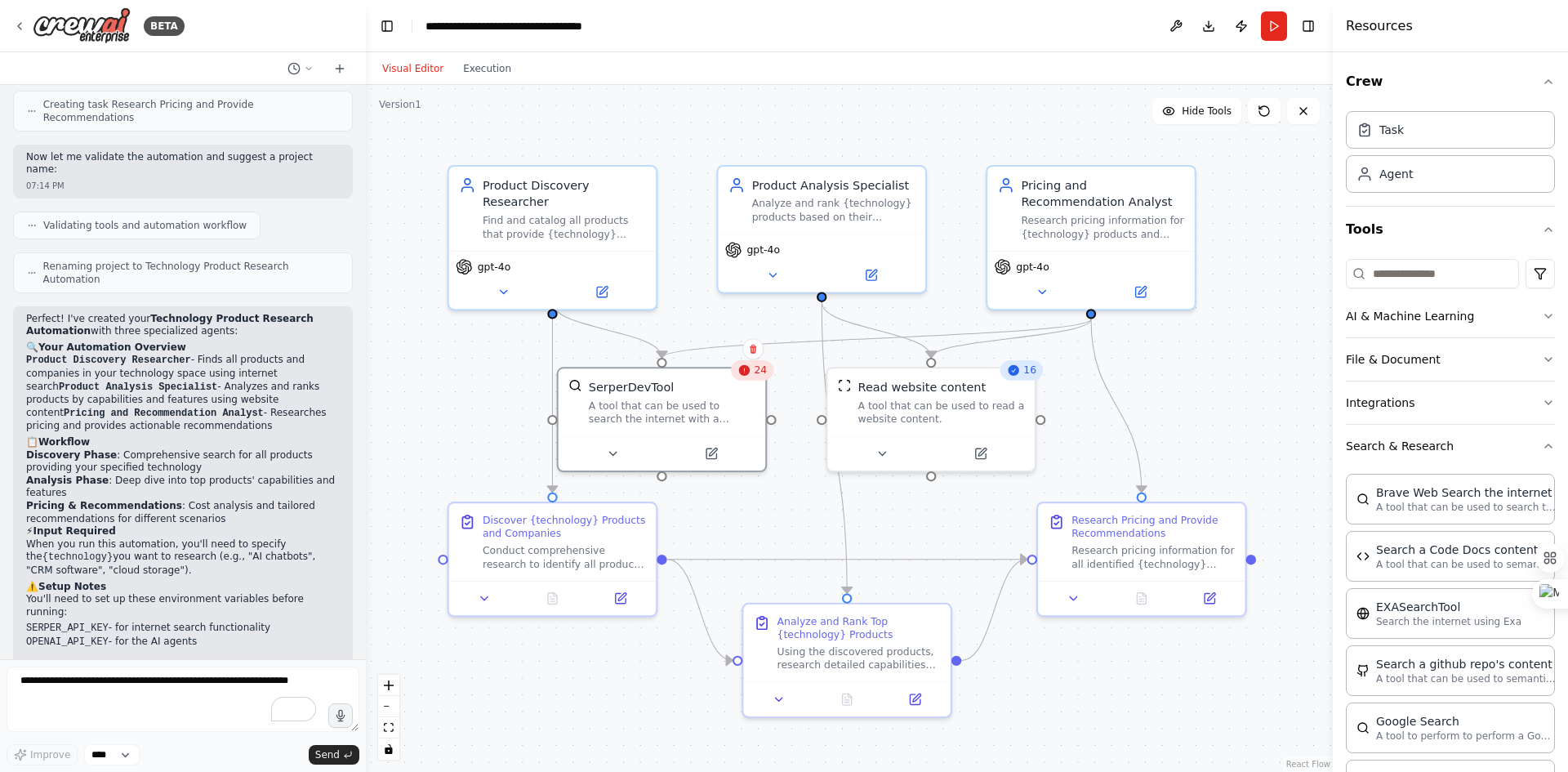
click at [21, 24] on icon at bounding box center [20, 26] width 13 height 13
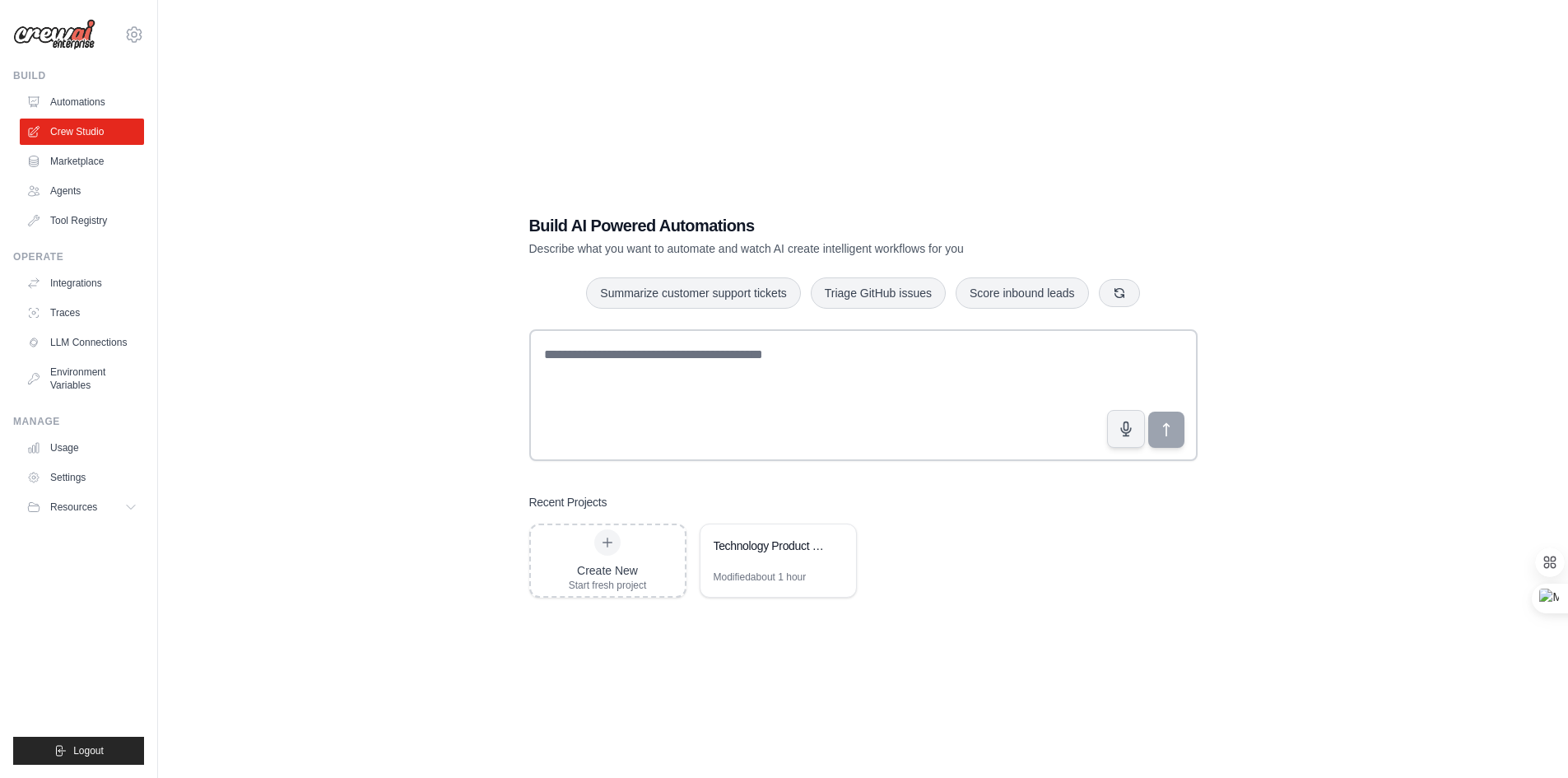
click at [62, 105] on link "Automations" at bounding box center [81, 102] width 124 height 26
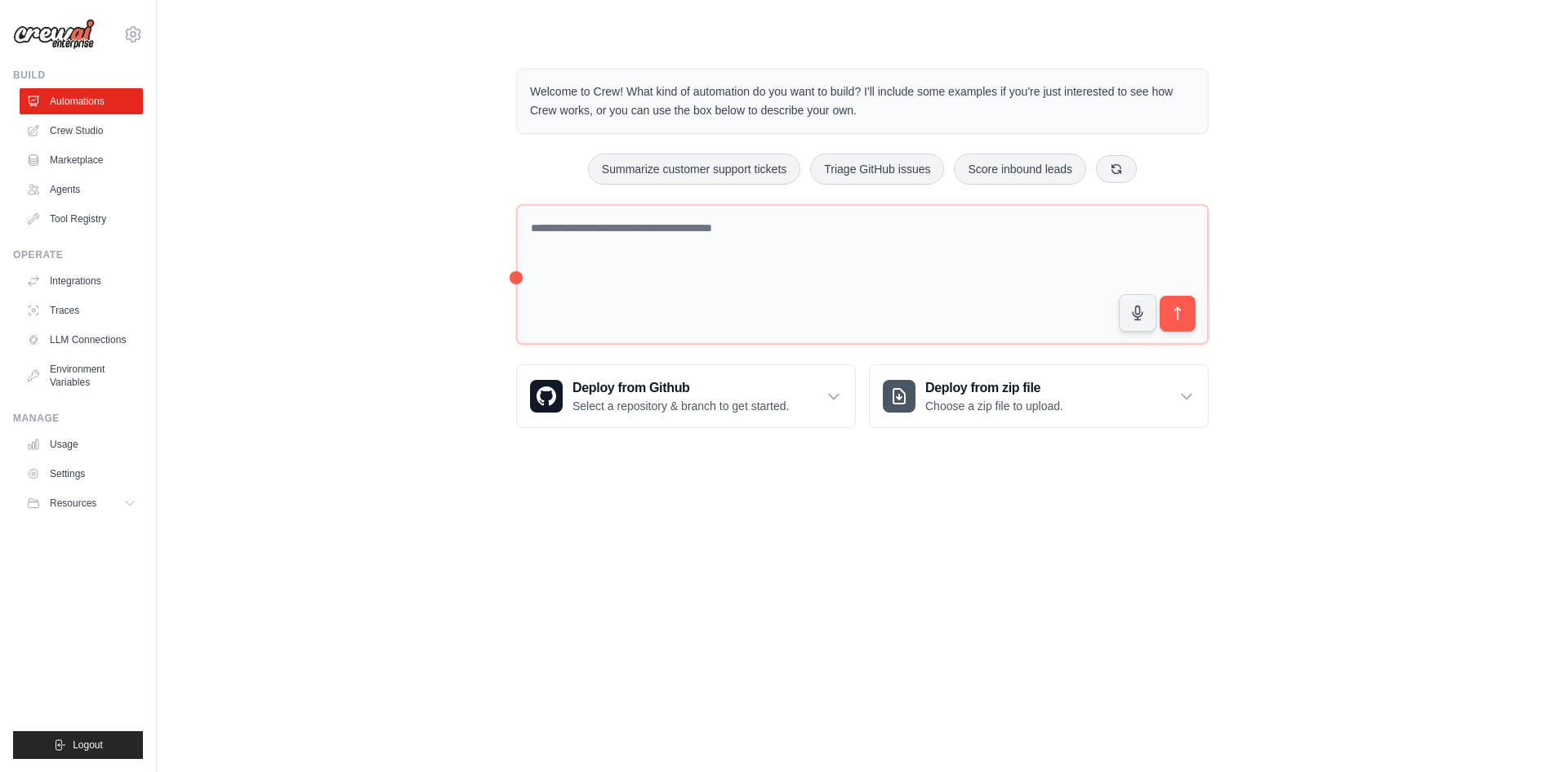
click at [76, 134] on link "Crew Studio" at bounding box center [81, 130] width 123 height 26
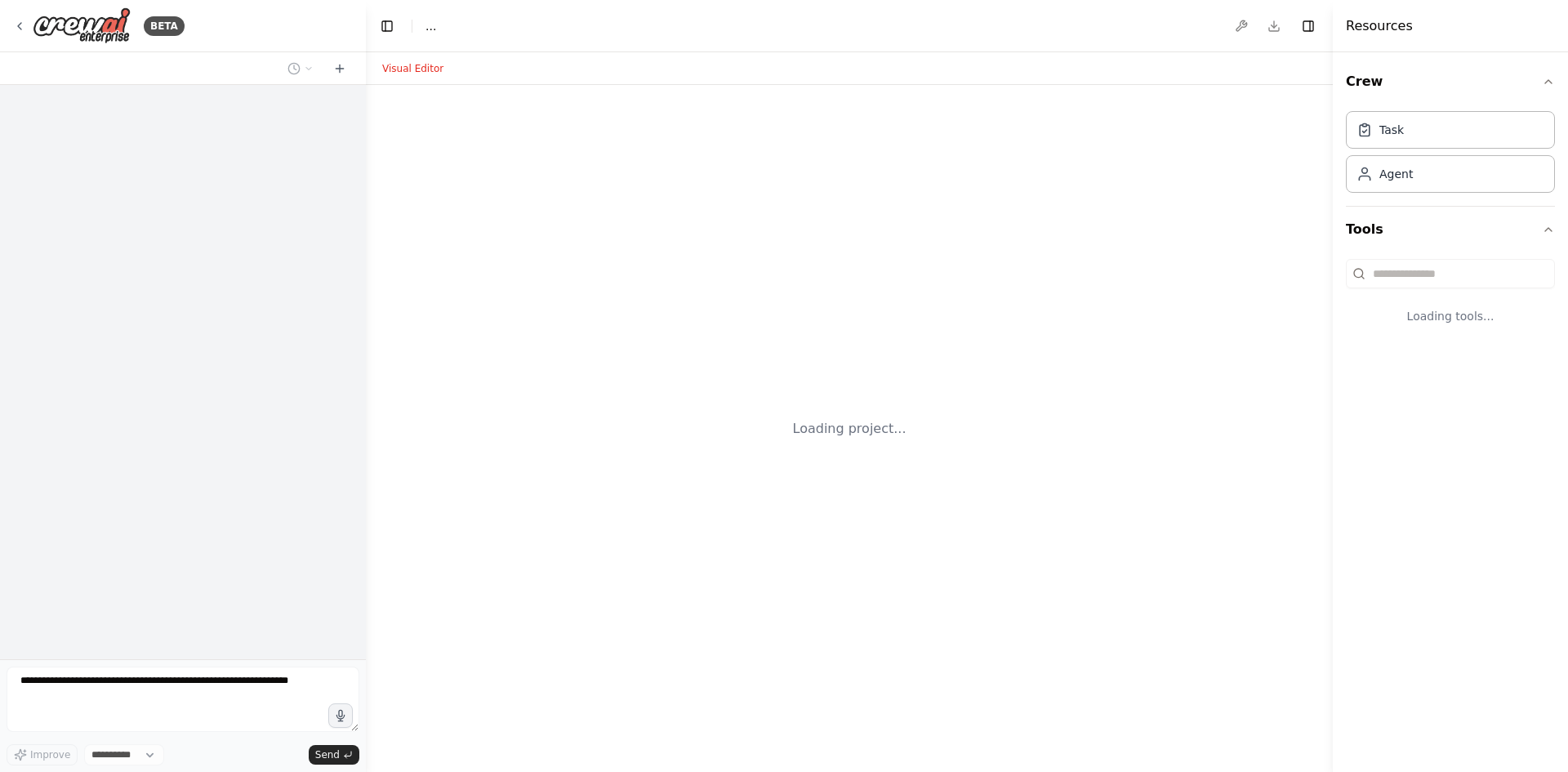
select select "****"
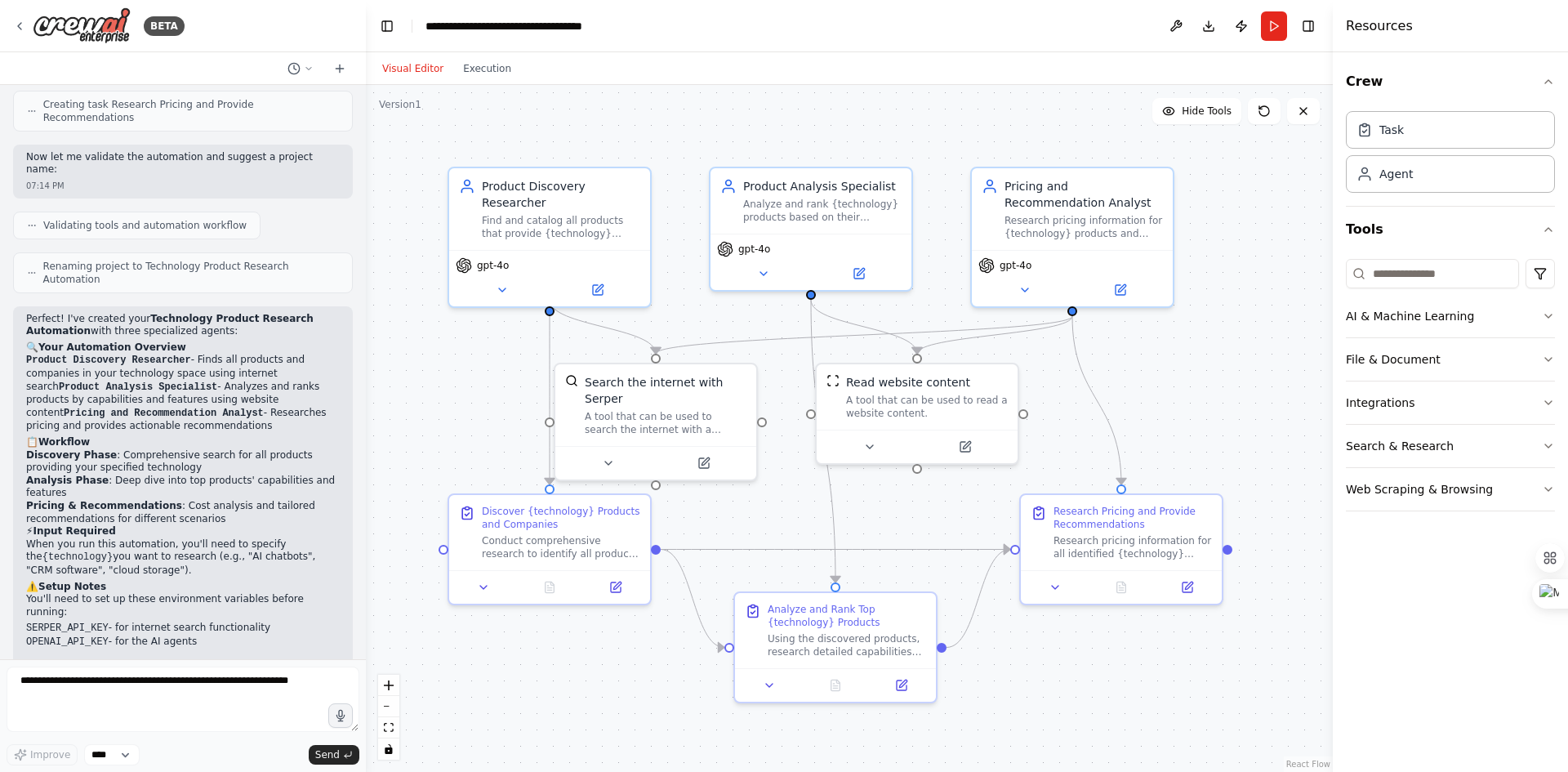
click at [493, 64] on button "Execution" at bounding box center [487, 68] width 68 height 19
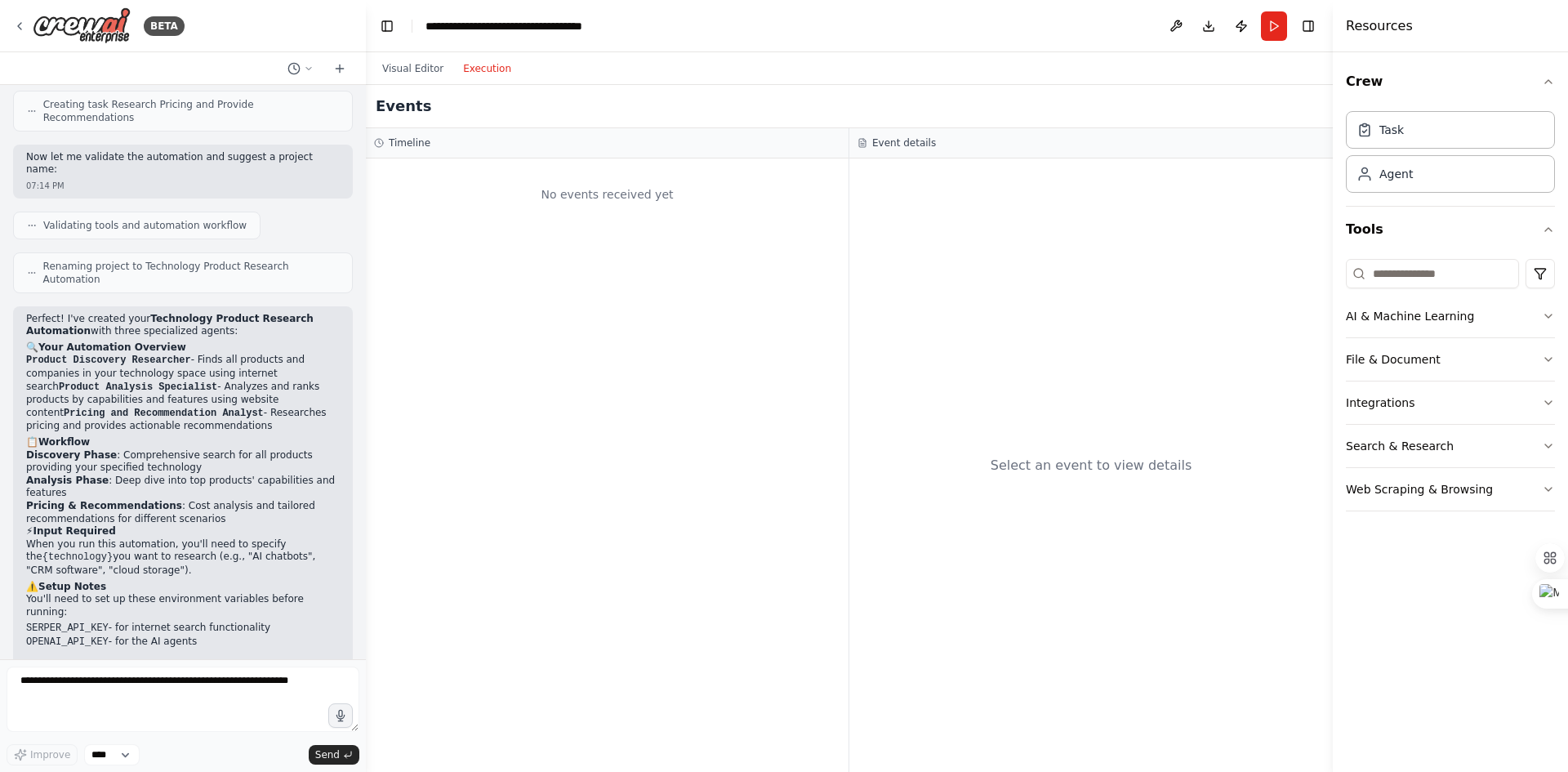
click at [574, 188] on div "No events received yet" at bounding box center [606, 194] width 466 height 55
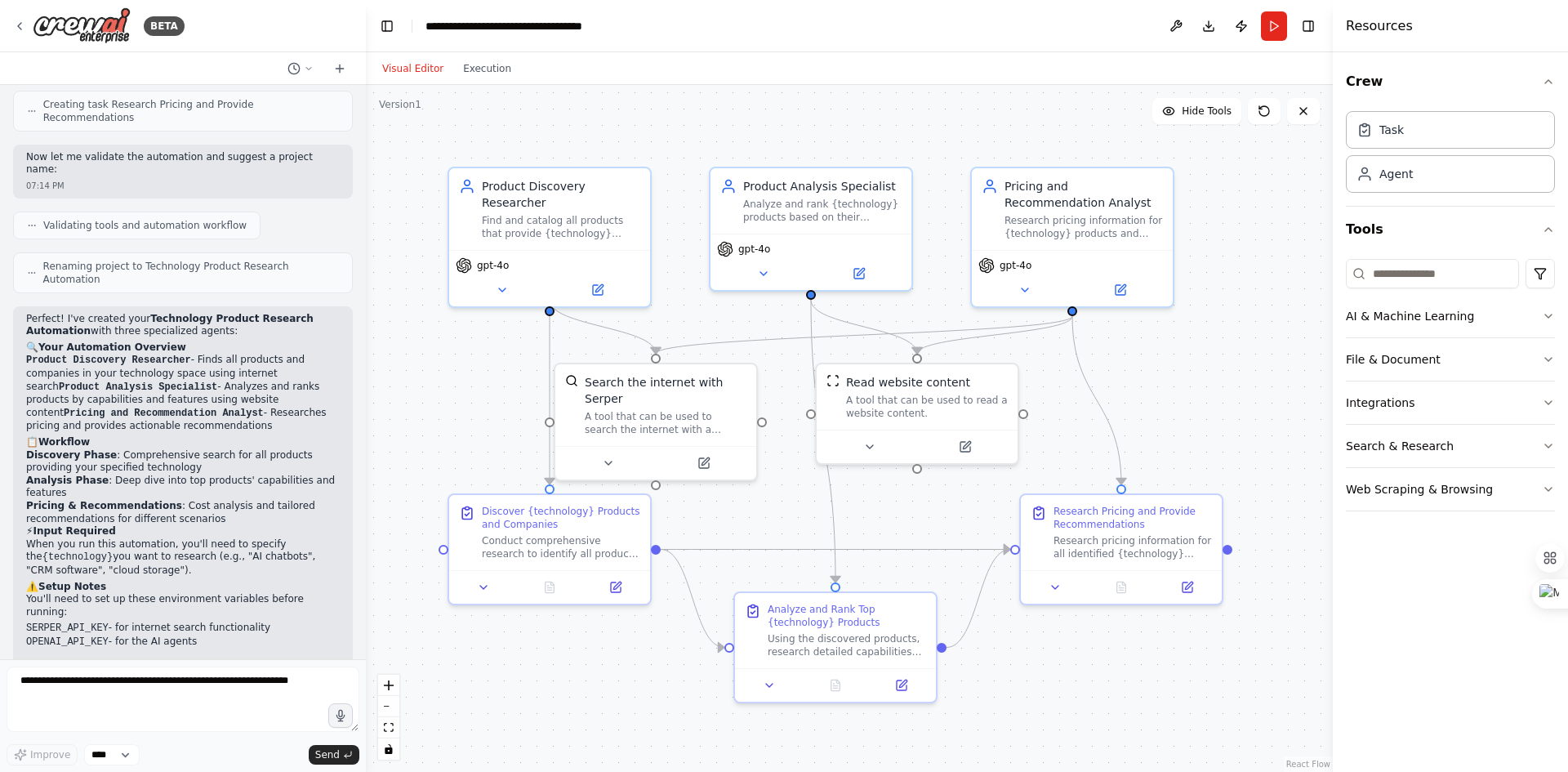
click at [417, 73] on button "Visual Editor" at bounding box center [413, 68] width 81 height 19
click at [484, 75] on button "Execution" at bounding box center [487, 68] width 68 height 19
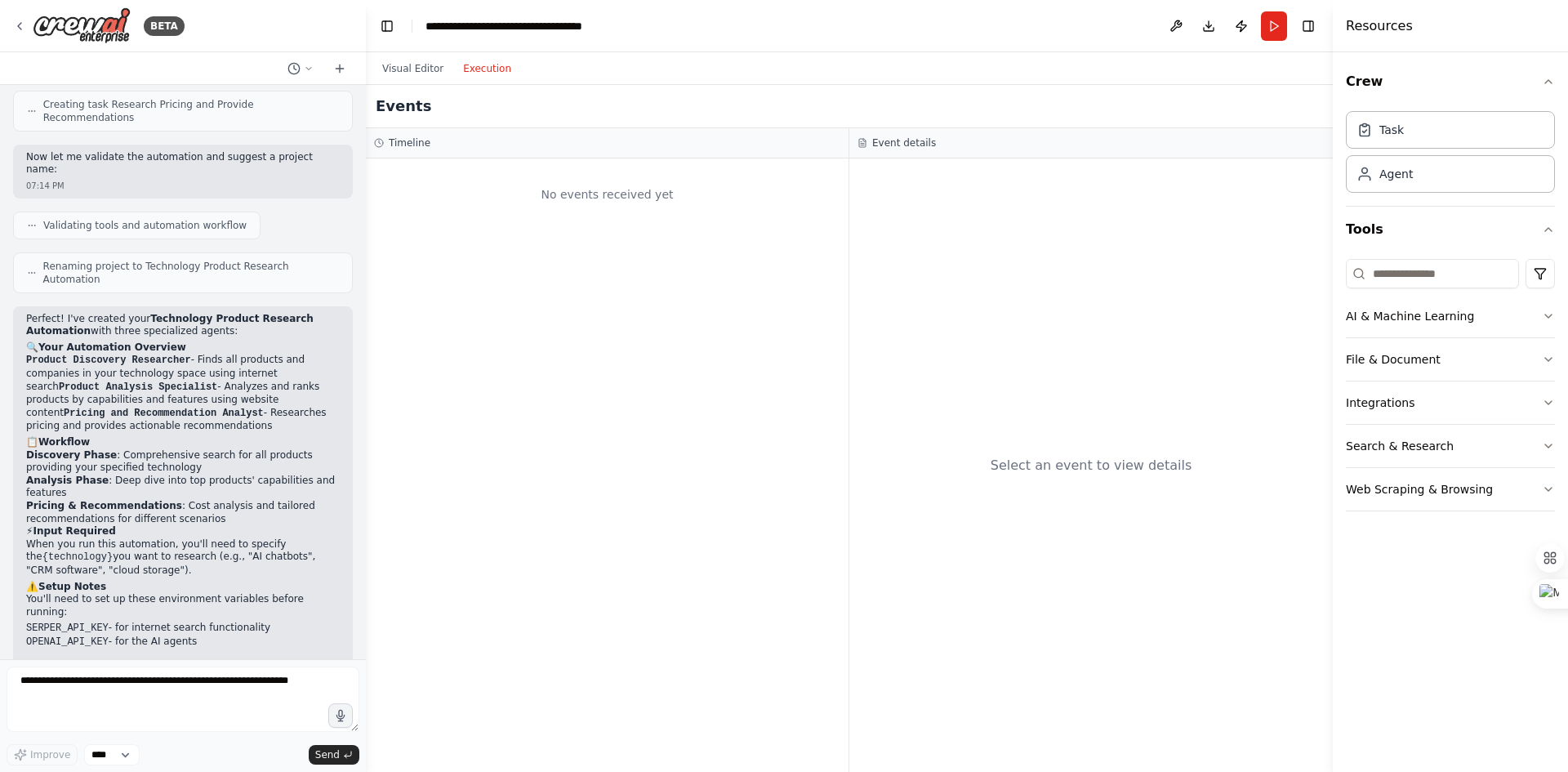
click at [15, 24] on icon at bounding box center [20, 26] width 13 height 13
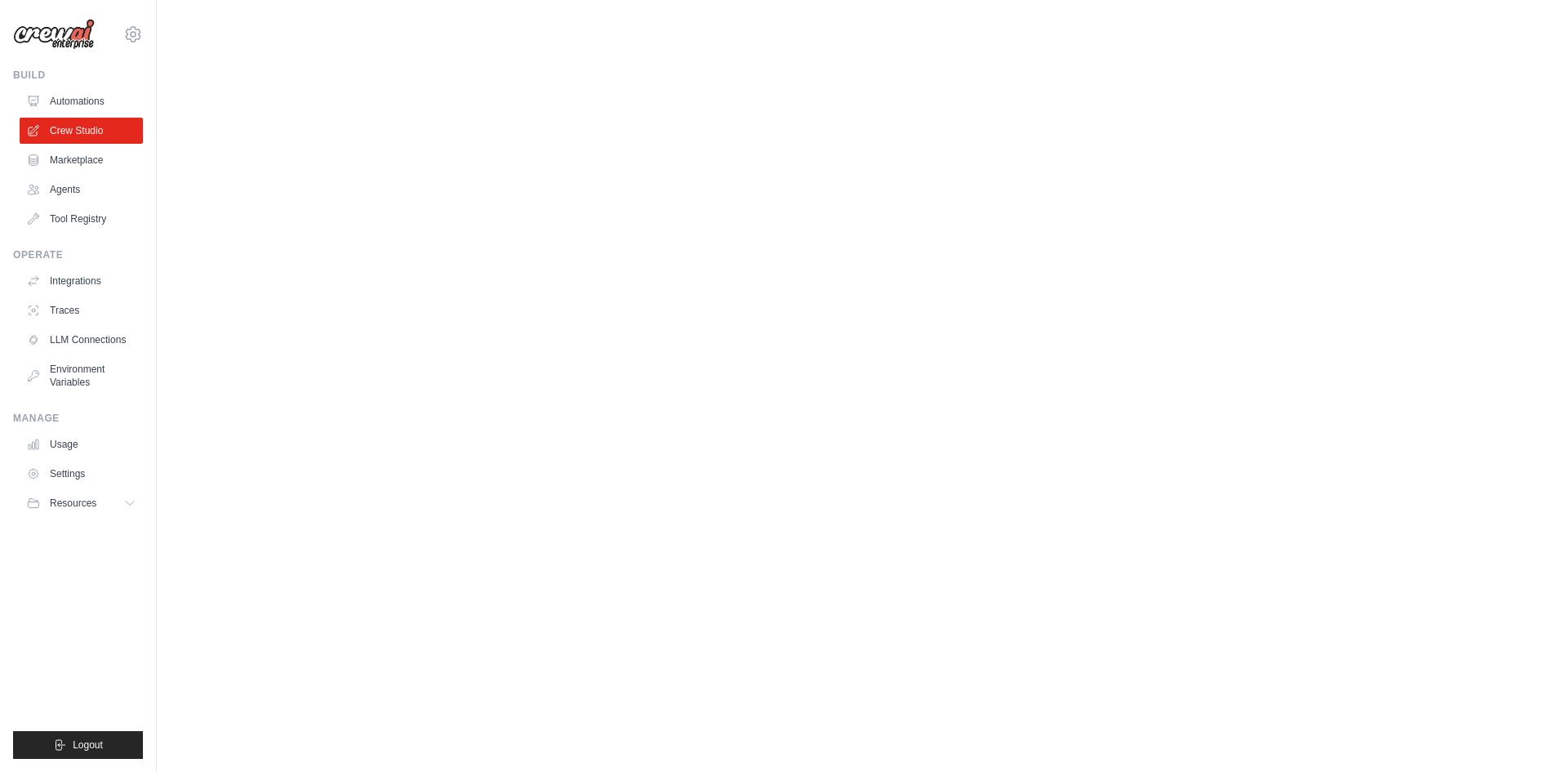
click at [64, 310] on link "Traces" at bounding box center [81, 310] width 123 height 26
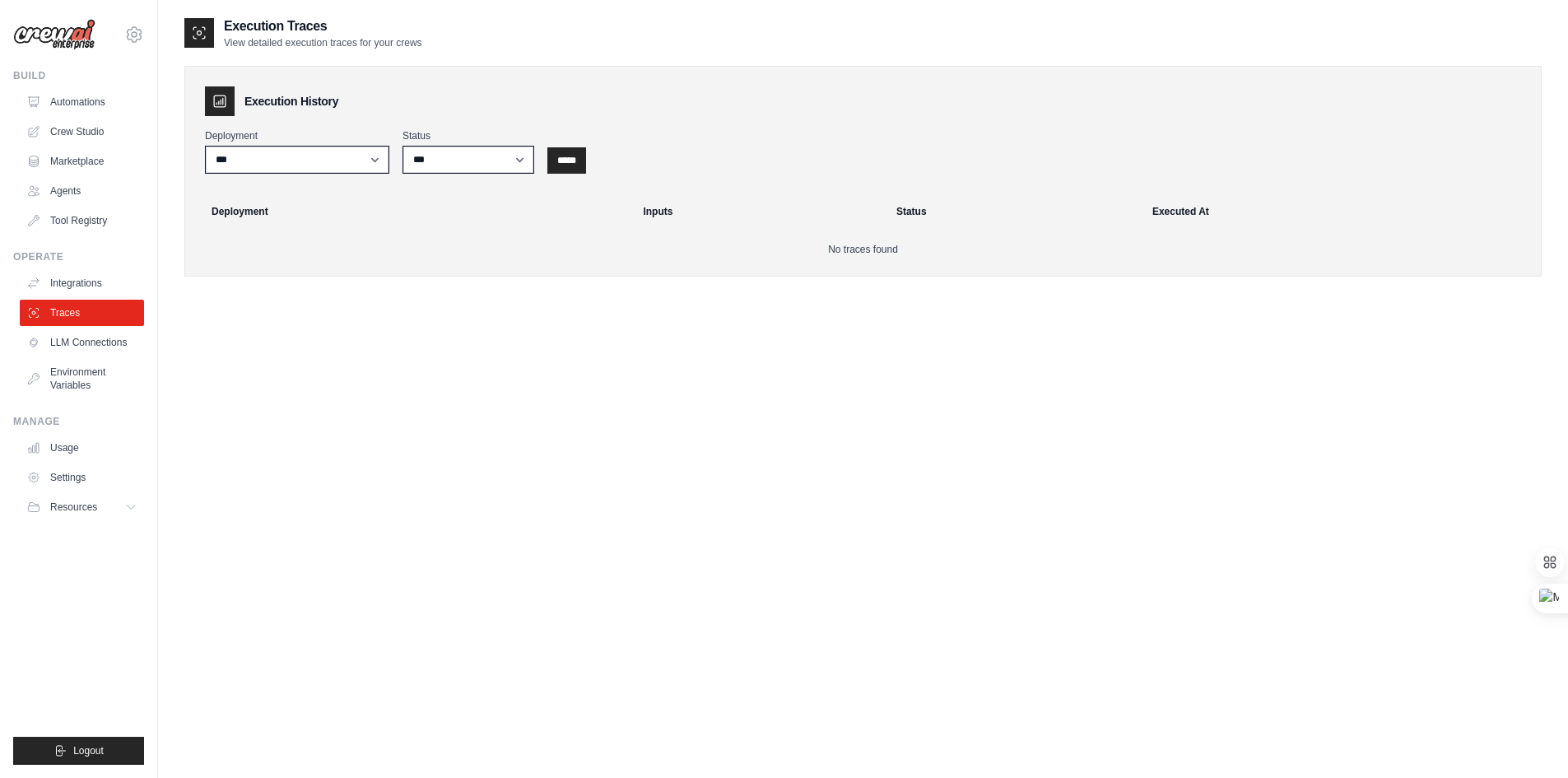
click at [107, 351] on link "LLM Connections" at bounding box center [81, 342] width 124 height 26
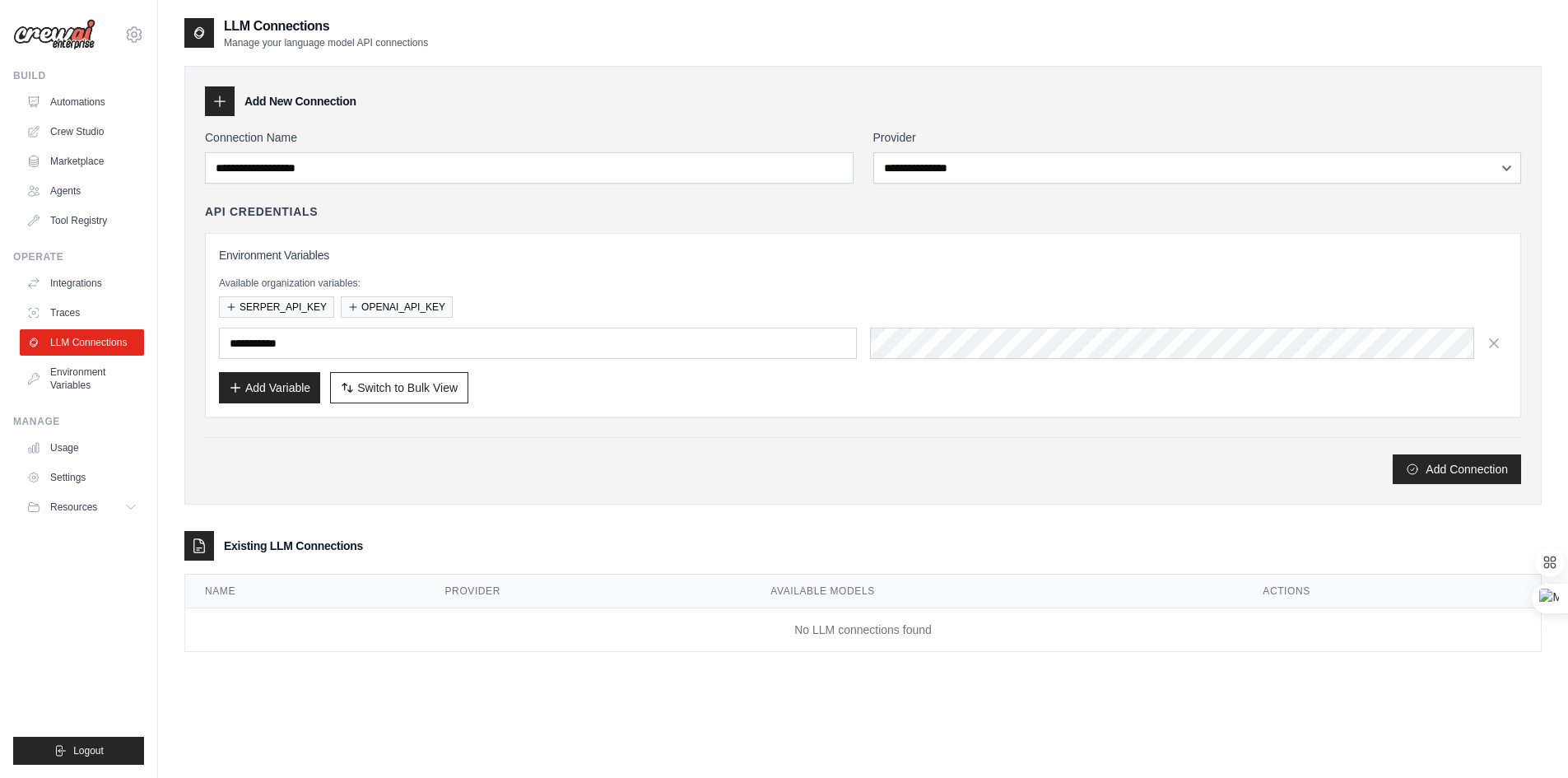
click at [103, 372] on link "Environment Variables" at bounding box center [81, 378] width 124 height 40
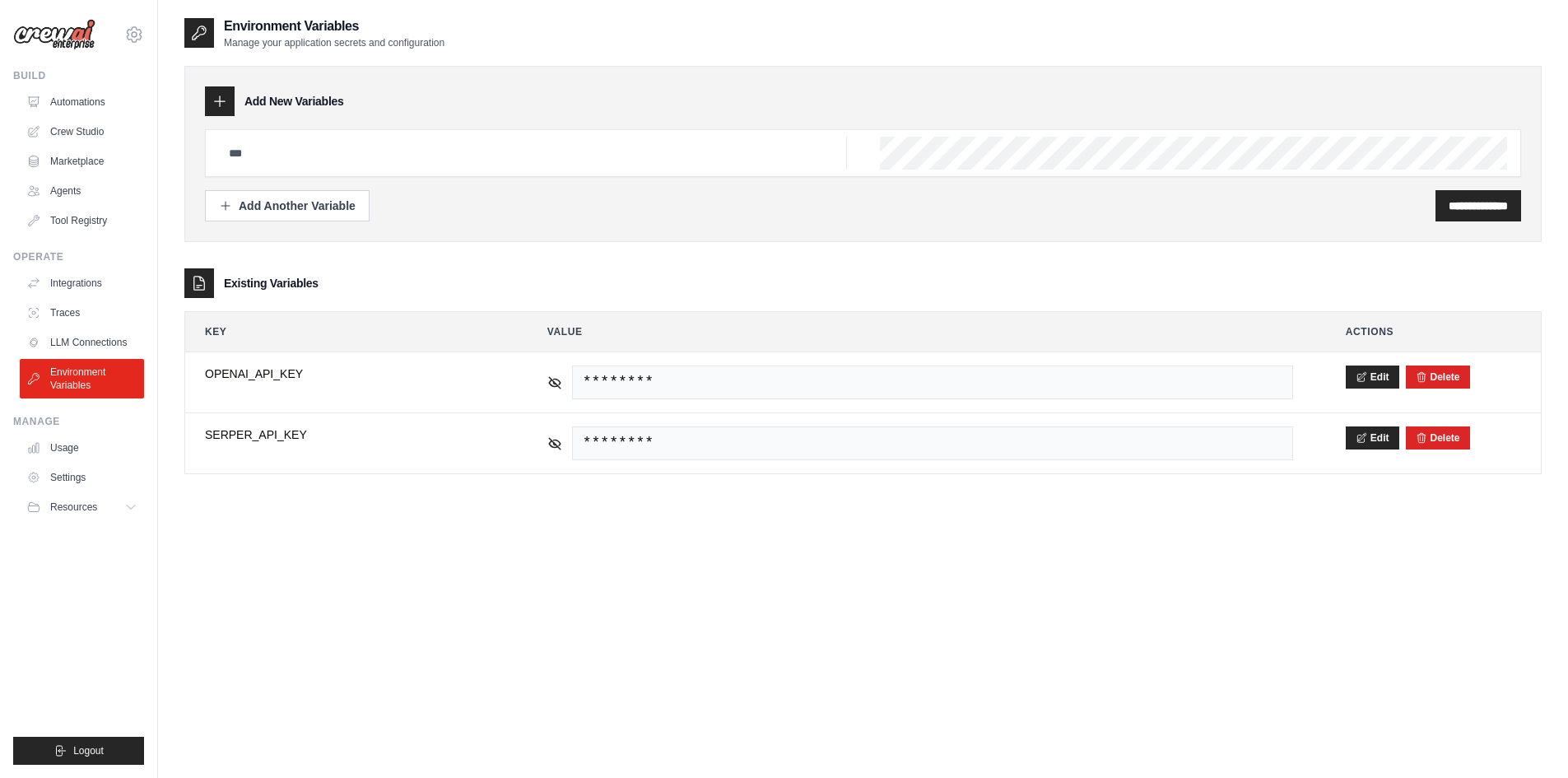
click at [560, 380] on icon at bounding box center [555, 383] width 15 height 15
click at [547, 444] on icon at bounding box center [555, 444] width 15 height 15
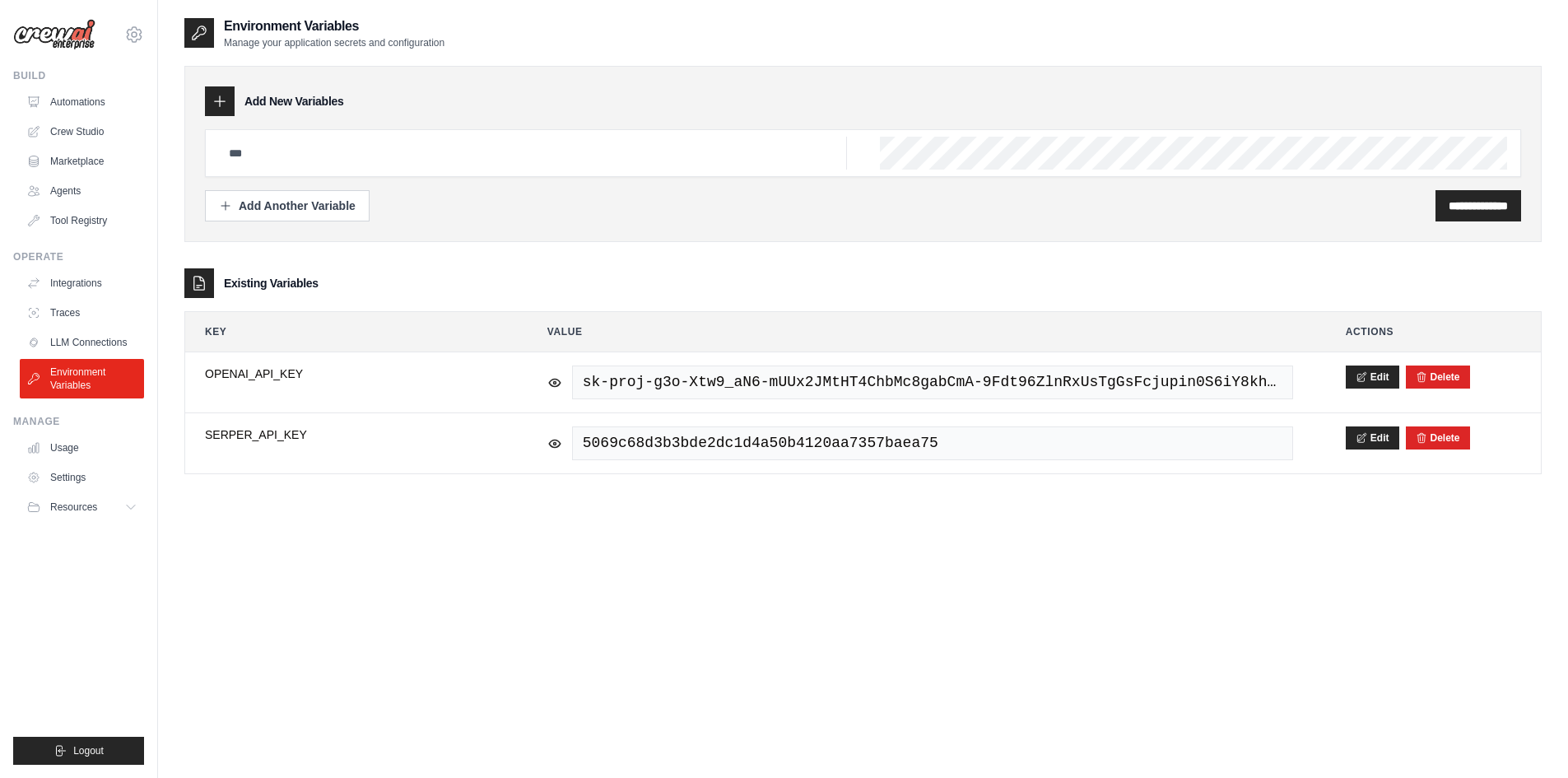
click at [118, 344] on link "LLM Connections" at bounding box center [81, 342] width 124 height 26
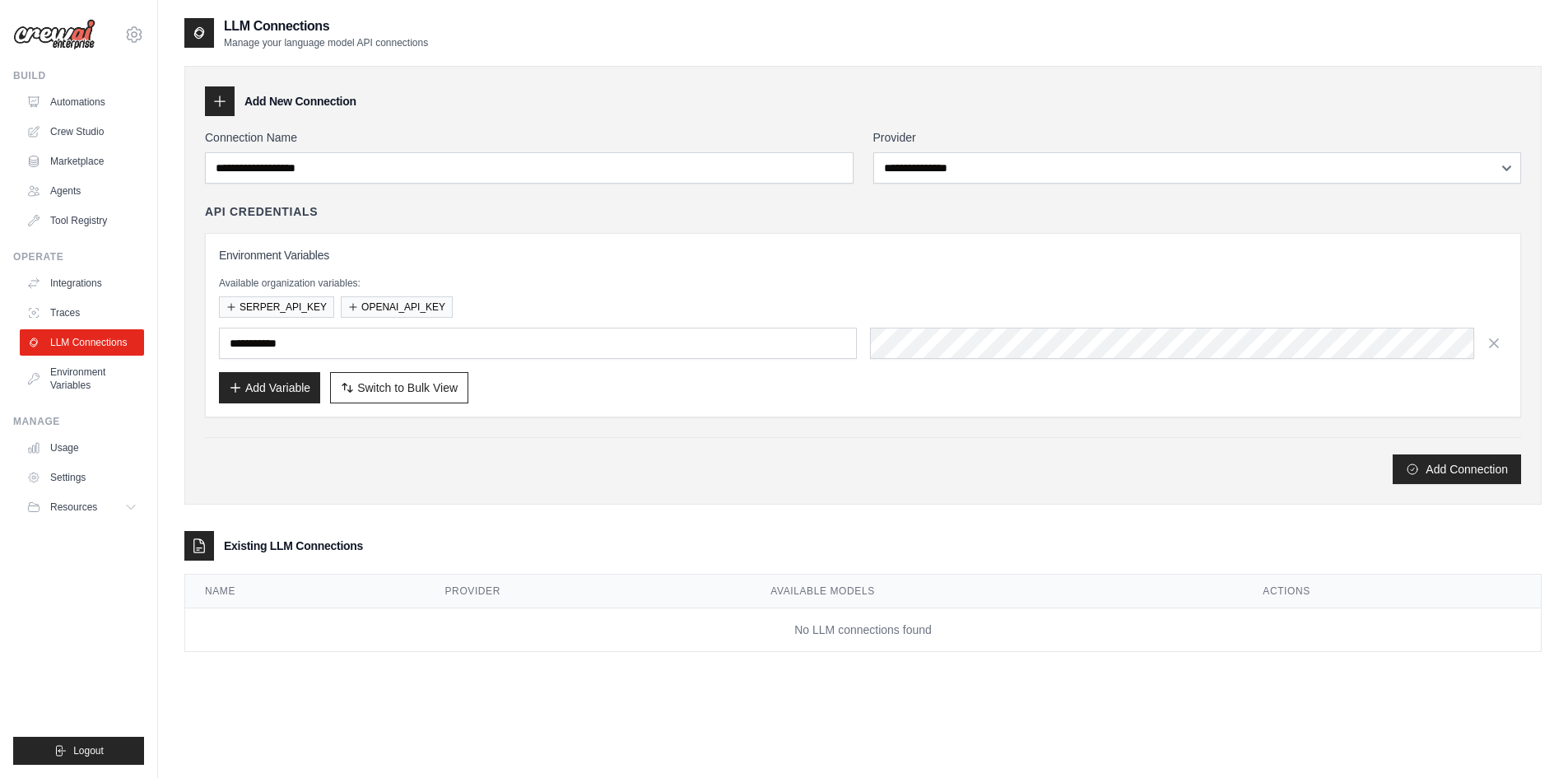
click at [88, 450] on link "Usage" at bounding box center [81, 448] width 124 height 26
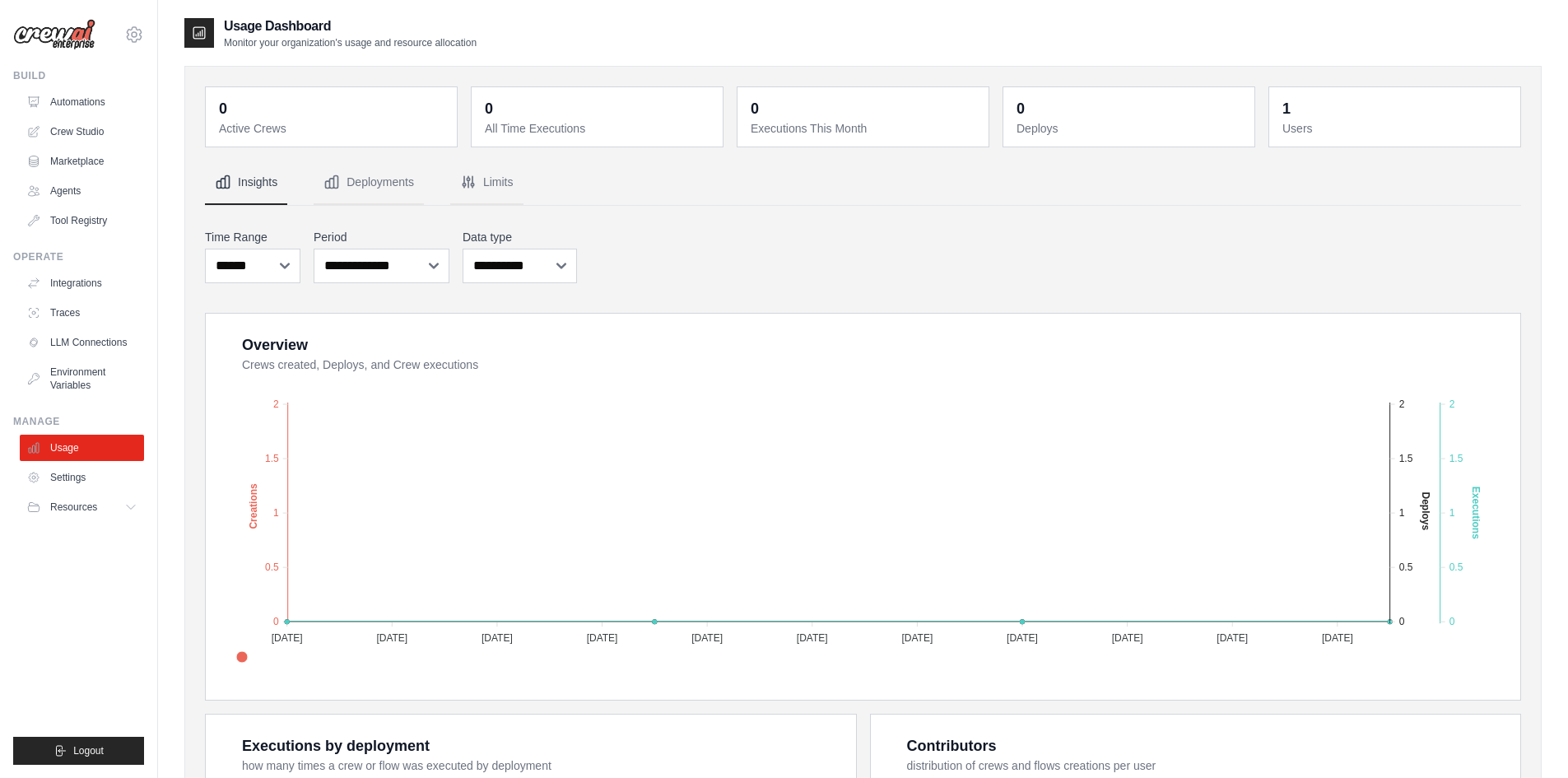
click at [68, 196] on link "Agents" at bounding box center [81, 190] width 124 height 26
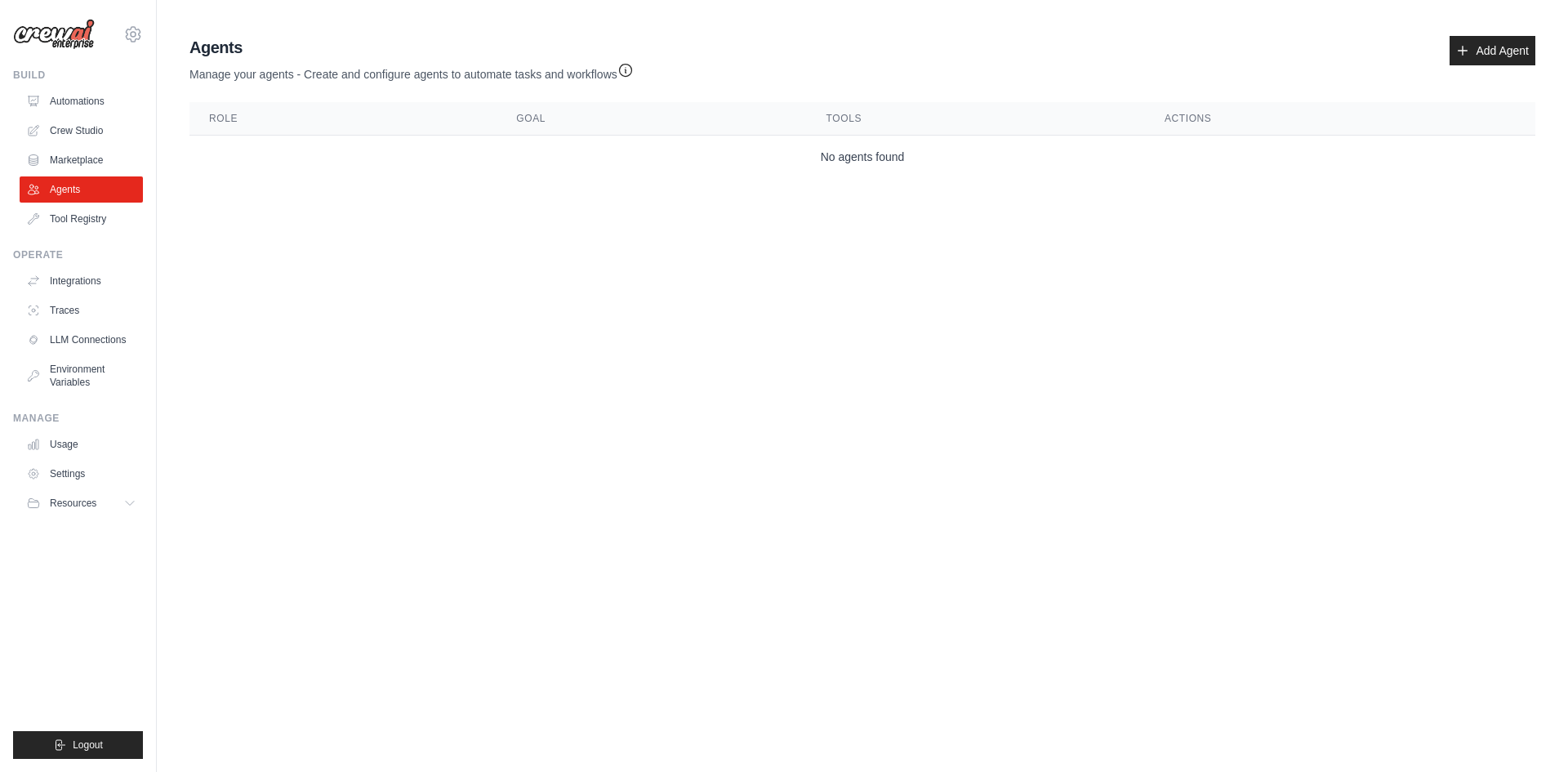
click at [68, 157] on link "Marketplace" at bounding box center [81, 160] width 123 height 26
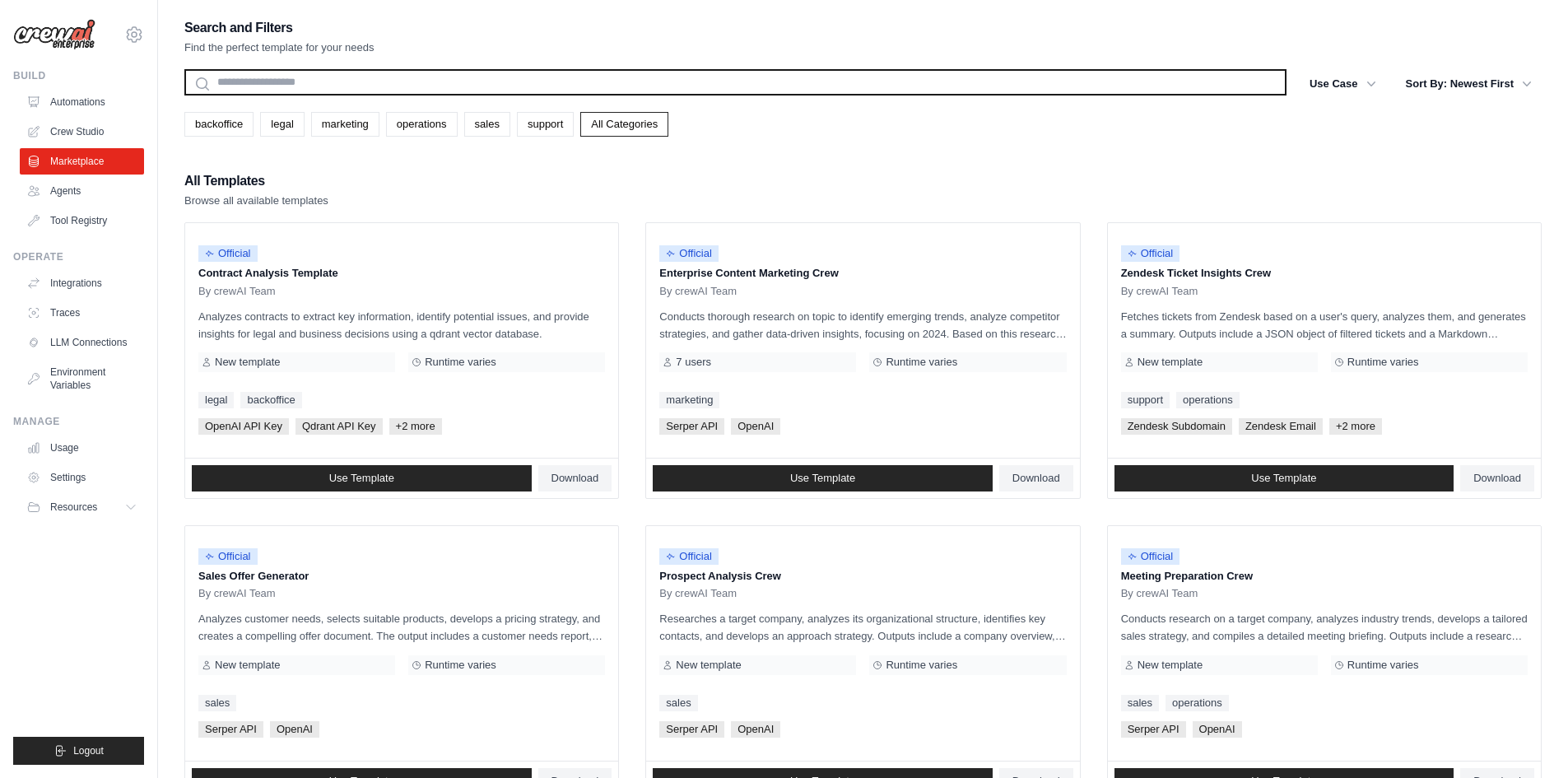
click at [362, 84] on input "text" at bounding box center [735, 82] width 1102 height 26
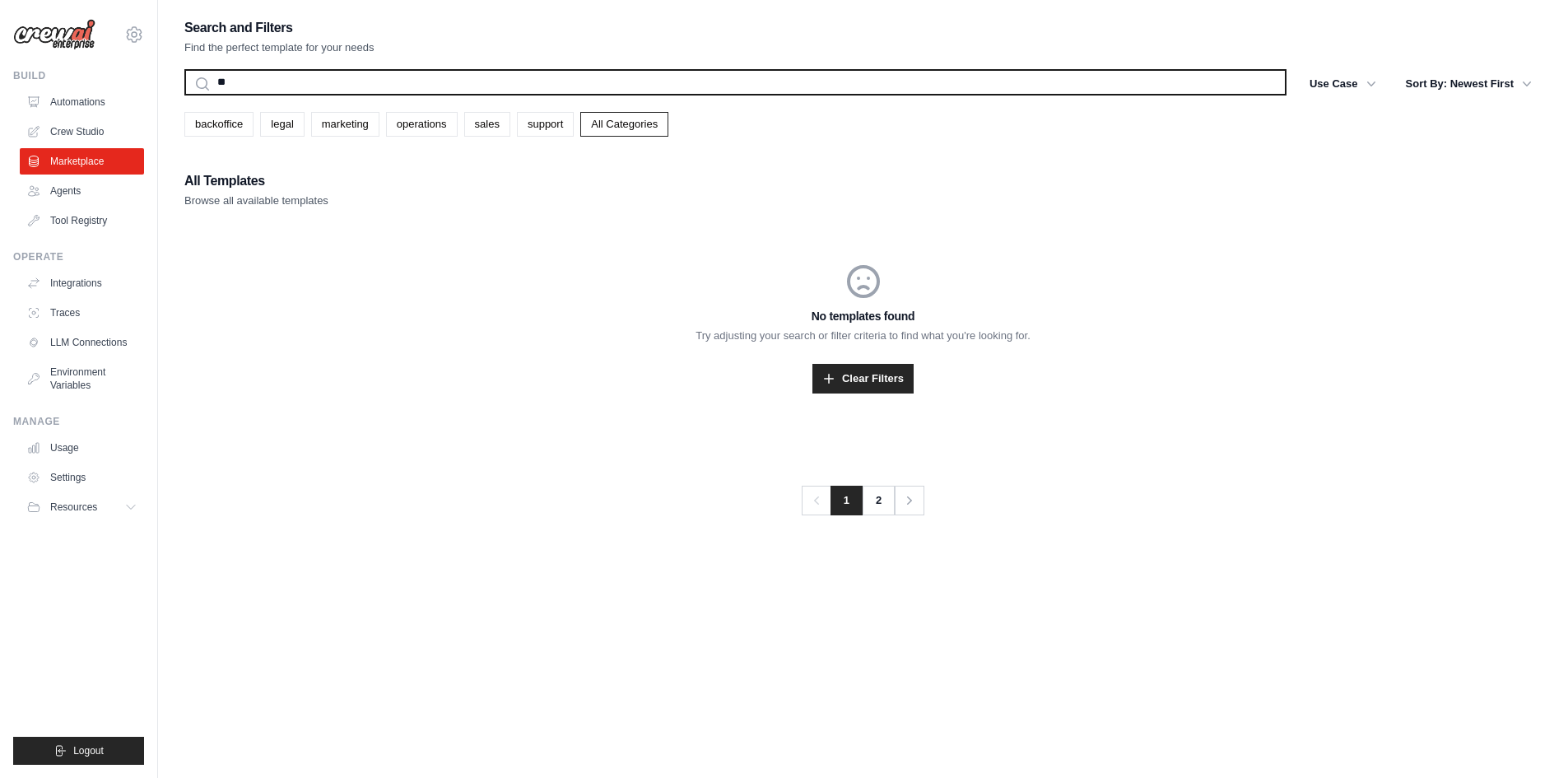
type input "*"
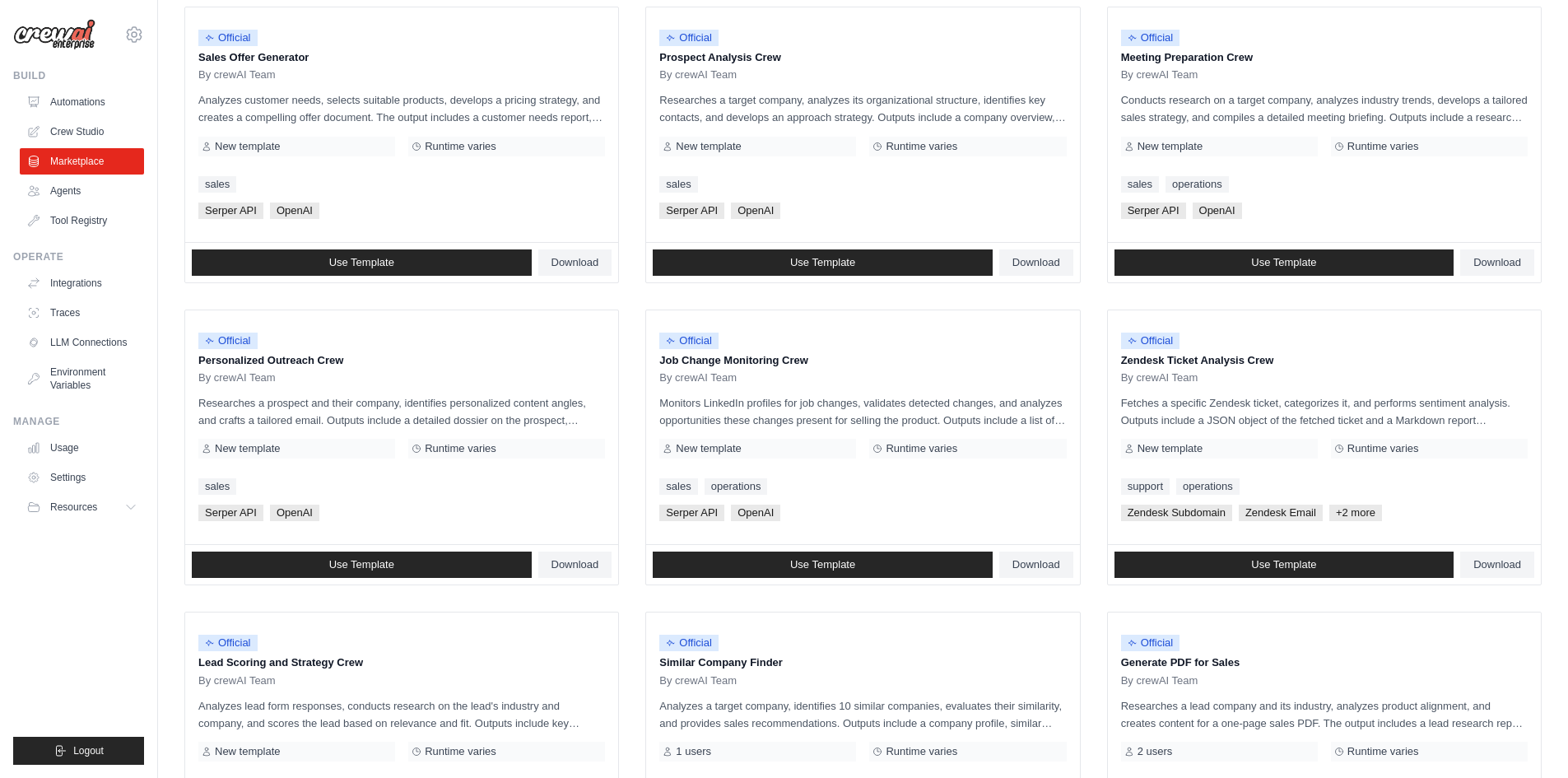
scroll to position [584, 0]
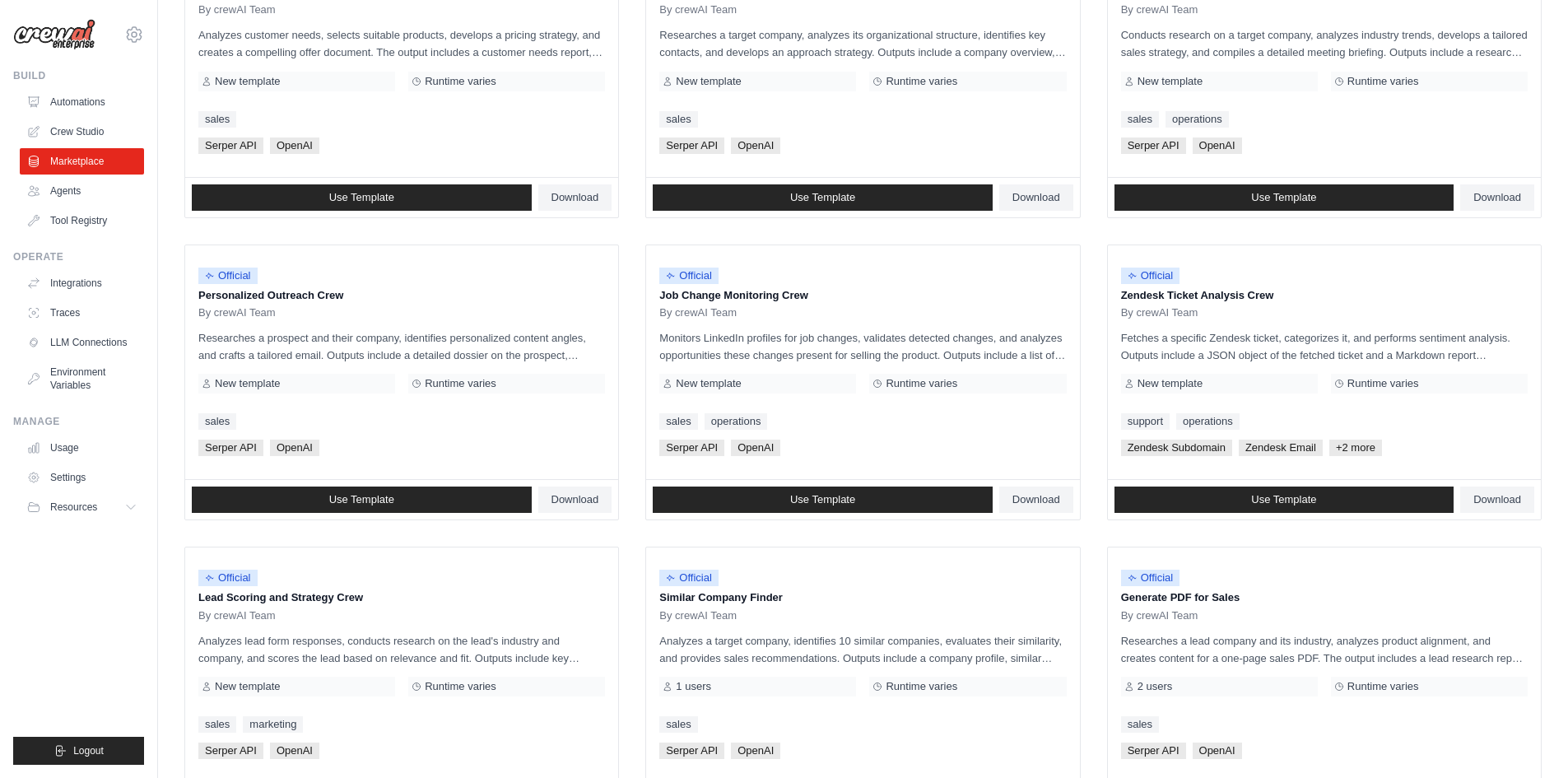
click at [85, 279] on link "Integrations" at bounding box center [81, 283] width 124 height 26
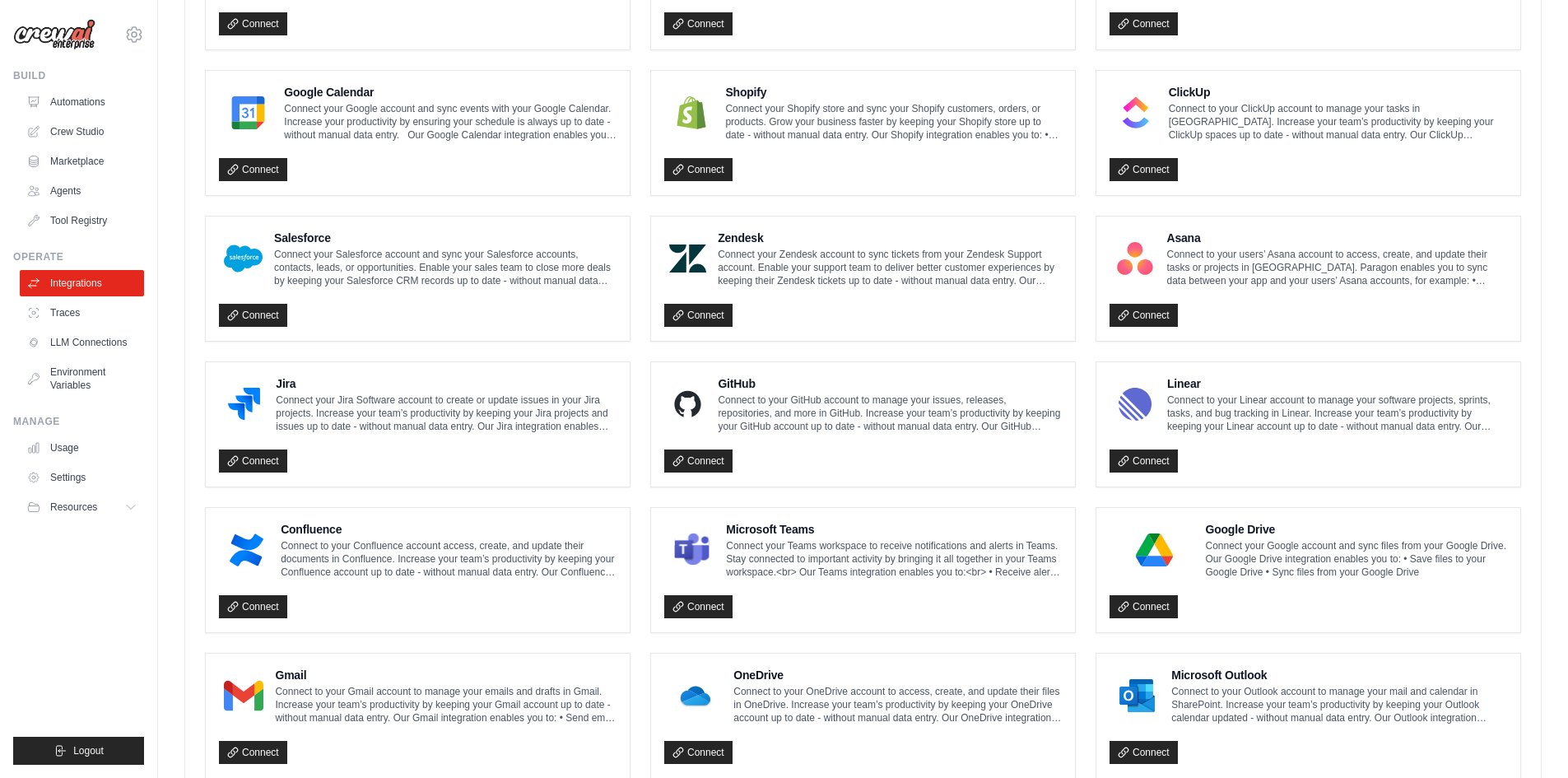
scroll to position [764, 0]
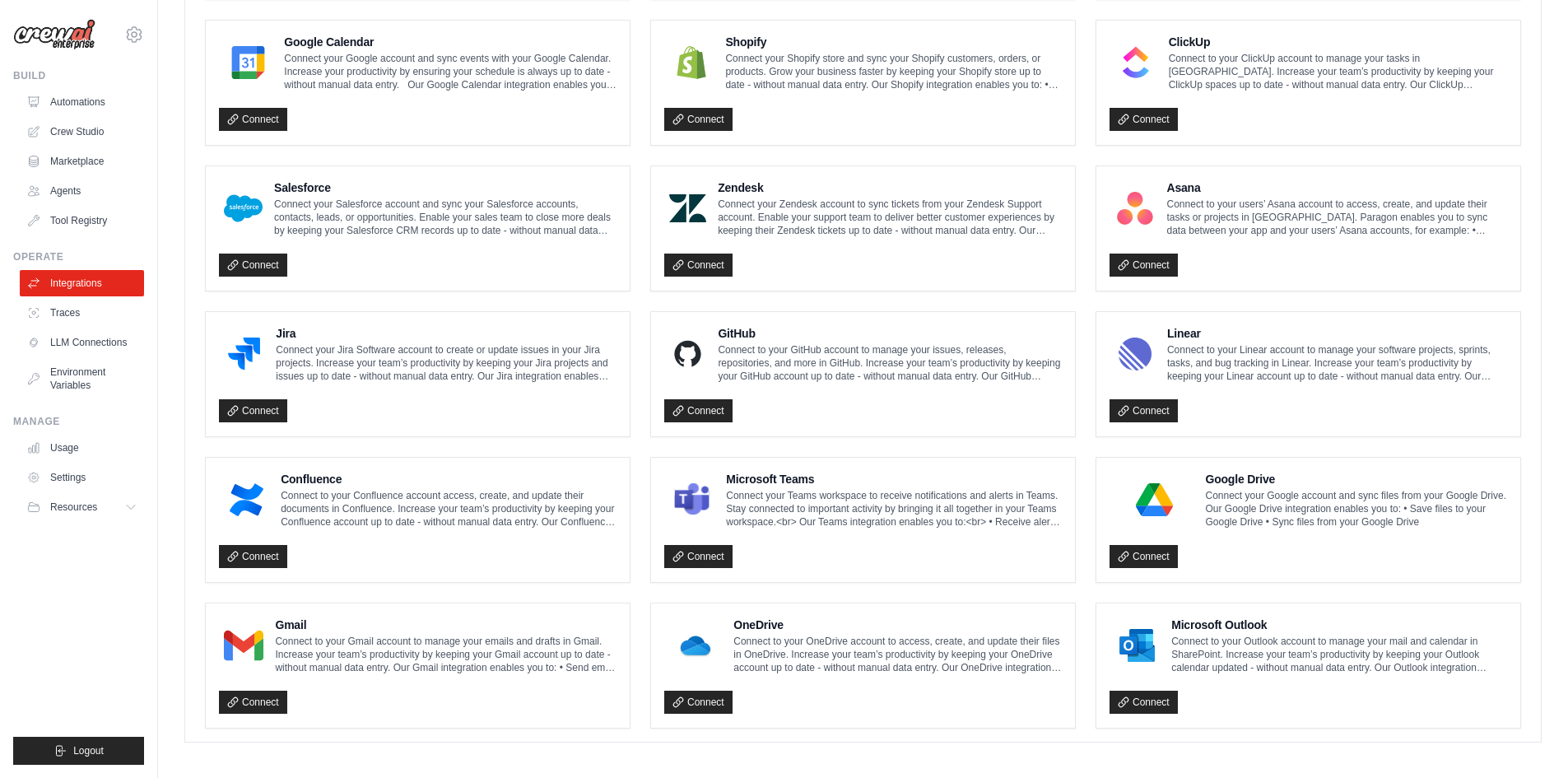
click at [261, 703] on link "Connect" at bounding box center [253, 702] width 69 height 23
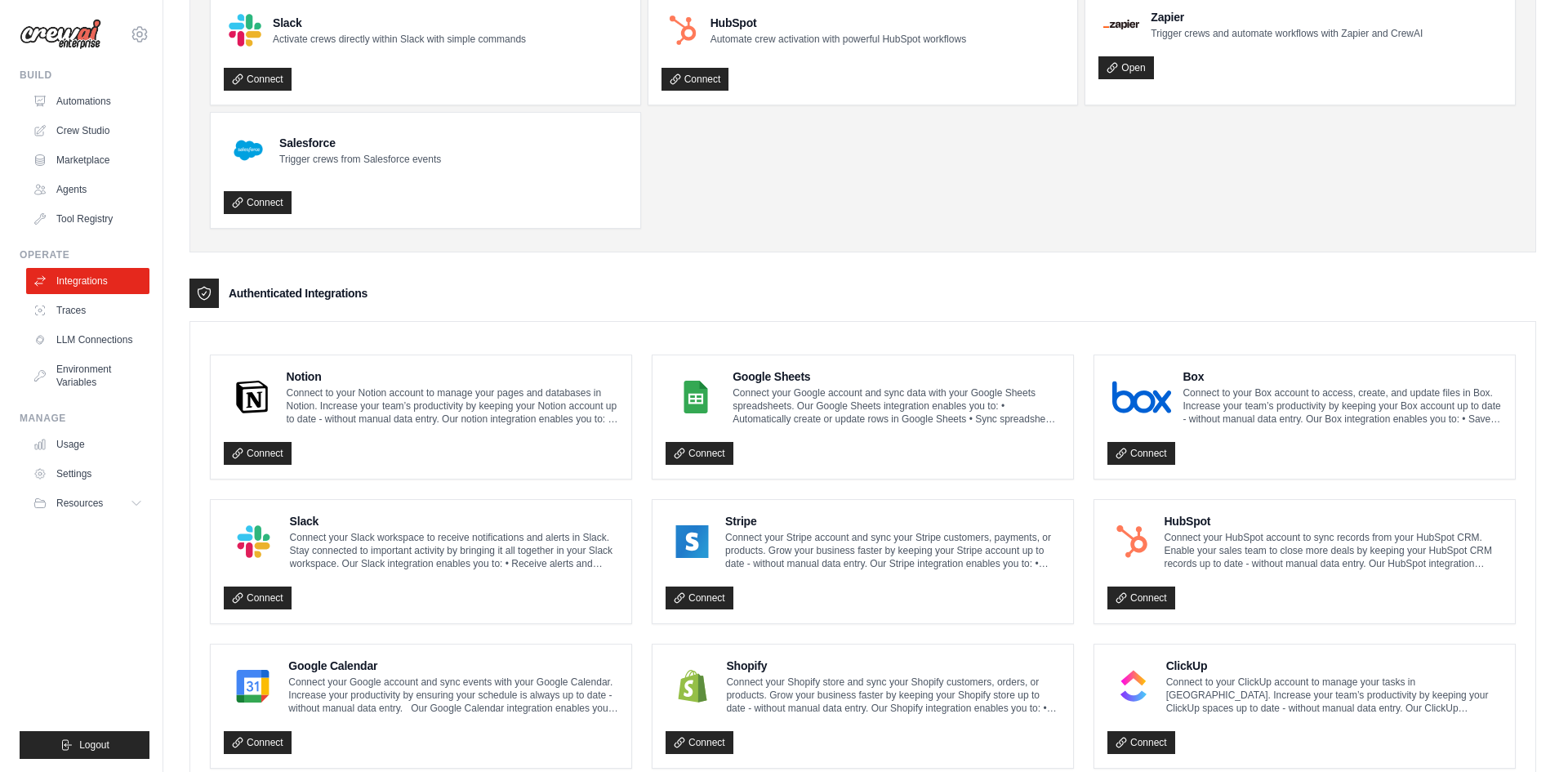
scroll to position [0, 0]
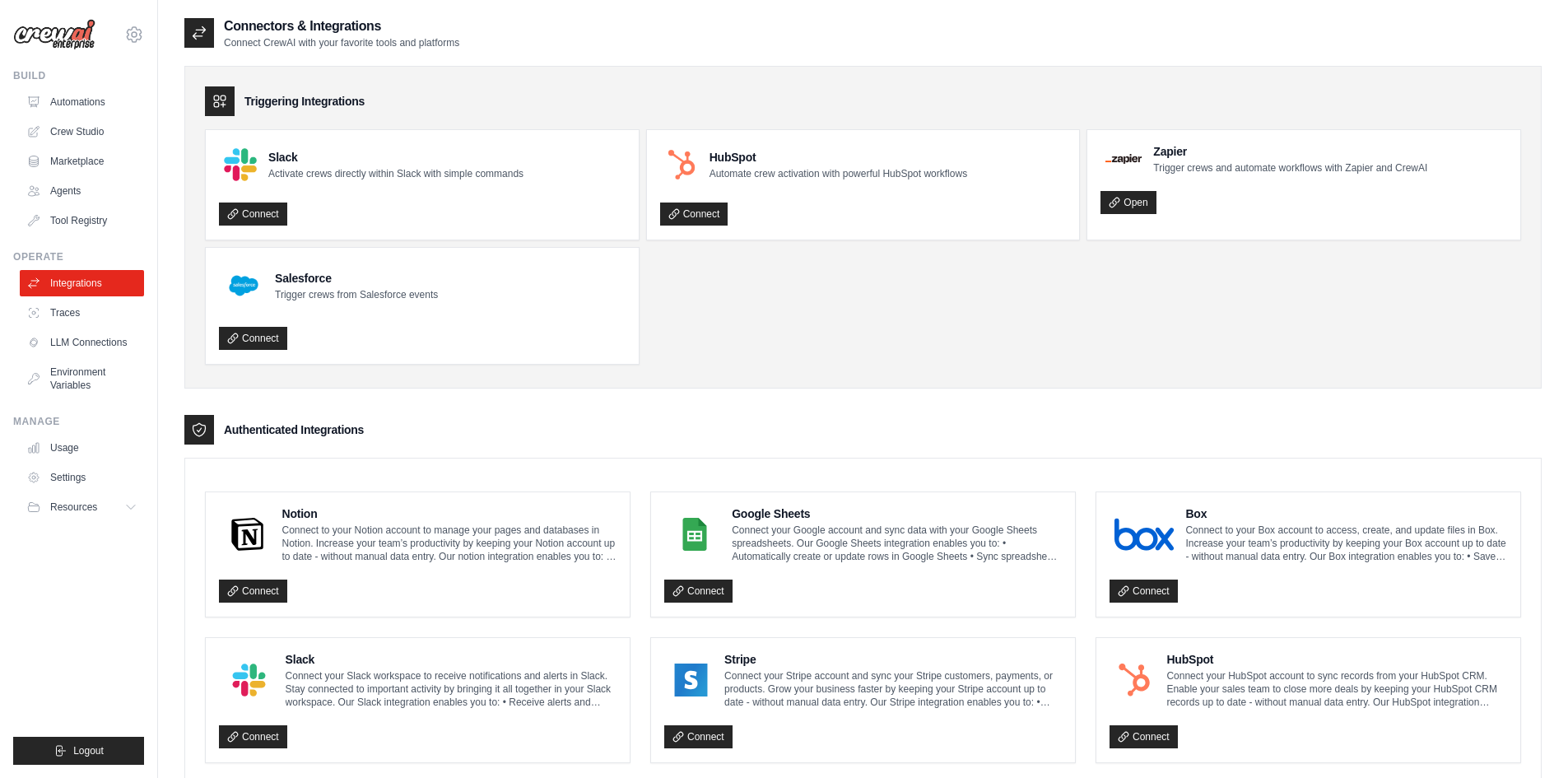
click at [80, 97] on link "Automations" at bounding box center [81, 102] width 124 height 26
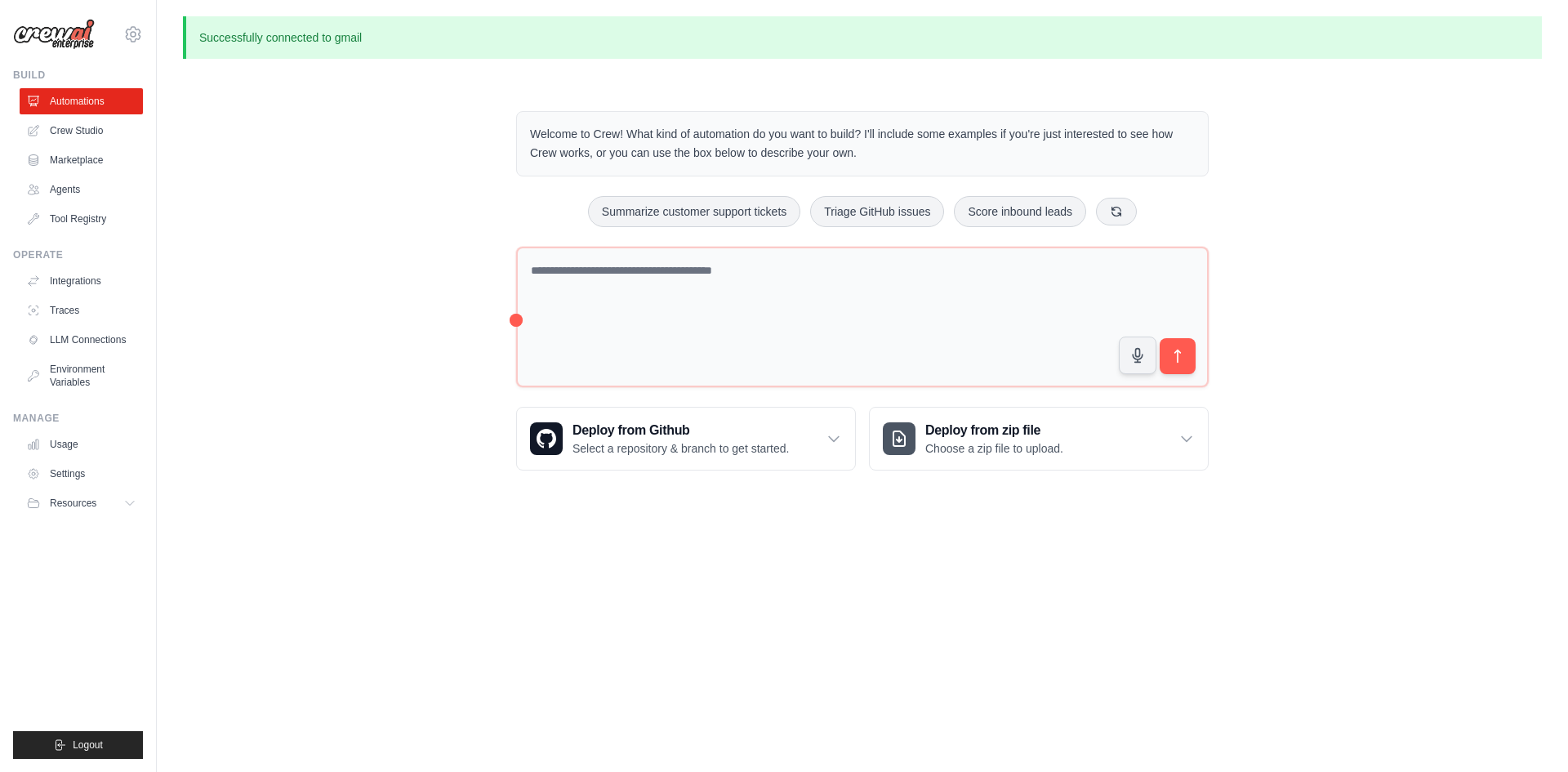
click at [48, 127] on link "Crew Studio" at bounding box center [81, 130] width 123 height 26
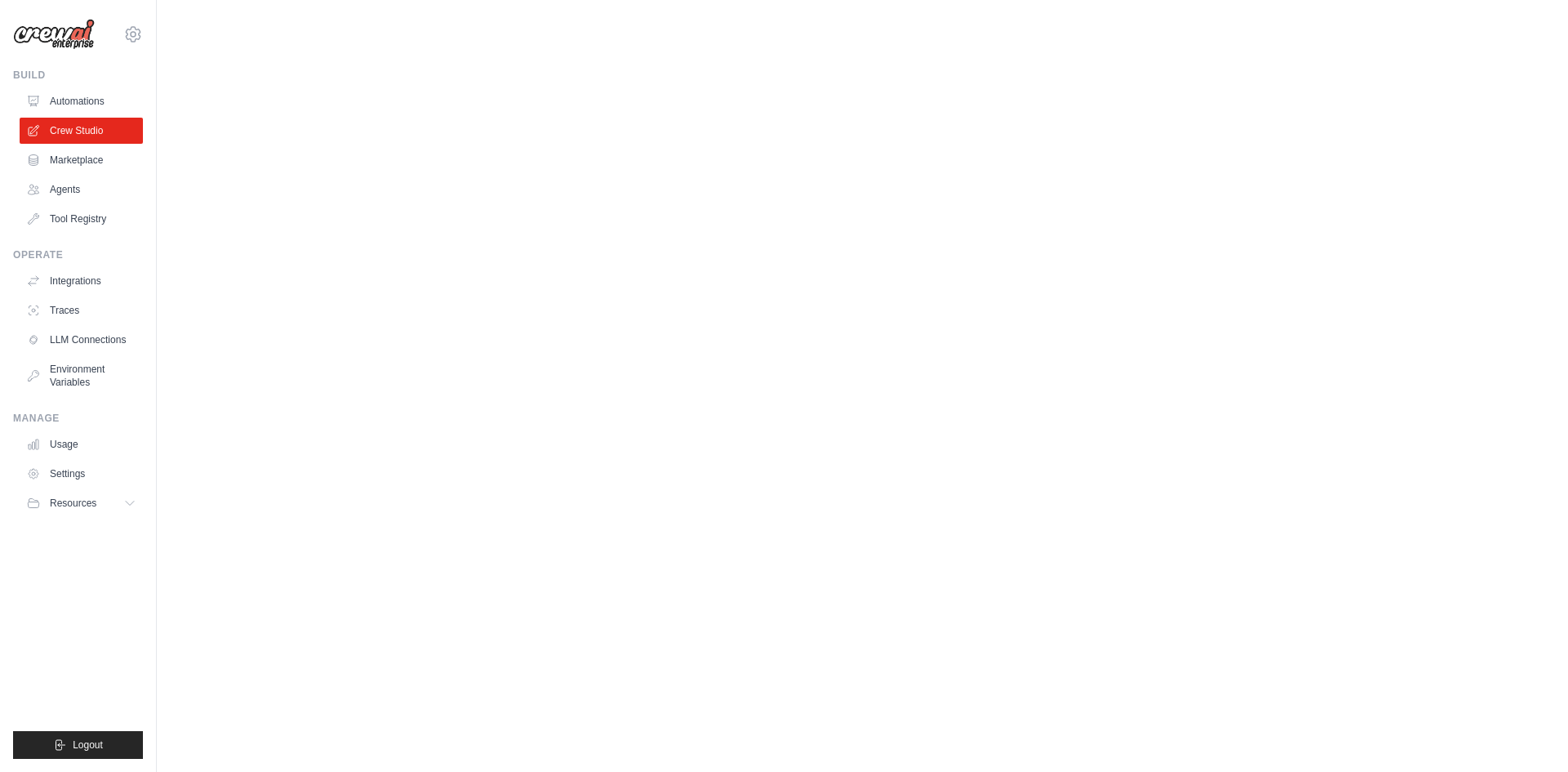
click at [81, 286] on link "Integrations" at bounding box center [81, 281] width 123 height 26
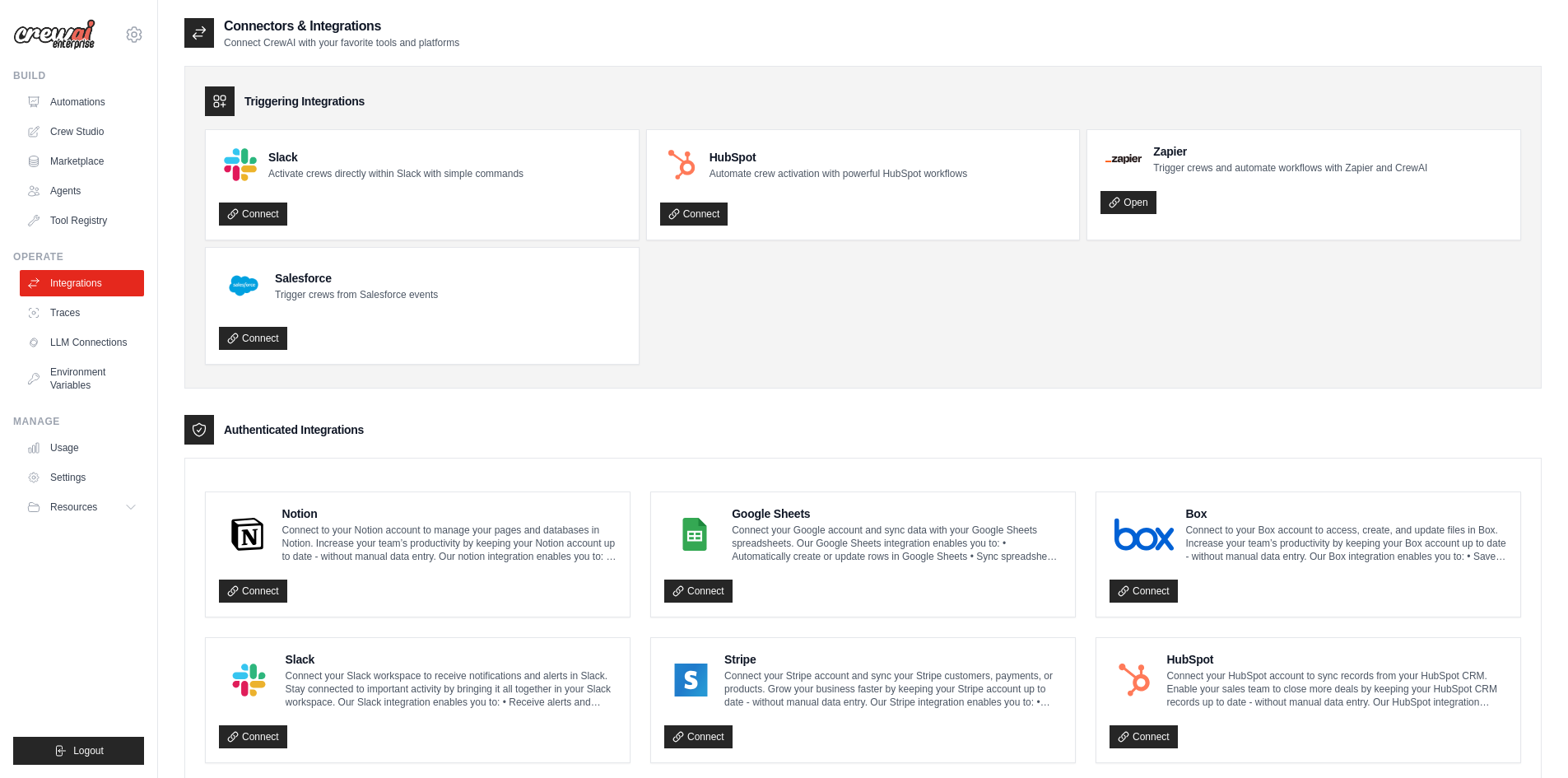
click at [79, 106] on link "Automations" at bounding box center [81, 102] width 124 height 26
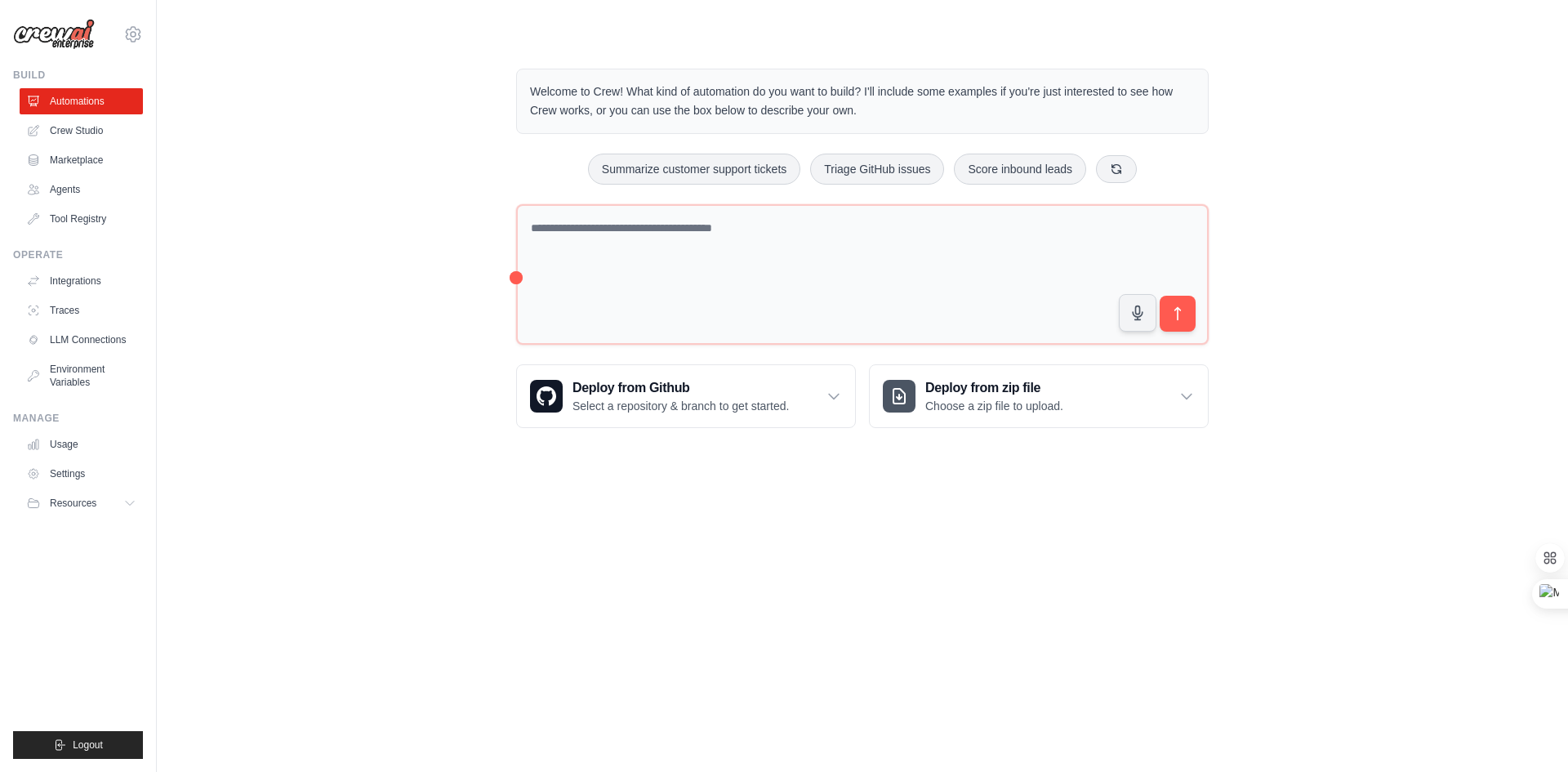
click at [94, 129] on link "Crew Studio" at bounding box center [81, 130] width 123 height 26
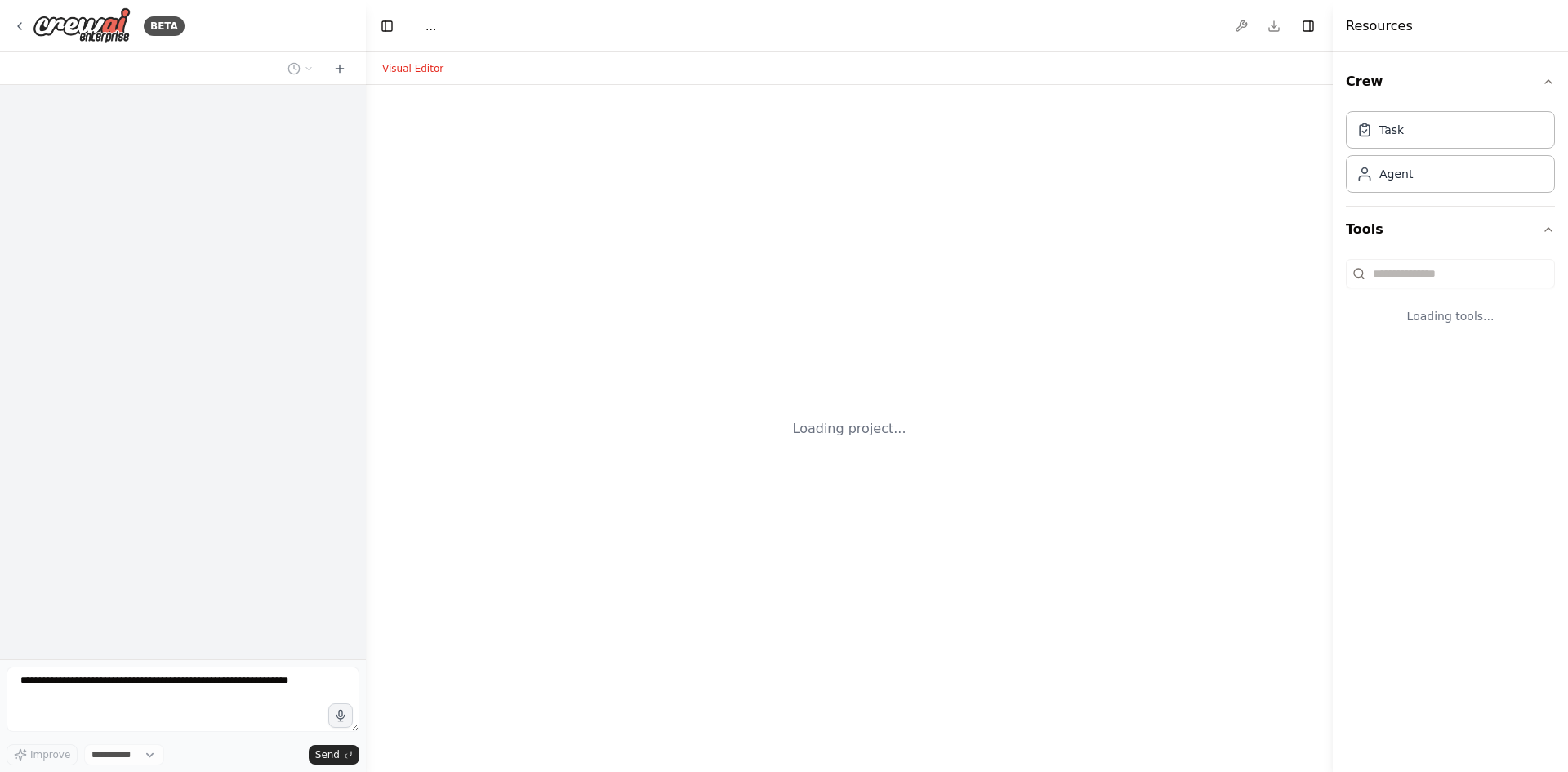
select select "****"
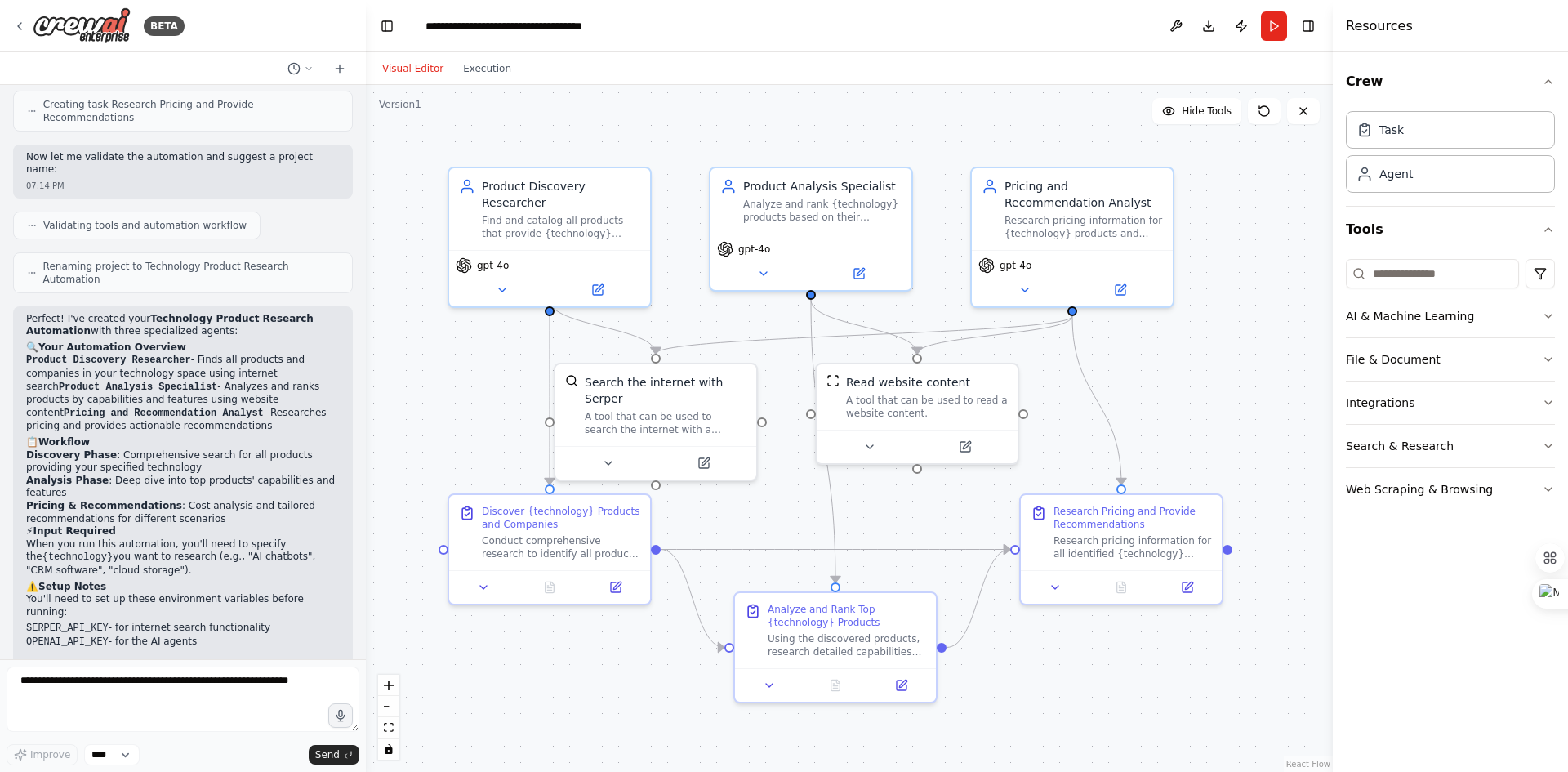
click at [1267, 30] on button "Run" at bounding box center [1274, 26] width 26 height 29
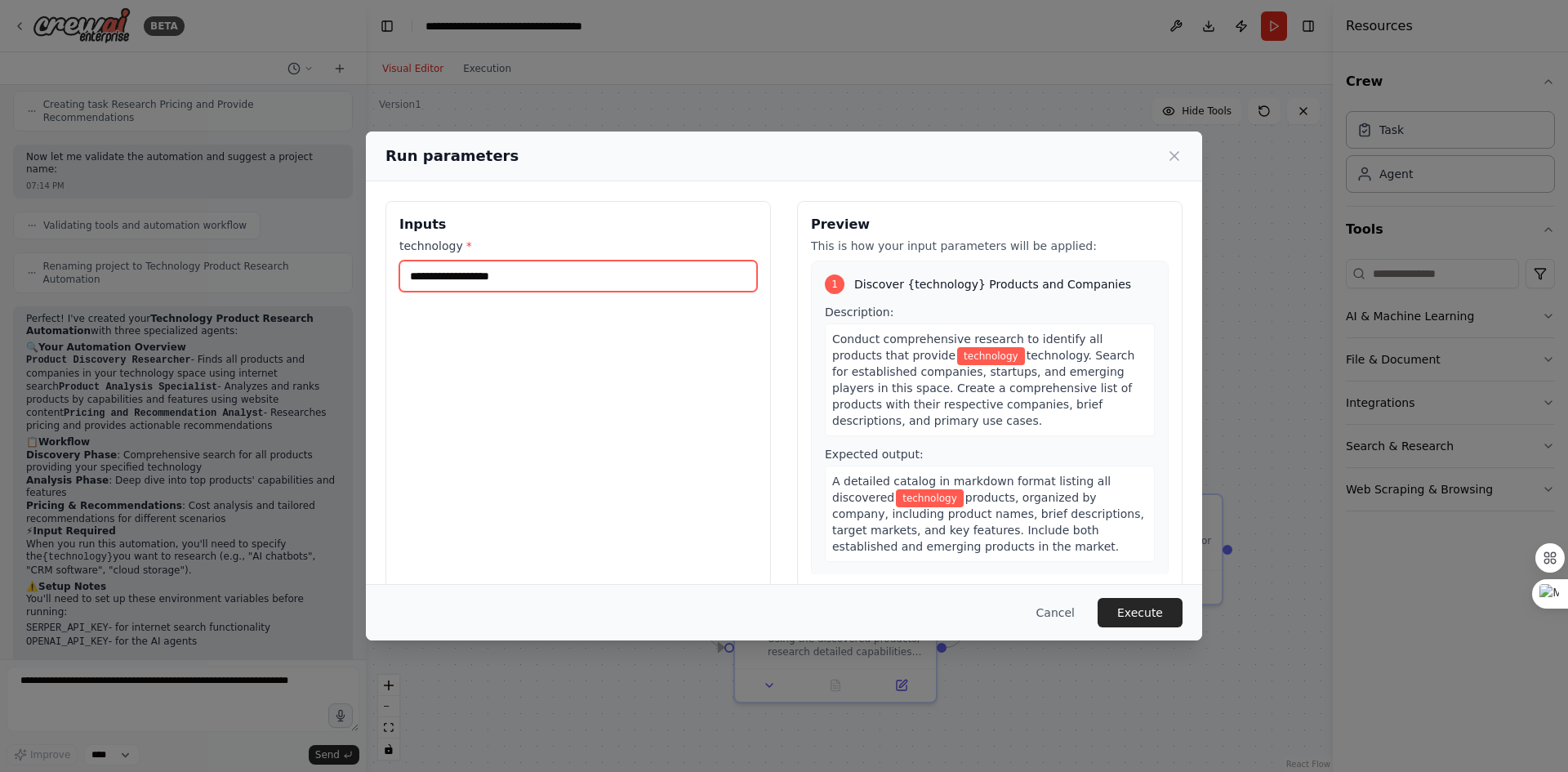
click at [445, 275] on input "technology *" at bounding box center [579, 276] width 358 height 31
type input "***"
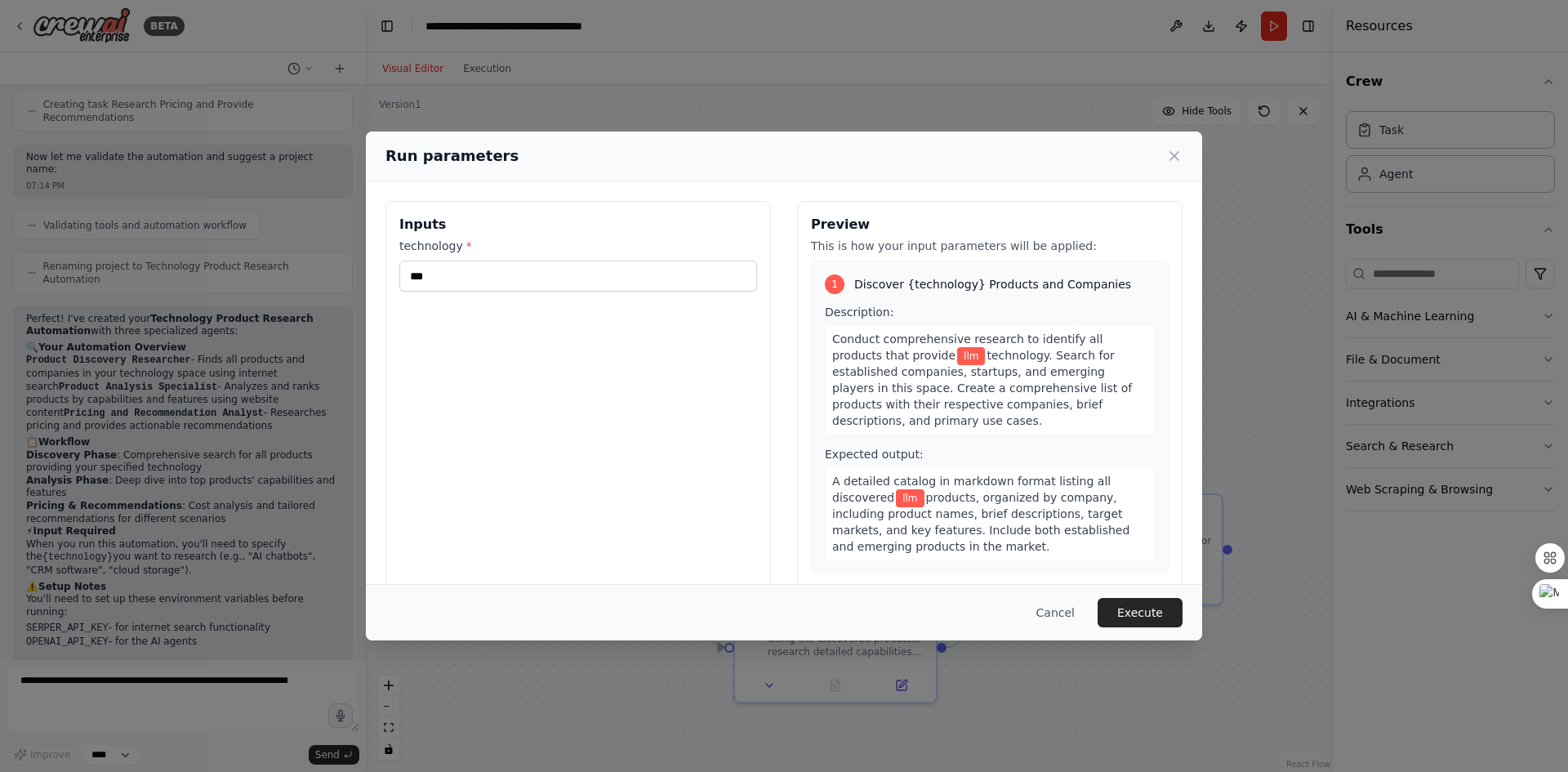
click at [1154, 604] on button "Execute" at bounding box center [1140, 612] width 85 height 29
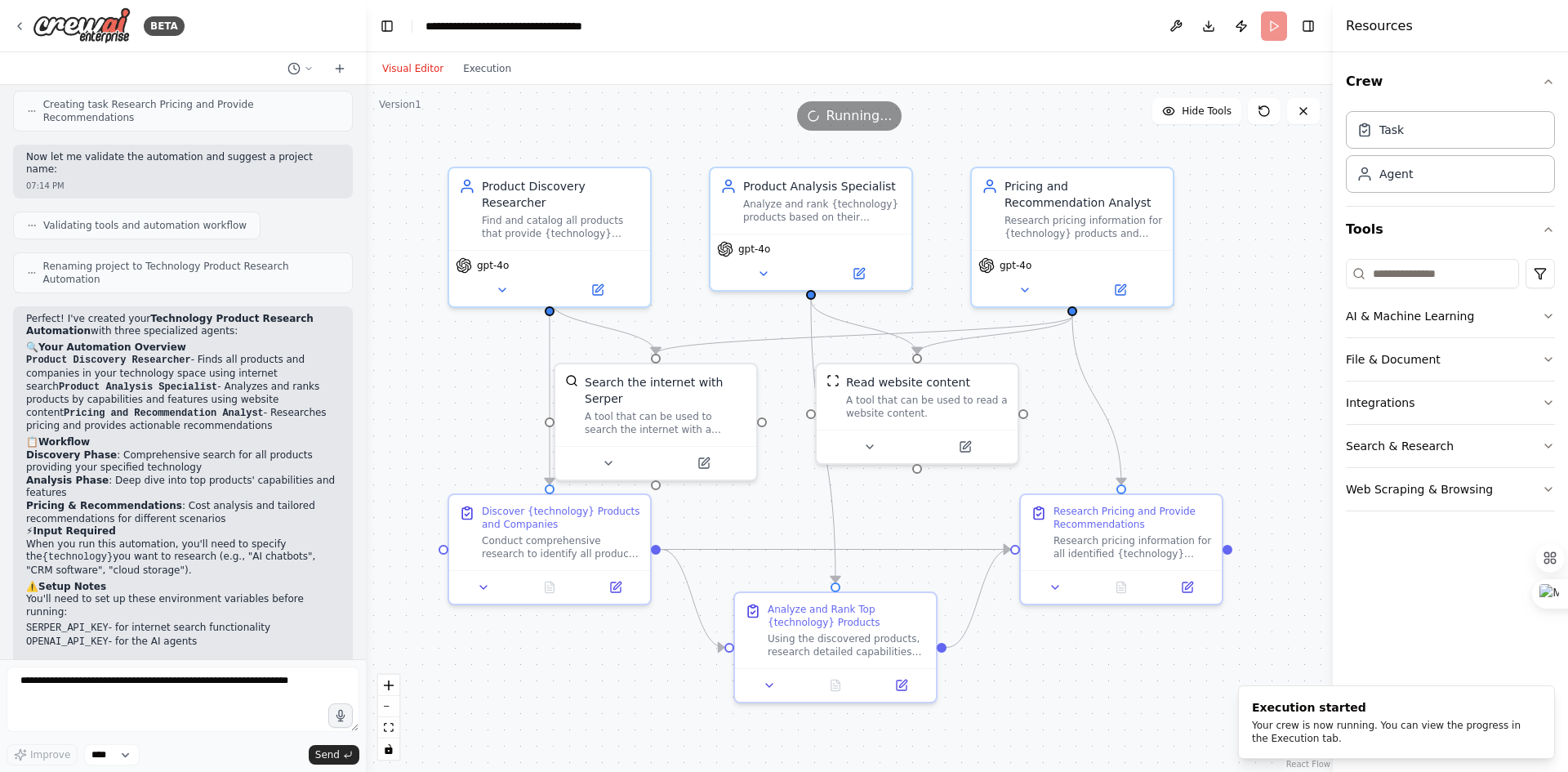
click at [477, 71] on button "Execution" at bounding box center [487, 68] width 68 height 19
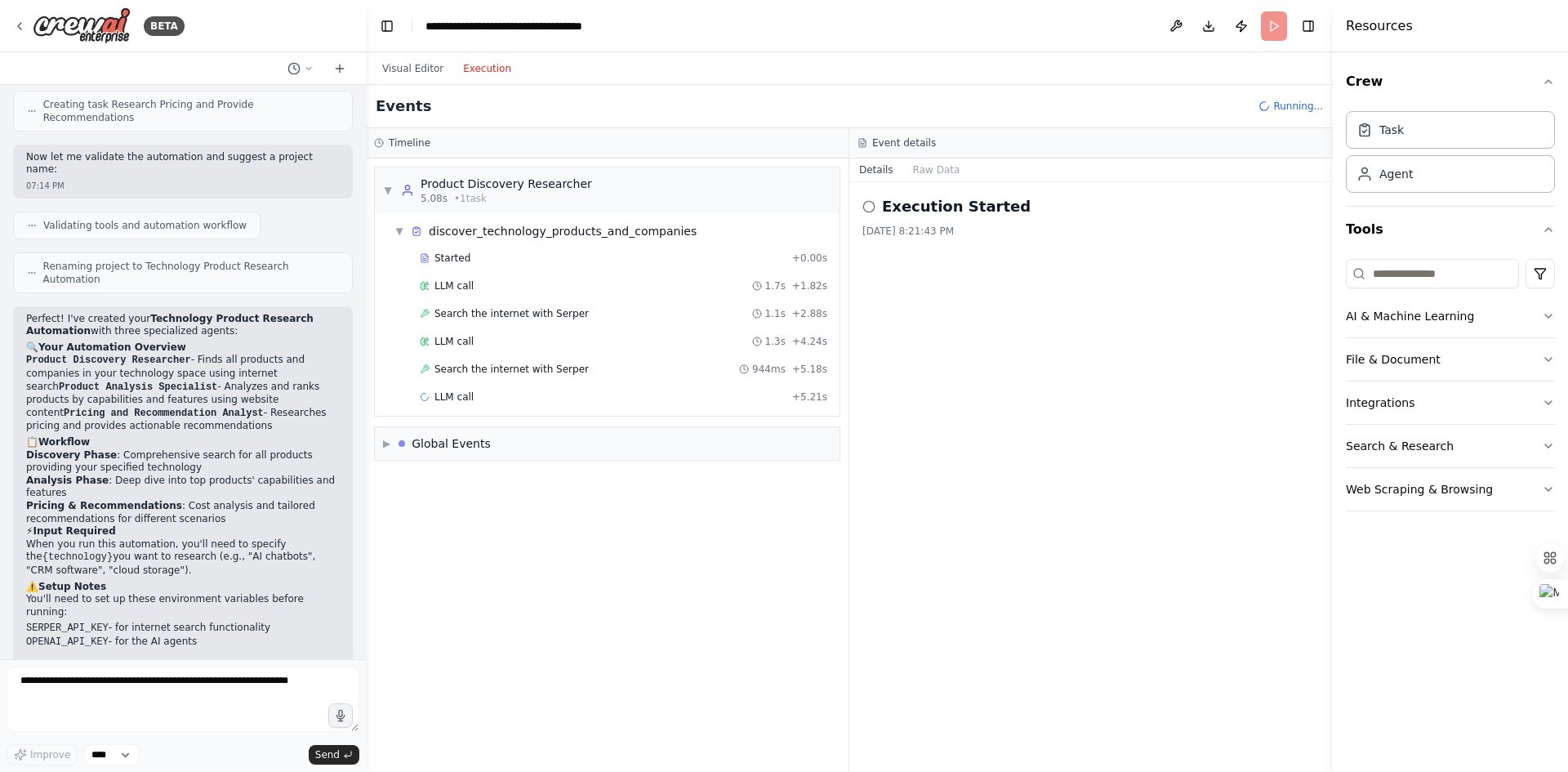
click at [504, 313] on span "Search the internet with Serper" at bounding box center [511, 314] width 155 height 13
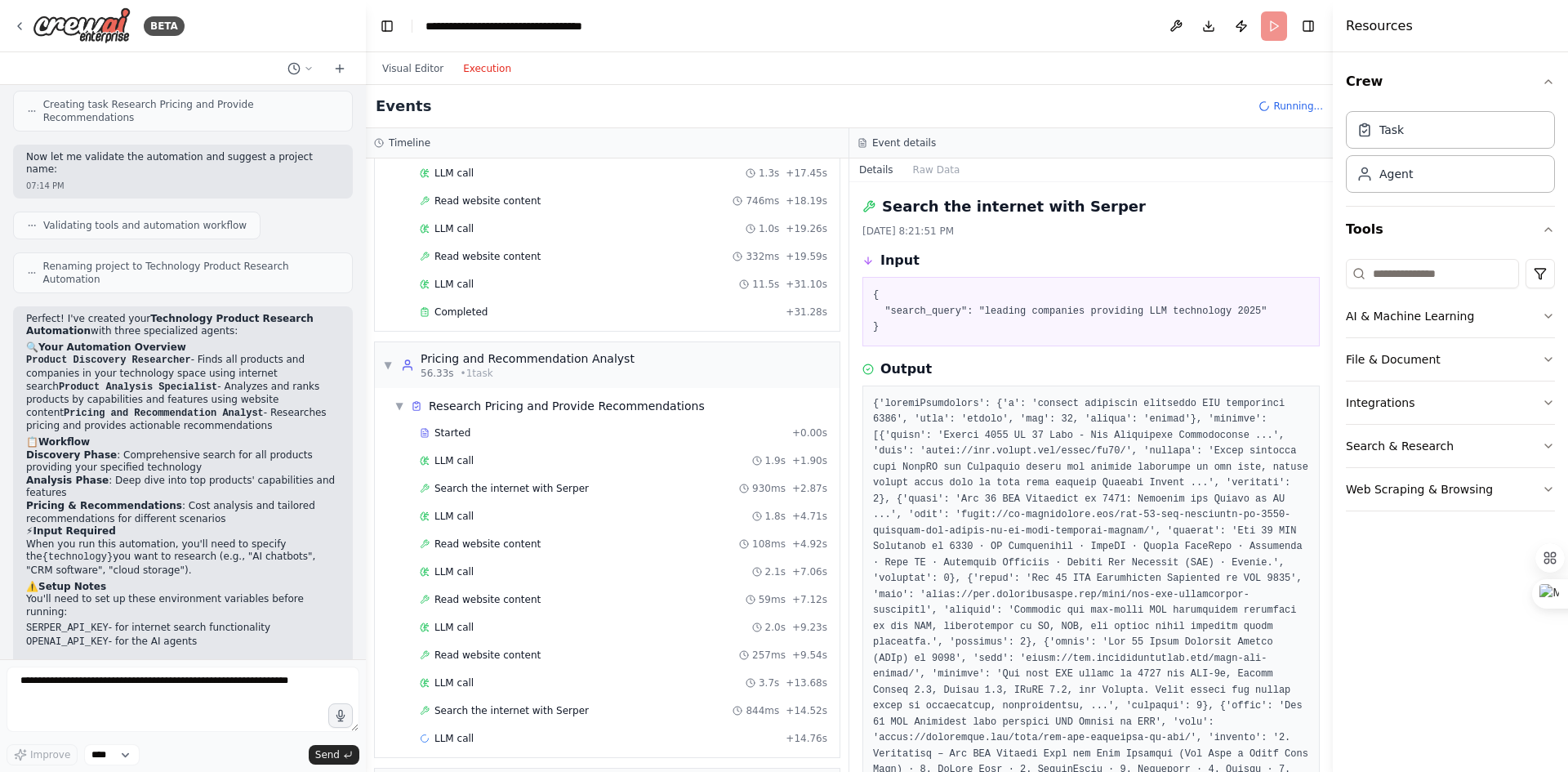
scroll to position [782, 0]
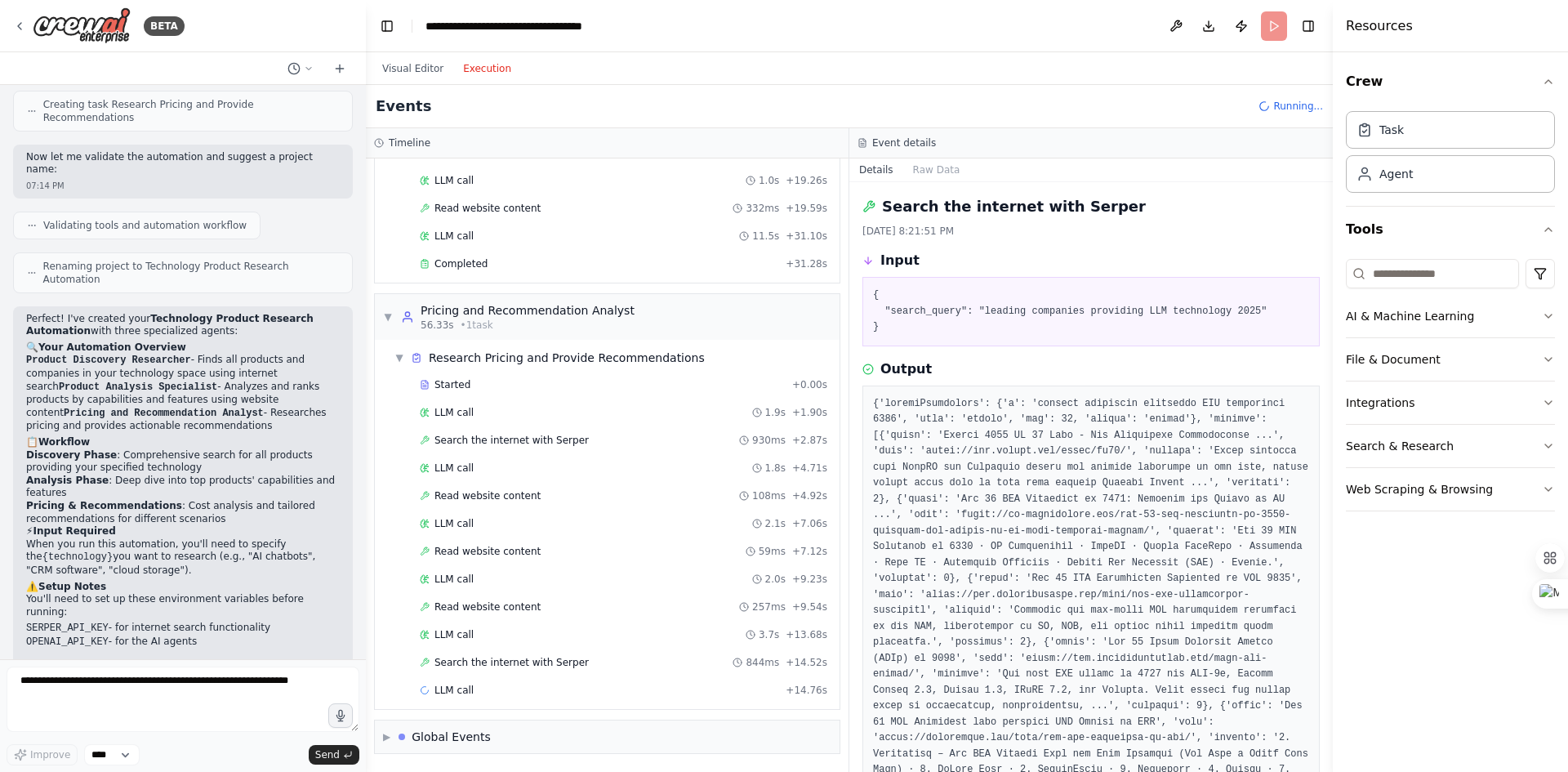
click at [480, 666] on span "Search the internet with Serper" at bounding box center [511, 663] width 155 height 13
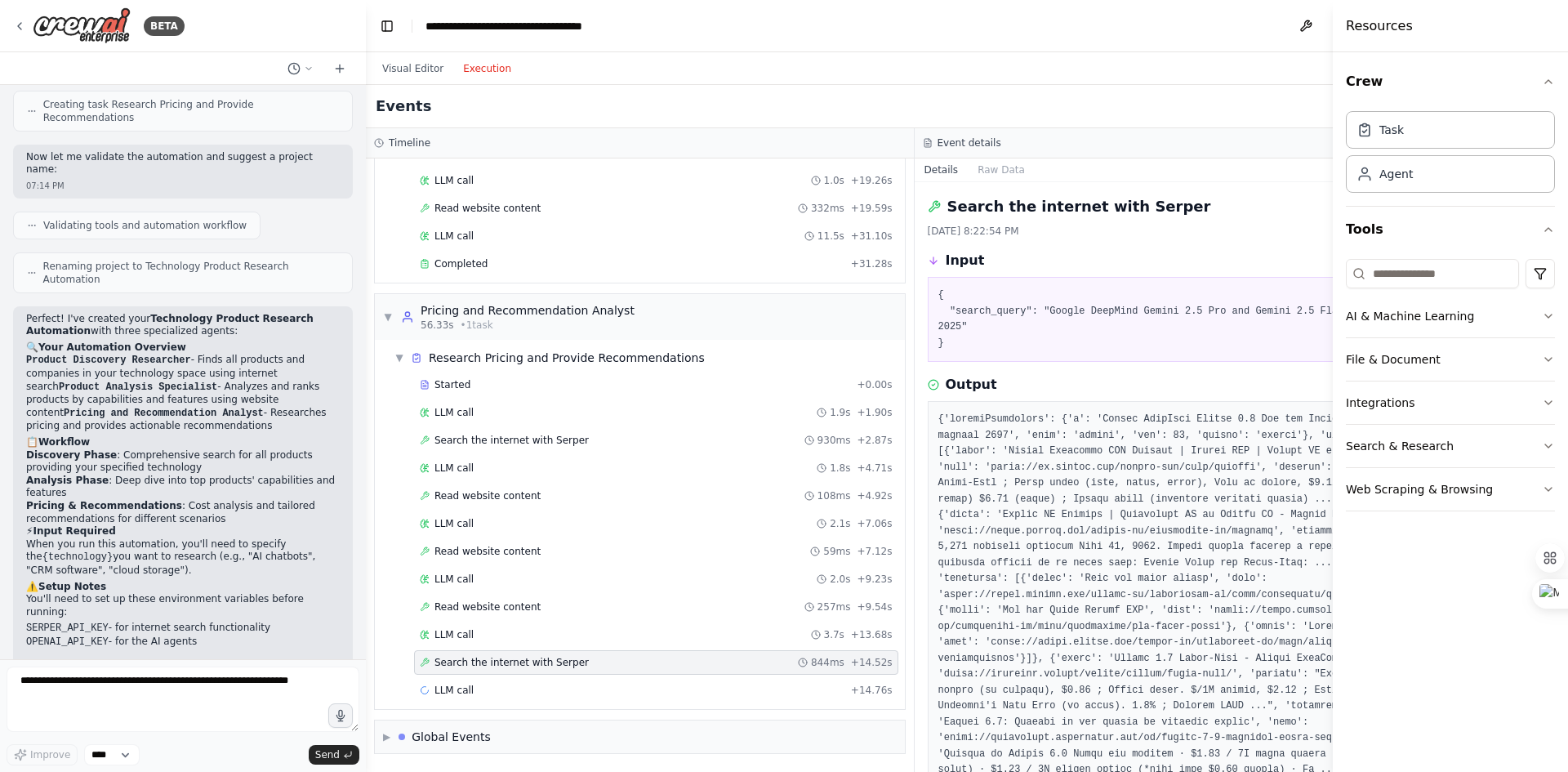
click at [465, 693] on span "LLM call" at bounding box center [454, 691] width 39 height 13
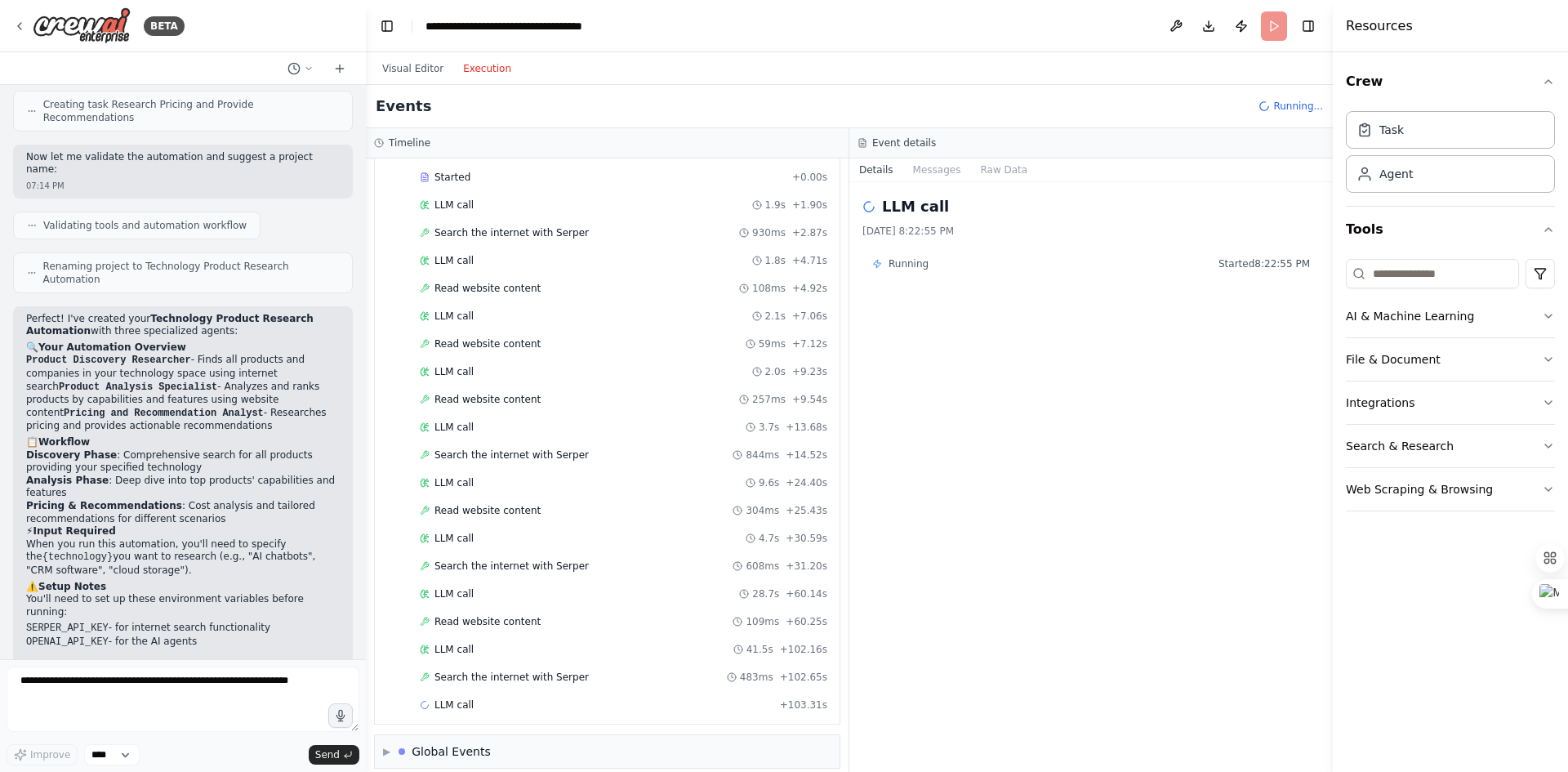
scroll to position [1004, 0]
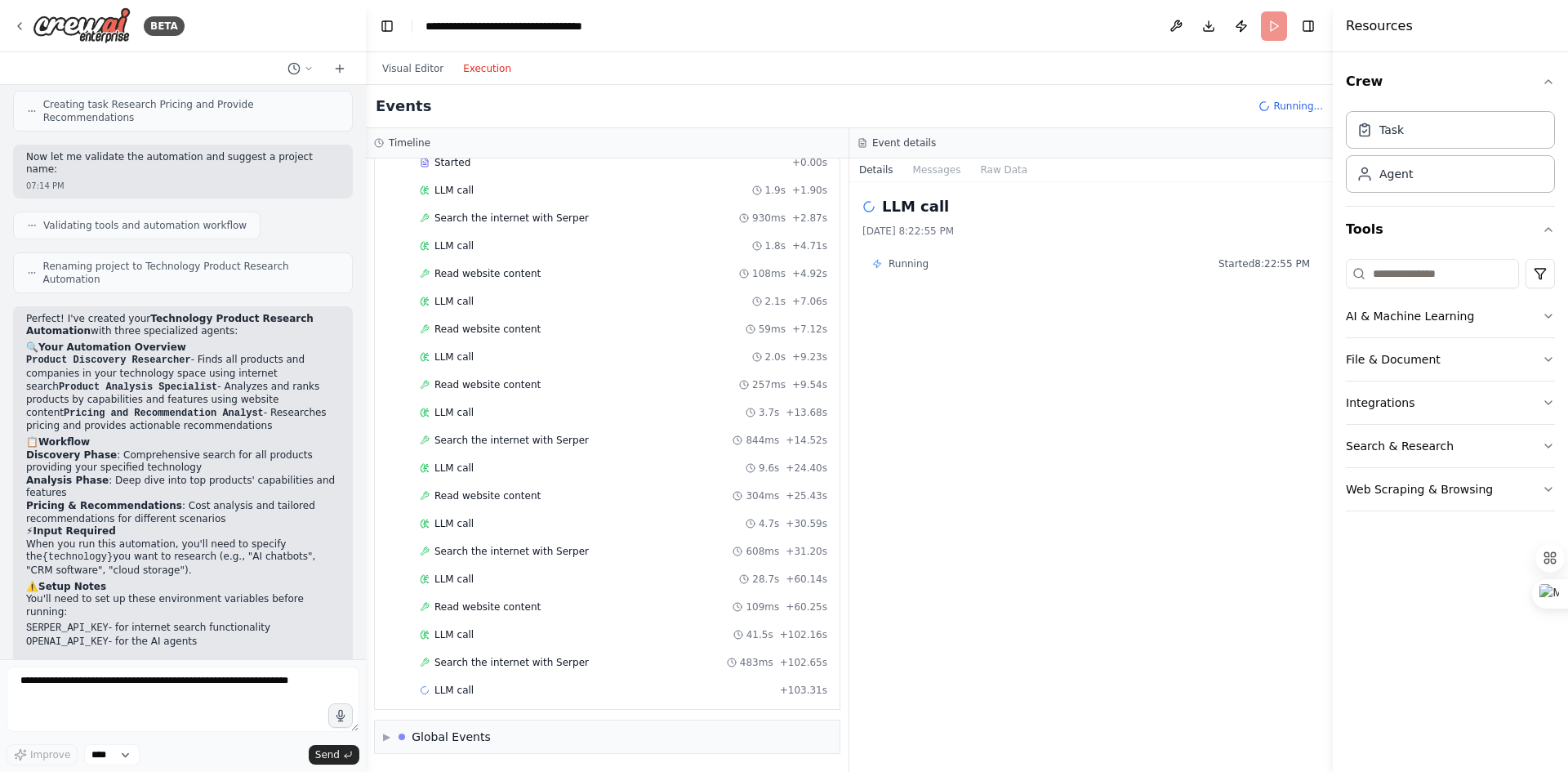
click at [488, 661] on span "Search the internet with Serper" at bounding box center [511, 663] width 155 height 13
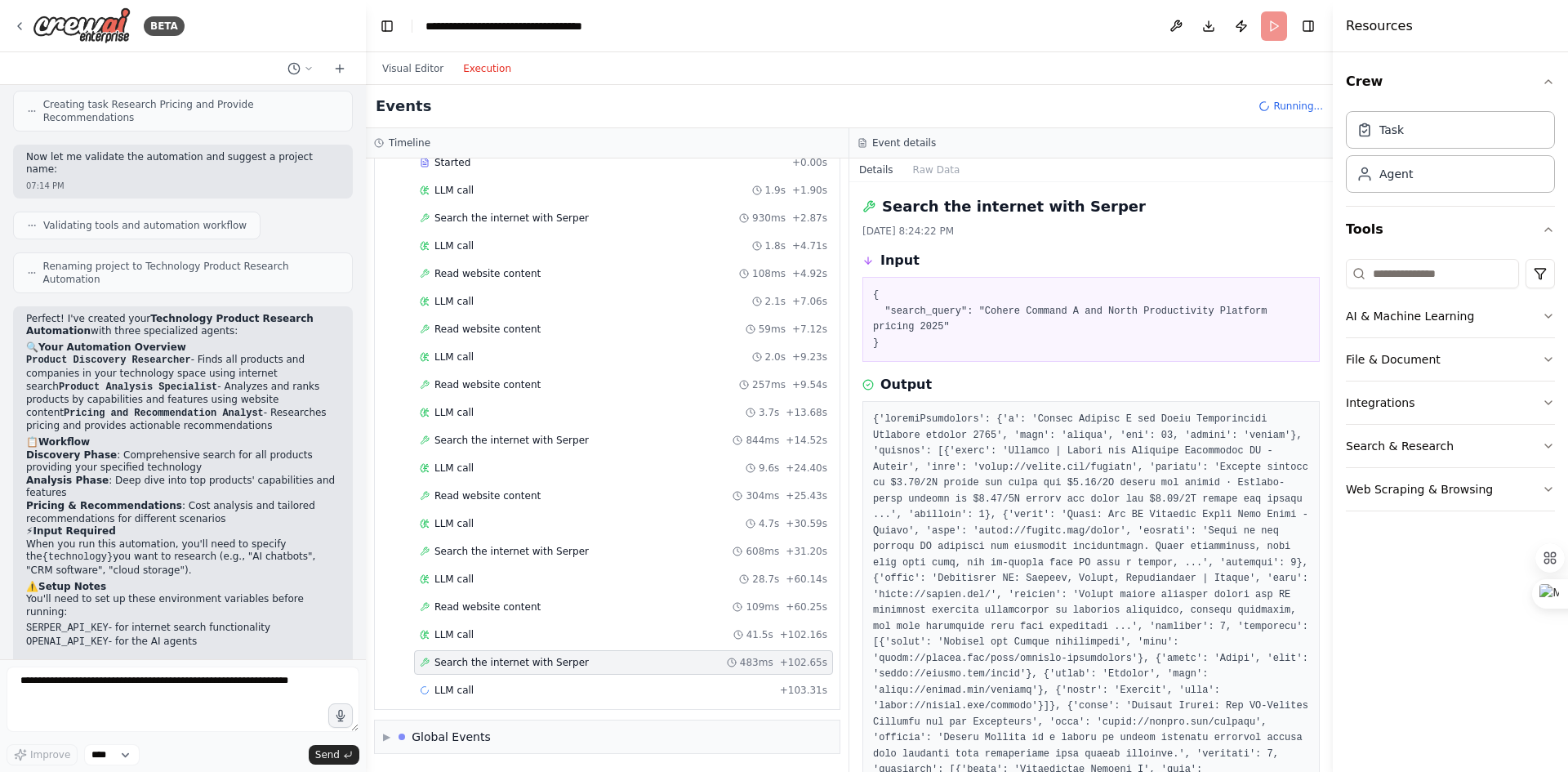
click at [457, 691] on span "LLM call" at bounding box center [454, 691] width 39 height 13
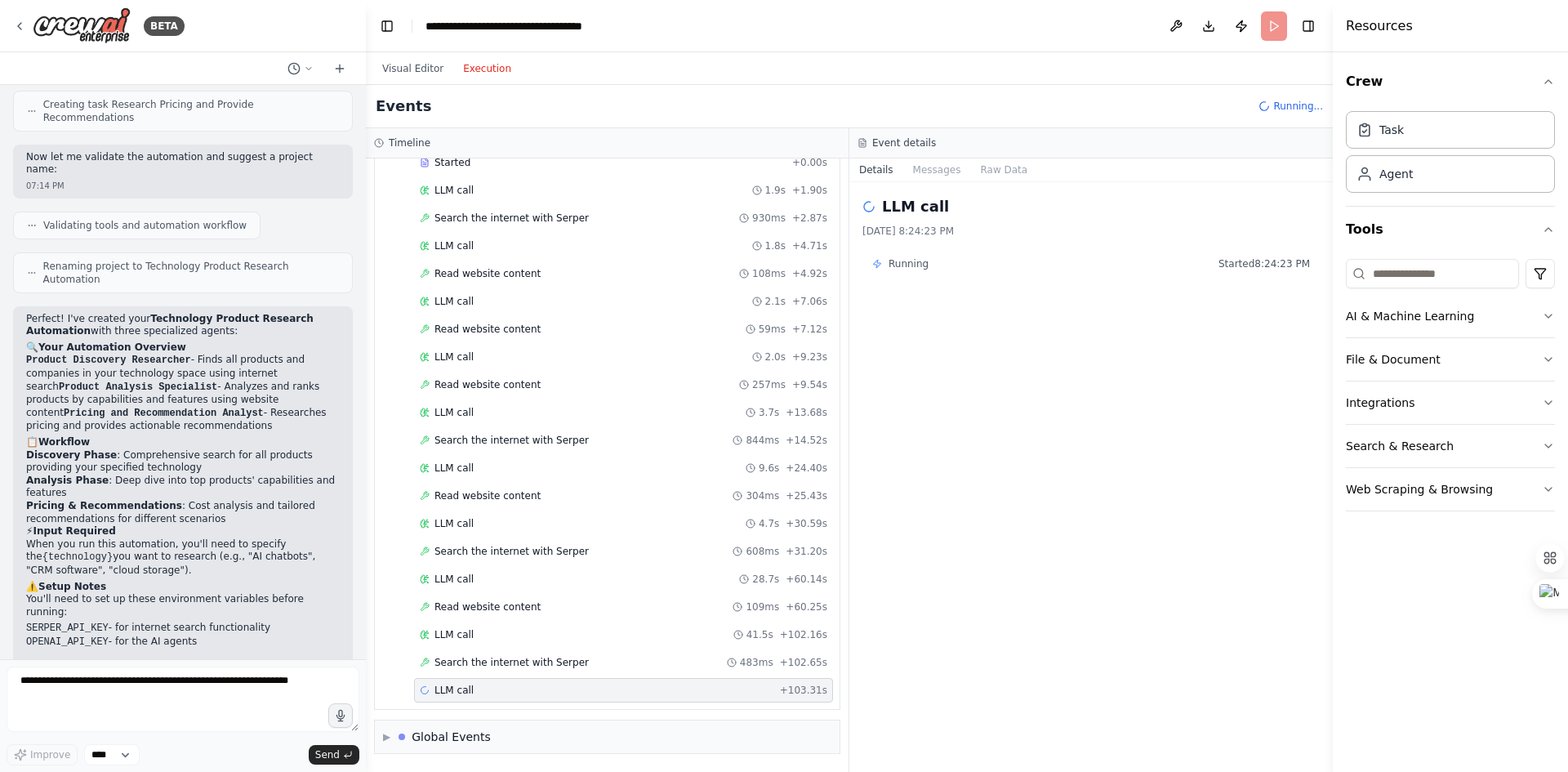
click at [924, 175] on button "Messages" at bounding box center [937, 170] width 68 height 23
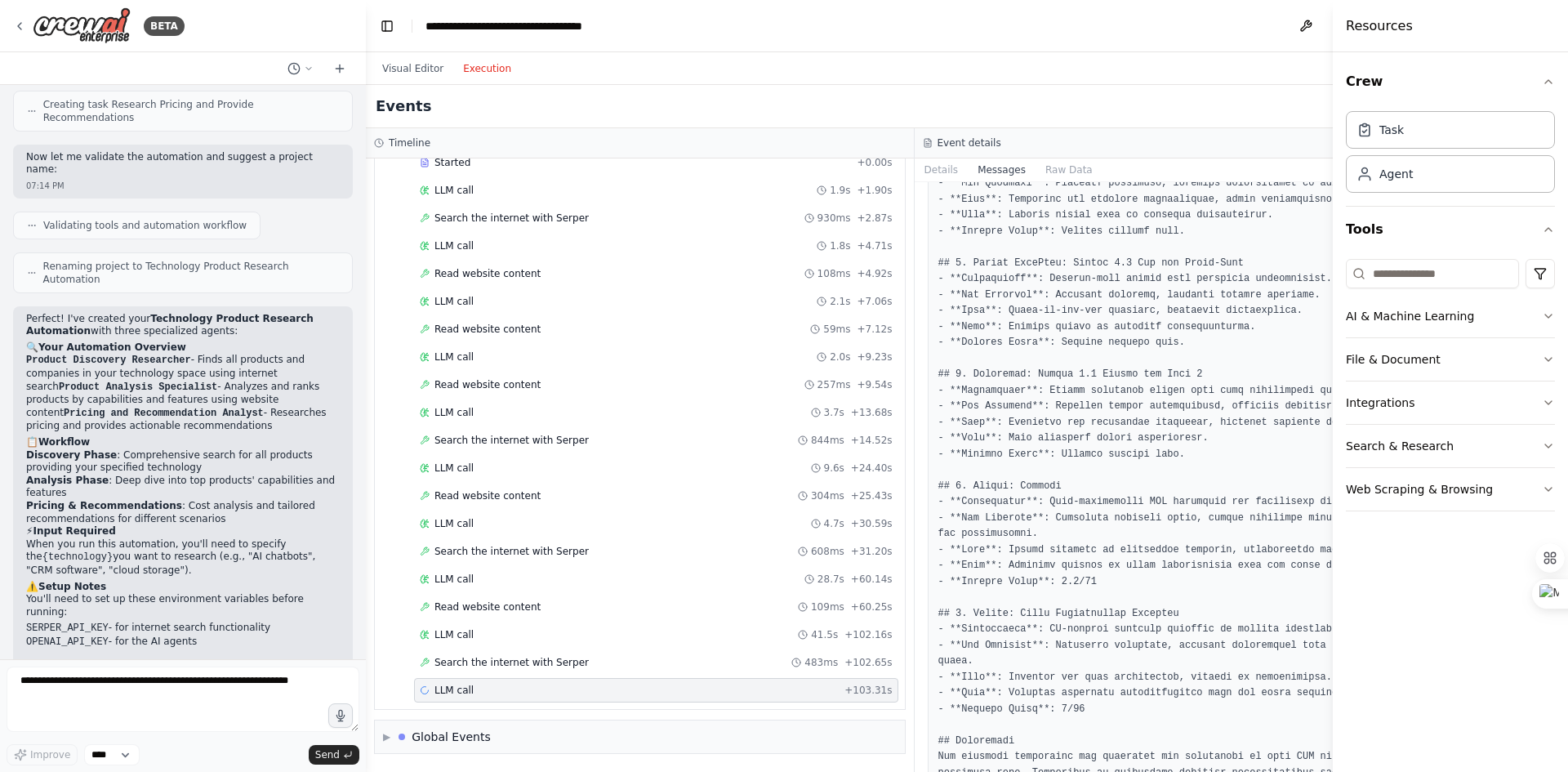
scroll to position [2226, 0]
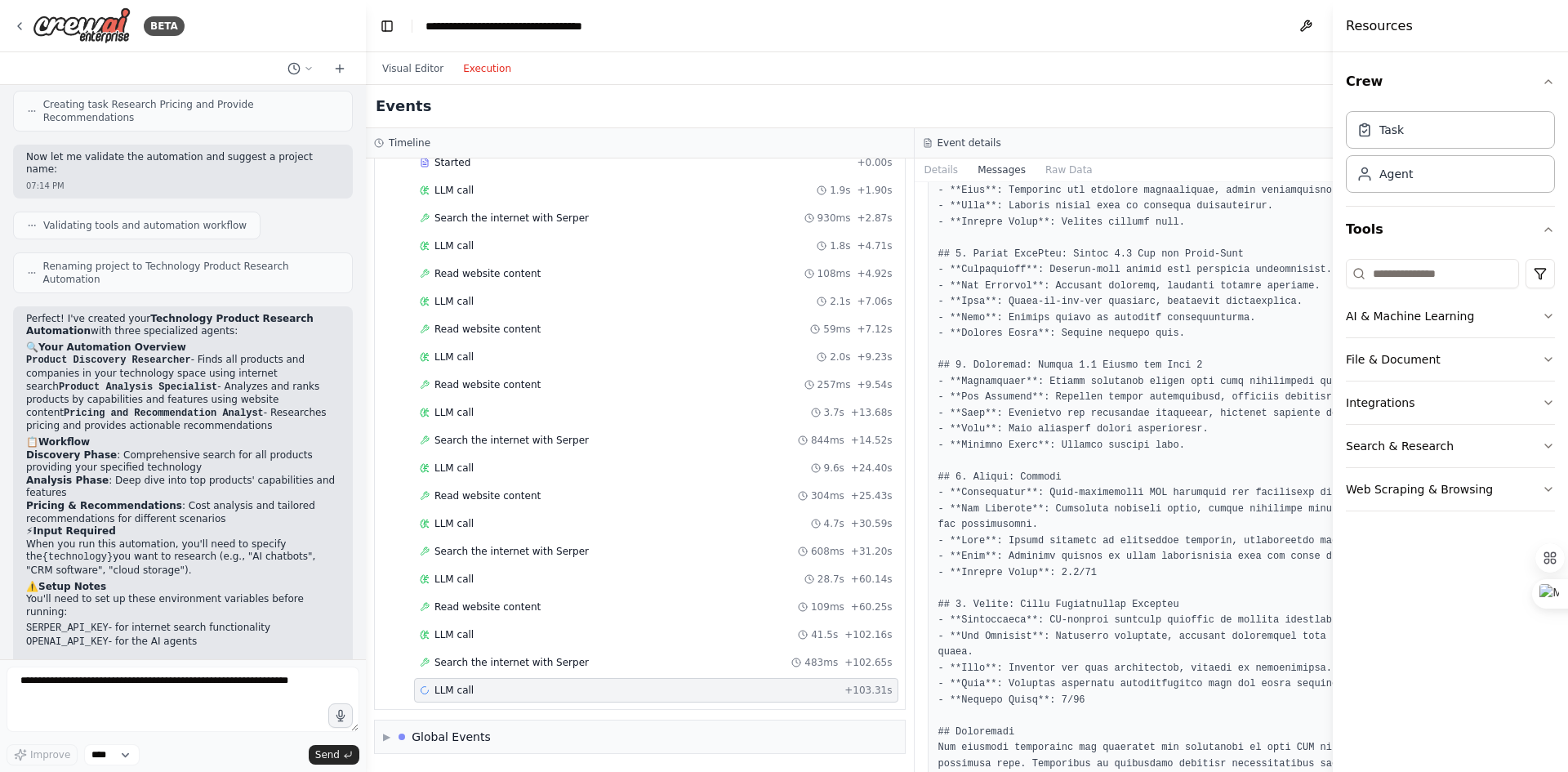
click at [590, 665] on div "Search the internet with Serper 483ms + 102.65s" at bounding box center [656, 663] width 473 height 13
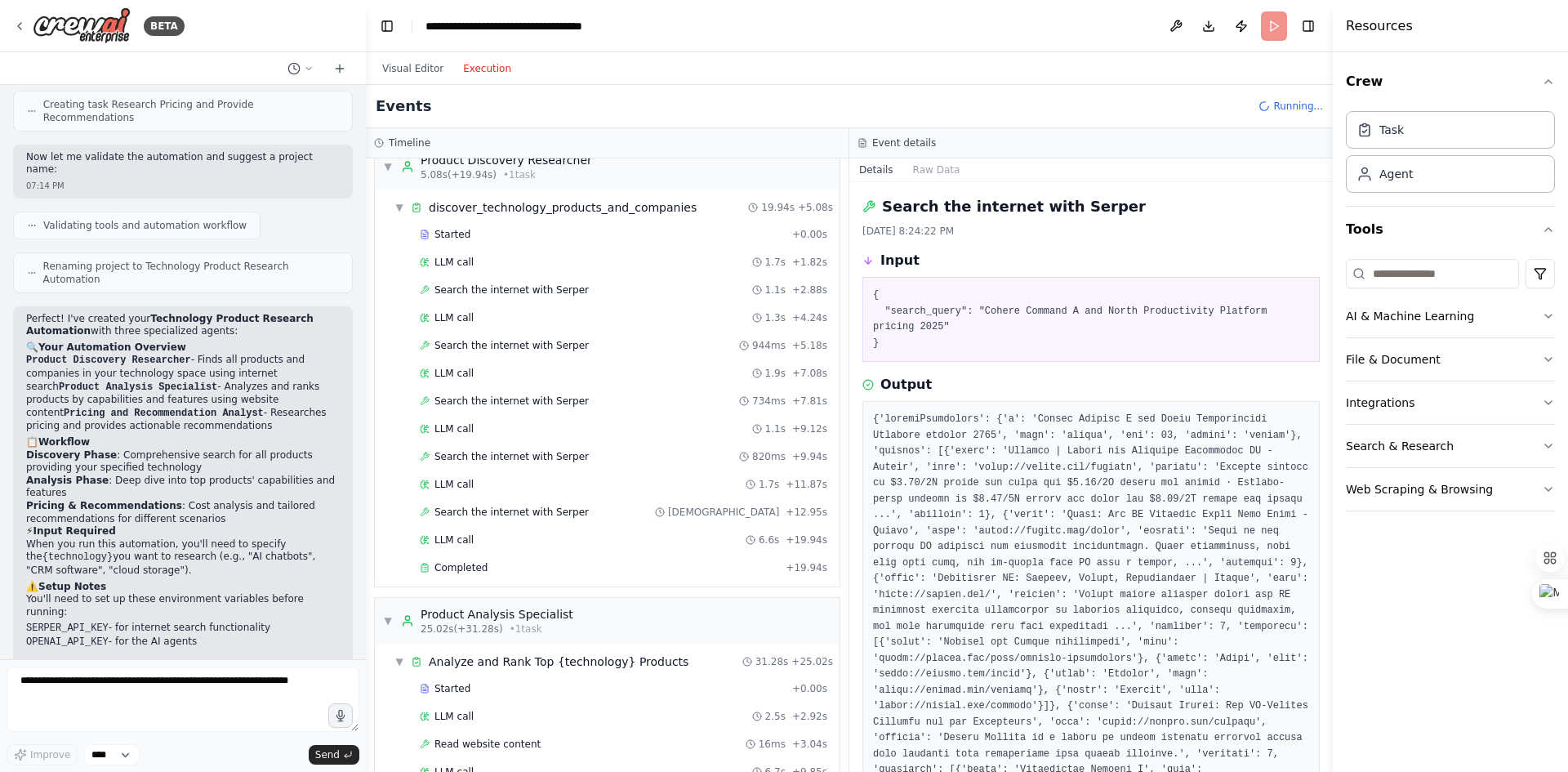
scroll to position [0, 0]
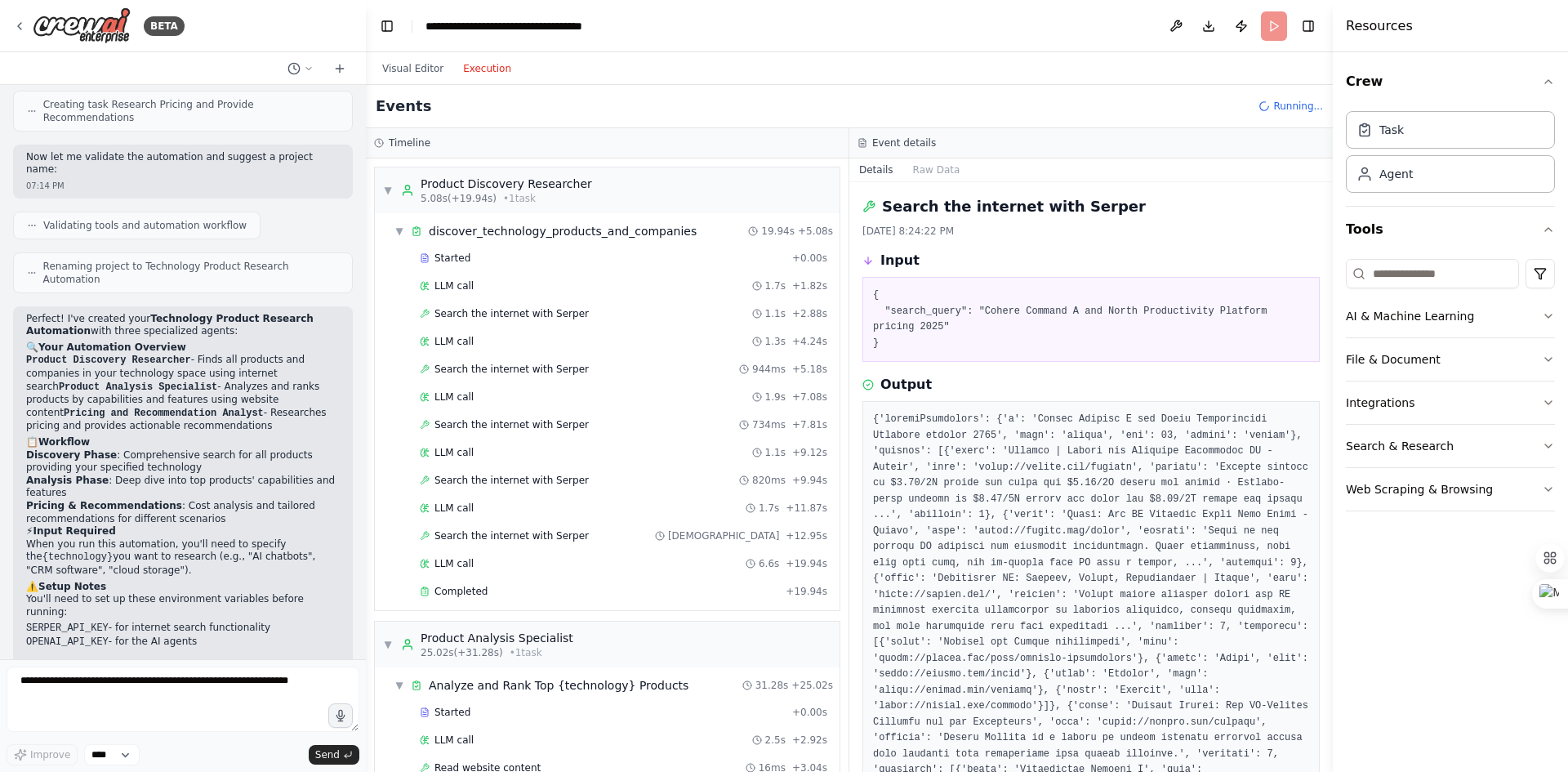
click at [576, 319] on div "Search the internet with Serper 1.1s + 2.88s" at bounding box center [623, 314] width 407 height 13
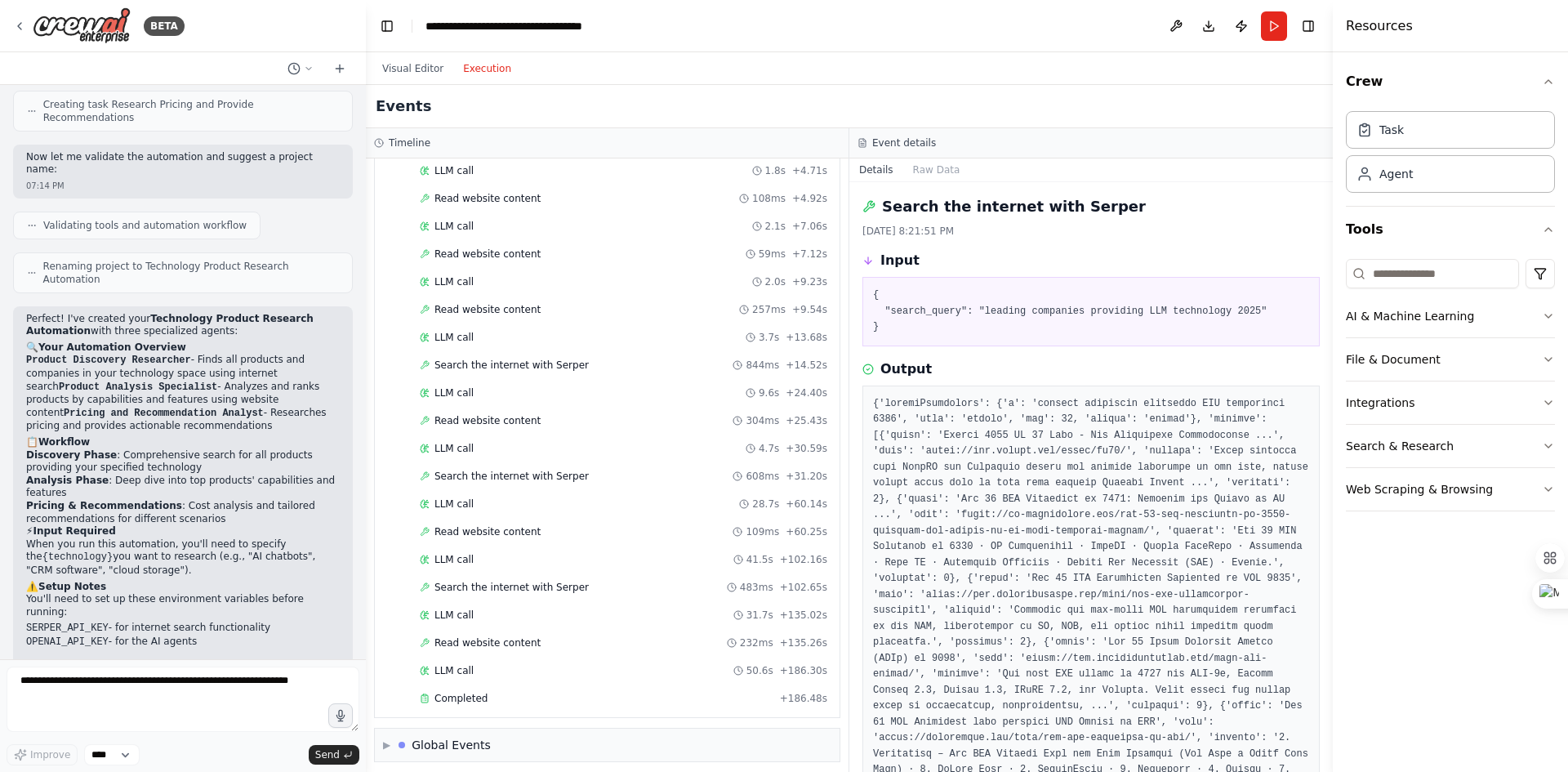
scroll to position [1088, 0]
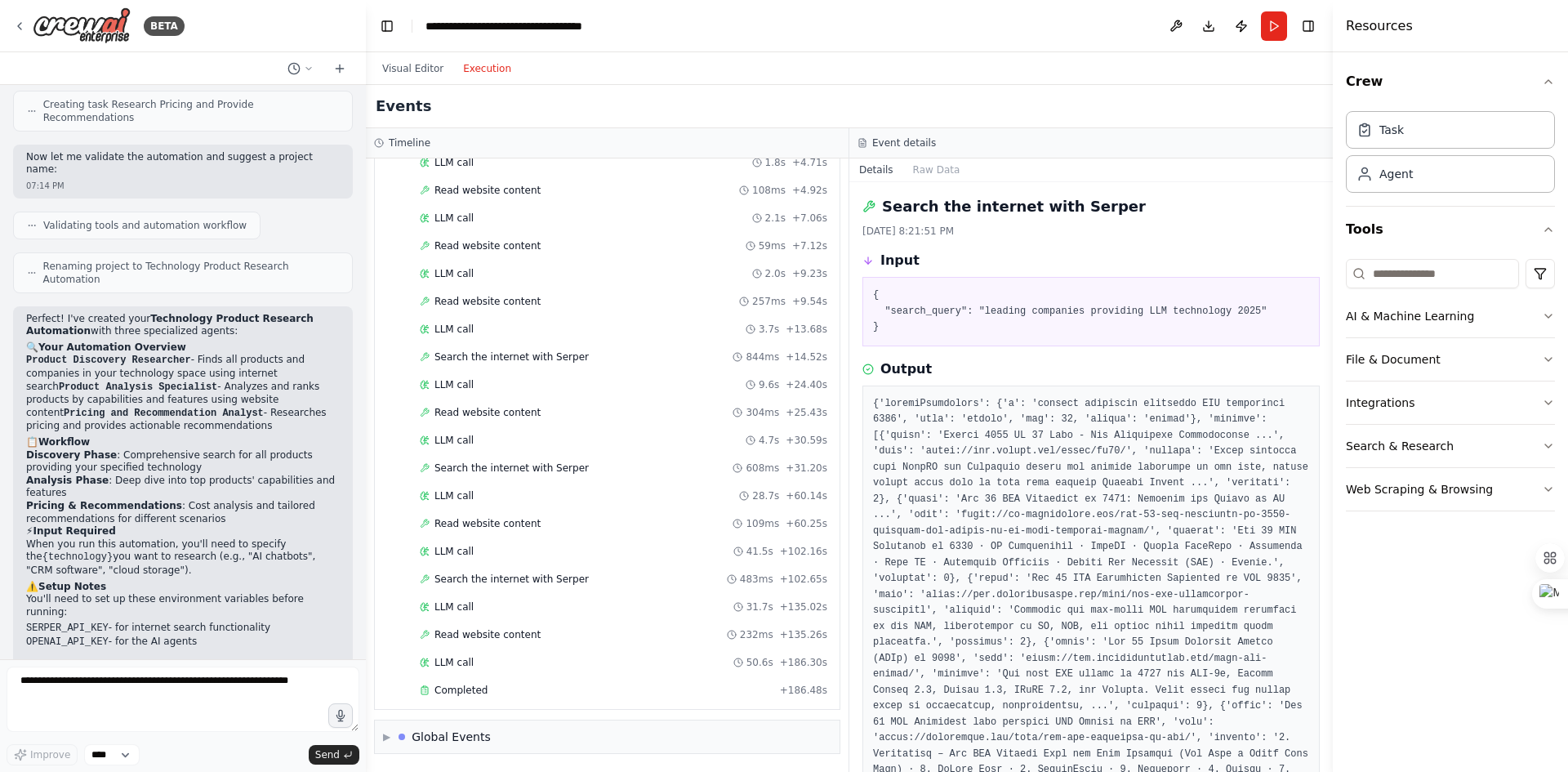
click at [472, 684] on span "Completed" at bounding box center [460, 691] width 53 height 13
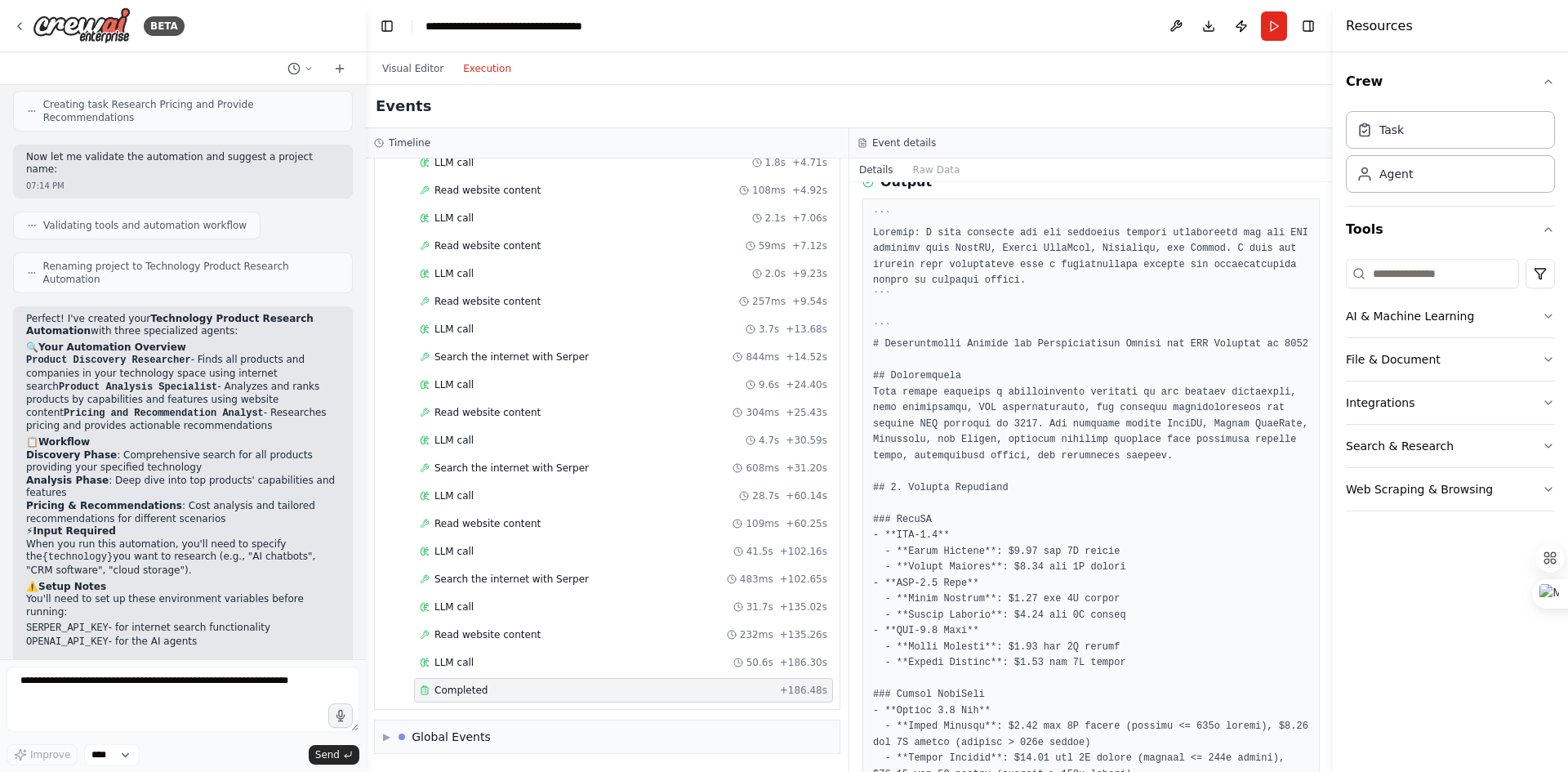
scroll to position [0, 0]
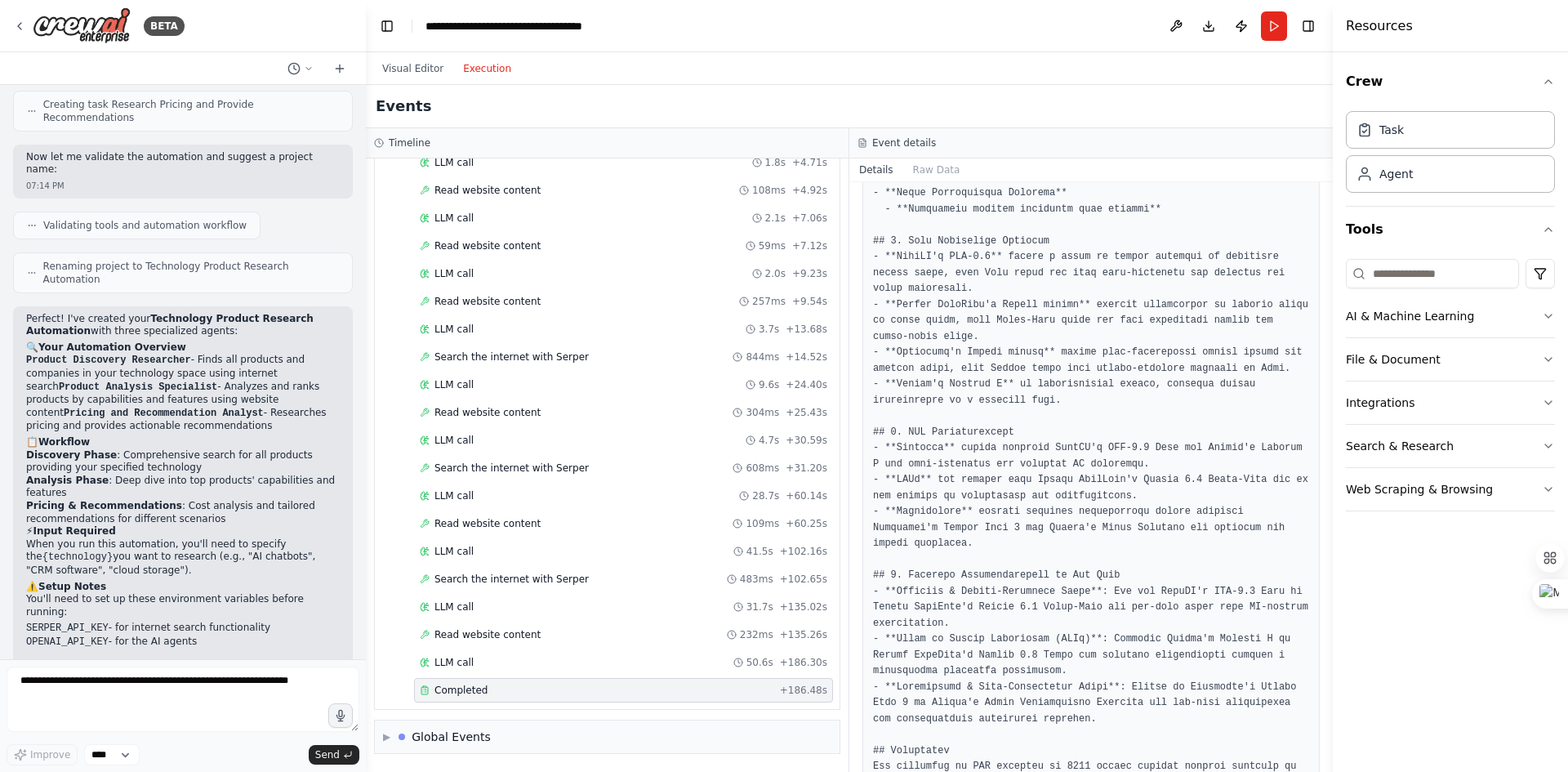
scroll to position [933, 0]
drag, startPoint x: 1139, startPoint y: 512, endPoint x: 1135, endPoint y: 542, distance: 30.3
click at [1135, 542] on pre at bounding box center [1091, 183] width 436 height 1657
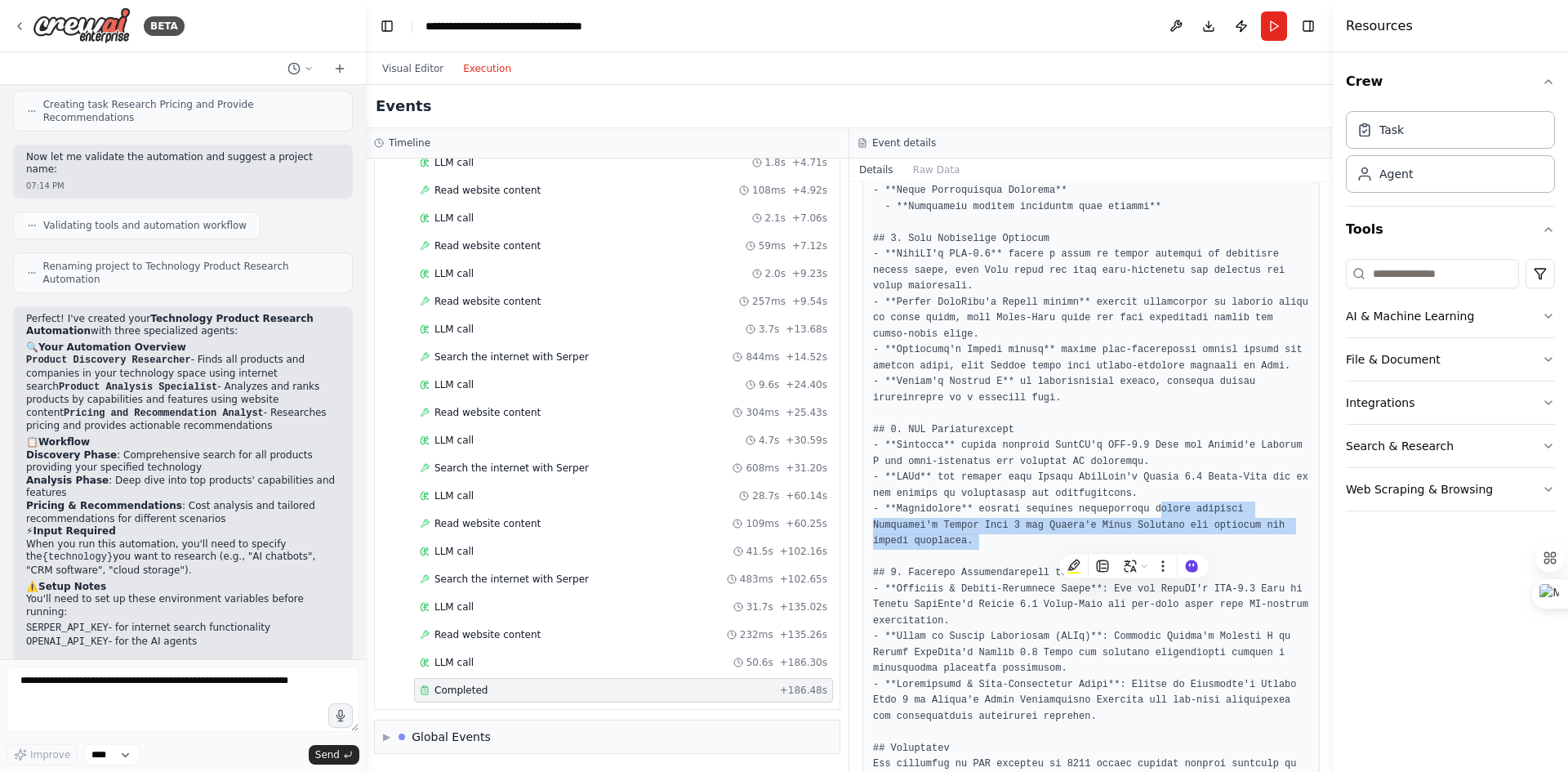
click at [968, 536] on pre at bounding box center [1091, 183] width 436 height 1657
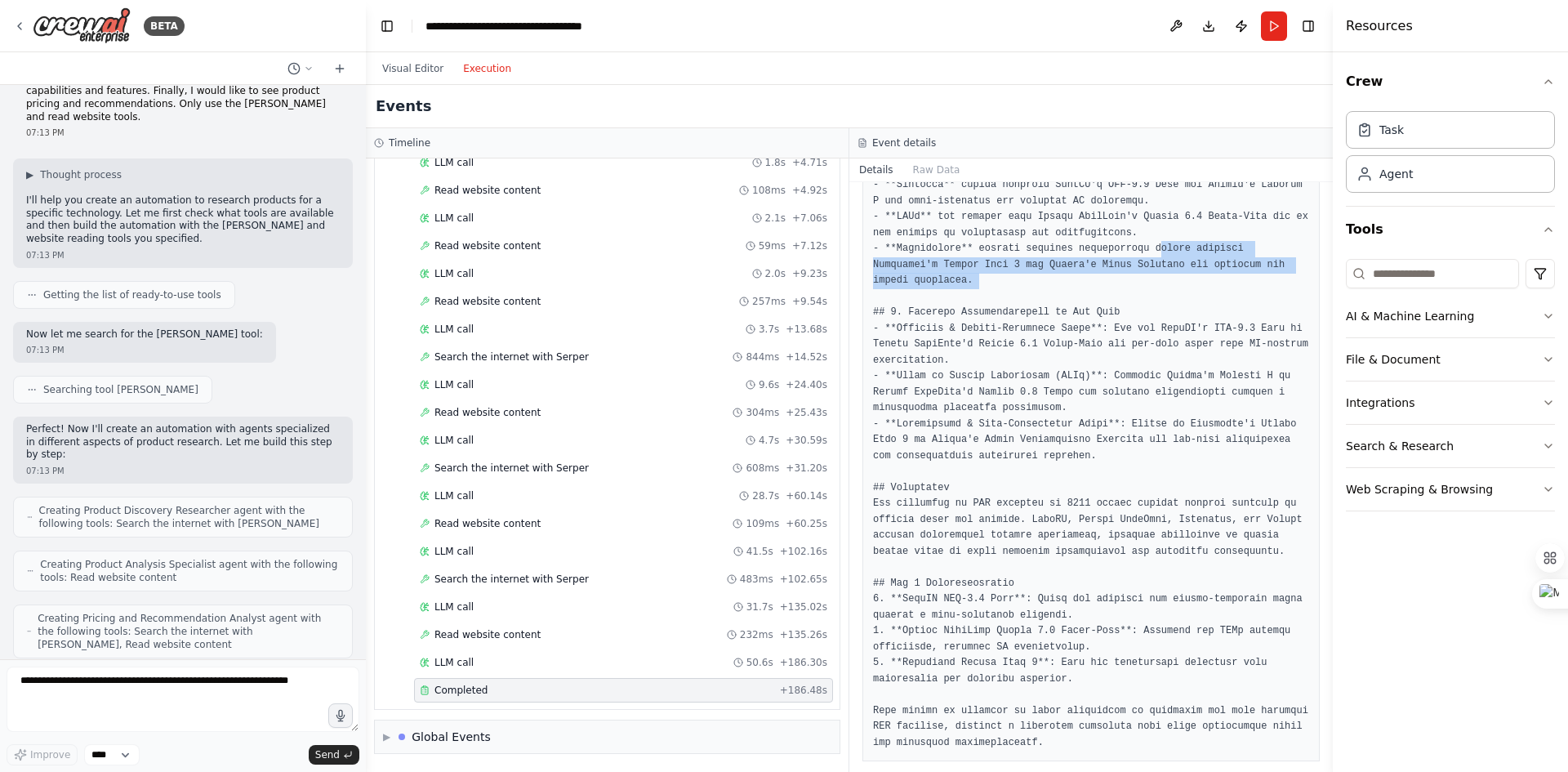
scroll to position [0, 0]
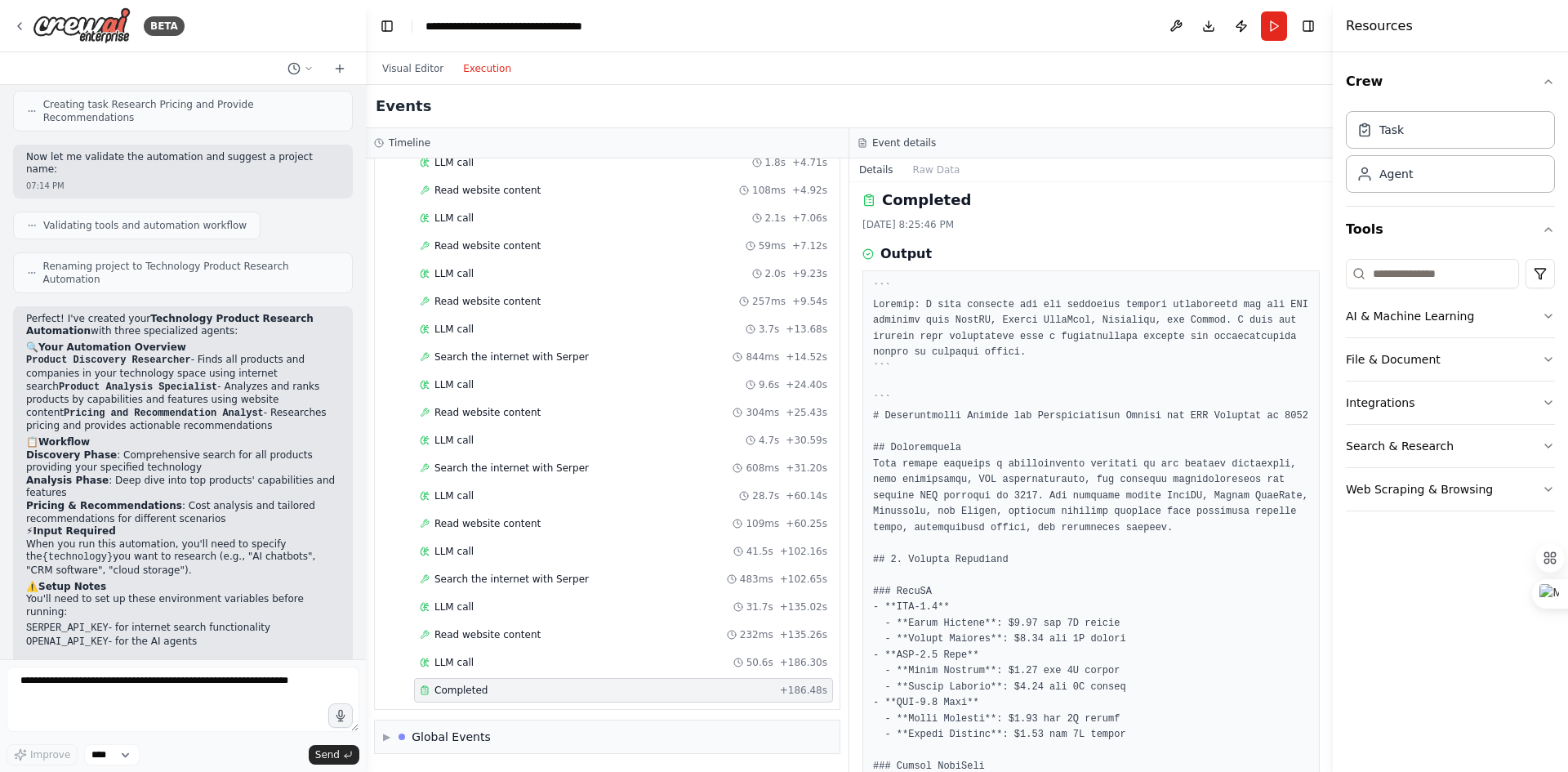
scroll to position [0, 0]
click at [932, 172] on button "Raw Data" at bounding box center [937, 170] width 67 height 23
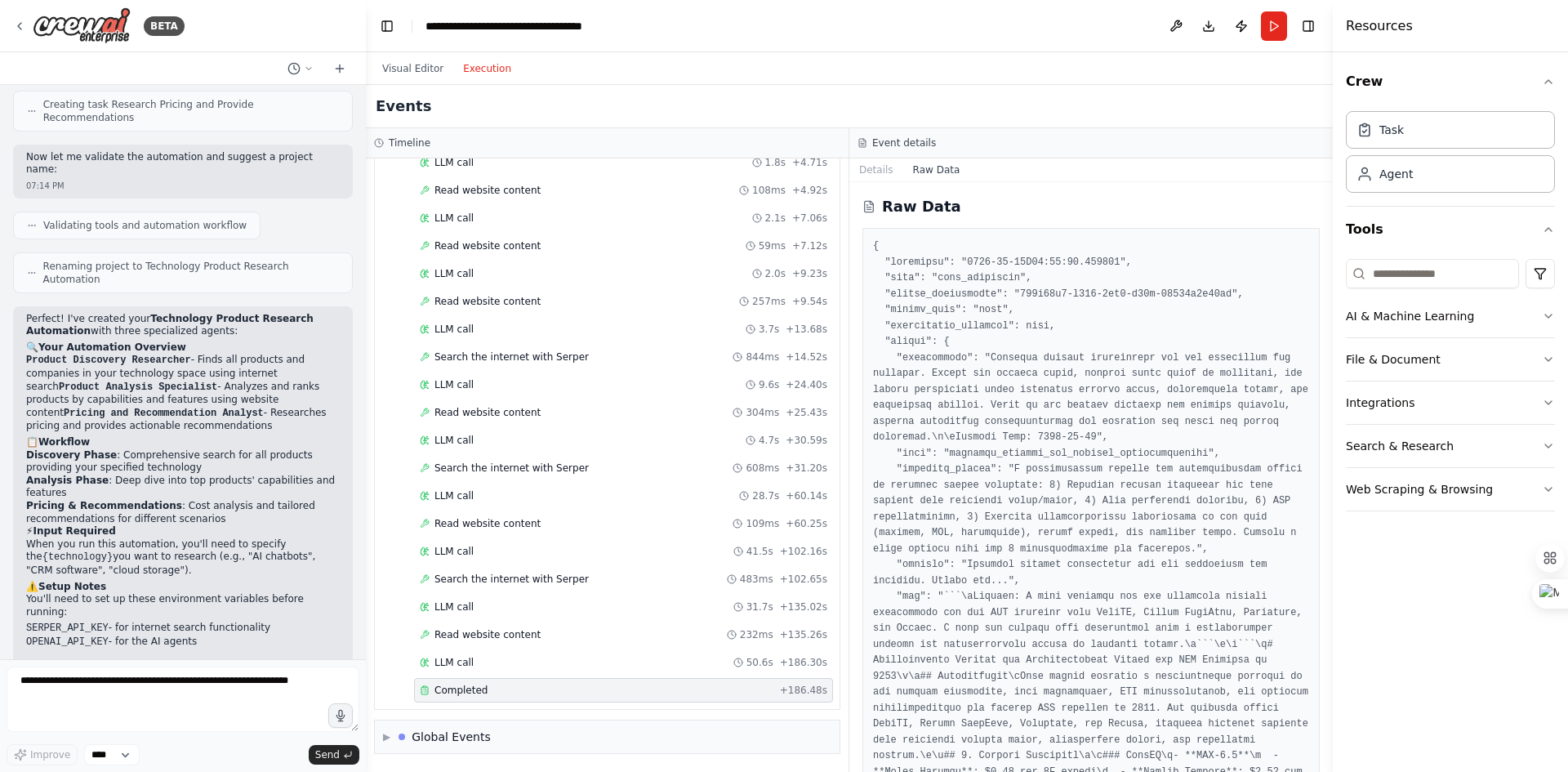
click at [884, 172] on button "Details" at bounding box center [876, 170] width 54 height 23
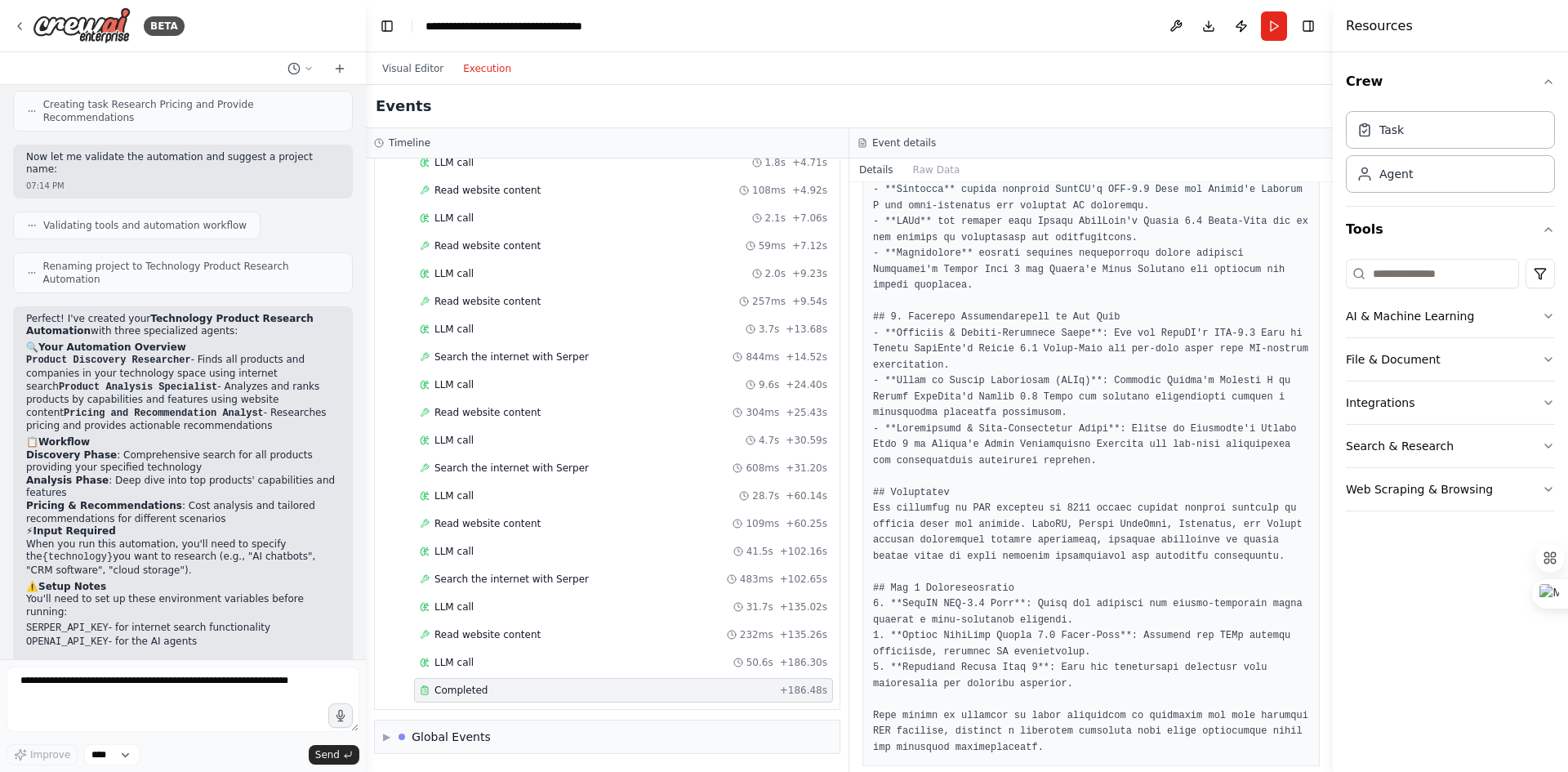
scroll to position [1194, 0]
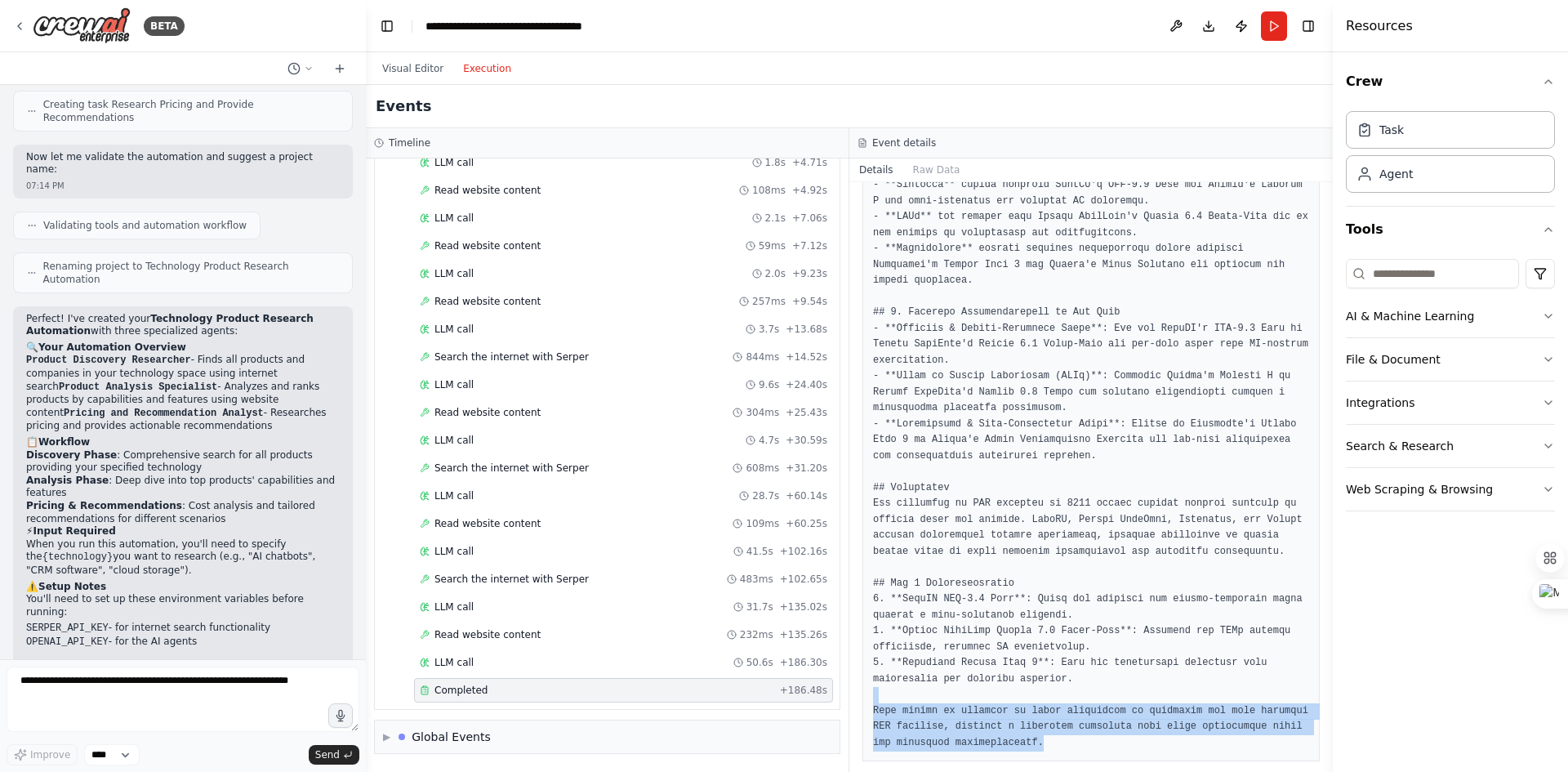
drag, startPoint x: 1036, startPoint y: 686, endPoint x: 1039, endPoint y: 726, distance: 40.1
